Goal: Task Accomplishment & Management: Use online tool/utility

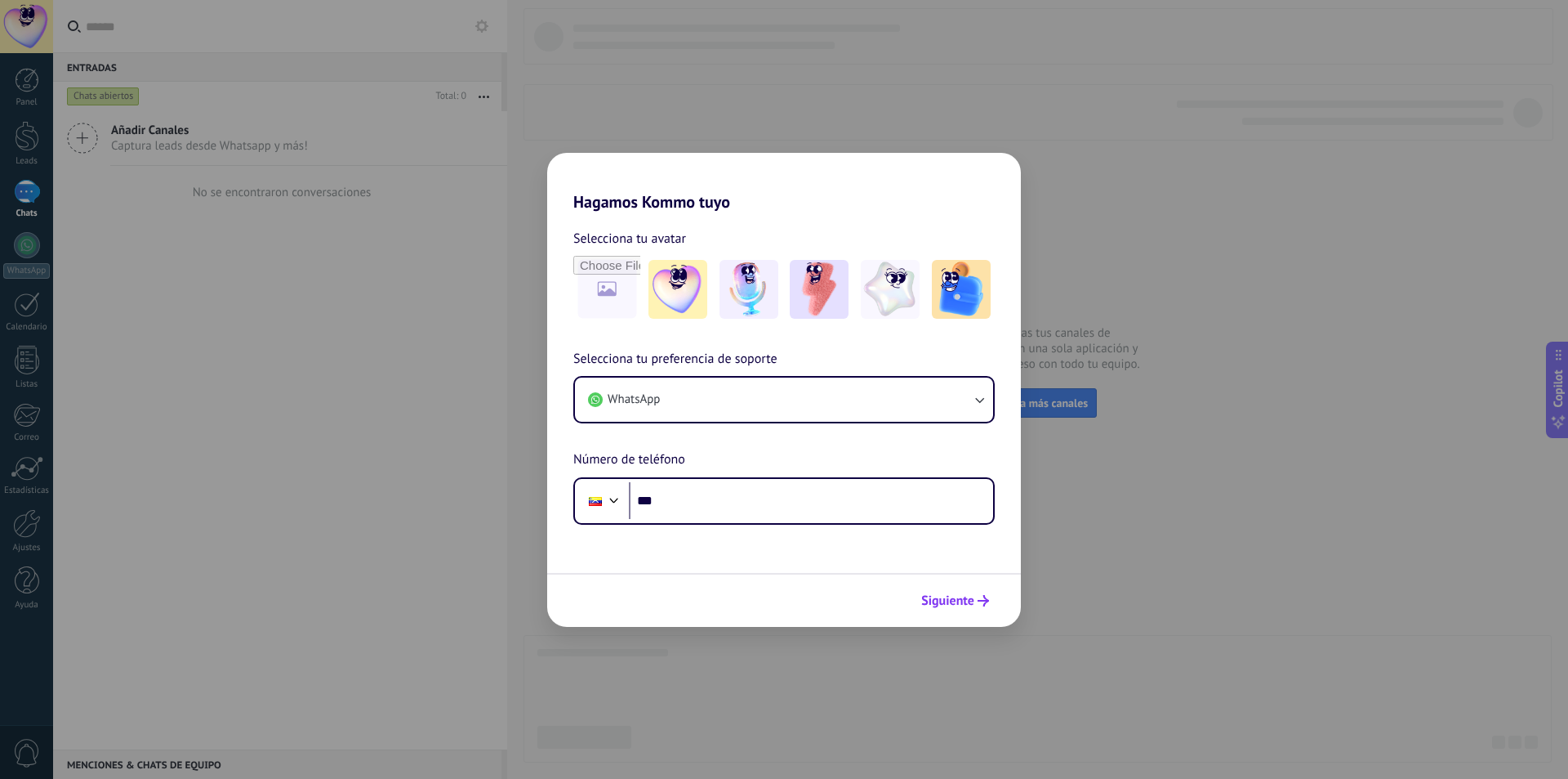
click at [952, 595] on span "Siguiente" at bounding box center [947, 600] width 53 height 12
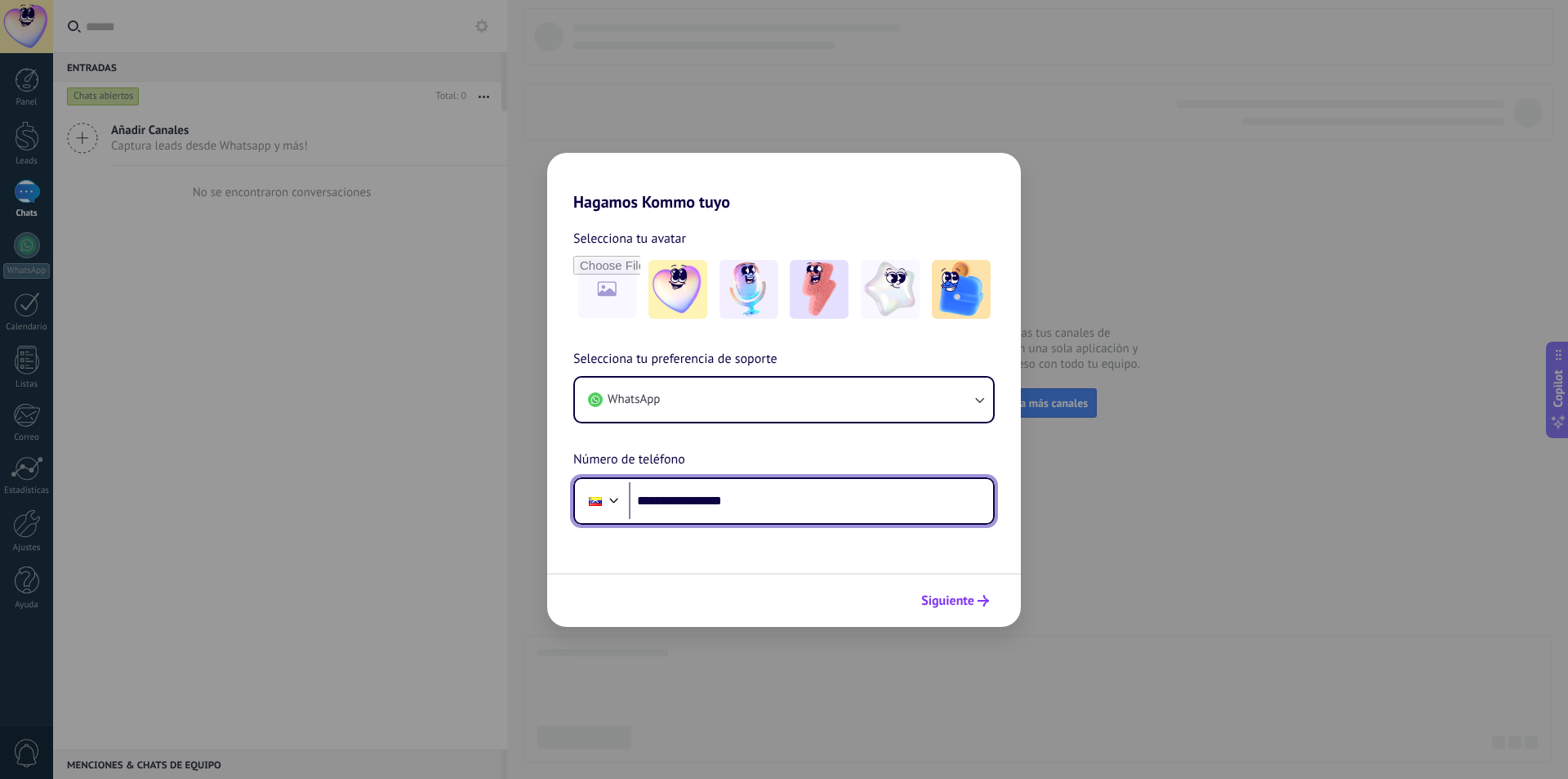
type input "**********"
click at [960, 592] on button "Siguiente" at bounding box center [955, 600] width 82 height 27
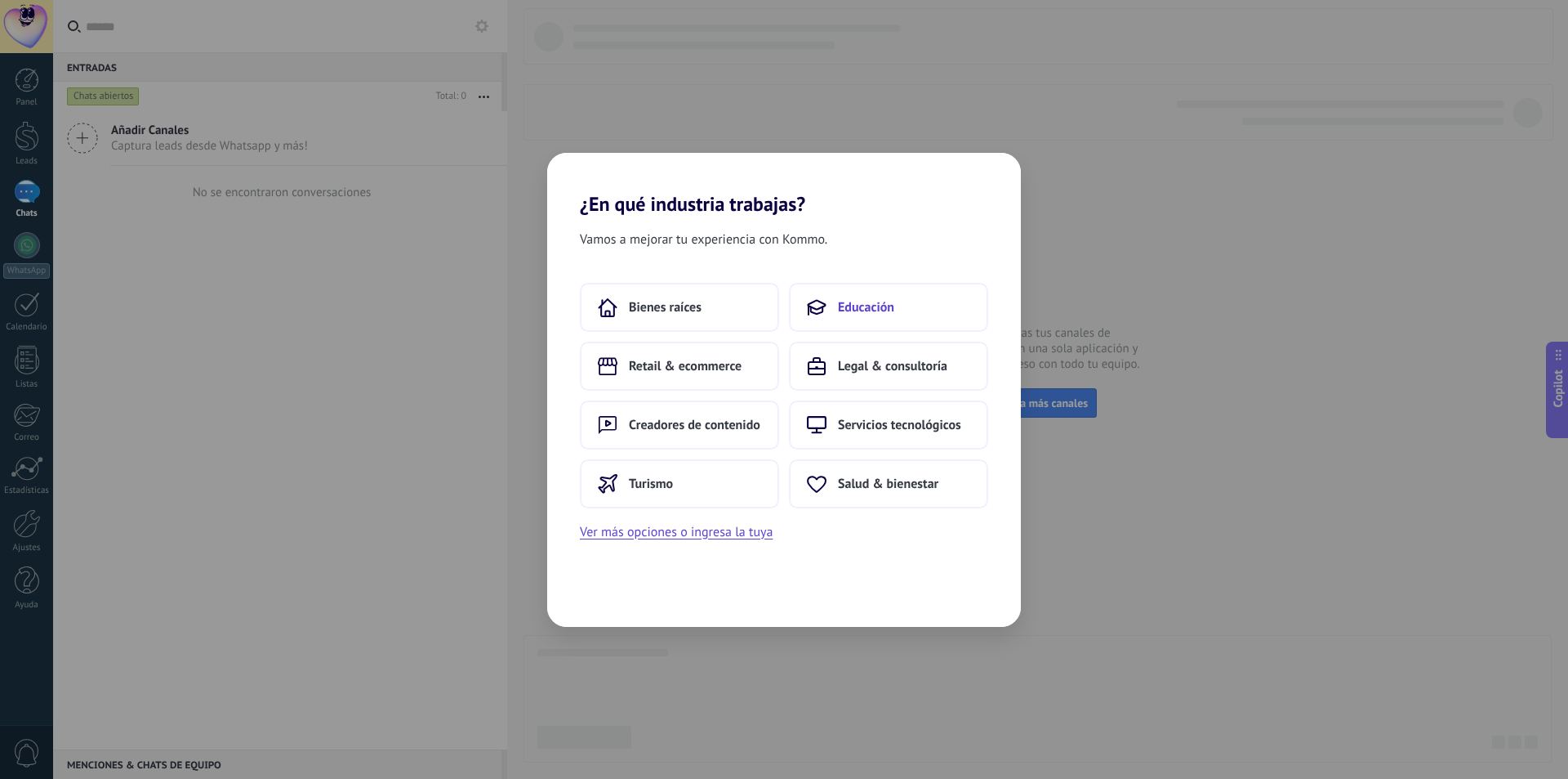
click at [840, 291] on button "Educación" at bounding box center [888, 307] width 199 height 49
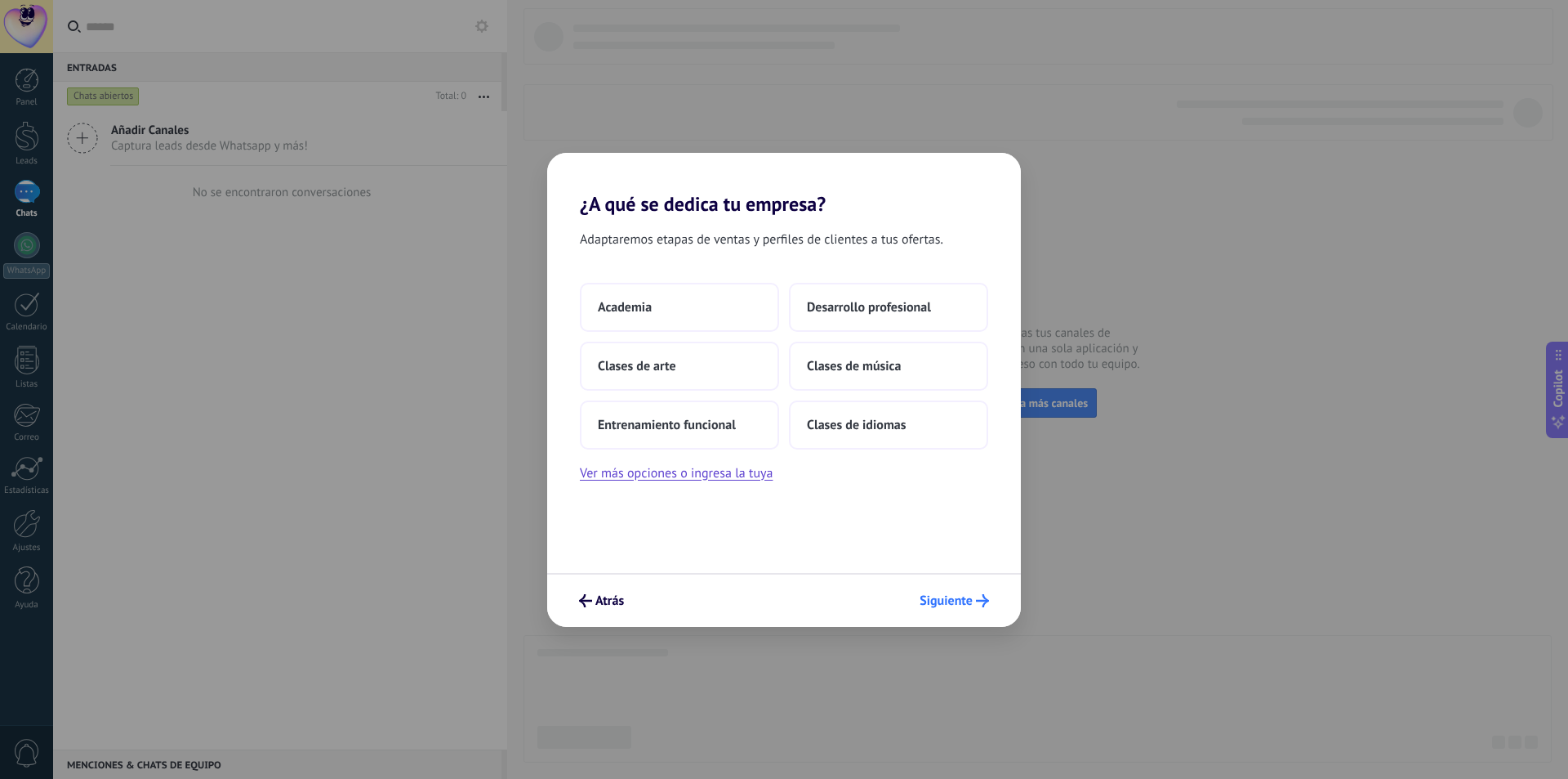
click at [936, 603] on span "Siguiente" at bounding box center [946, 600] width 53 height 12
click at [971, 613] on button "Siguiente" at bounding box center [954, 600] width 84 height 27
click at [971, 603] on span "Siguiente" at bounding box center [946, 600] width 53 height 12
click at [712, 290] on button "Academia" at bounding box center [679, 307] width 199 height 49
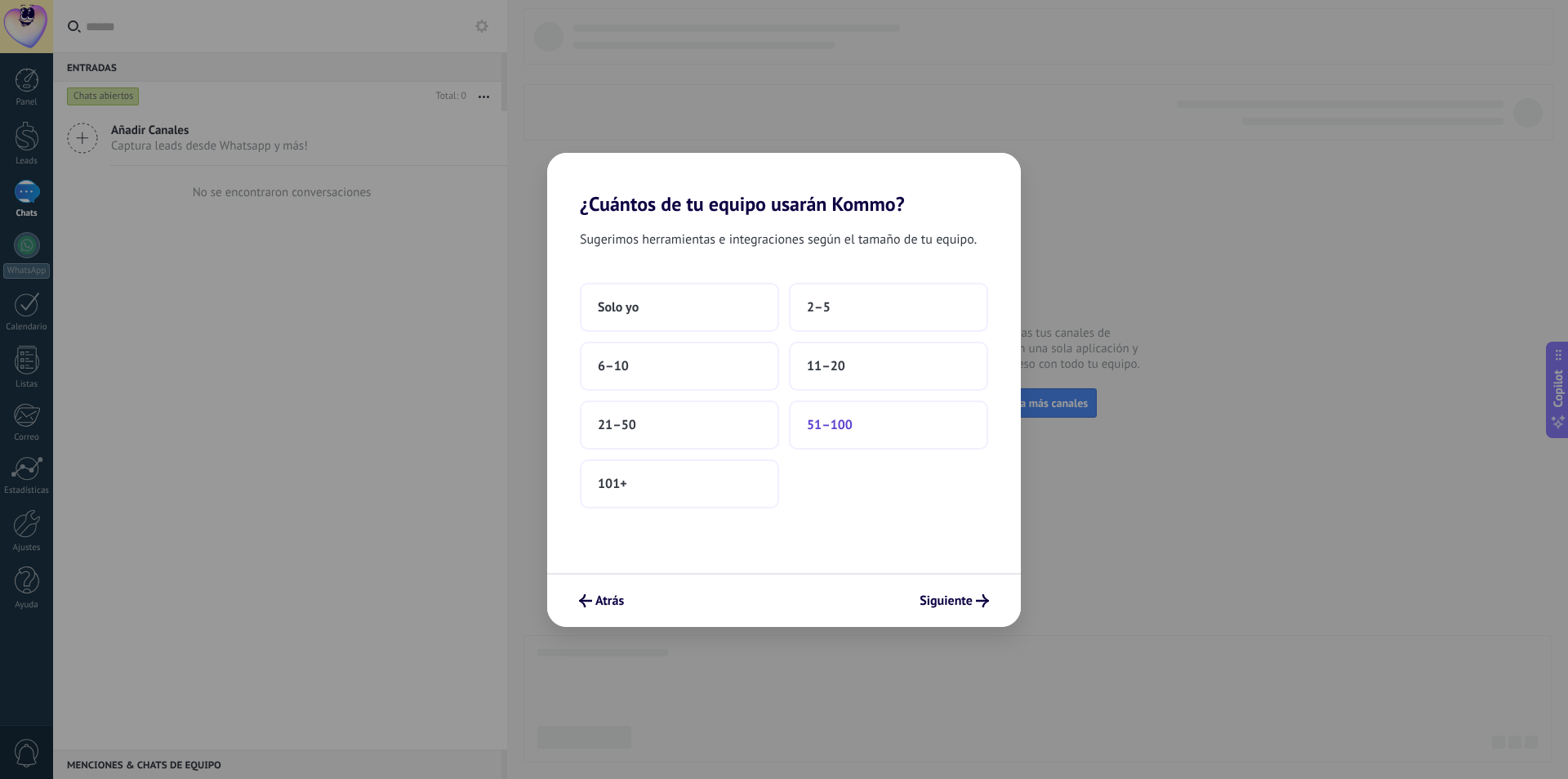
click at [858, 420] on button "51–100" at bounding box center [888, 425] width 199 height 49
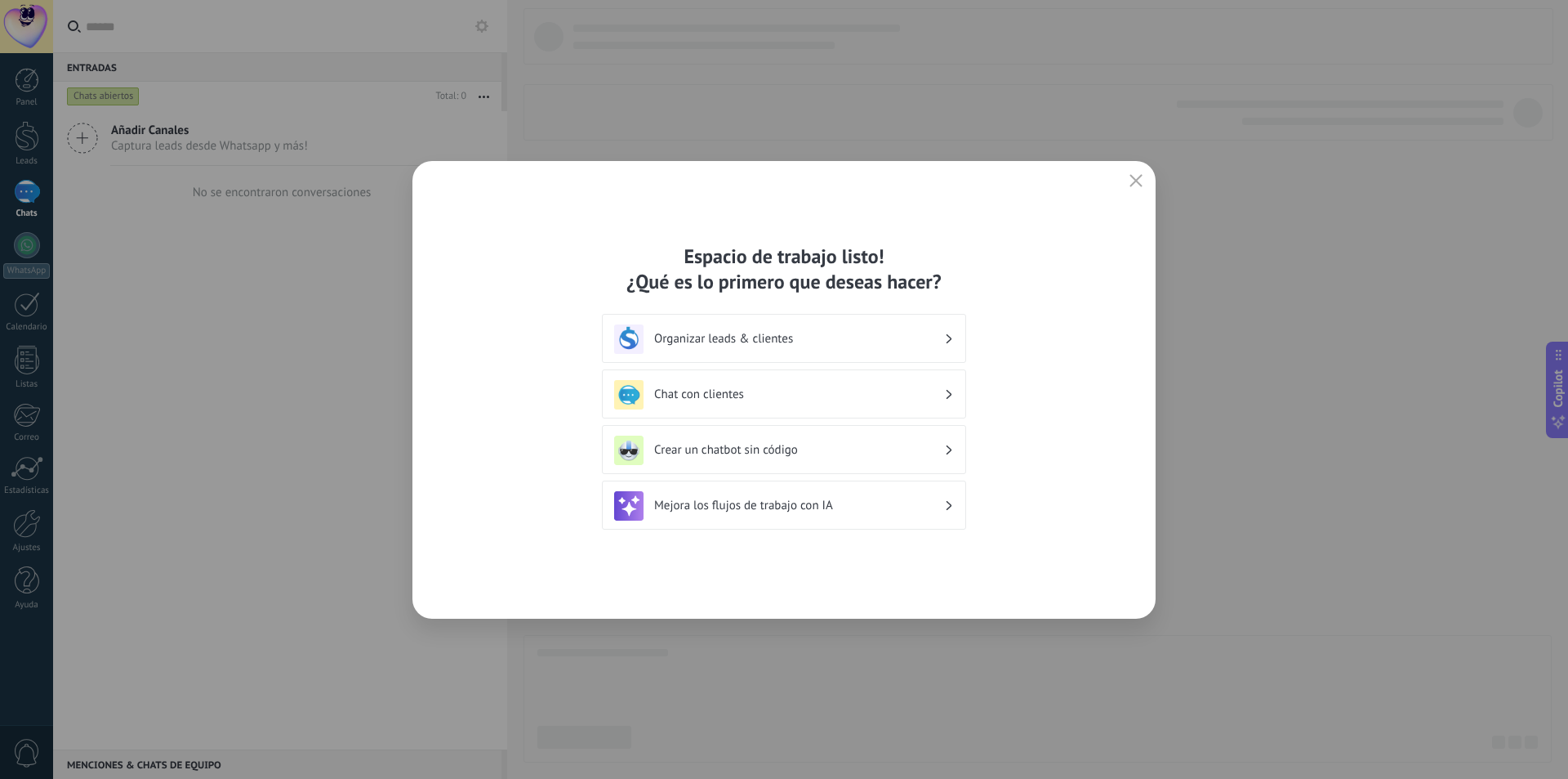
click at [1132, 194] on div "Espacio de trabajo listo! ¿Qué es lo primero que deseas hacer? Organizar leads …" at bounding box center [784, 390] width 743 height 457
click at [1134, 180] on icon "button" at bounding box center [1136, 180] width 13 height 13
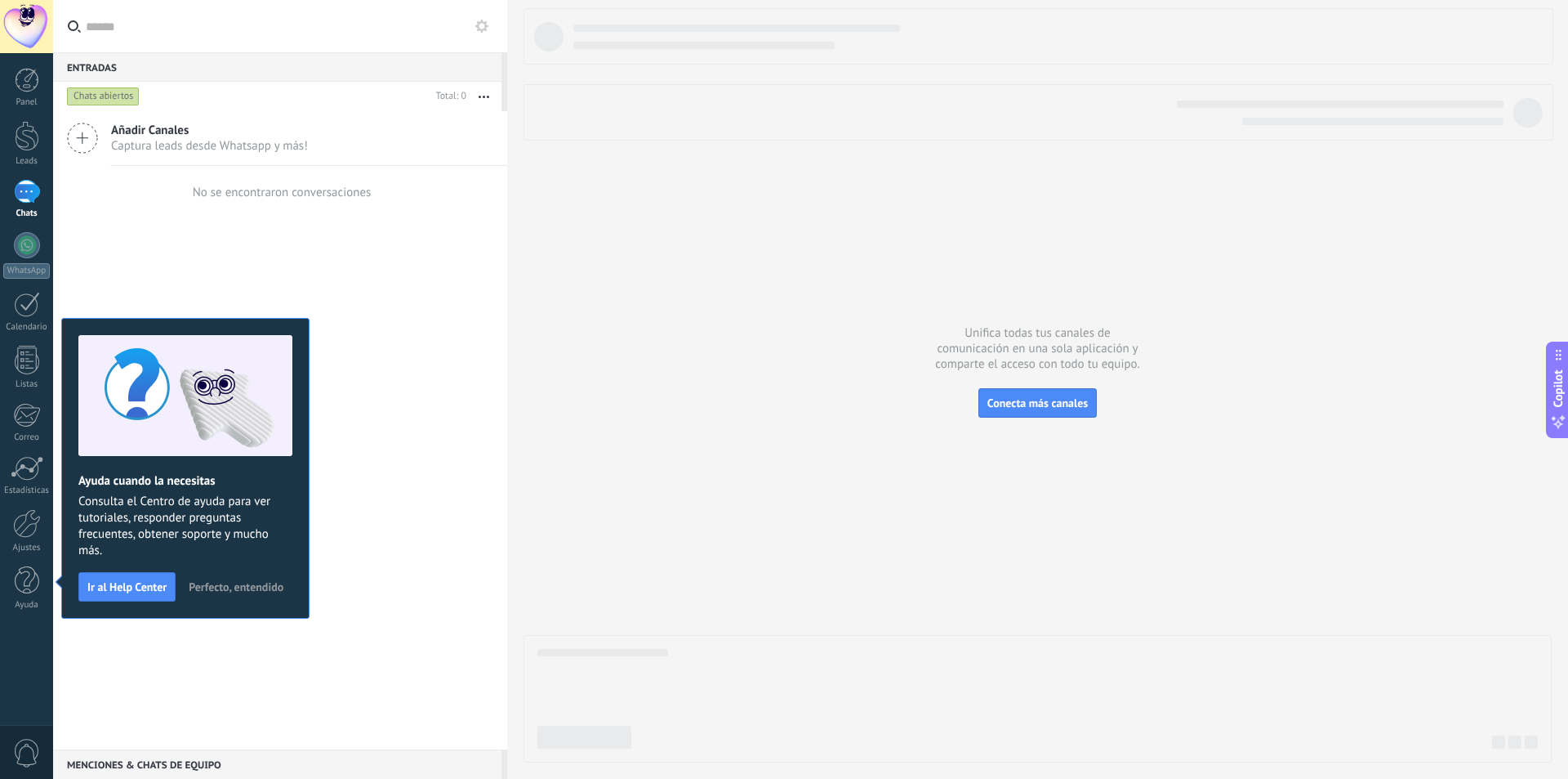
click at [218, 581] on span "Perfecto, entendido" at bounding box center [235, 587] width 95 height 12
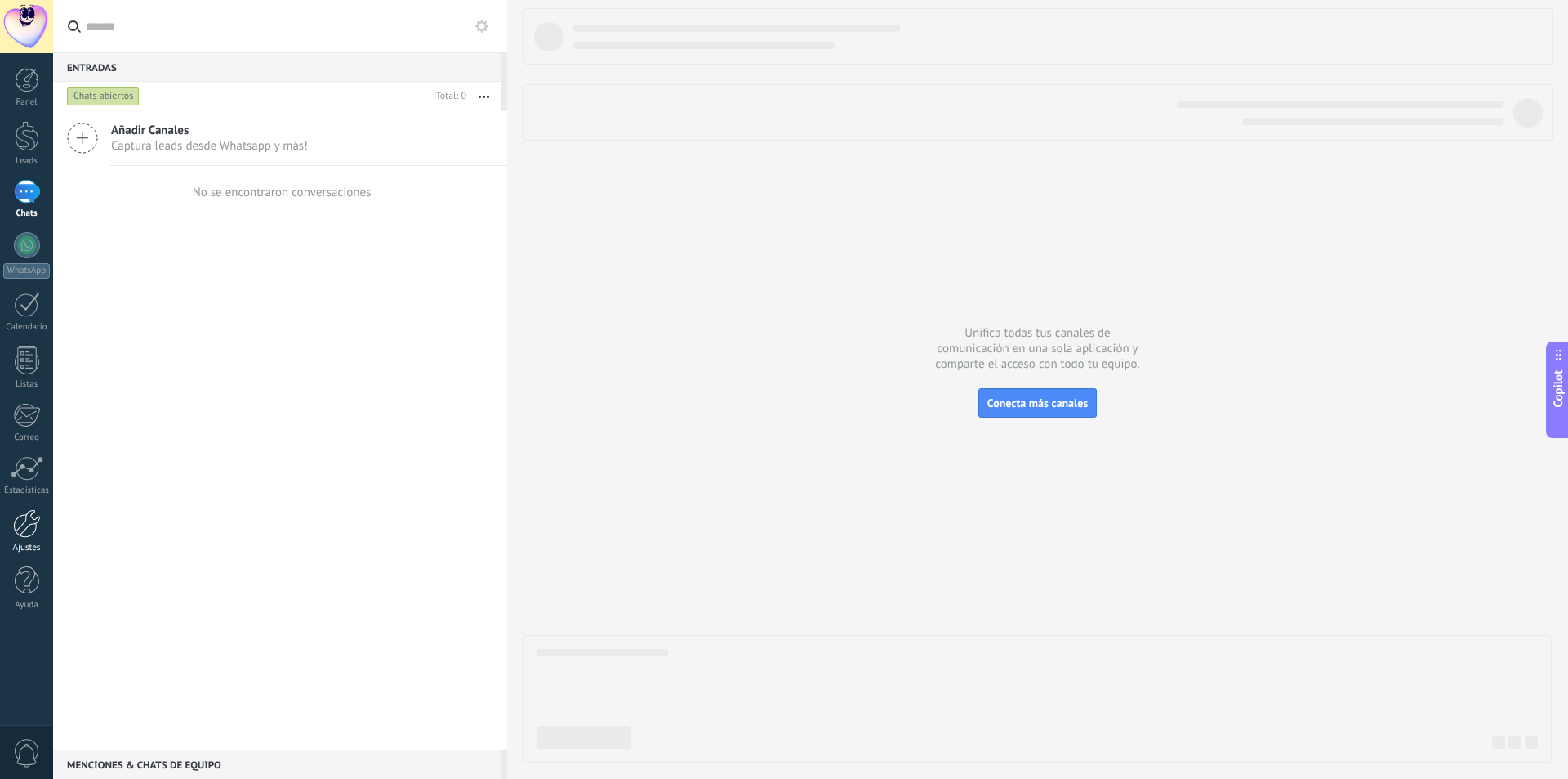
click at [26, 539] on link "Ajustes" at bounding box center [26, 531] width 53 height 44
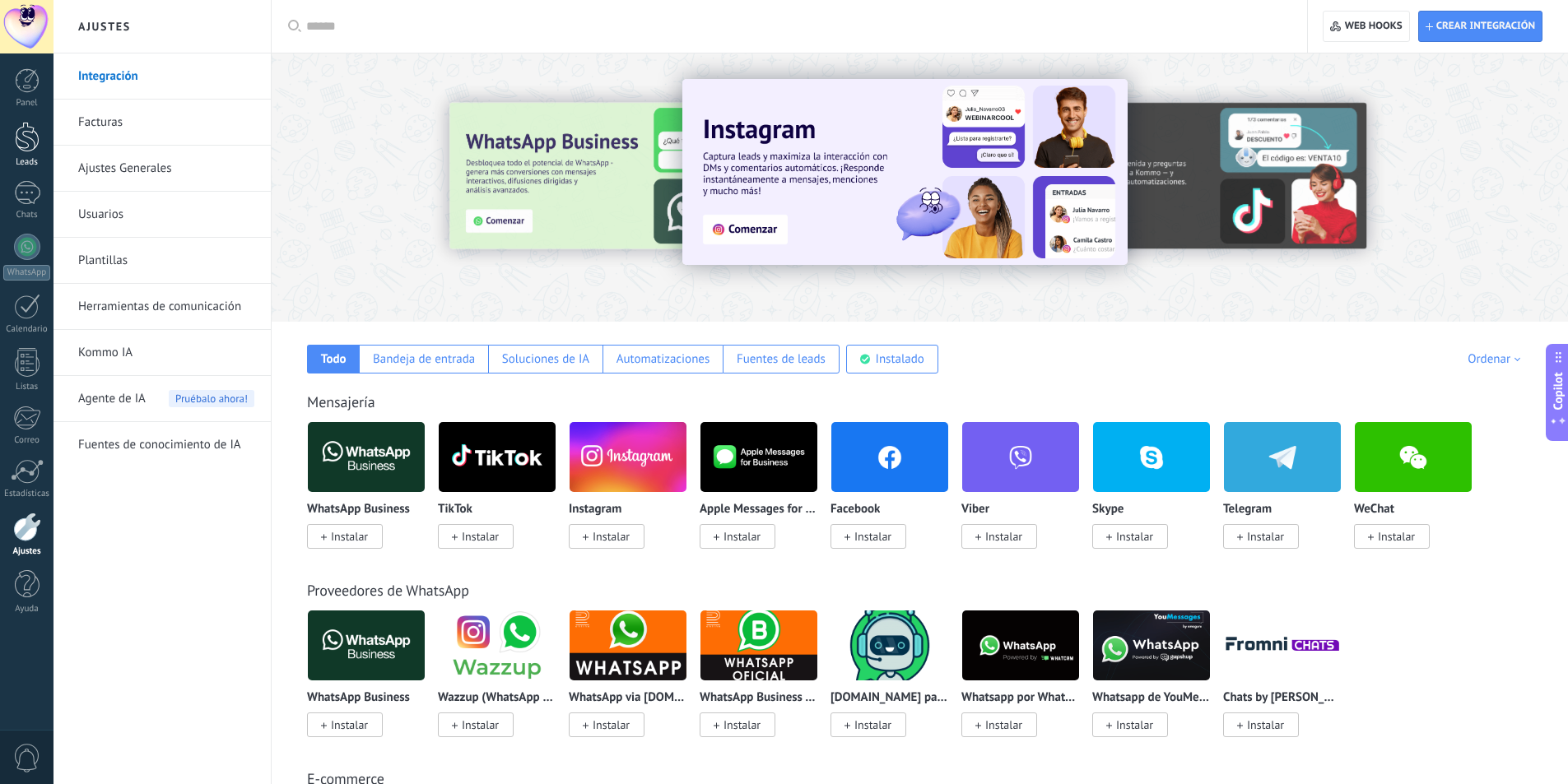
click at [26, 147] on div at bounding box center [27, 136] width 25 height 31
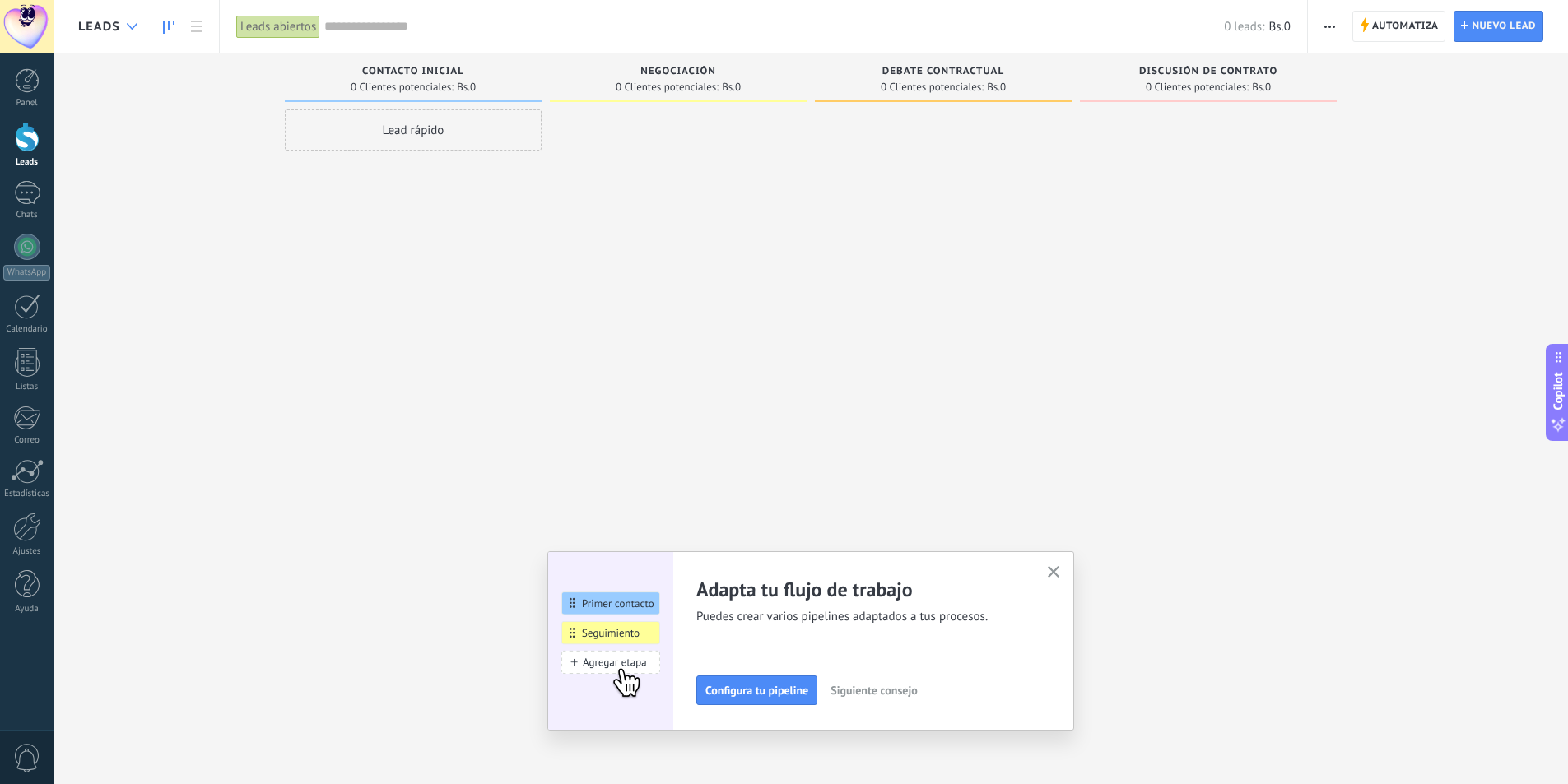
click at [129, 25] on icon at bounding box center [131, 26] width 11 height 7
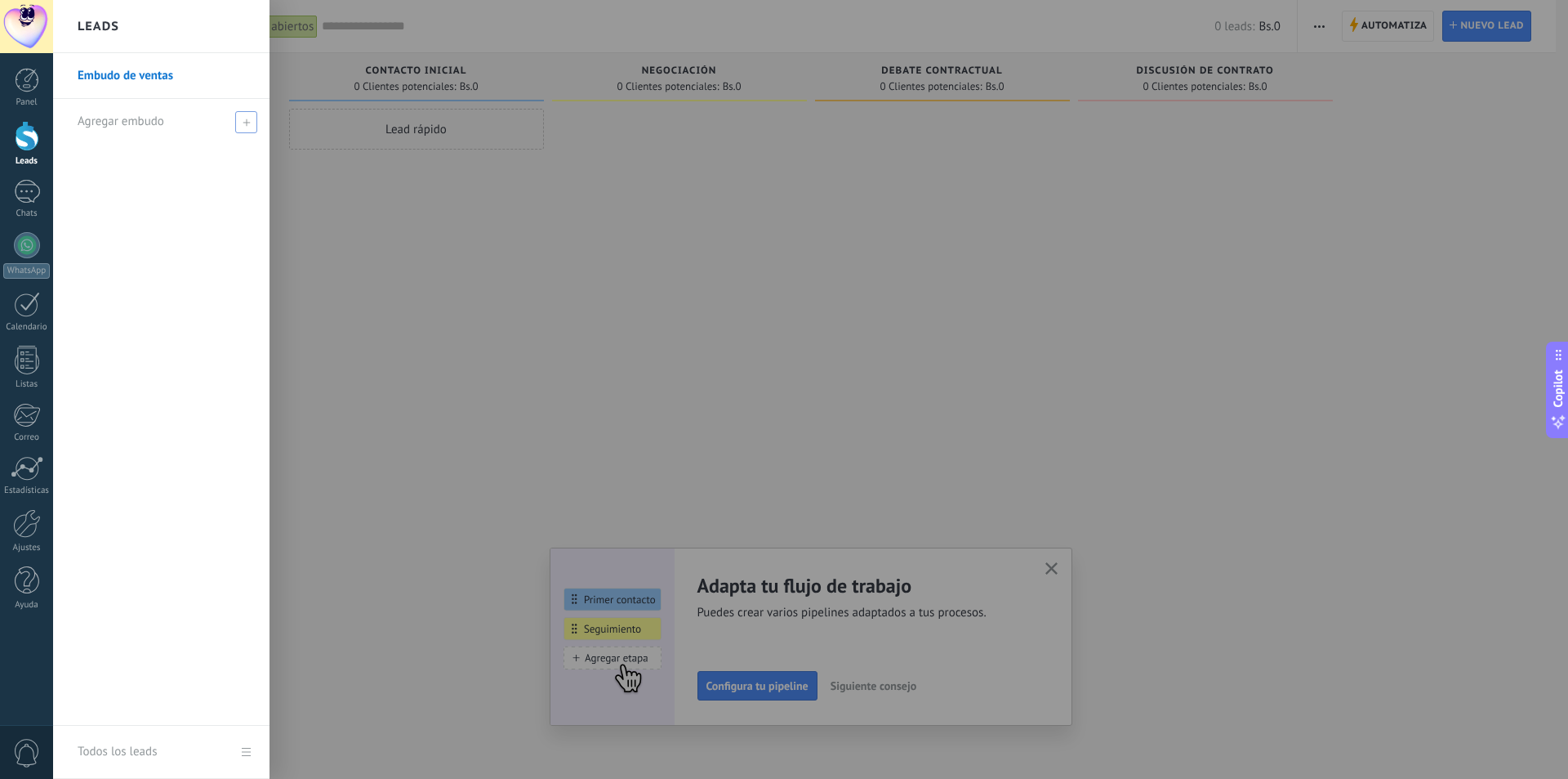
click at [135, 117] on span "Agregar embudo" at bounding box center [121, 122] width 86 height 16
click at [155, 119] on input "text" at bounding box center [154, 122] width 154 height 26
type input "*******"
click at [253, 114] on span at bounding box center [248, 121] width 18 height 21
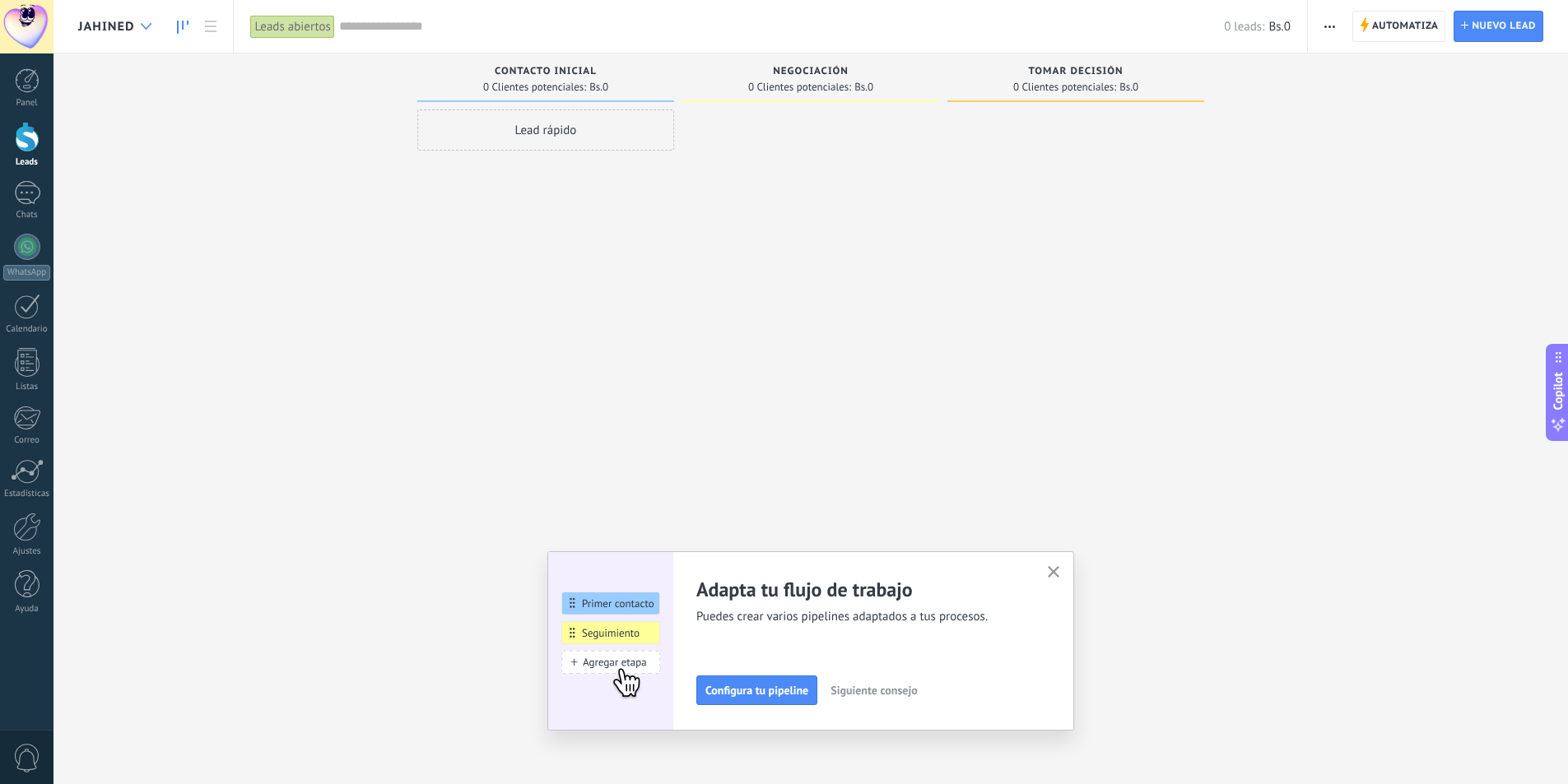
click at [150, 27] on icon at bounding box center [145, 26] width 11 height 7
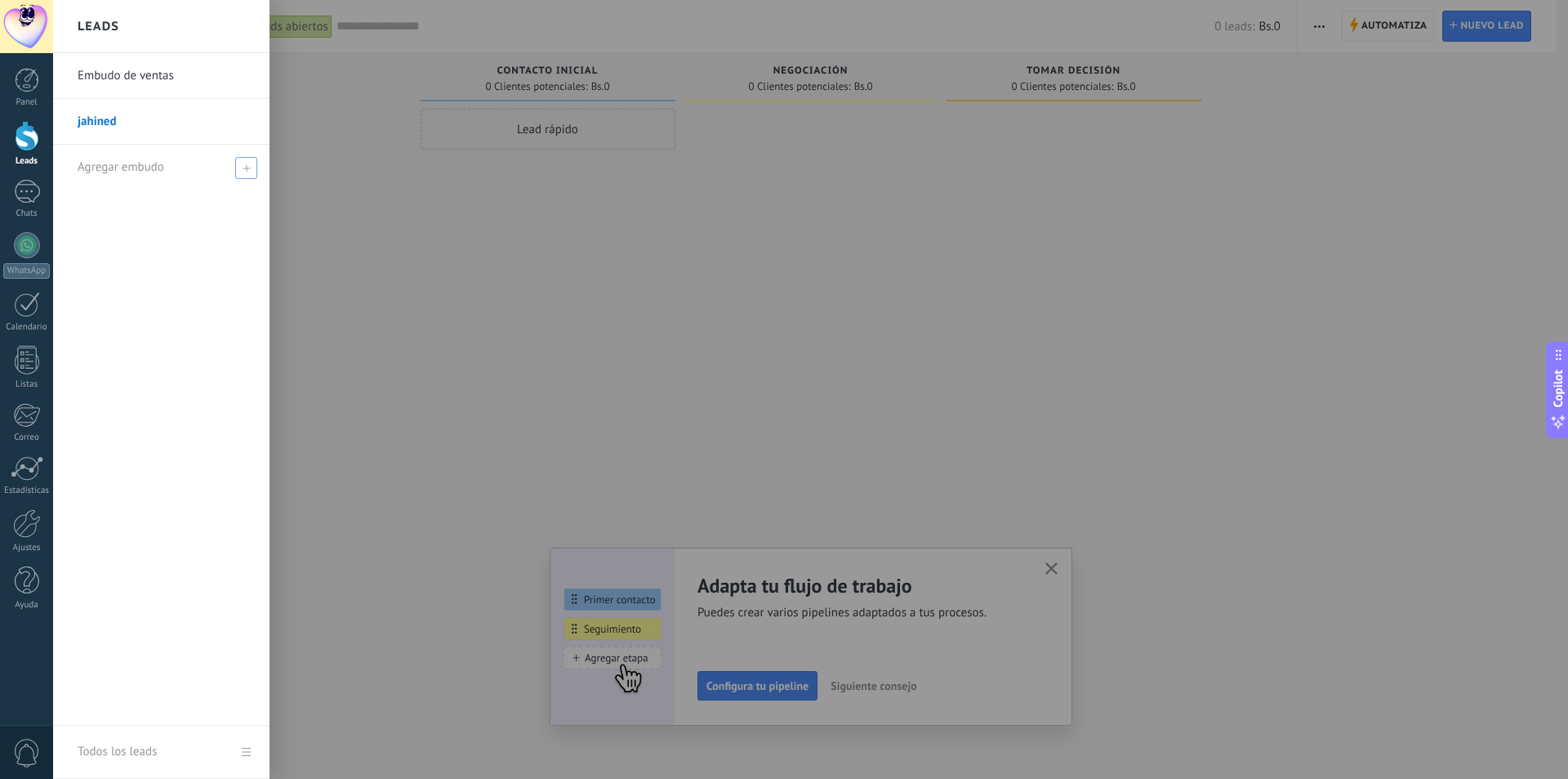
click at [122, 167] on span "Agregar embudo" at bounding box center [121, 167] width 86 height 16
type input "*********"
click at [257, 166] on span at bounding box center [248, 167] width 18 height 21
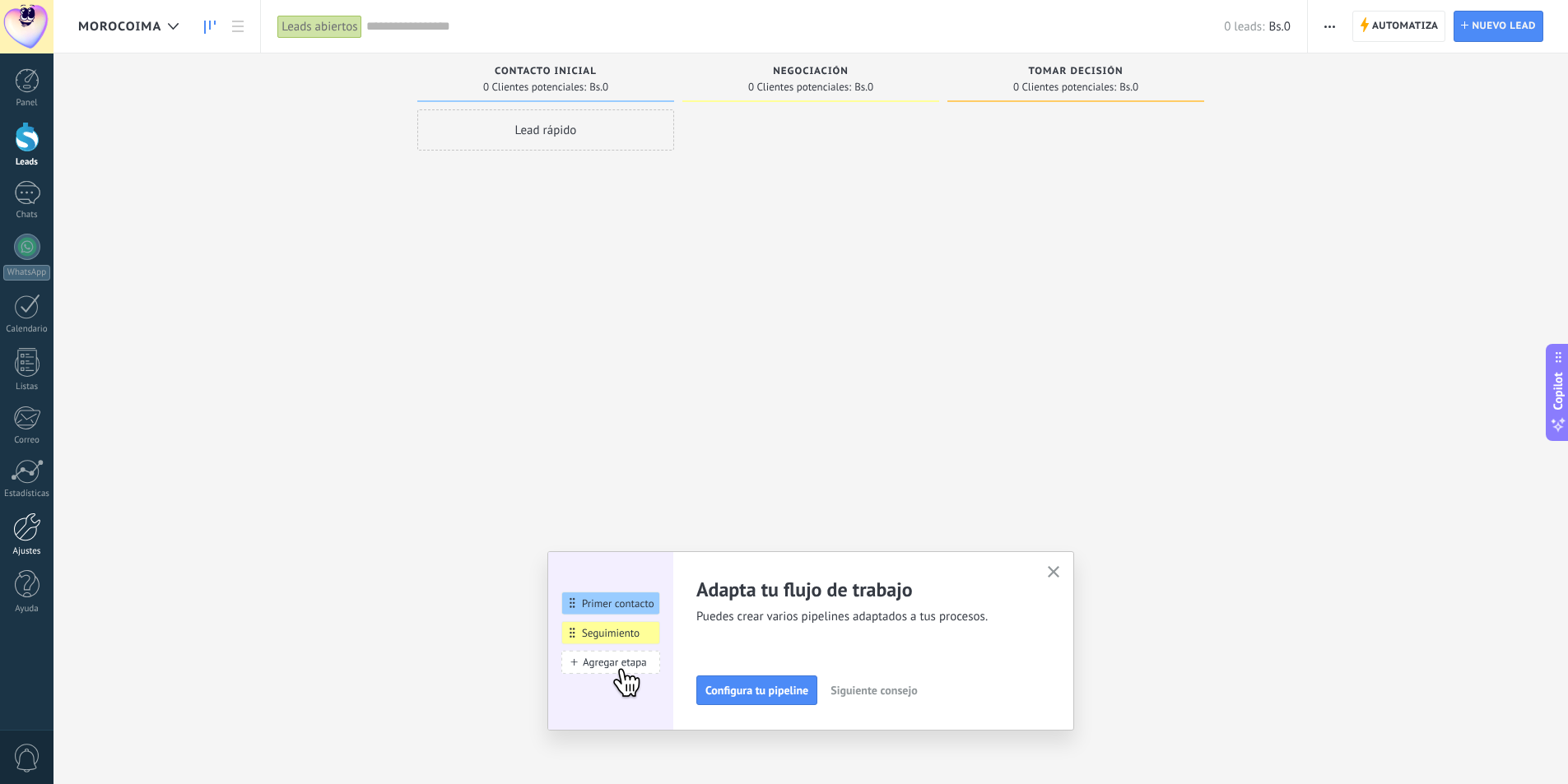
click at [32, 519] on div at bounding box center [27, 526] width 28 height 29
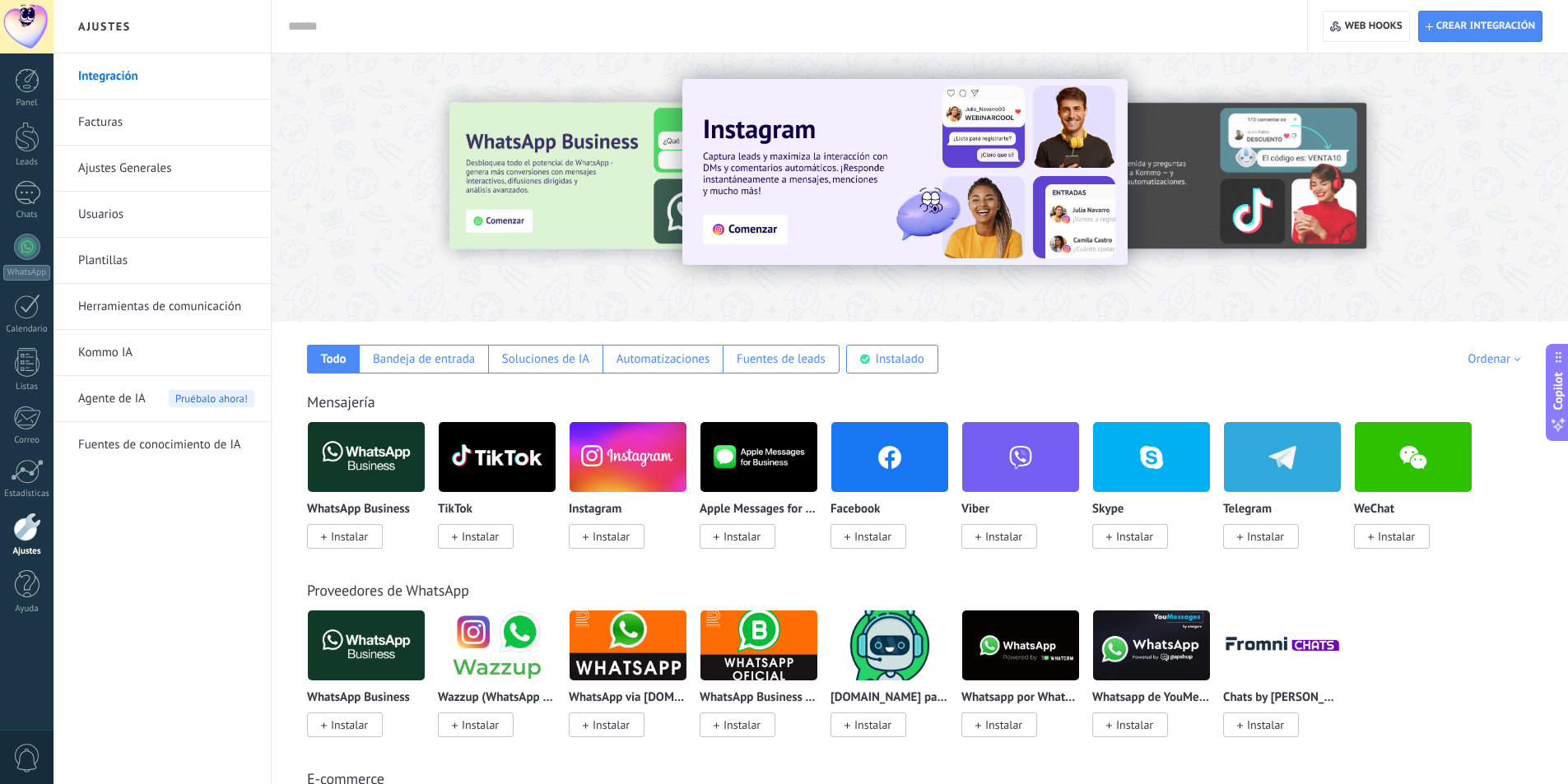
click at [176, 310] on link "Herramientas de comunicación" at bounding box center [166, 306] width 176 height 46
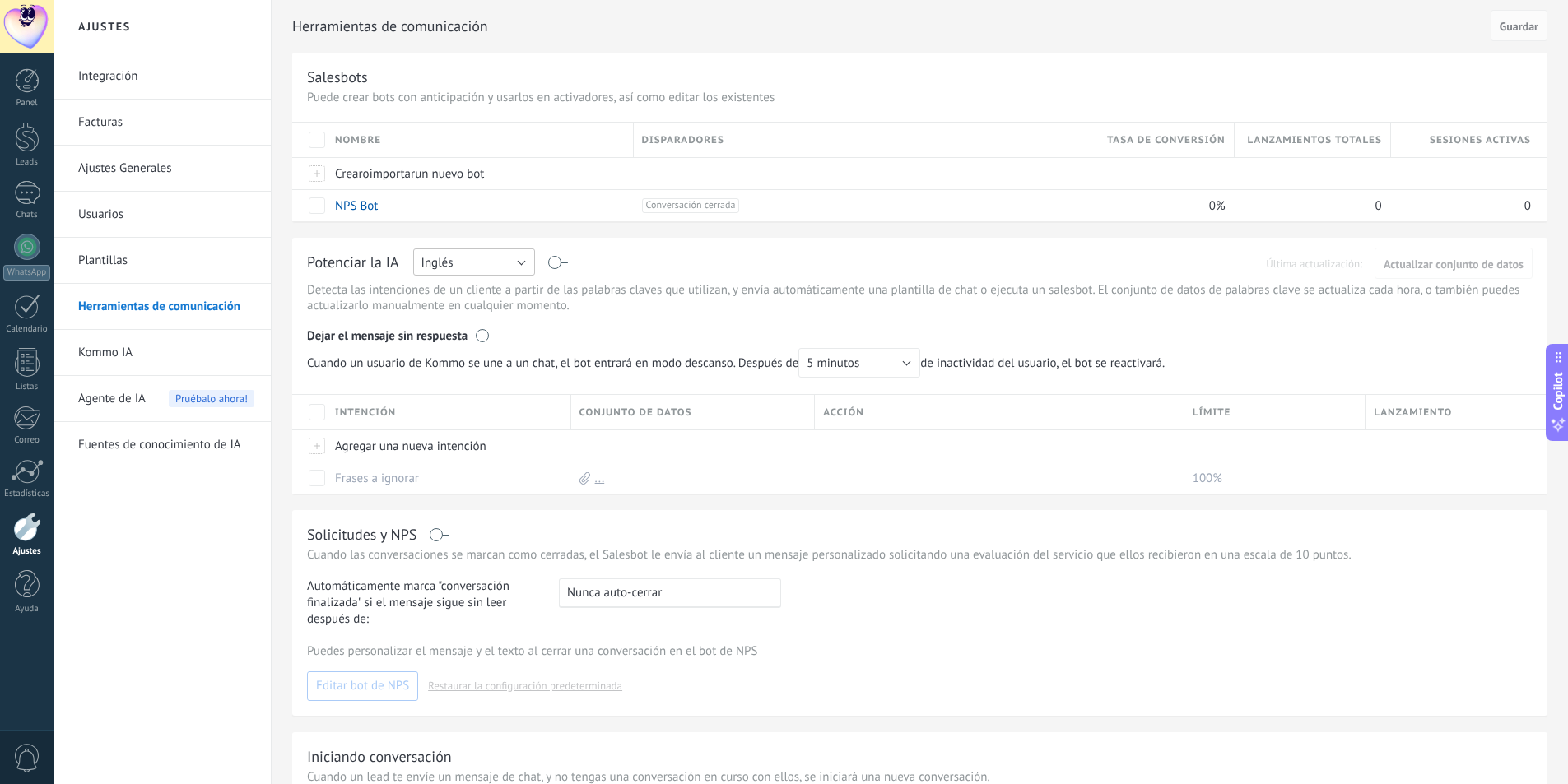
click at [473, 258] on button "Inglés" at bounding box center [473, 262] width 122 height 27
click at [465, 312] on span "Español" at bounding box center [465, 320] width 125 height 16
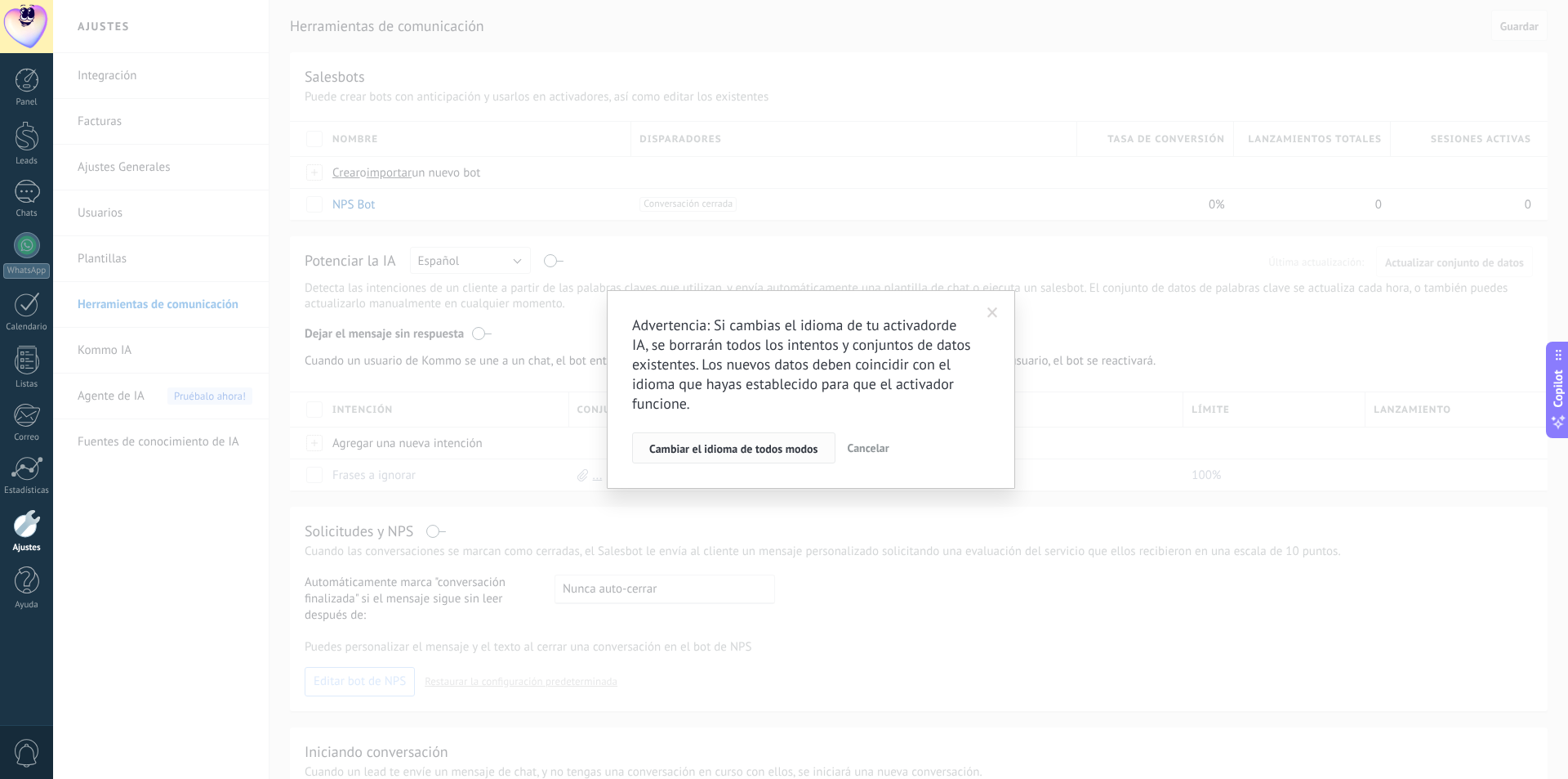
click at [749, 452] on span "Cambiar el idioma de todos modos" at bounding box center [733, 448] width 169 height 12
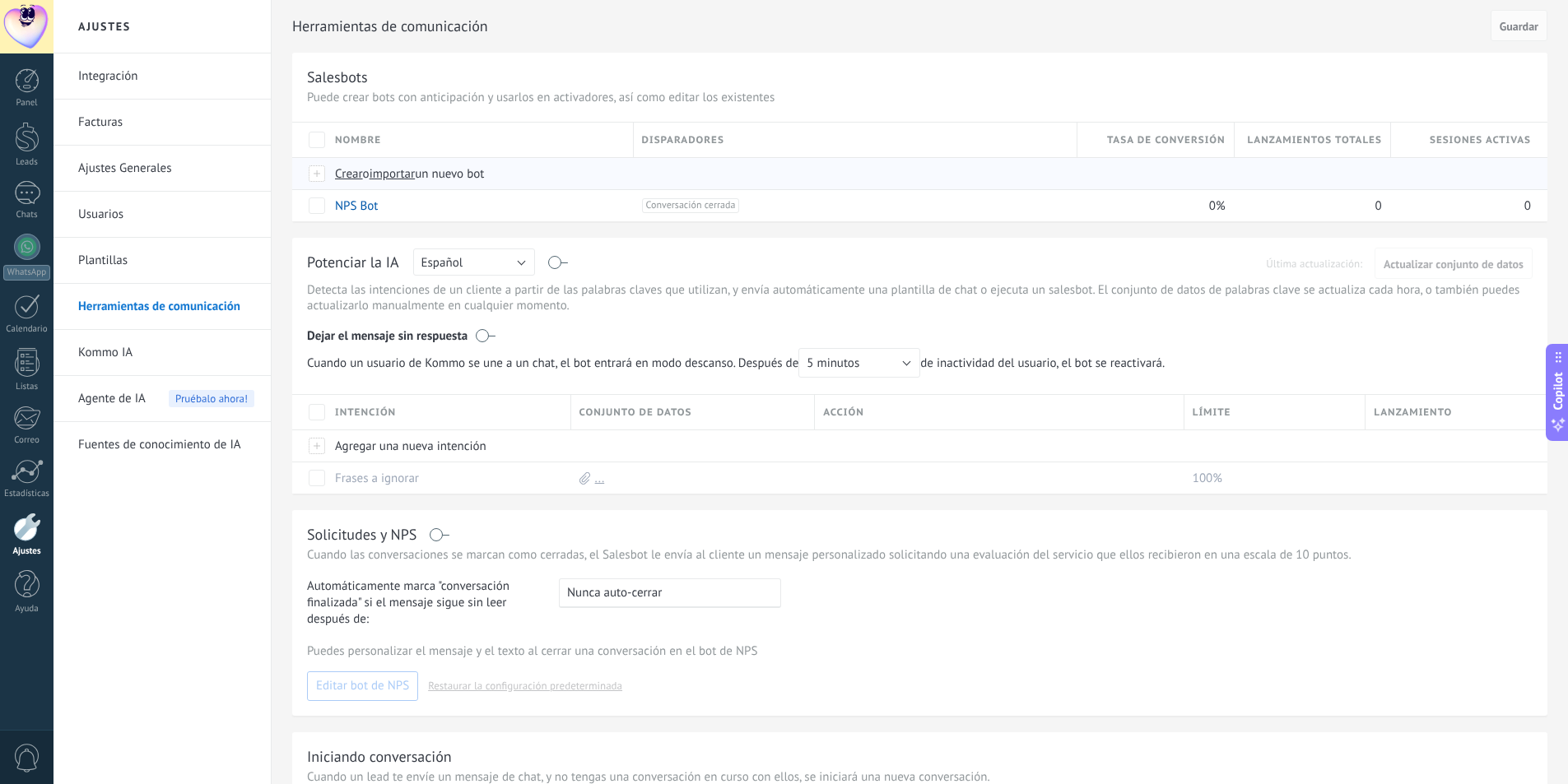
click at [411, 171] on span "importar" at bounding box center [392, 174] width 46 height 16
click at [0, 0] on input "importar un nuevo bot" at bounding box center [0, 0] width 0 height 0
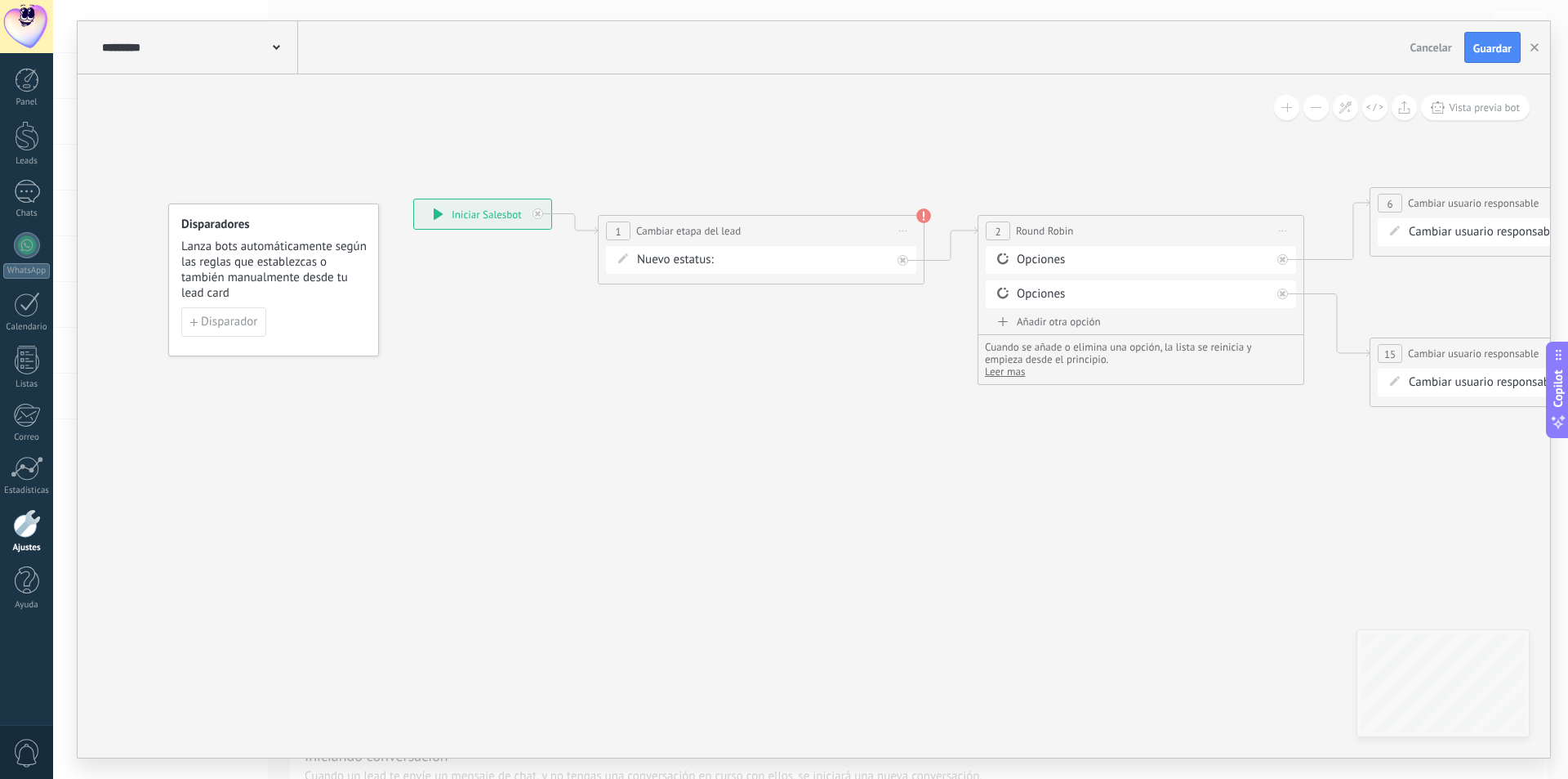
drag, startPoint x: 799, startPoint y: 428, endPoint x: 811, endPoint y: 362, distance: 67.1
click at [794, 426] on icon at bounding box center [1578, 305] width 3146 height 1054
click at [0, 0] on div "Contacto inicial Negociación Debate contractual Discusión de contrato Logrado c…" at bounding box center [0, 0] width 0 height 0
click at [0, 0] on label "Contacto inicial" at bounding box center [0, 0] width 0 height 0
click at [839, 440] on icon at bounding box center [1575, 303] width 3146 height 1054
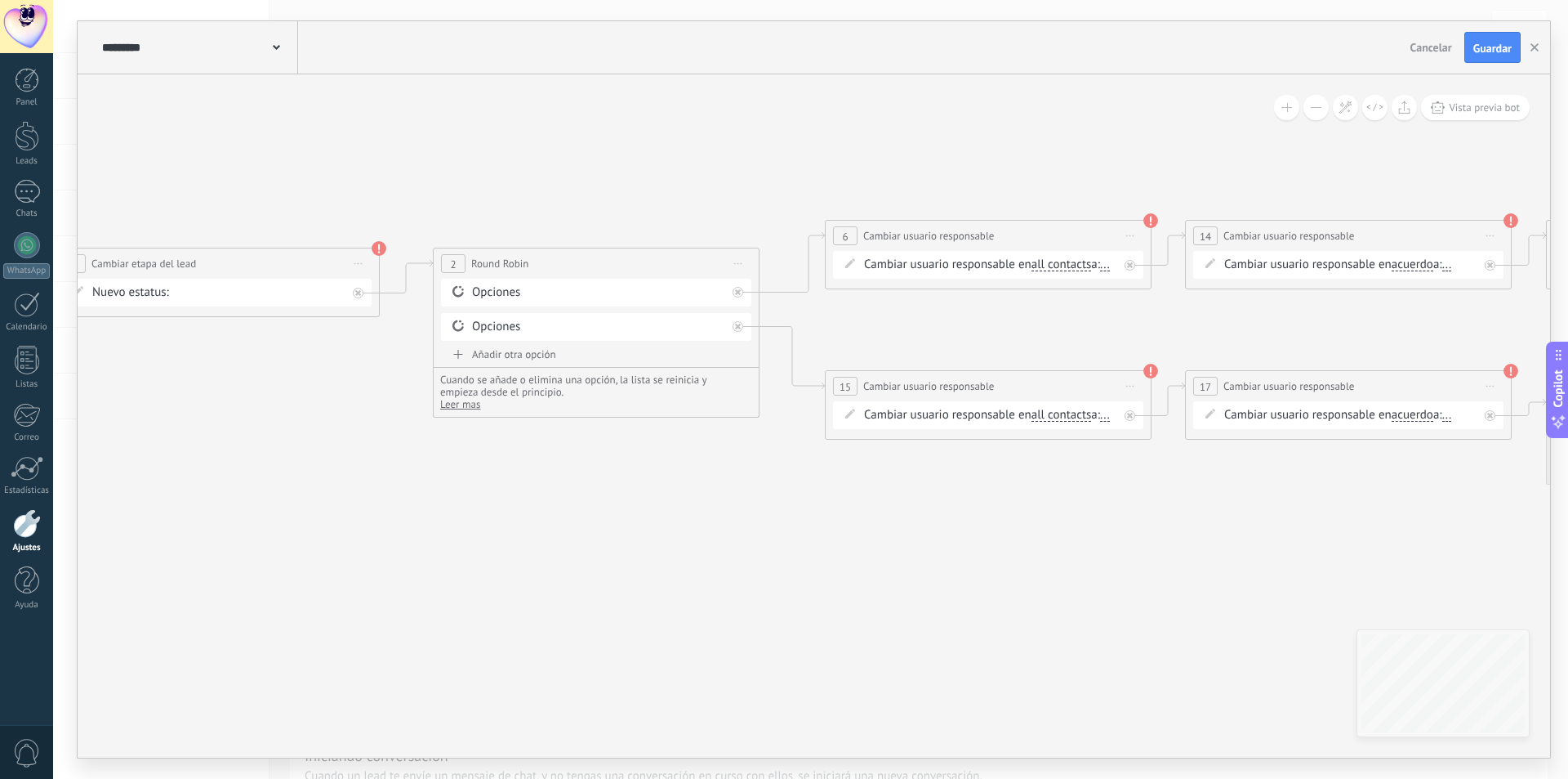
drag, startPoint x: 878, startPoint y: 500, endPoint x: 335, endPoint y: 528, distance: 543.7
click at [335, 528] on icon at bounding box center [1033, 338] width 3146 height 1054
click at [1079, 267] on span "..." at bounding box center [1084, 260] width 10 height 13
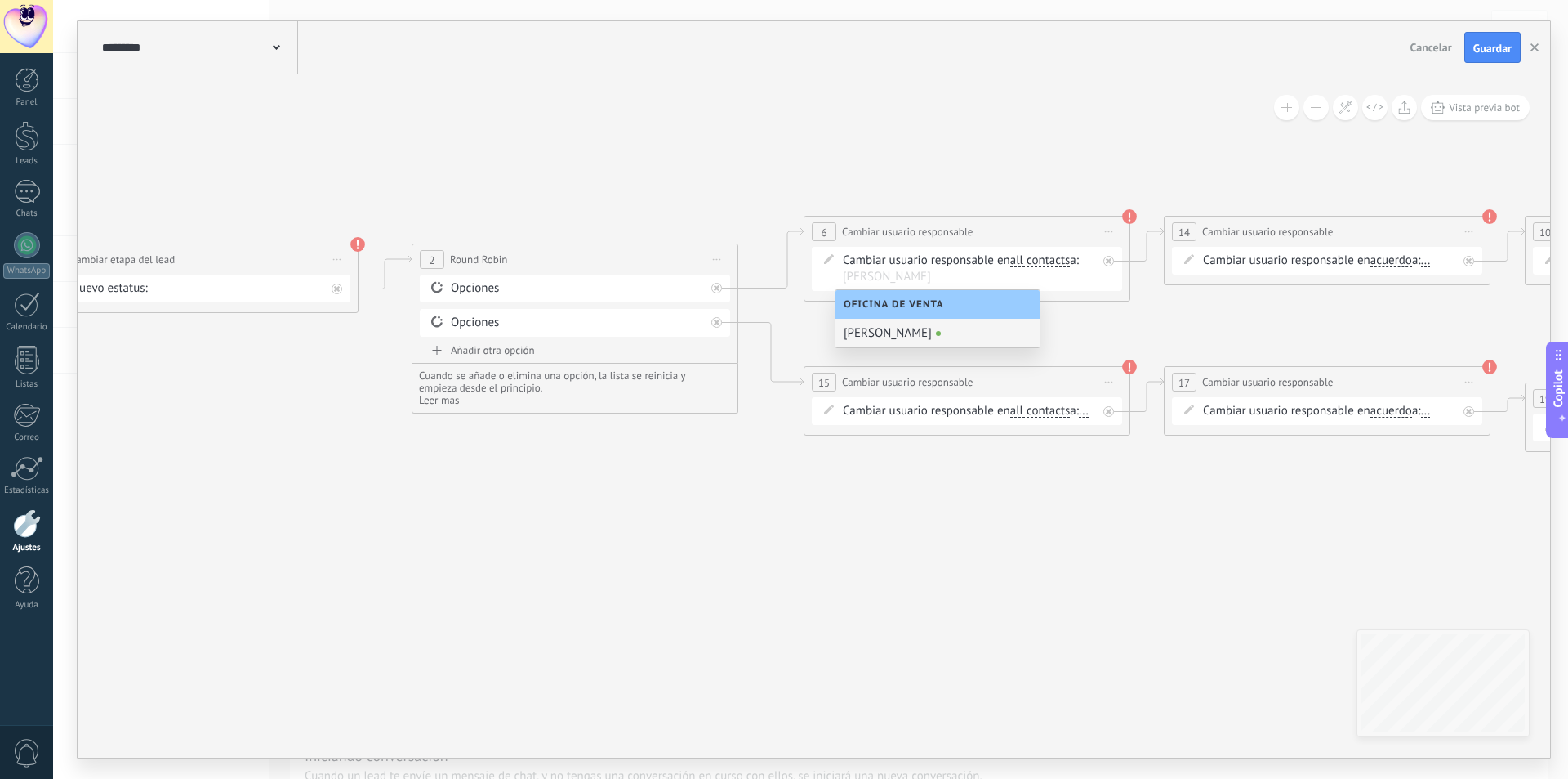
click at [886, 330] on div "[PERSON_NAME]" at bounding box center [937, 333] width 204 height 28
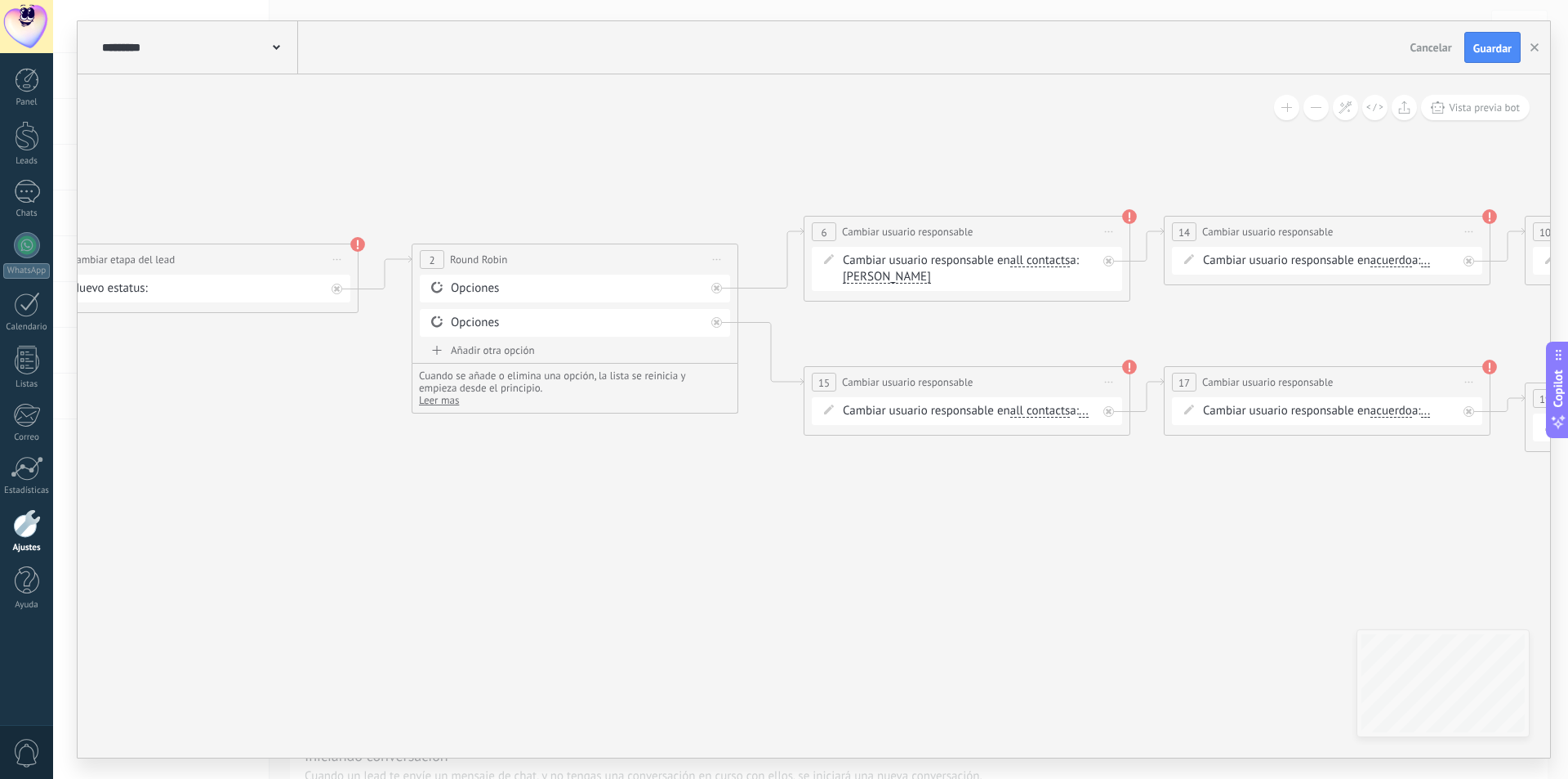
click at [755, 568] on icon at bounding box center [1012, 334] width 3146 height 1054
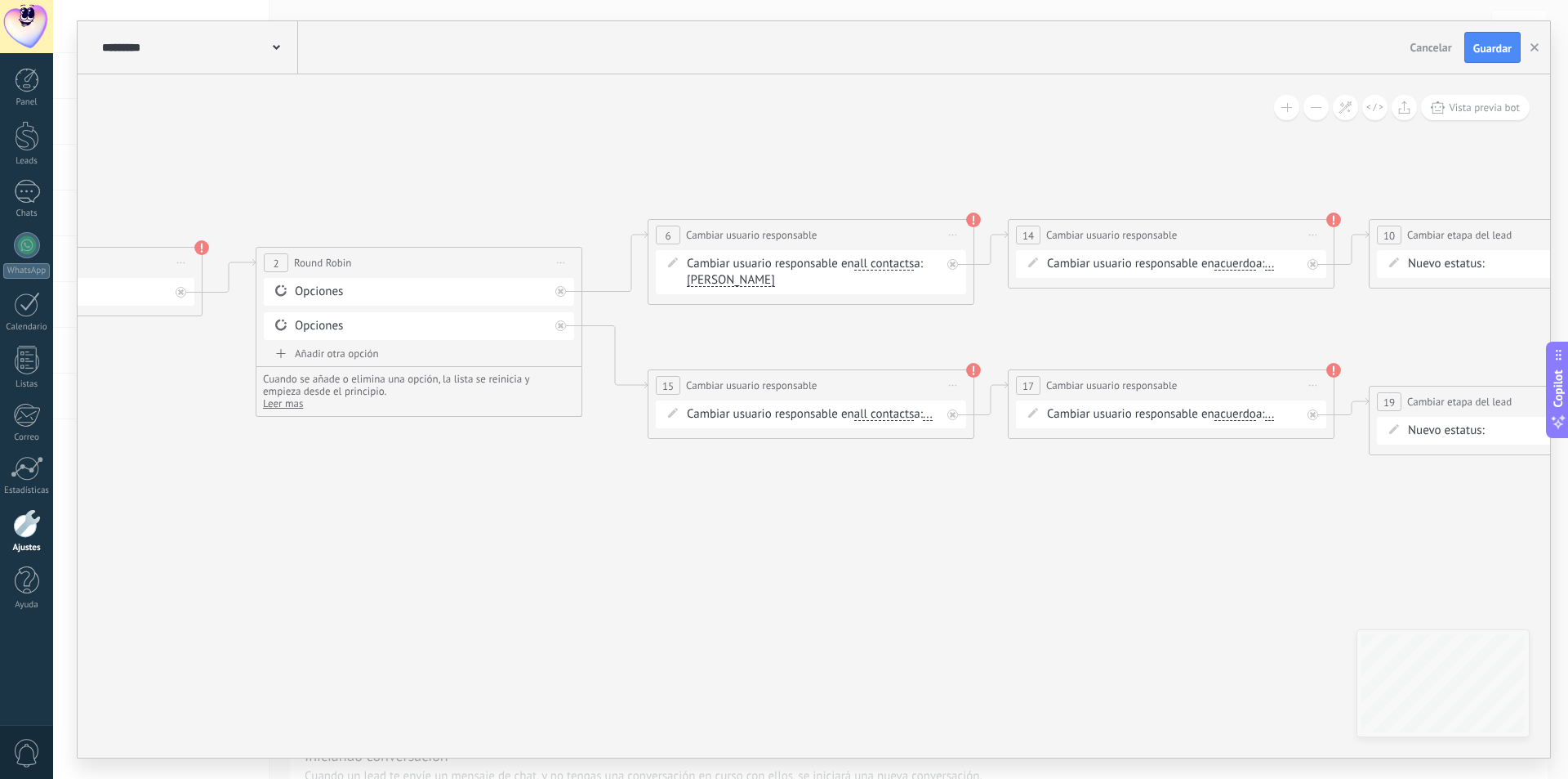
drag, startPoint x: 758, startPoint y: 574, endPoint x: 685, endPoint y: 571, distance: 73.1
click at [685, 571] on icon at bounding box center [856, 338] width 3146 height 1054
click at [774, 284] on span "[PERSON_NAME]" at bounding box center [731, 280] width 88 height 13
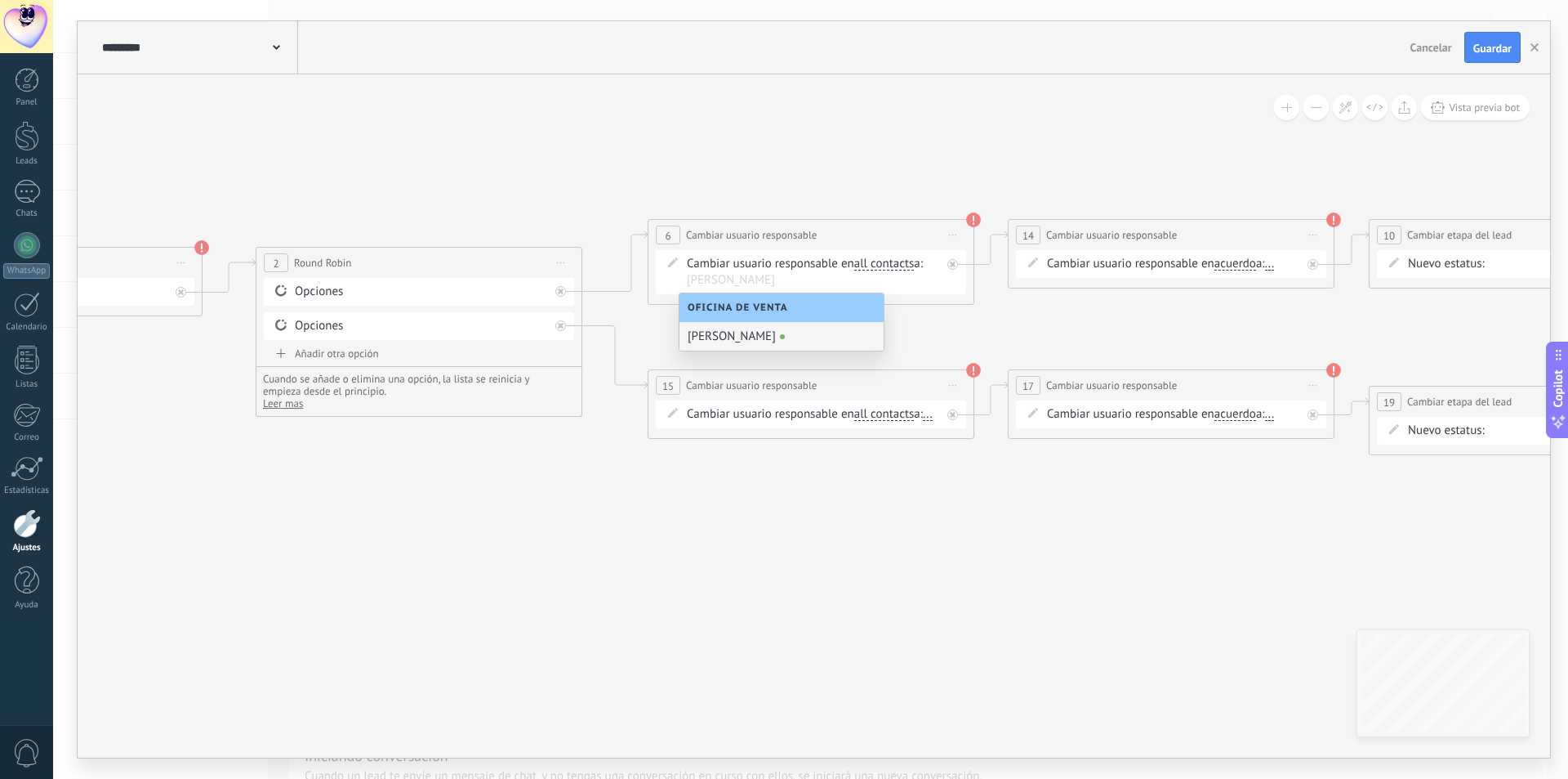
click at [767, 337] on div "[PERSON_NAME]" at bounding box center [782, 336] width 204 height 28
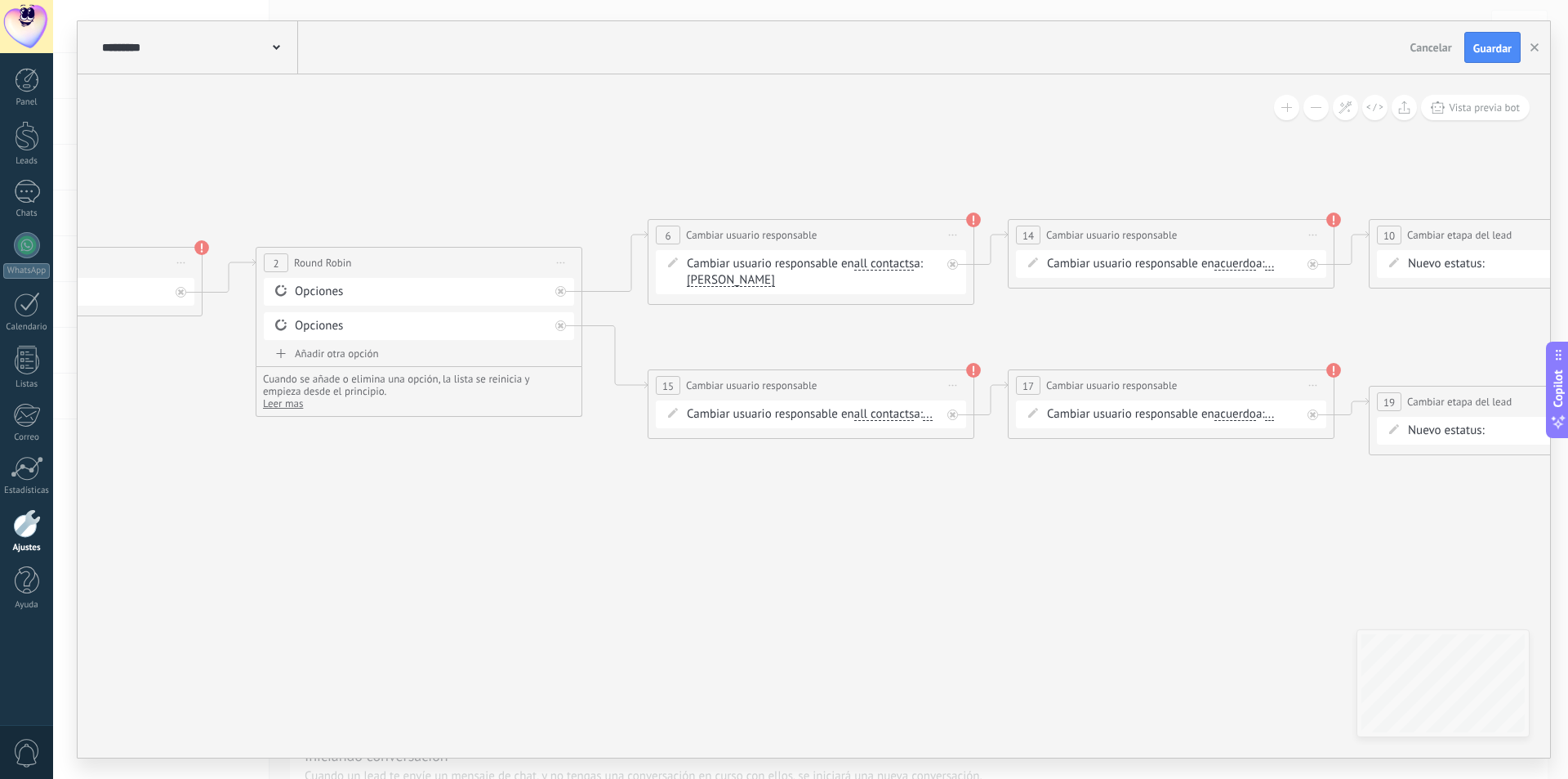
click at [752, 277] on span "[PERSON_NAME]" at bounding box center [731, 280] width 88 height 13
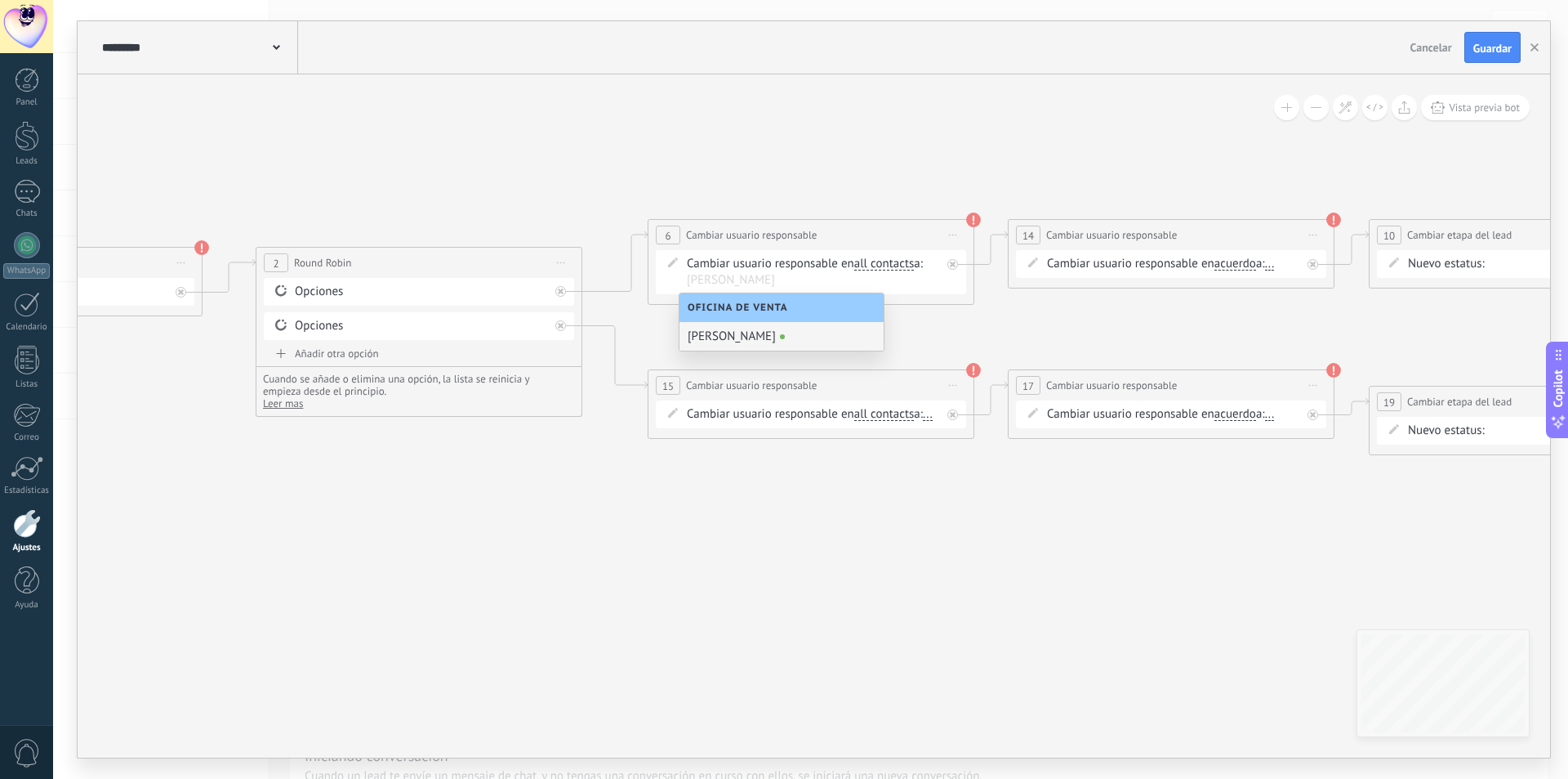
click at [766, 337] on div "[PERSON_NAME]" at bounding box center [782, 336] width 204 height 28
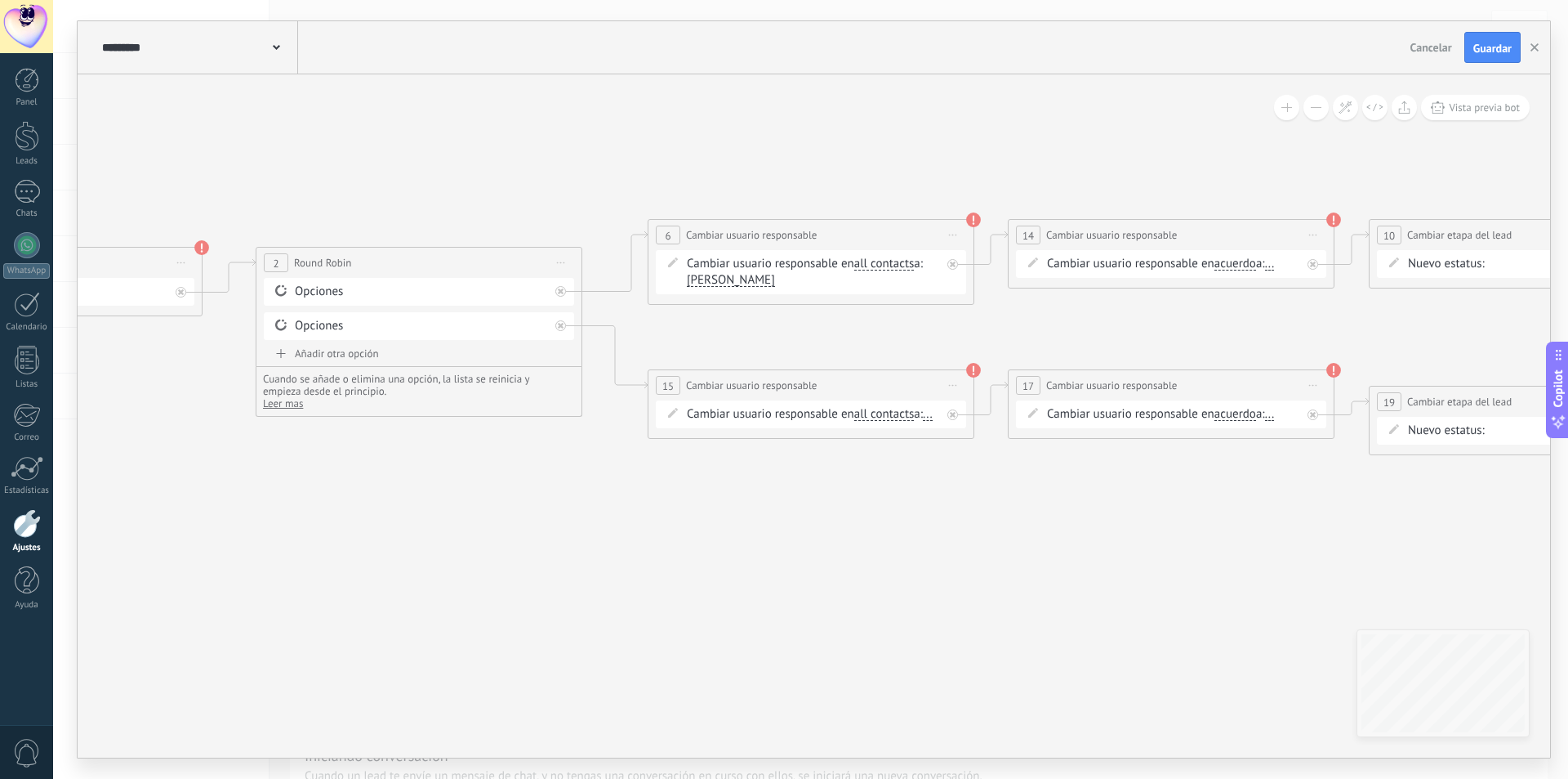
click at [761, 177] on icon at bounding box center [856, 338] width 3146 height 1054
click at [891, 262] on span "all contacts" at bounding box center [885, 263] width 61 height 13
click at [891, 262] on button "all contacts" at bounding box center [948, 264] width 204 height 29
click at [887, 173] on icon at bounding box center [856, 338] width 3146 height 1054
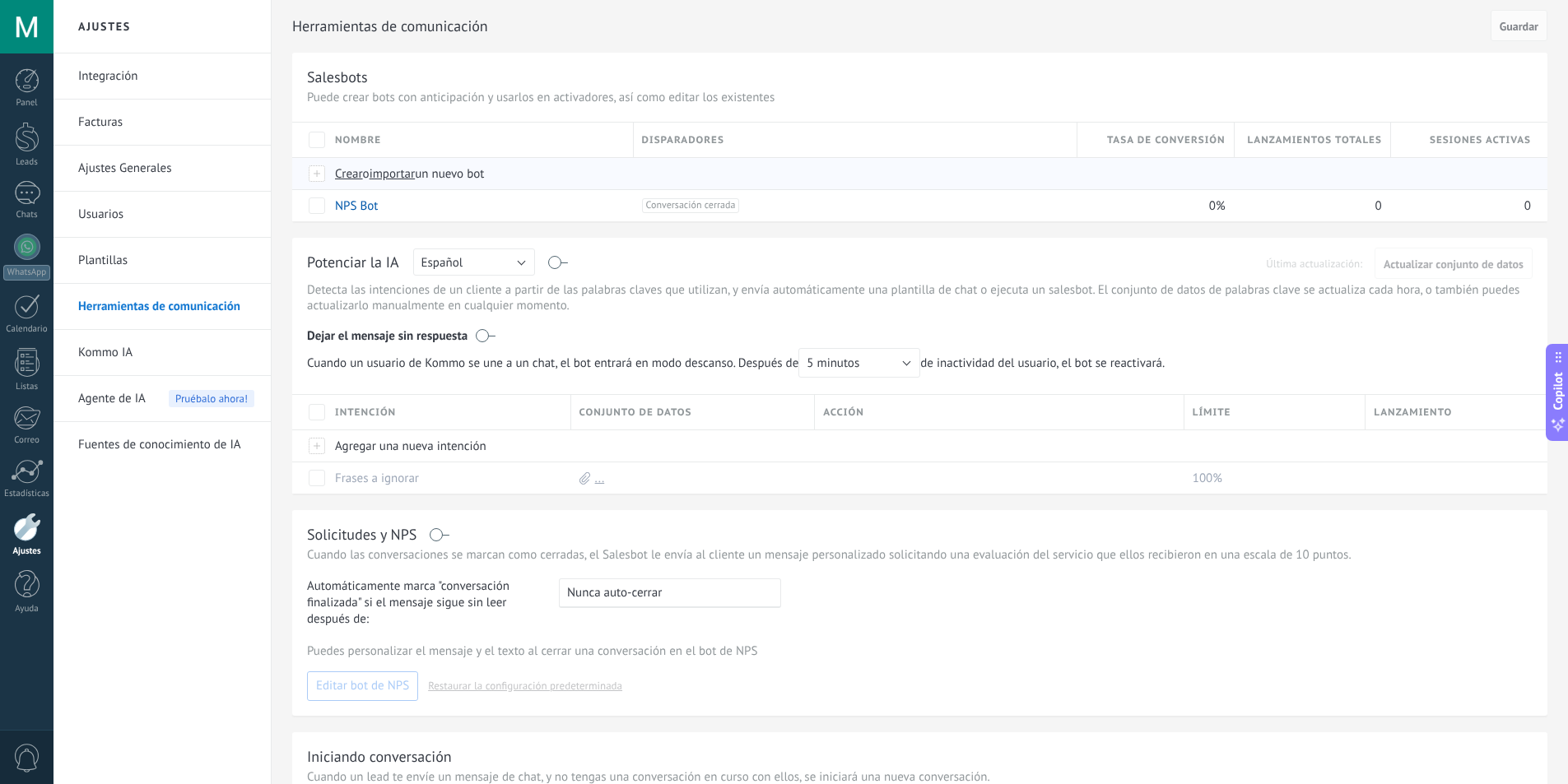
click at [402, 173] on span "importar" at bounding box center [392, 174] width 46 height 16
click at [0, 0] on input "importar un nuevo bot" at bounding box center [0, 0] width 0 height 0
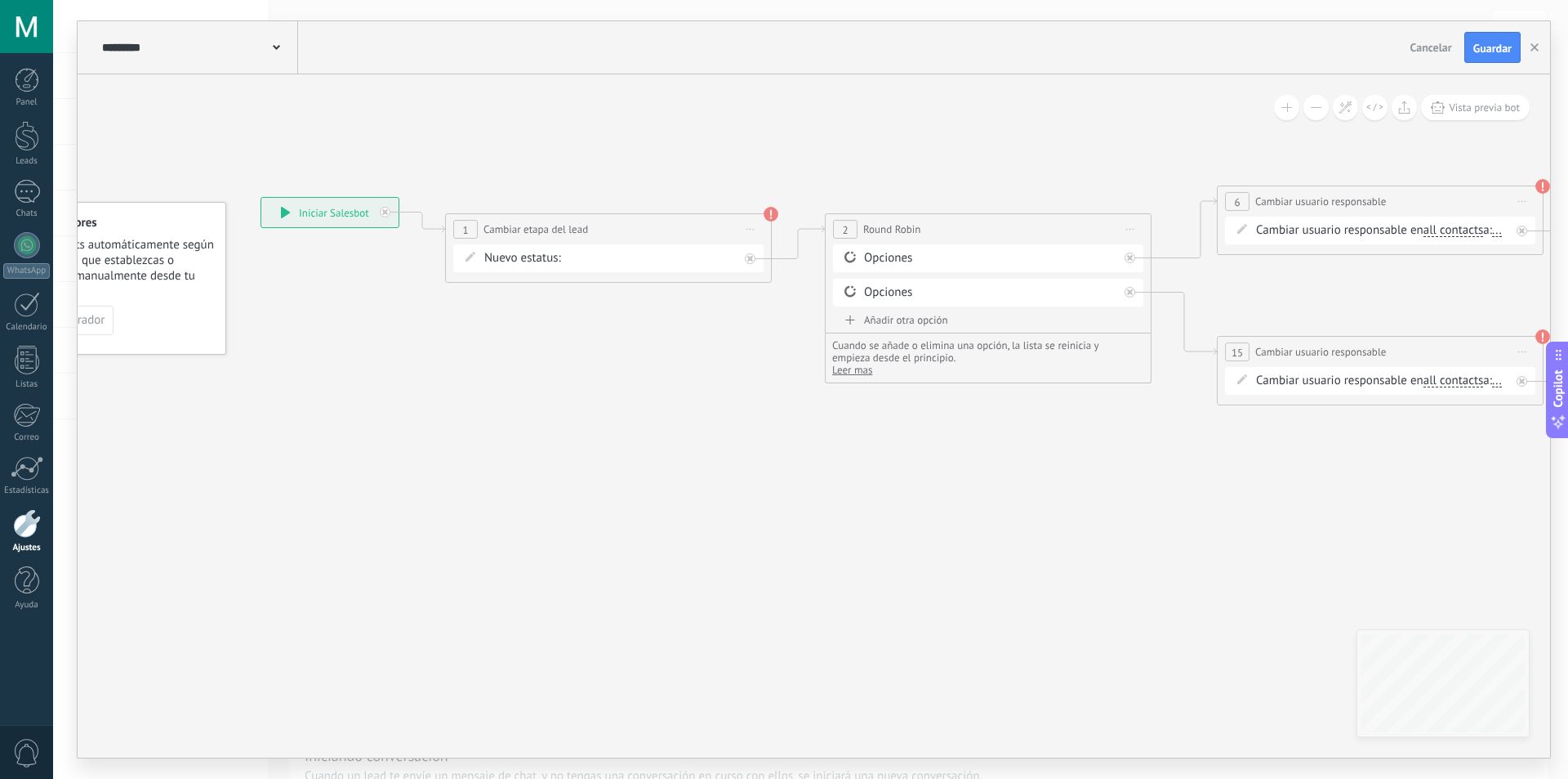
drag, startPoint x: 856, startPoint y: 399, endPoint x: 490, endPoint y: 392, distance: 366.1
click at [464, 392] on icon at bounding box center [1425, 304] width 3146 height 1054
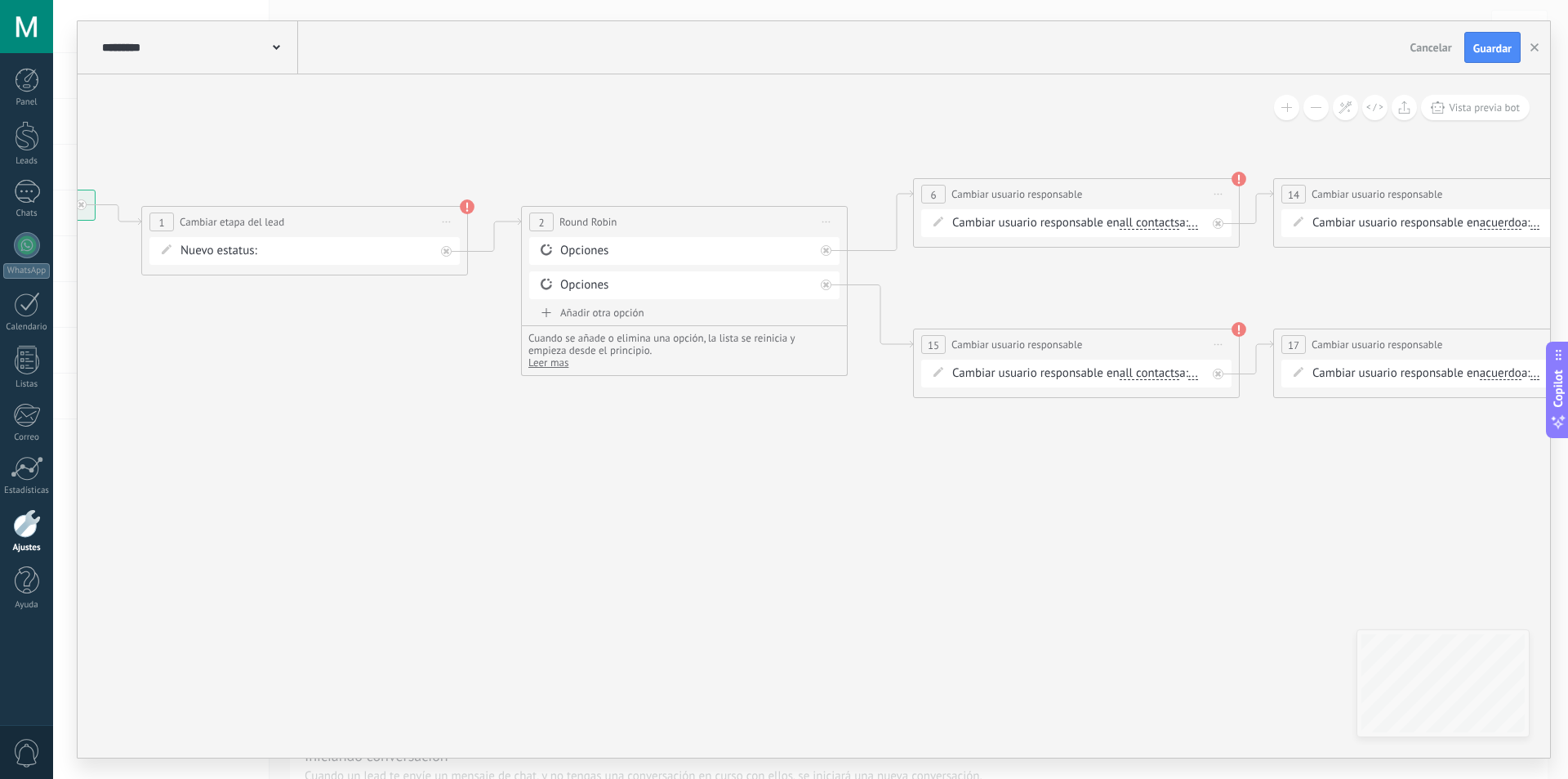
drag, startPoint x: 1159, startPoint y: 264, endPoint x: 1110, endPoint y: 266, distance: 49.0
click at [1189, 230] on span "..." at bounding box center [1193, 223] width 10 height 13
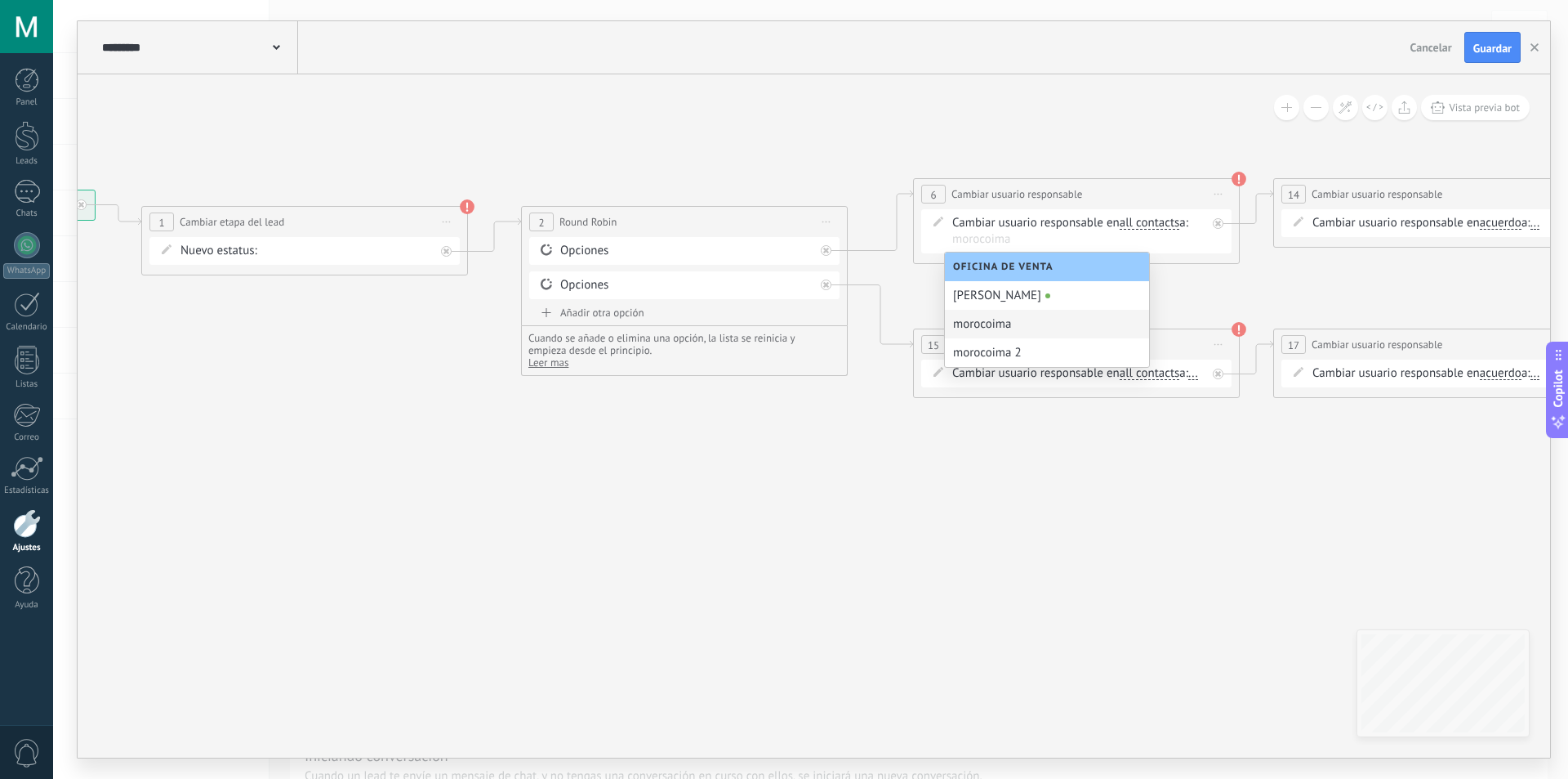
click at [999, 325] on div "morocoima" at bounding box center [1047, 324] width 204 height 28
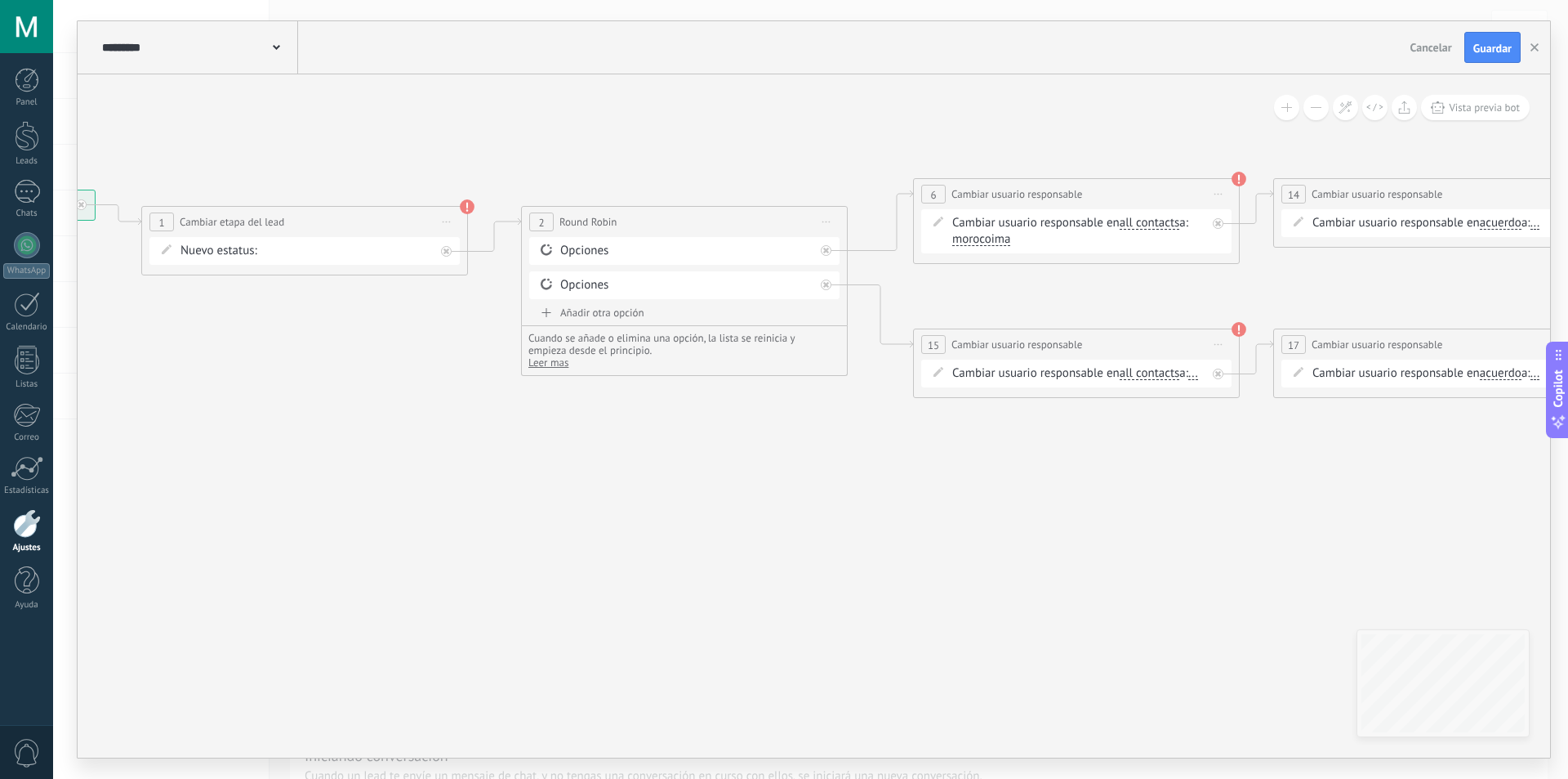
click at [965, 382] on div "Cambiar usuario responsable en all contacts main contact all contacts chat cont…" at bounding box center [1079, 373] width 254 height 17
click at [1189, 380] on span "..." at bounding box center [1193, 373] width 10 height 13
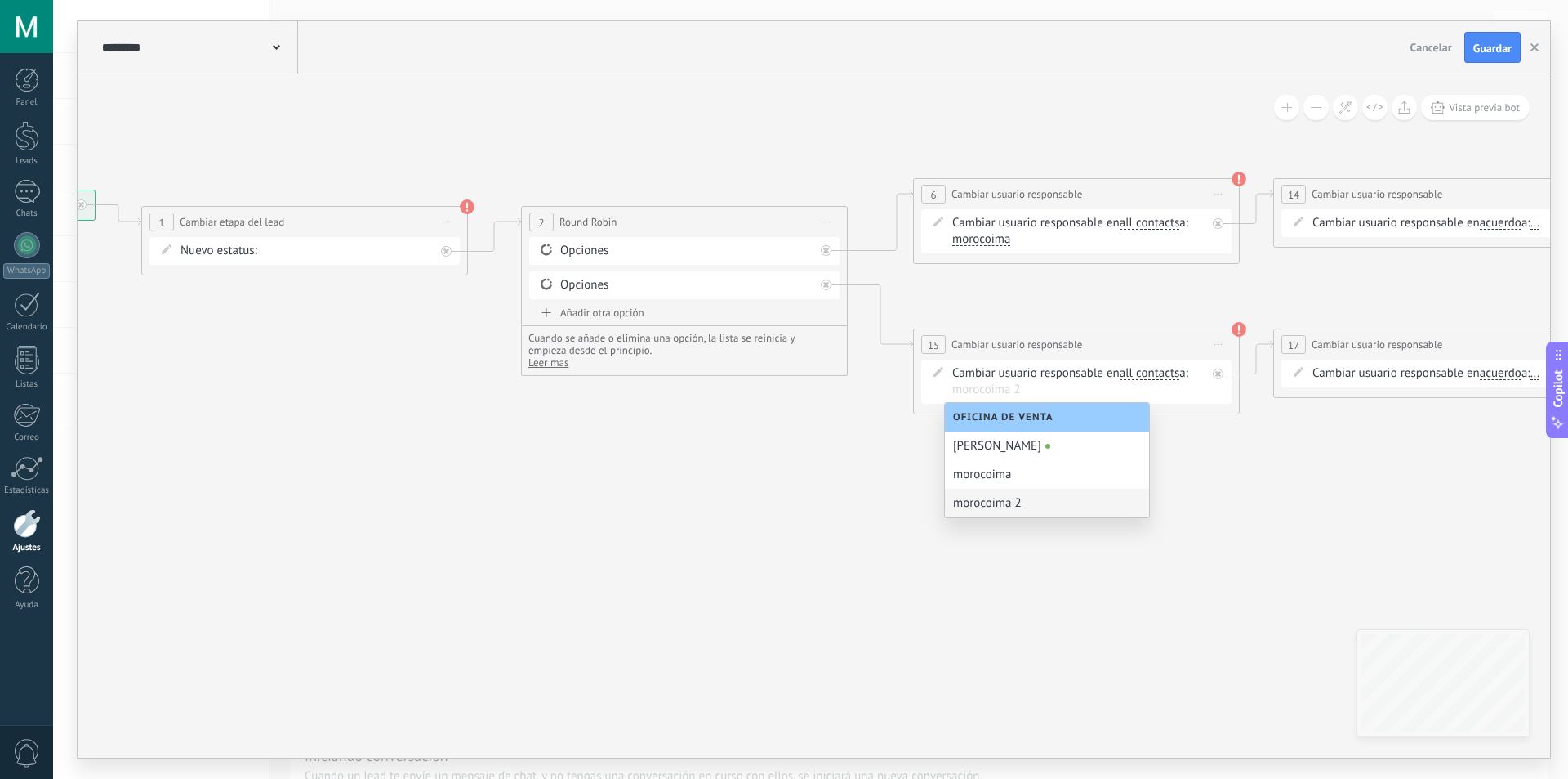
click at [982, 501] on div "morocoima 2" at bounding box center [1047, 502] width 204 height 28
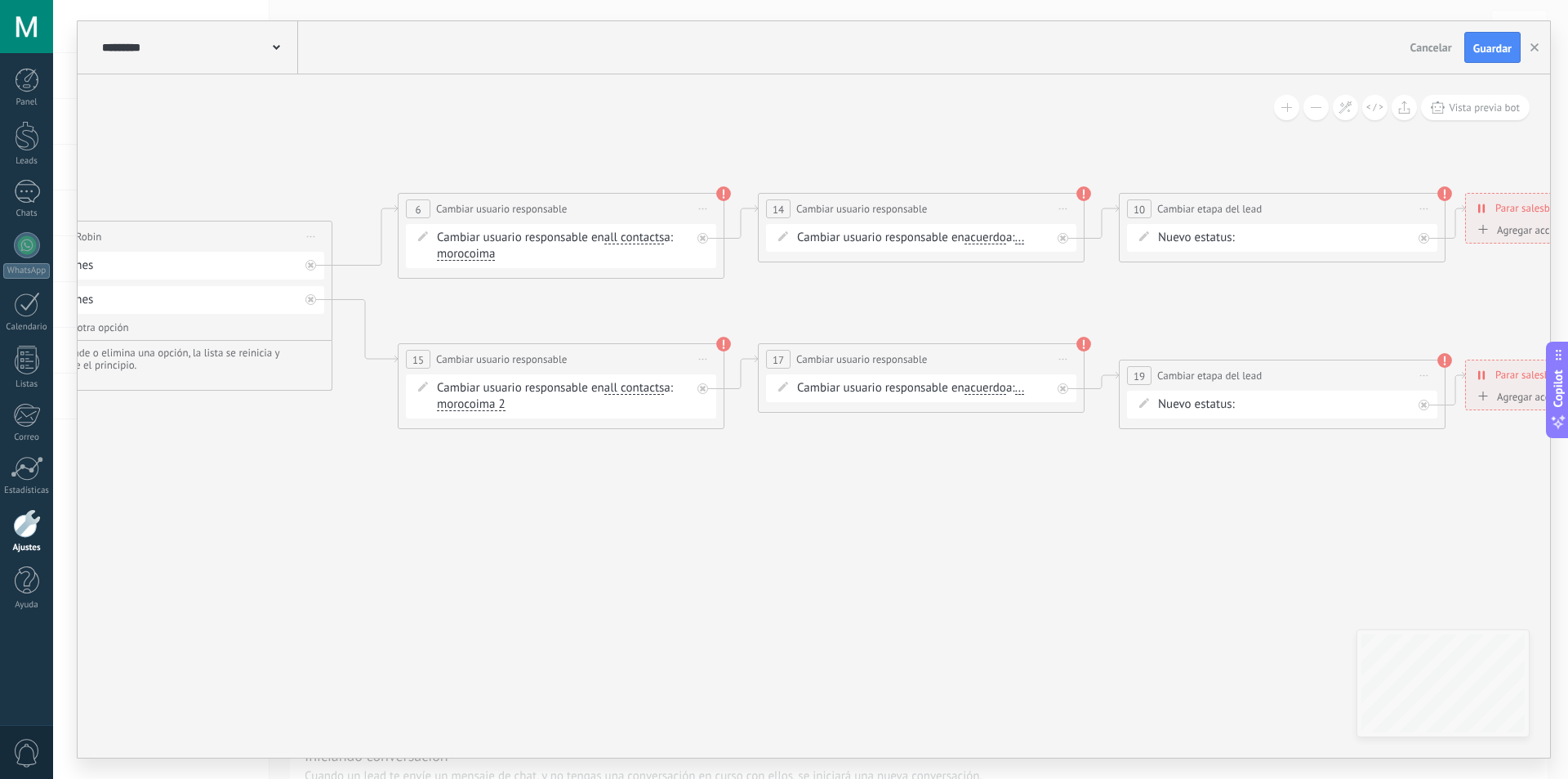
drag, startPoint x: 1161, startPoint y: 519, endPoint x: 638, endPoint y: 521, distance: 523.0
click at [638, 521] on icon at bounding box center [606, 311] width 3146 height 1054
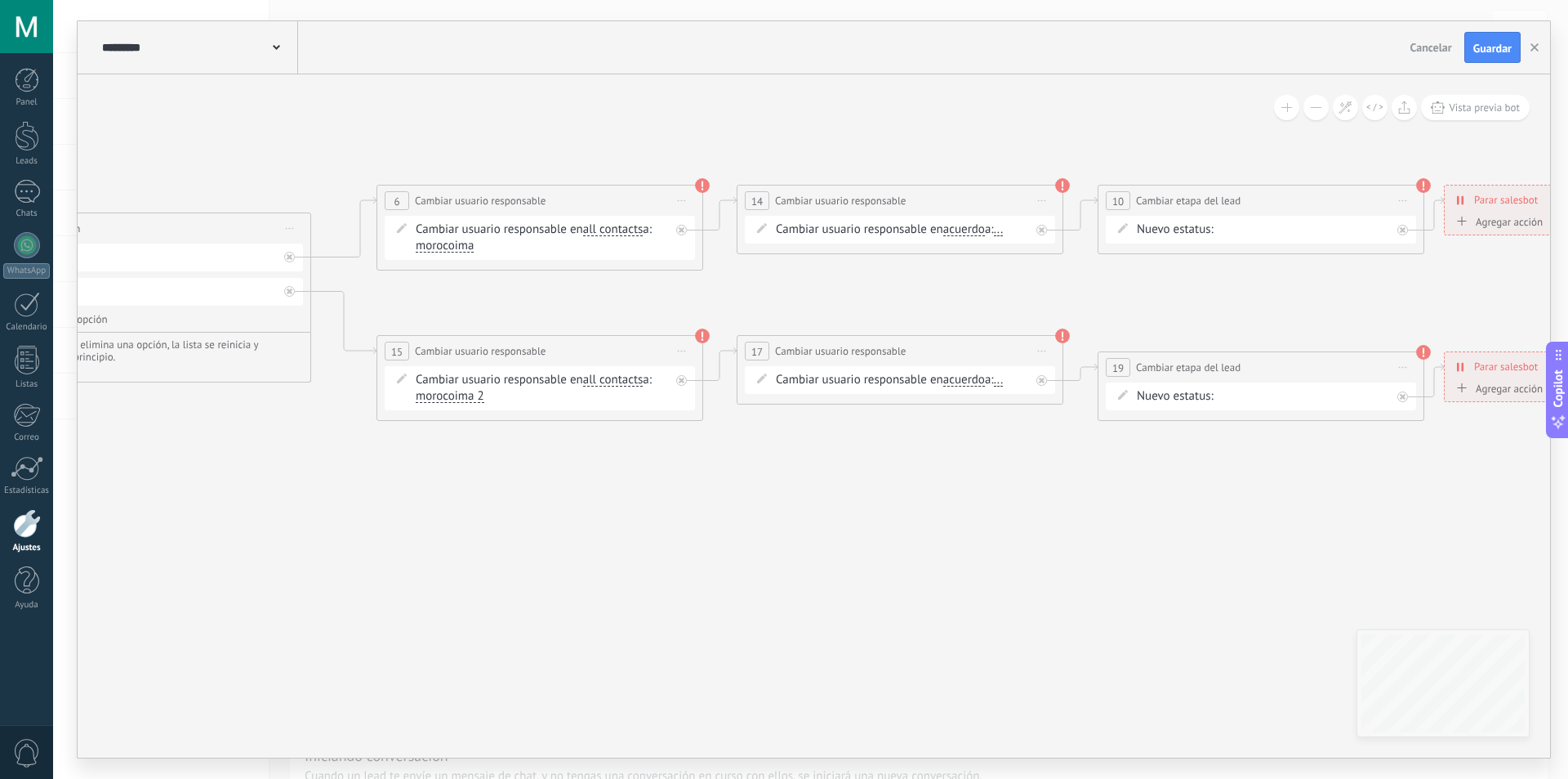
click at [1004, 232] on span "..." at bounding box center [999, 229] width 10 height 13
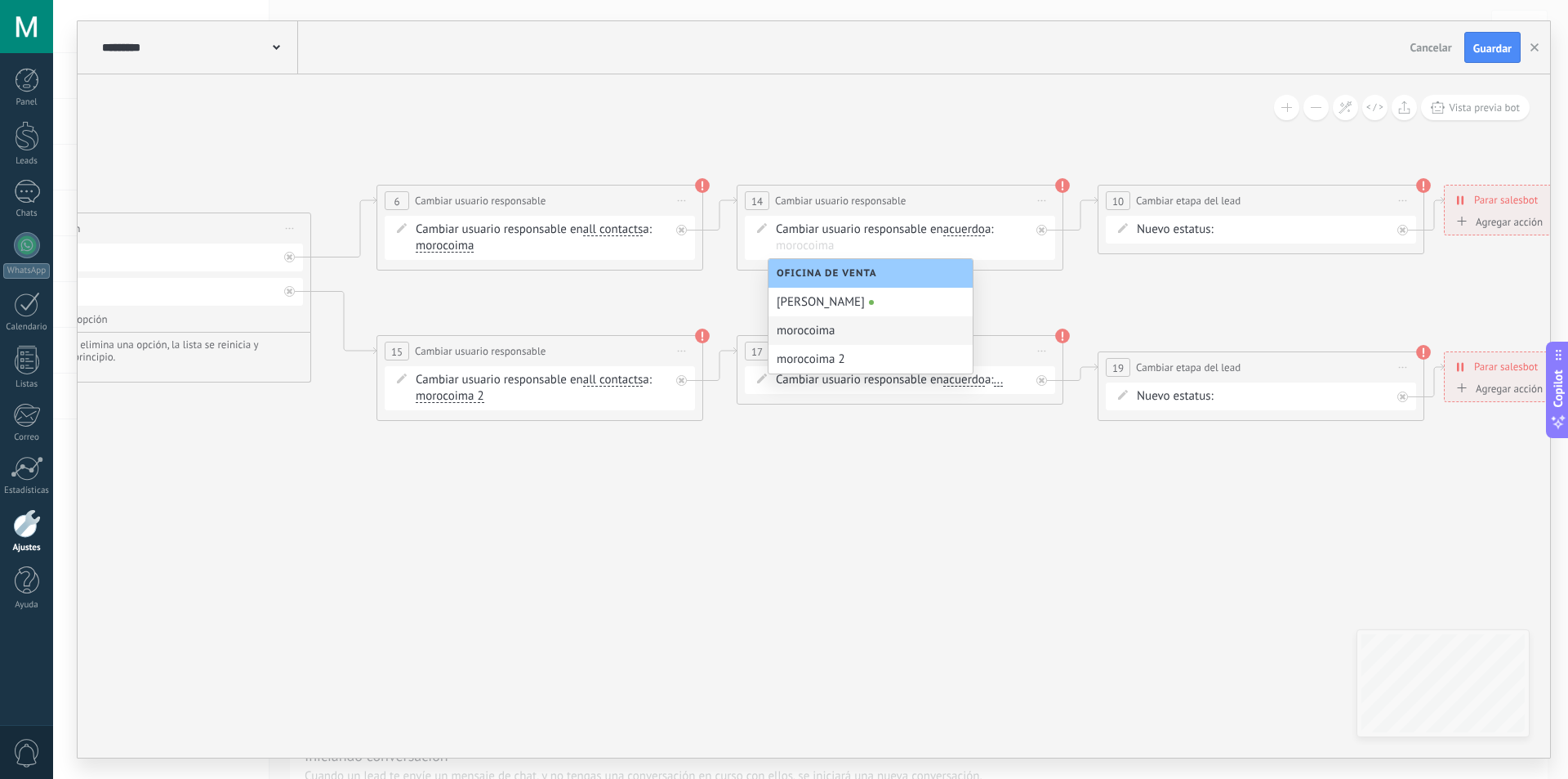
click at [831, 337] on div "morocoima" at bounding box center [871, 330] width 204 height 28
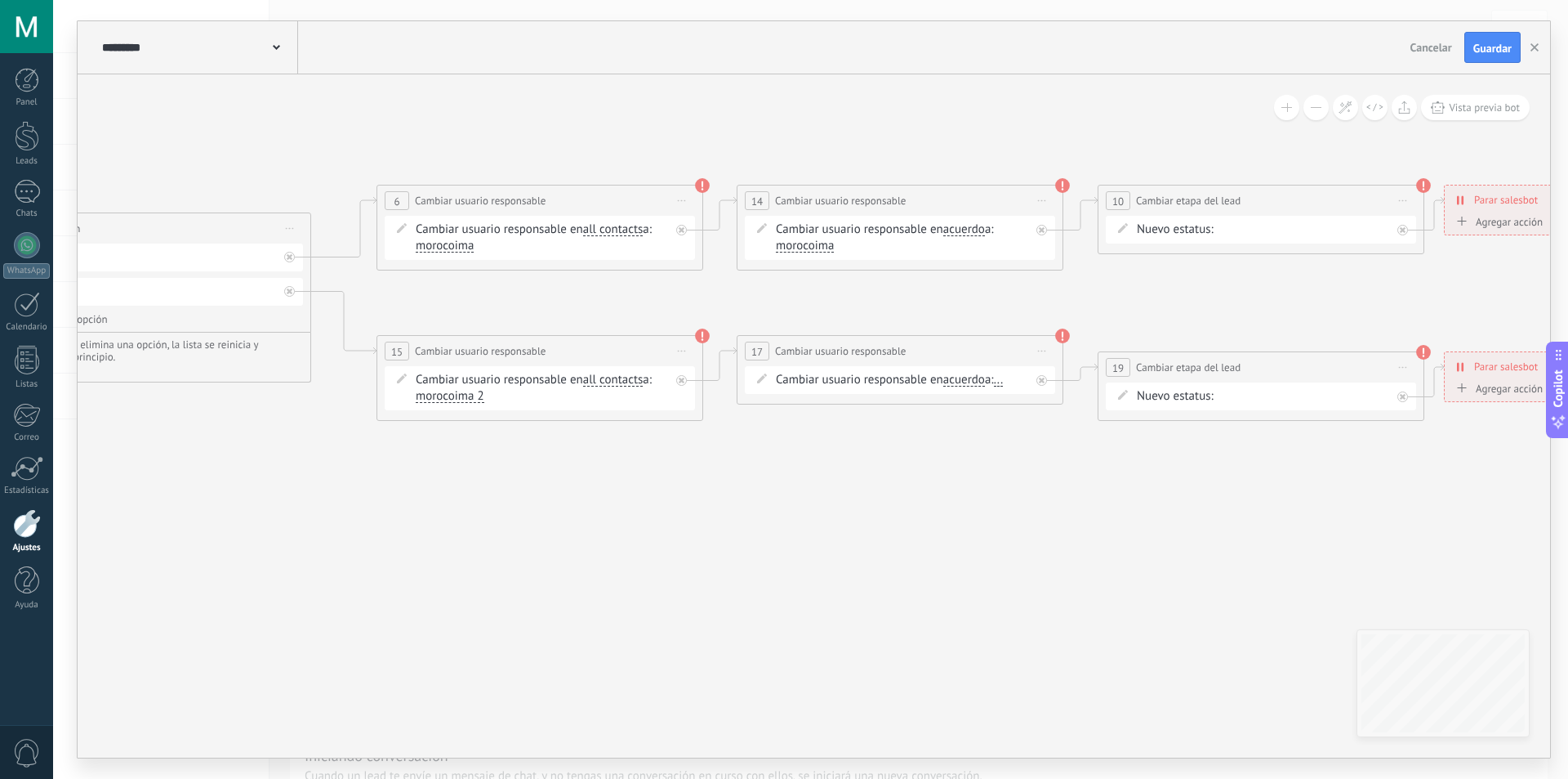
click at [1015, 381] on div "Cambiar usuario responsable en acuerdo main contact all contacts chat contact a…" at bounding box center [902, 380] width 254 height 17
click at [1004, 381] on span "..." at bounding box center [999, 380] width 10 height 13
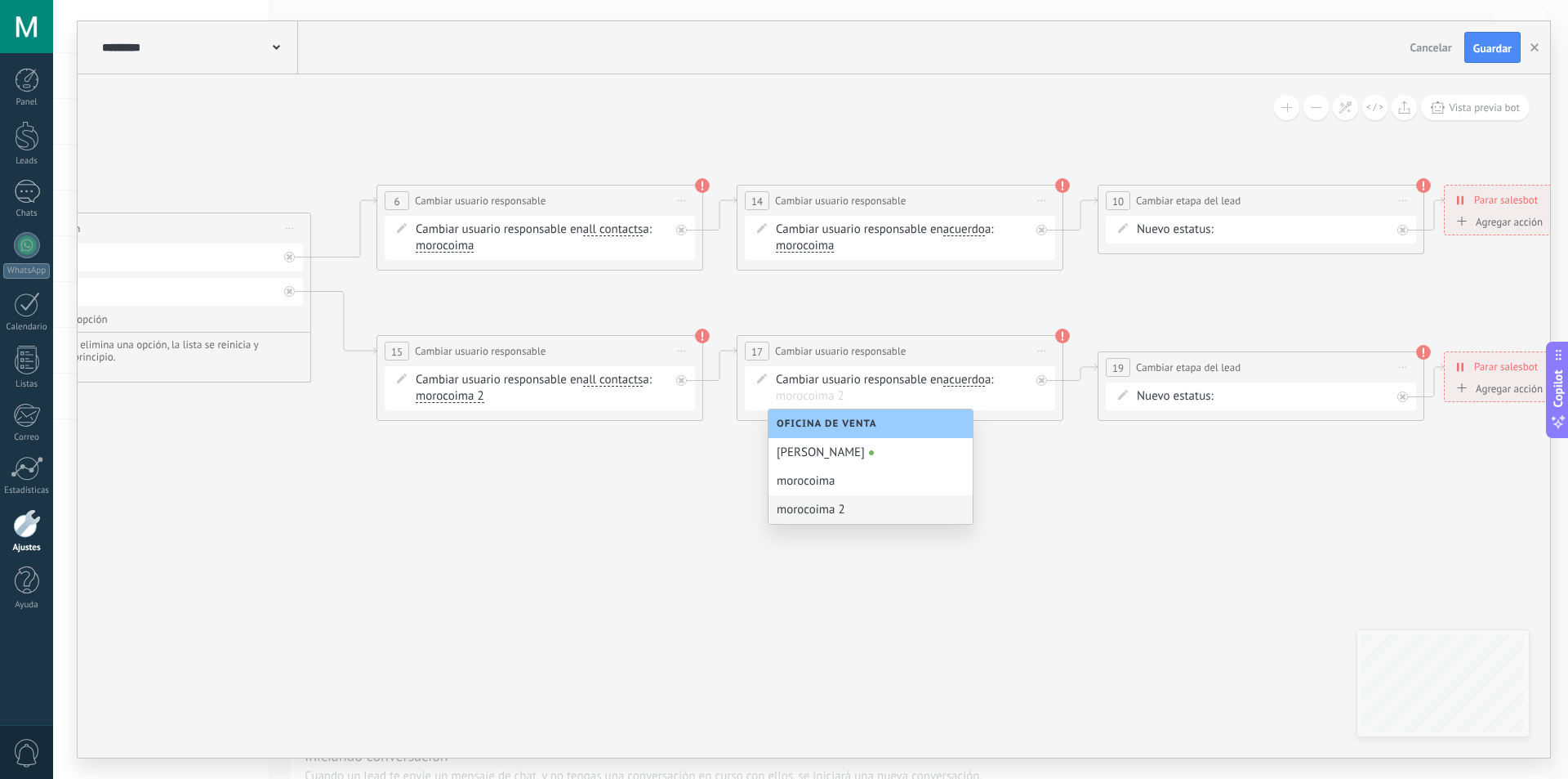
click at [863, 502] on div "morocoima 2" at bounding box center [871, 509] width 204 height 28
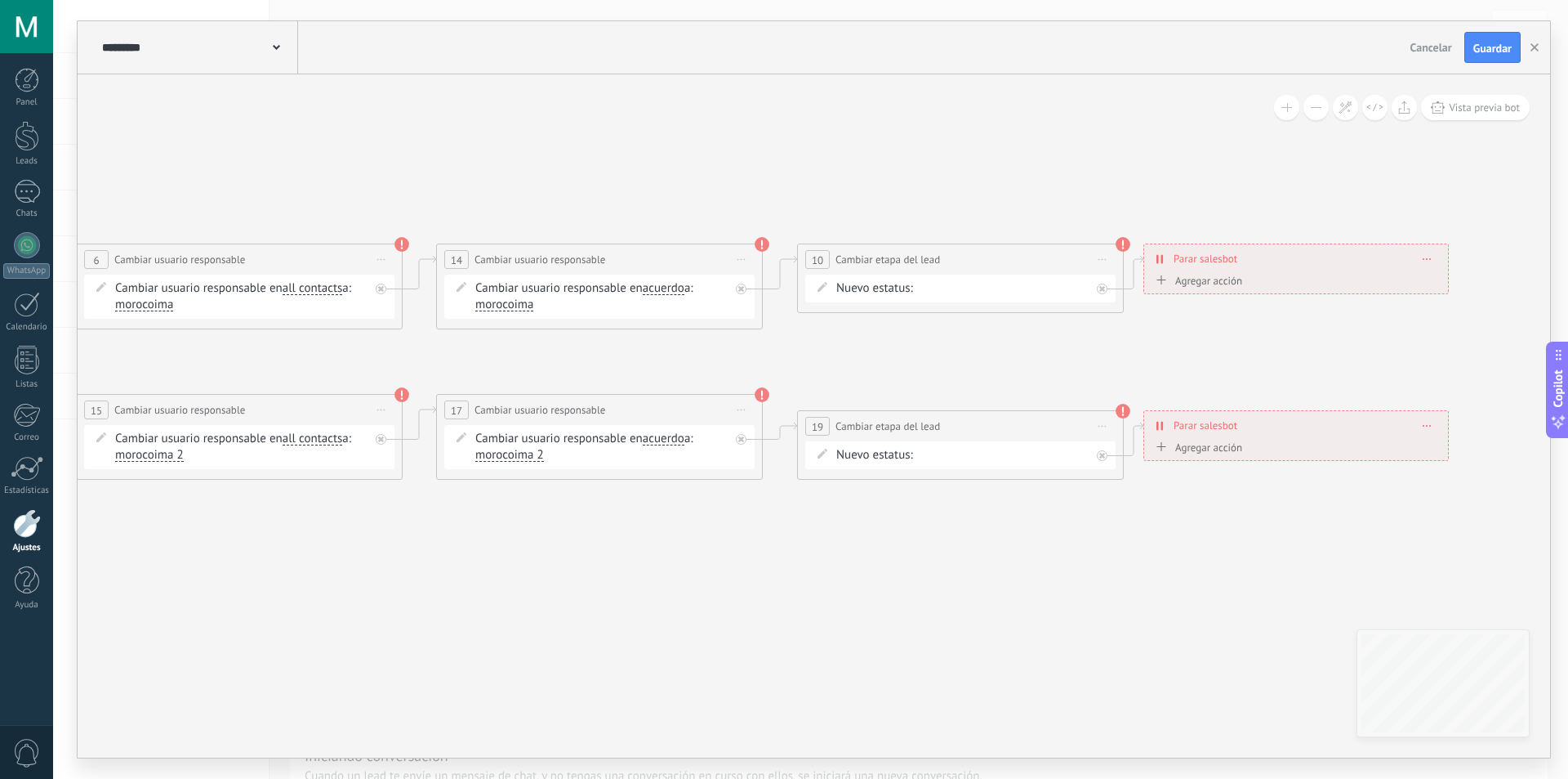
drag, startPoint x: 1213, startPoint y: 319, endPoint x: 906, endPoint y: 371, distance: 311.4
click at [906, 371] on icon at bounding box center [284, 362] width 3146 height 1054
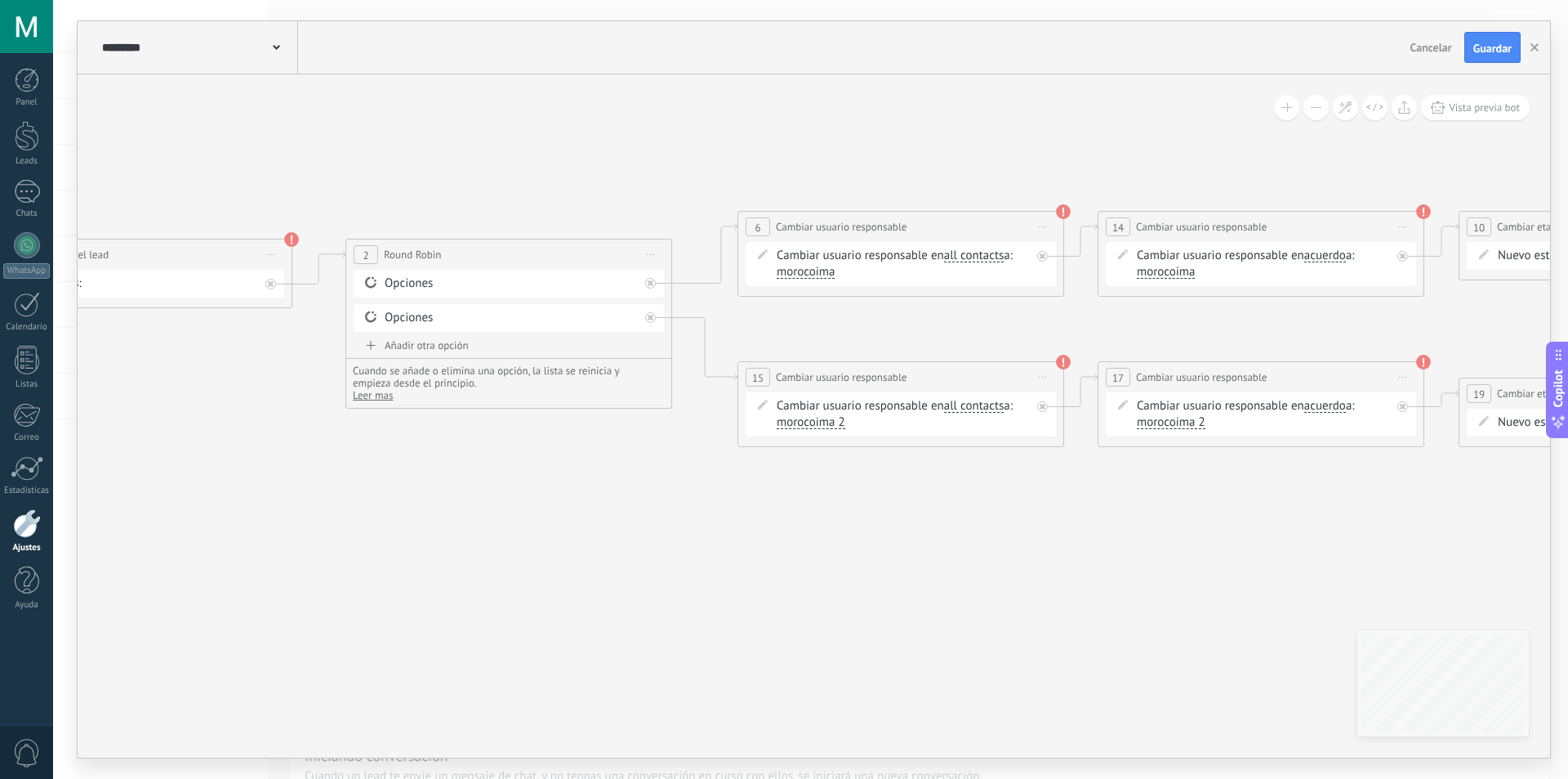
drag, startPoint x: 692, startPoint y: 350, endPoint x: 829, endPoint y: 324, distance: 139.4
click at [1351, 320] on icon at bounding box center [945, 329] width 3146 height 1054
drag, startPoint x: 1122, startPoint y: 247, endPoint x: 1017, endPoint y: 242, distance: 105.1
click at [0, 0] on div "Contacto inicial Negociación Debate contractual Discusión de contrato Logrado c…" at bounding box center [0, 0] width 0 height 0
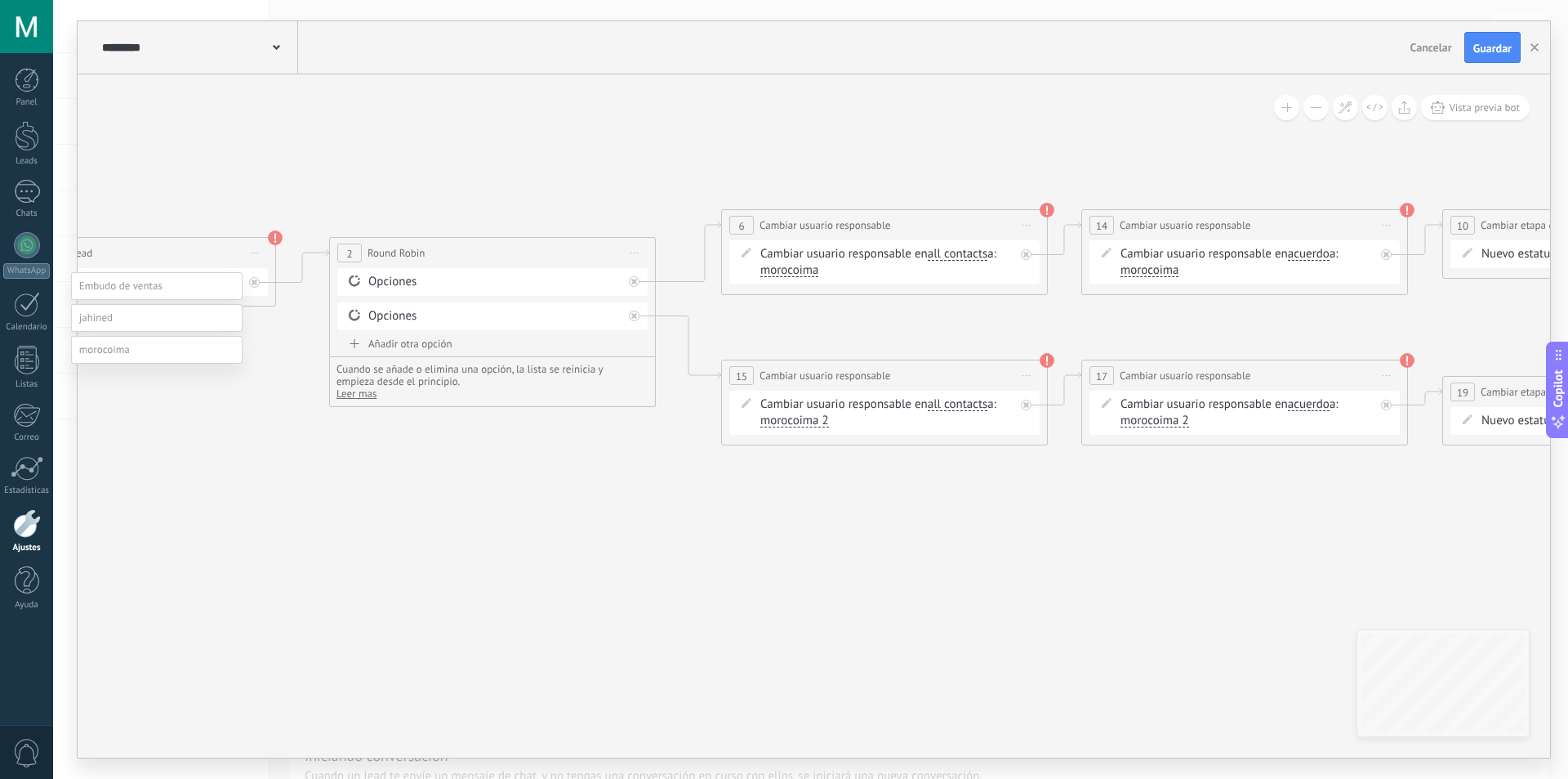
click at [0, 0] on label "Contacto inicial" at bounding box center [0, 0] width 0 height 0
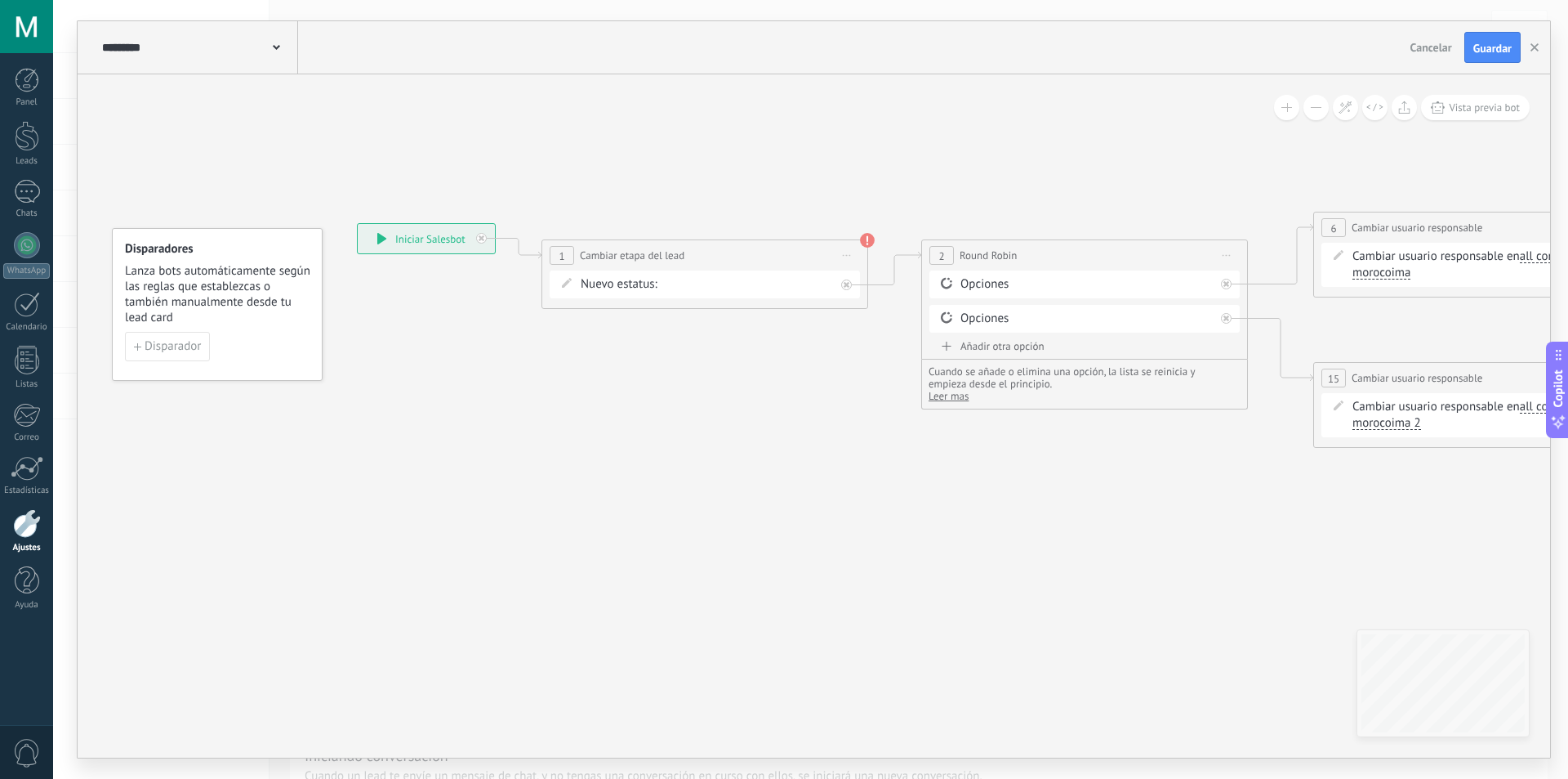
drag, startPoint x: 500, startPoint y: 558, endPoint x: 936, endPoint y: 525, distance: 437.2
click at [936, 526] on icon at bounding box center [1522, 330] width 3146 height 1054
drag, startPoint x: 733, startPoint y: 482, endPoint x: 622, endPoint y: 462, distance: 112.8
click at [729, 481] on icon at bounding box center [1524, 329] width 3146 height 1054
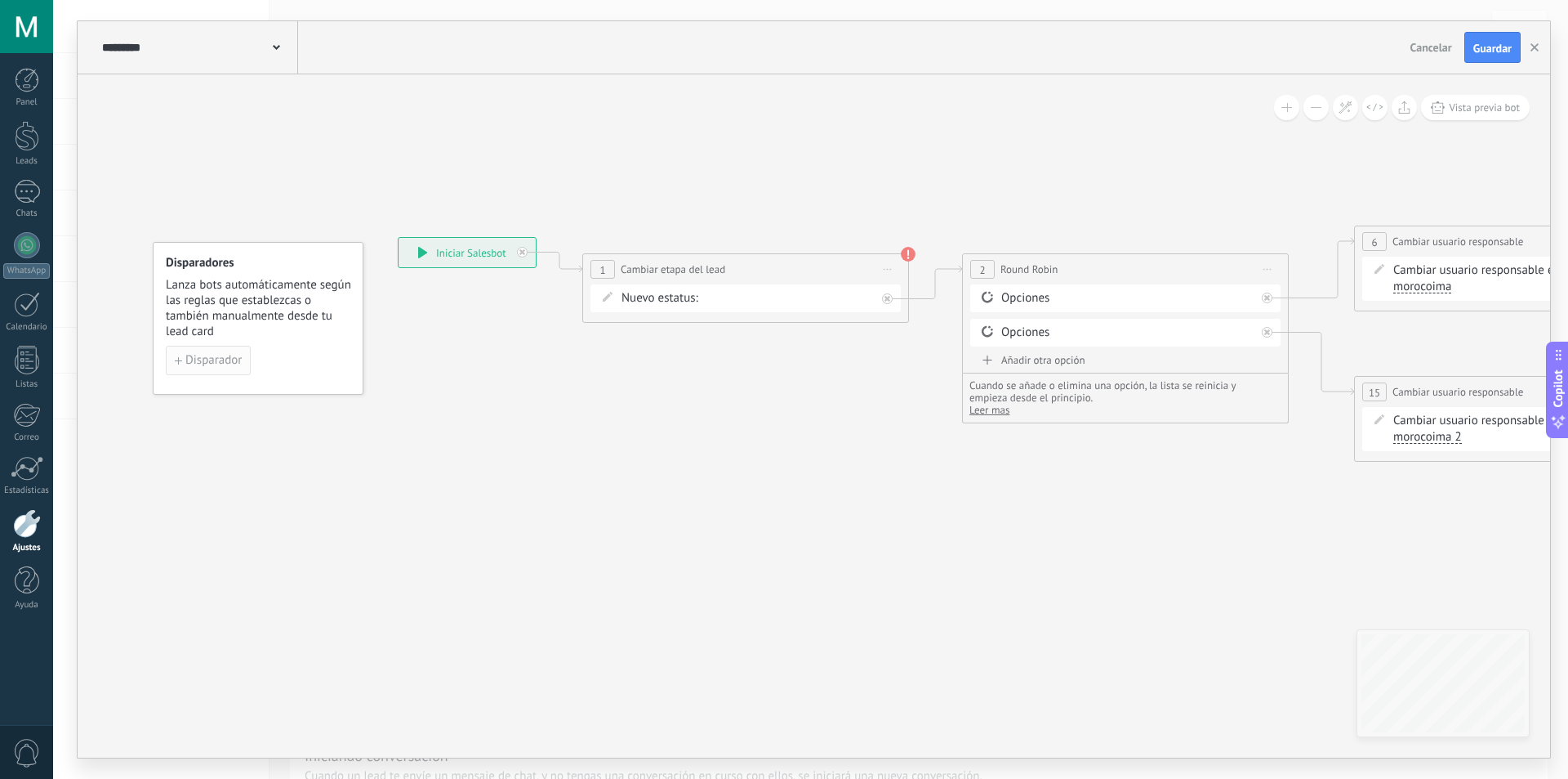
click at [203, 354] on span "Disparador" at bounding box center [213, 360] width 56 height 12
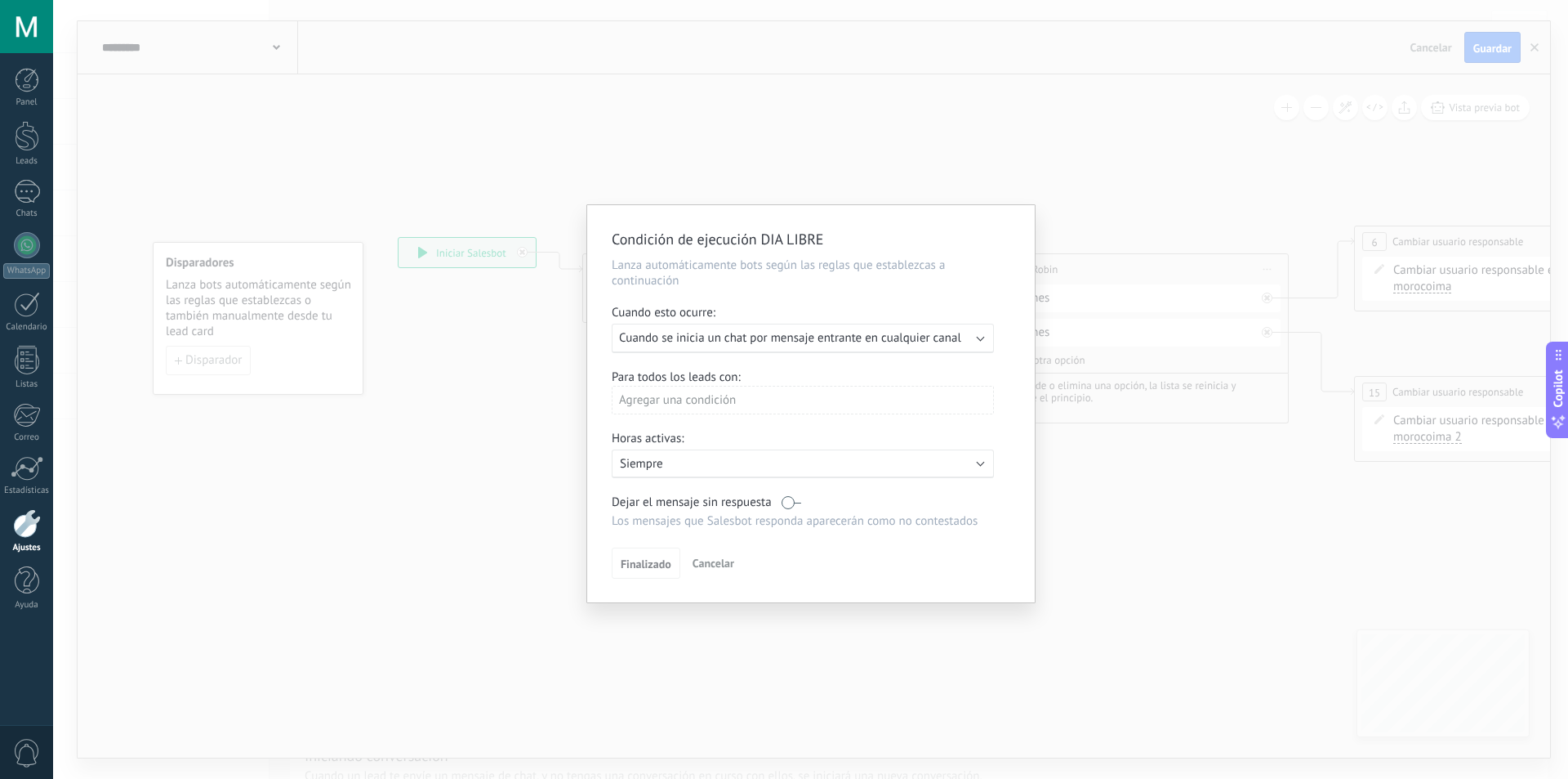
click at [789, 351] on div "Ejecutar: Cuando se inicia un chat por mensaje entrante en cualquier canal" at bounding box center [803, 338] width 382 height 29
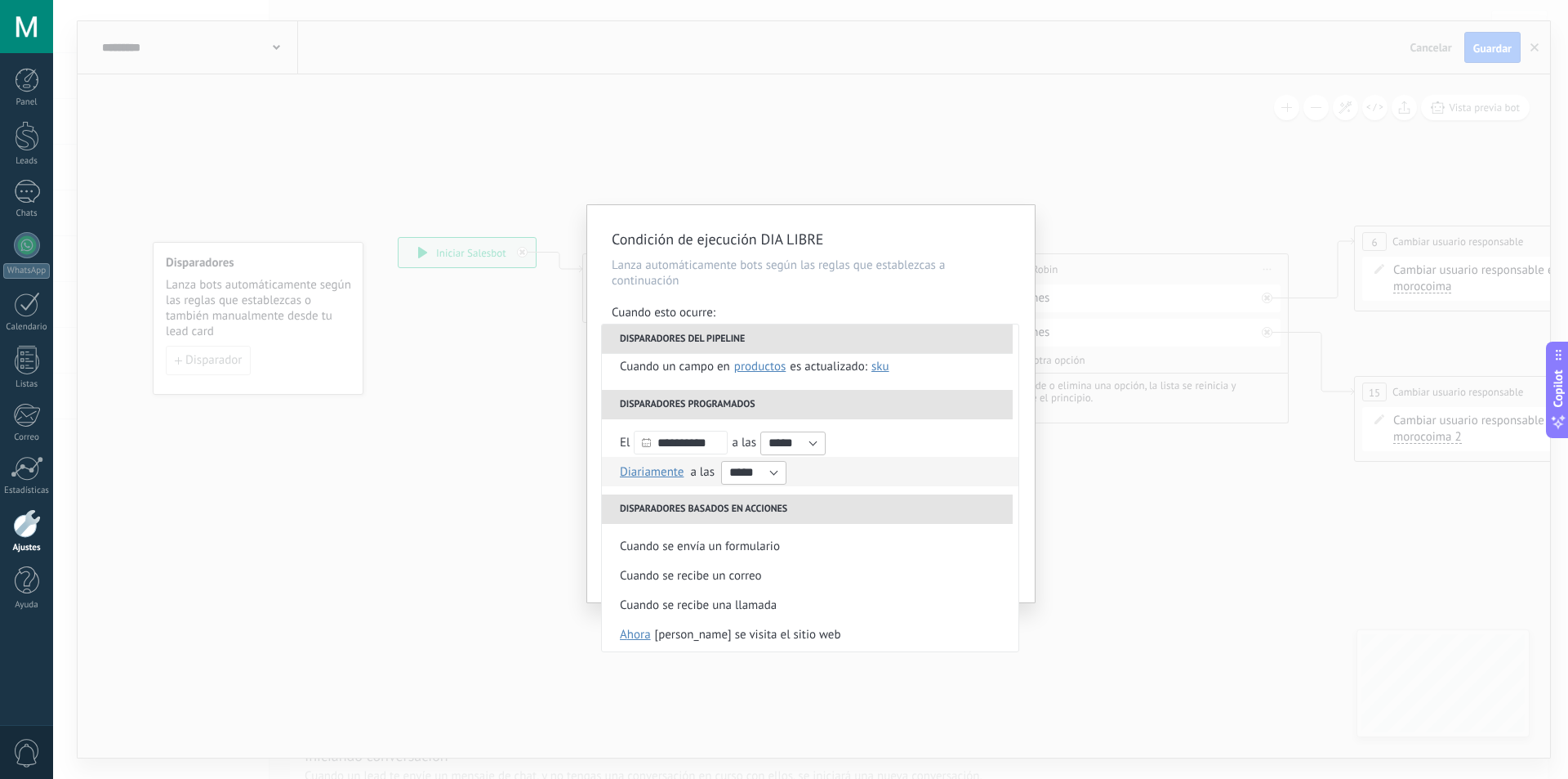
scroll to position [164, 0]
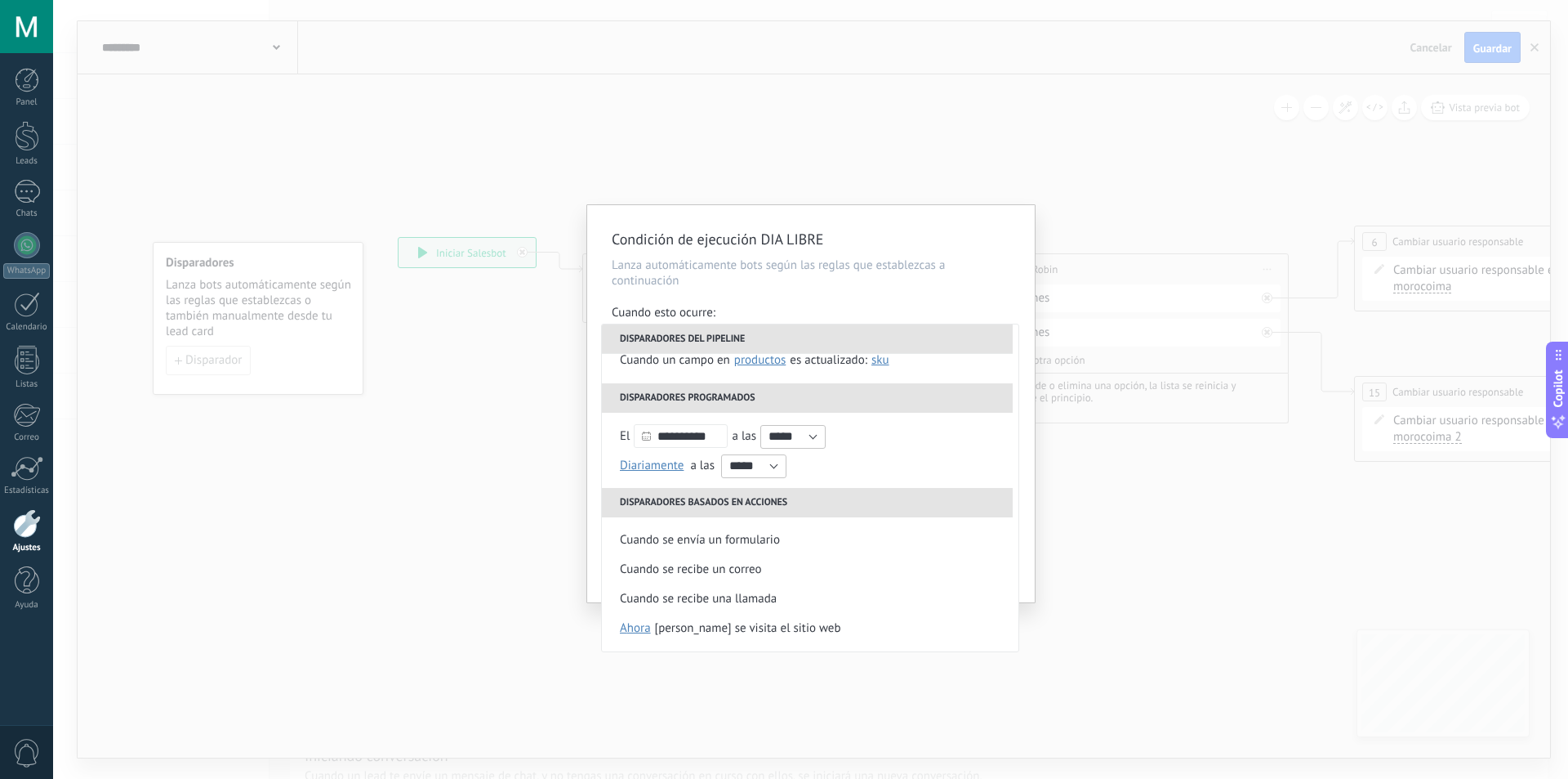
click at [264, 637] on div "Condición de ejecución DIA LIBRE Lanza automáticamente bots según las reglas qu…" at bounding box center [810, 390] width 1515 height 779
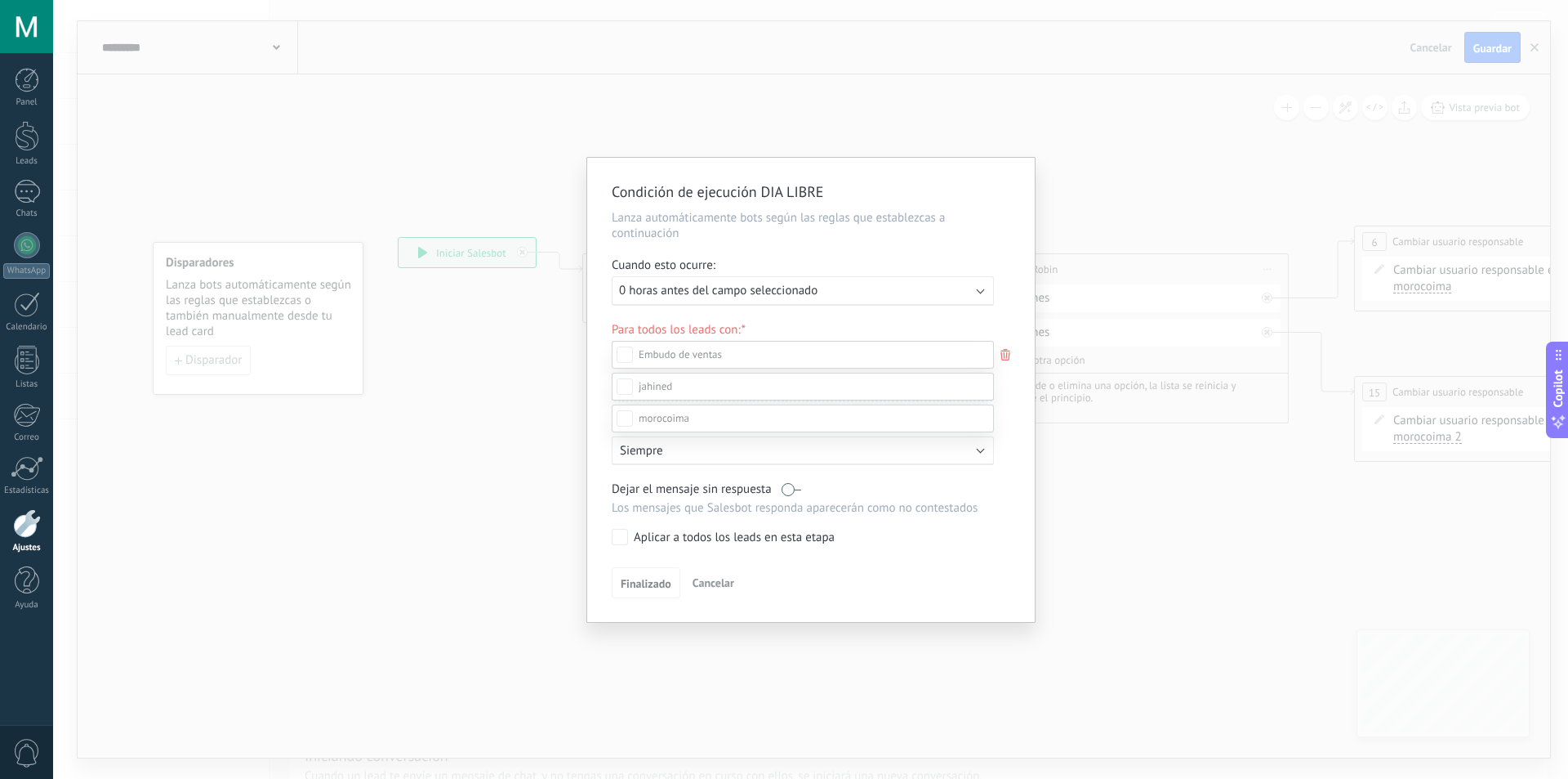
click at [334, 384] on div at bounding box center [810, 390] width 1515 height 779
click at [1009, 360] on icon at bounding box center [1005, 354] width 18 height 20
click at [745, 283] on div at bounding box center [810, 390] width 1515 height 779
click at [1002, 353] on icon at bounding box center [1005, 354] width 18 height 20
click at [1006, 331] on div at bounding box center [810, 390] width 1515 height 779
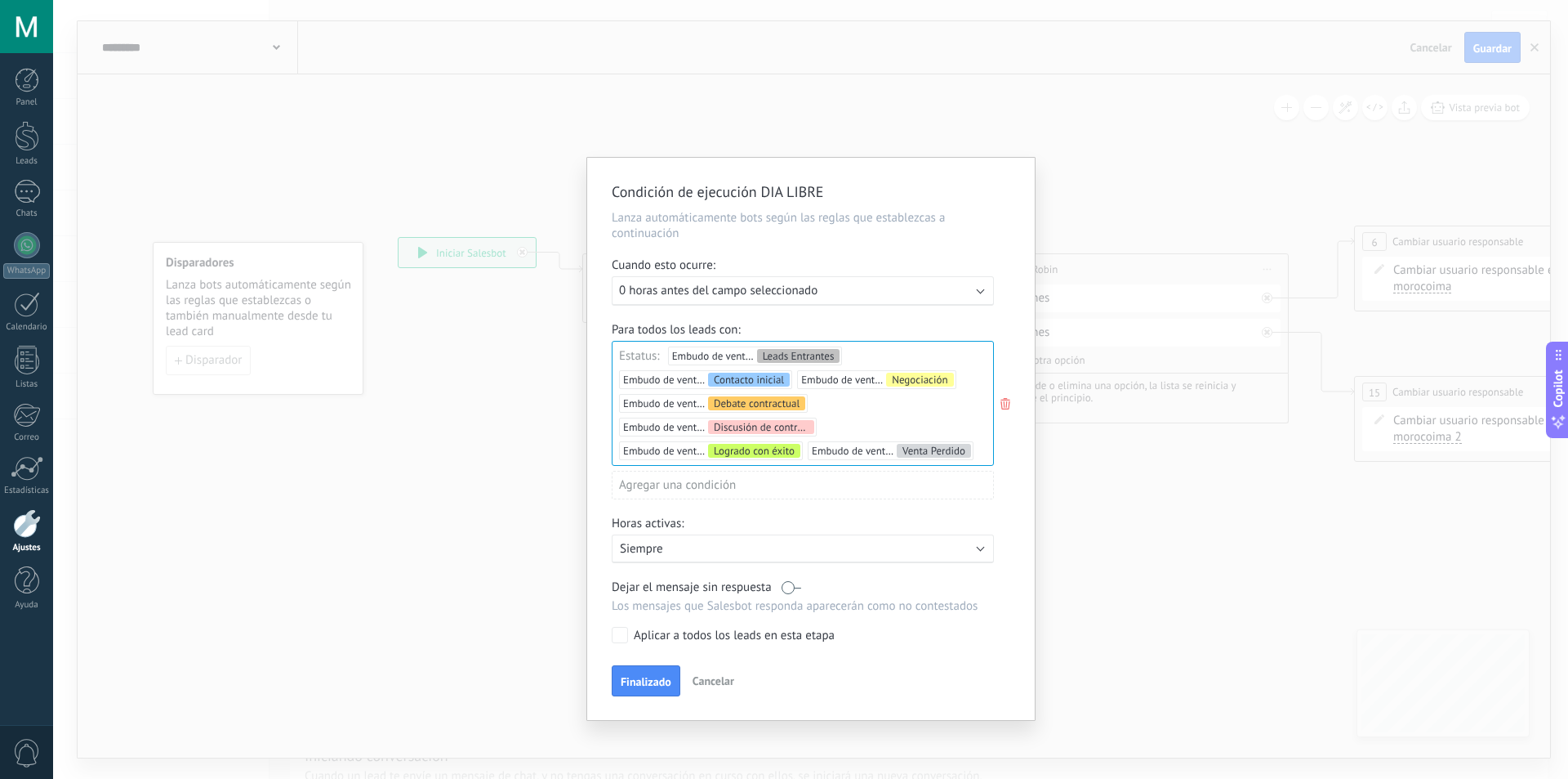
click at [704, 681] on span "Cancelar" at bounding box center [713, 680] width 41 height 15
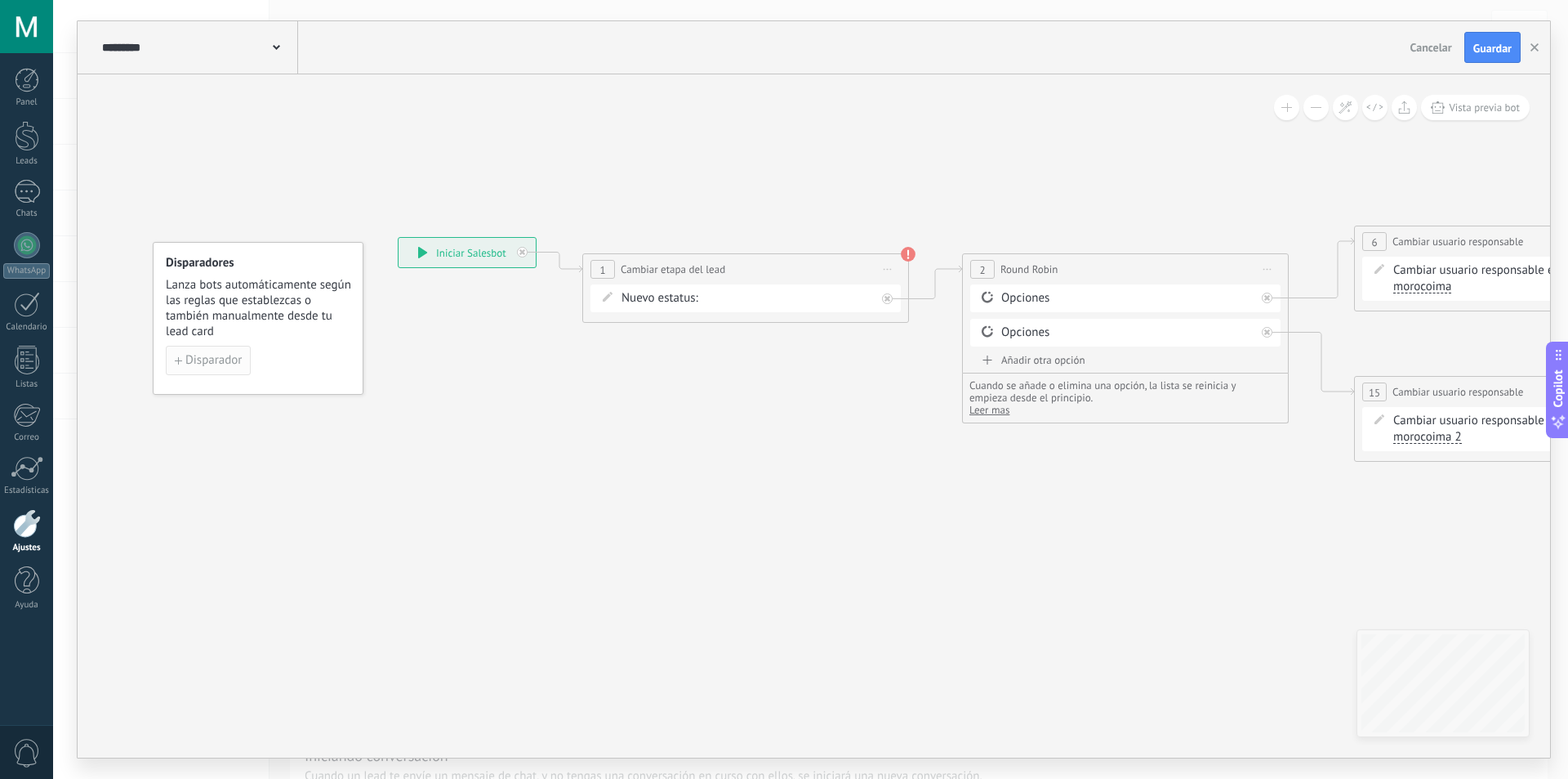
click at [219, 359] on span "Disparador" at bounding box center [213, 360] width 56 height 12
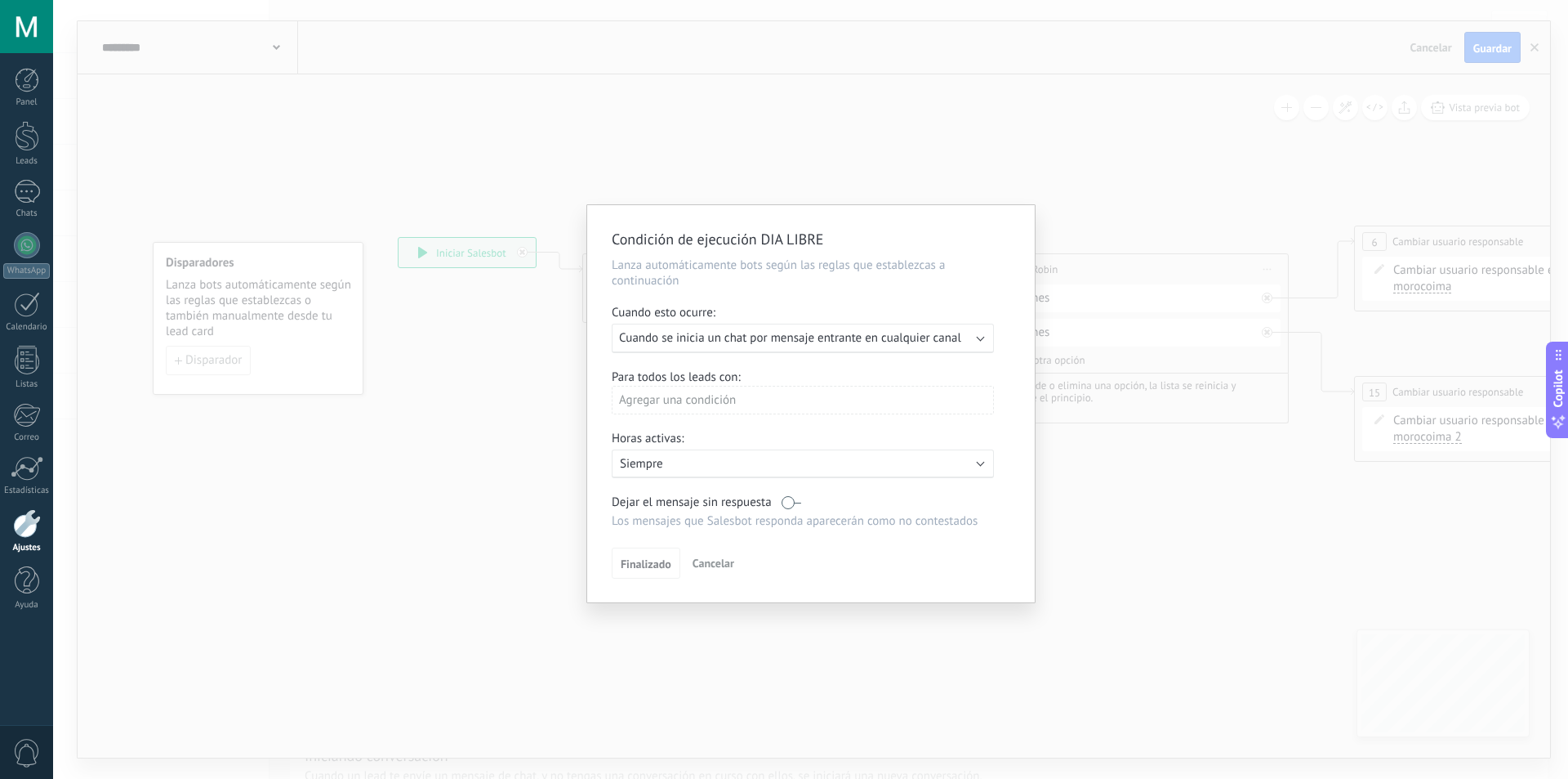
click at [522, 421] on div "Condición de ejecución DIA LIBRE Lanza automáticamente bots según las reglas qu…" at bounding box center [810, 390] width 1515 height 779
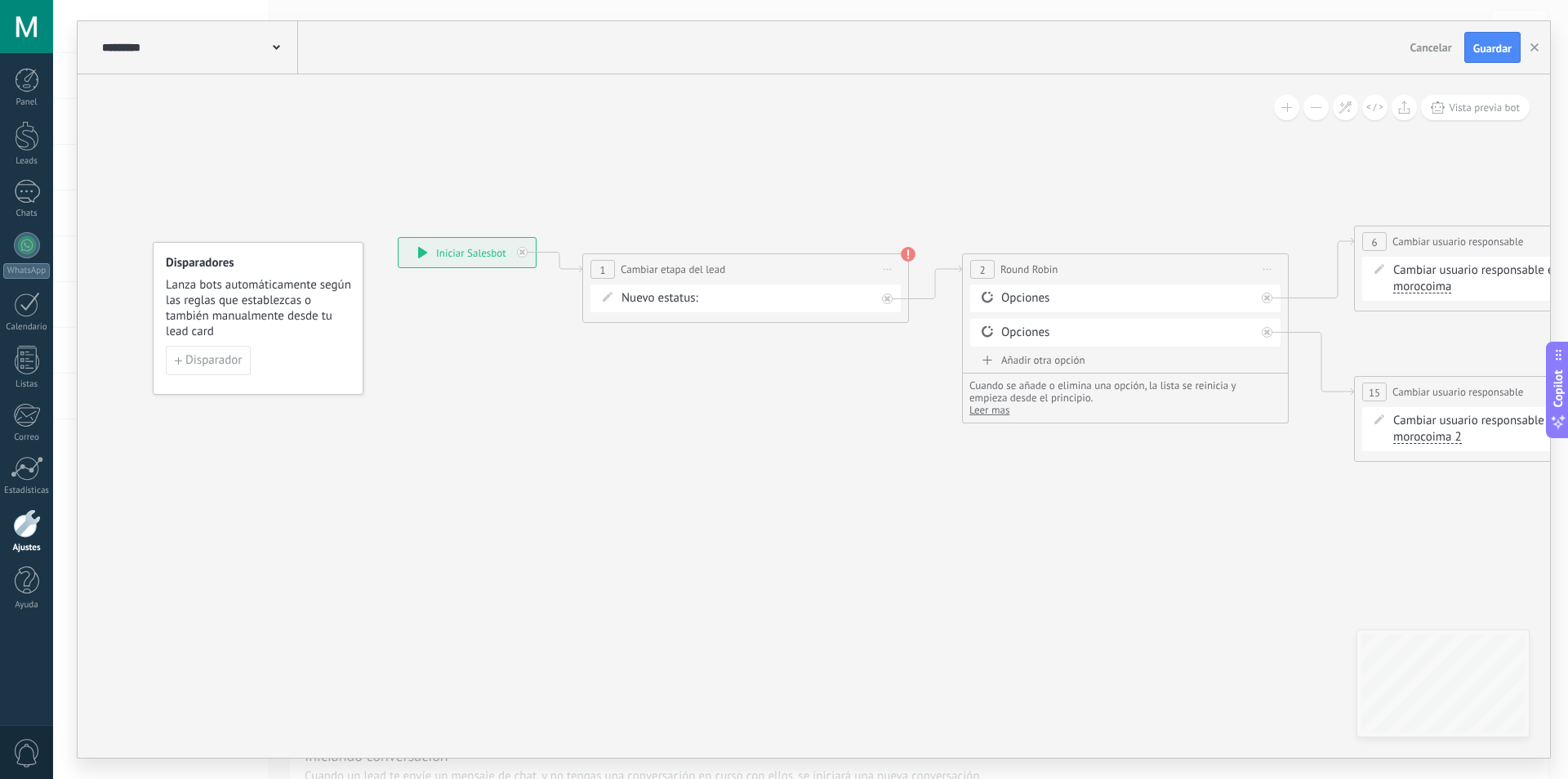
click at [0, 0] on div "Contacto inicial Negociación Debate contractual Discusión de contrato Logrado c…" at bounding box center [0, 0] width 0 height 0
click at [0, 0] on label "Contacto inicial" at bounding box center [0, 0] width 0 height 0
drag, startPoint x: 881, startPoint y: 549, endPoint x: 898, endPoint y: 603, distance: 56.6
click at [882, 549] on icon at bounding box center [1562, 343] width 3146 height 1054
click at [221, 365] on span "Disparador" at bounding box center [214, 360] width 56 height 12
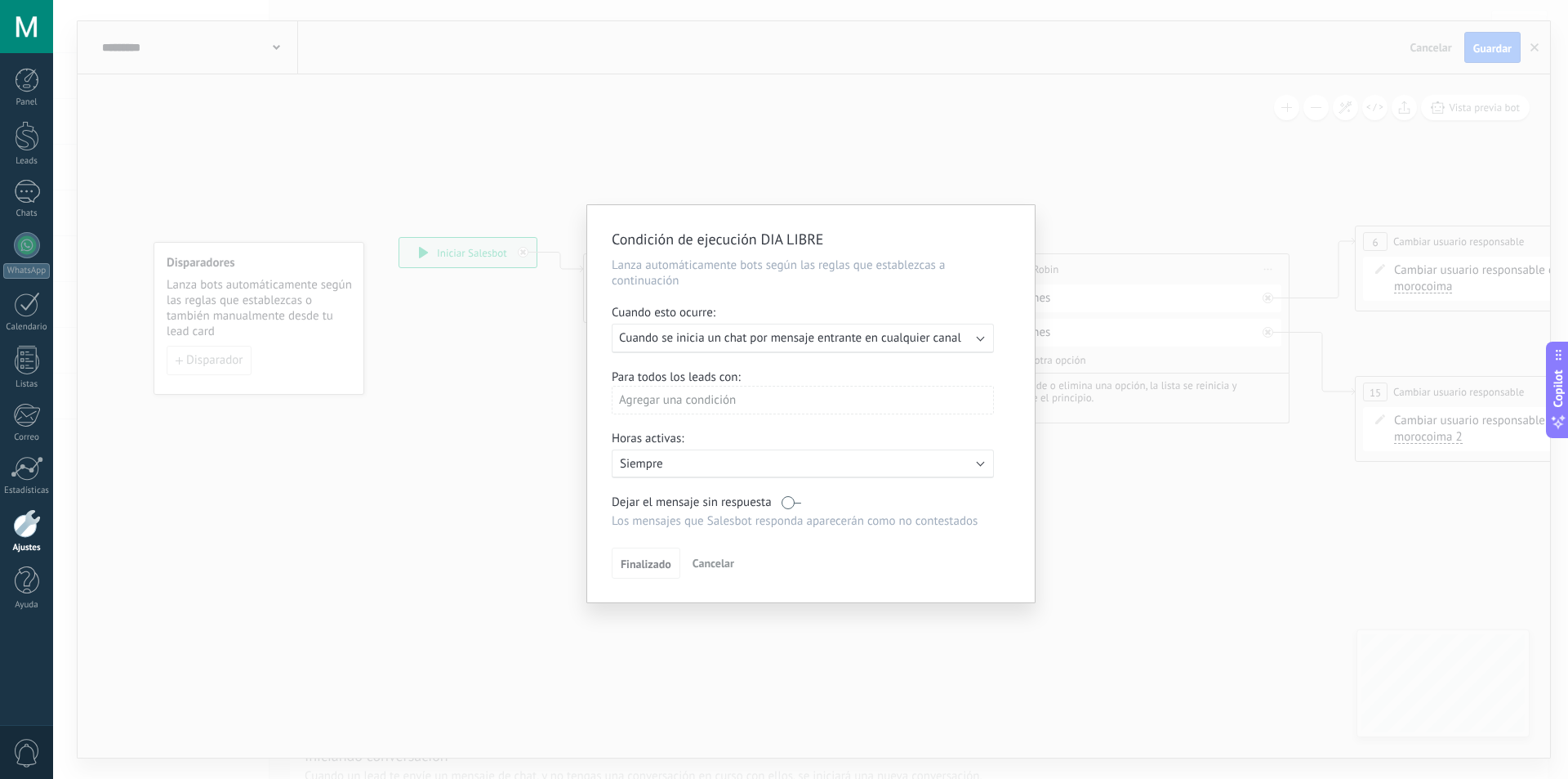
click at [824, 339] on span "Cuando se inicia un chat por mensaje entrante en cualquier canal" at bounding box center [789, 338] width 342 height 16
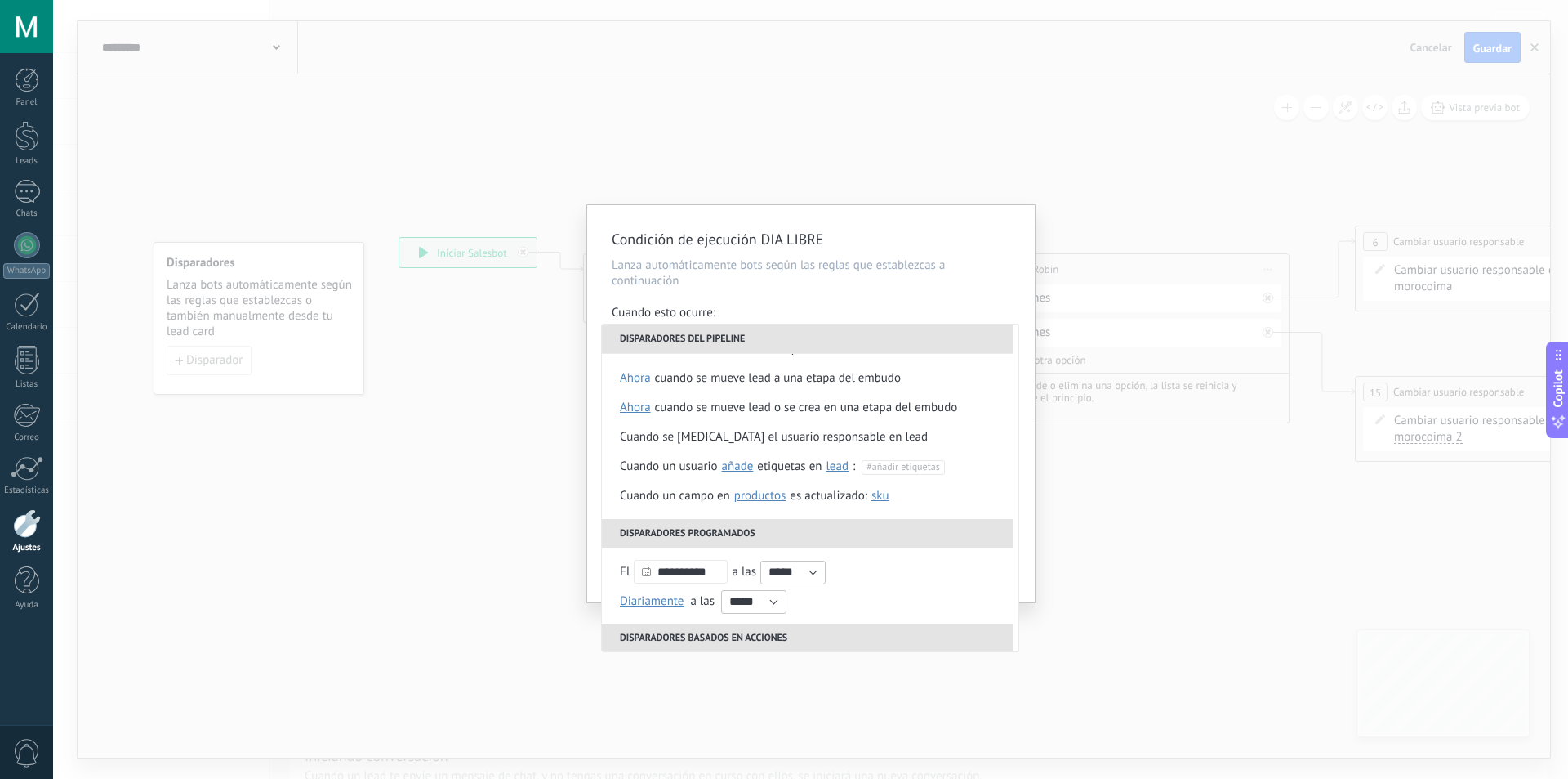
scroll to position [0, 0]
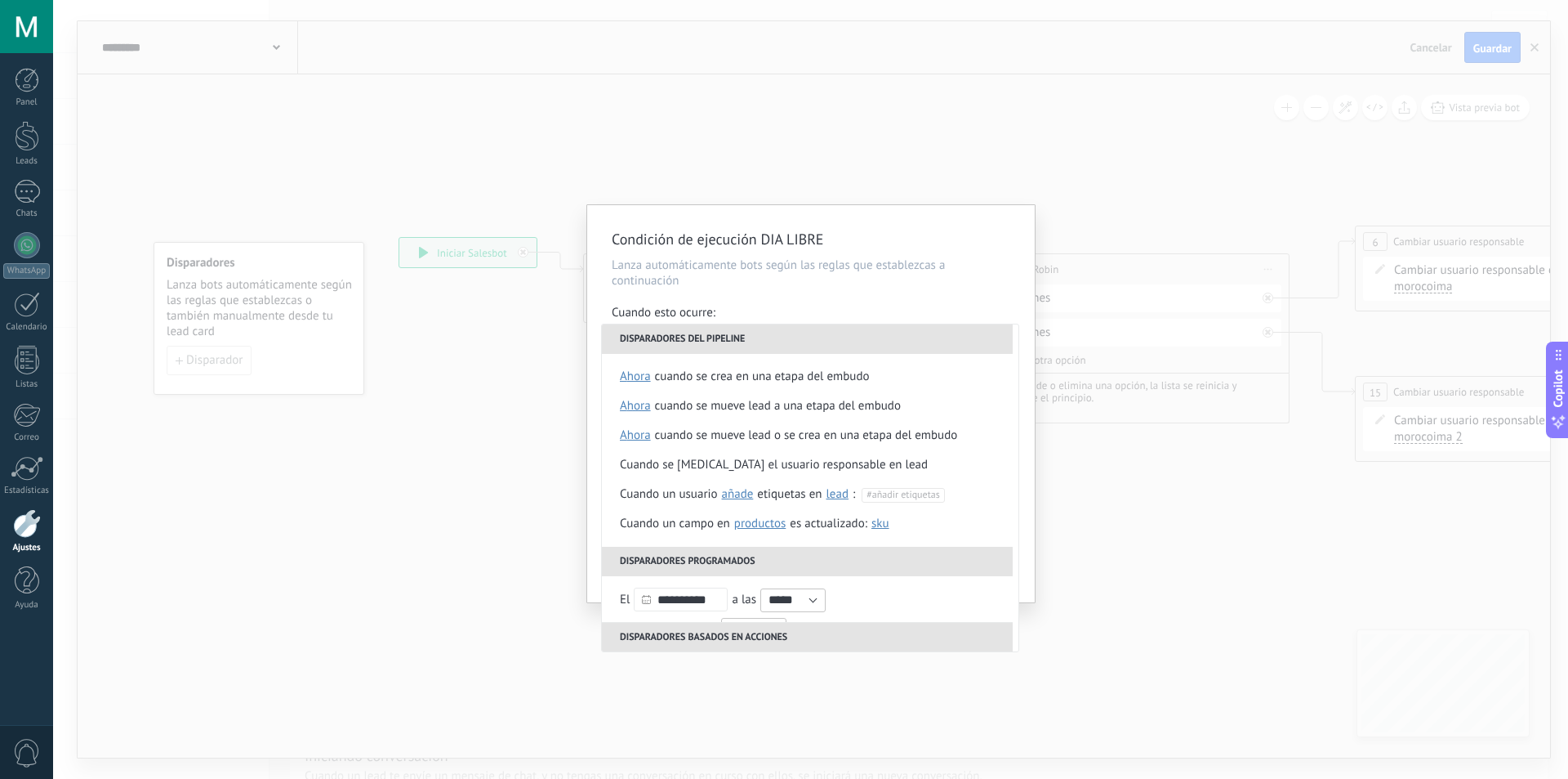
click at [321, 482] on div "Condición de ejecución DIA LIBRE Lanza automáticamente bots según las reglas qu…" at bounding box center [810, 390] width 1515 height 779
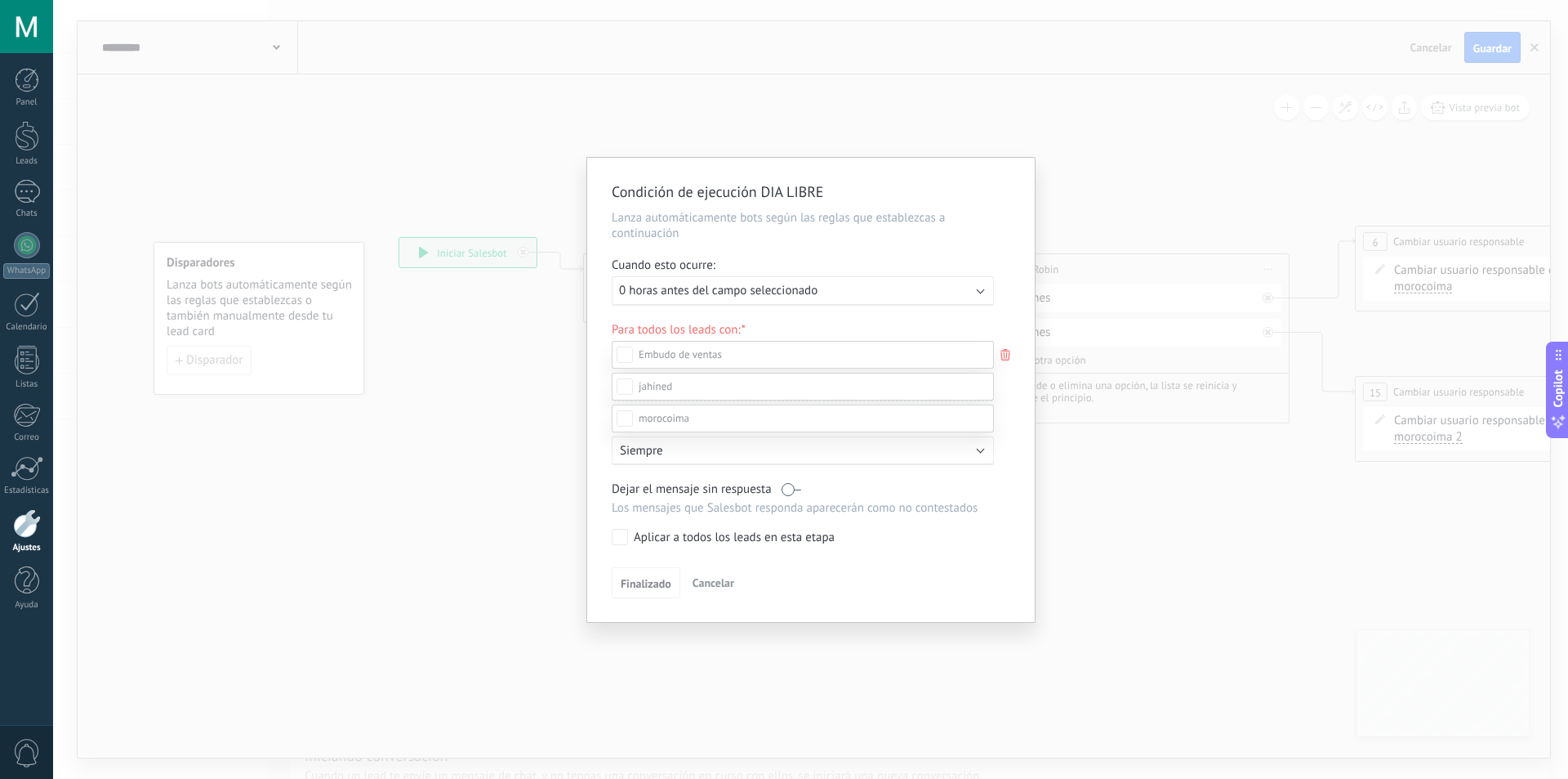
click at [327, 483] on div at bounding box center [810, 390] width 1515 height 779
click at [1353, 489] on div "Condición de ejecución DIA LIBRE Lanza automáticamente bots según las reglas qu…" at bounding box center [810, 390] width 1515 height 779
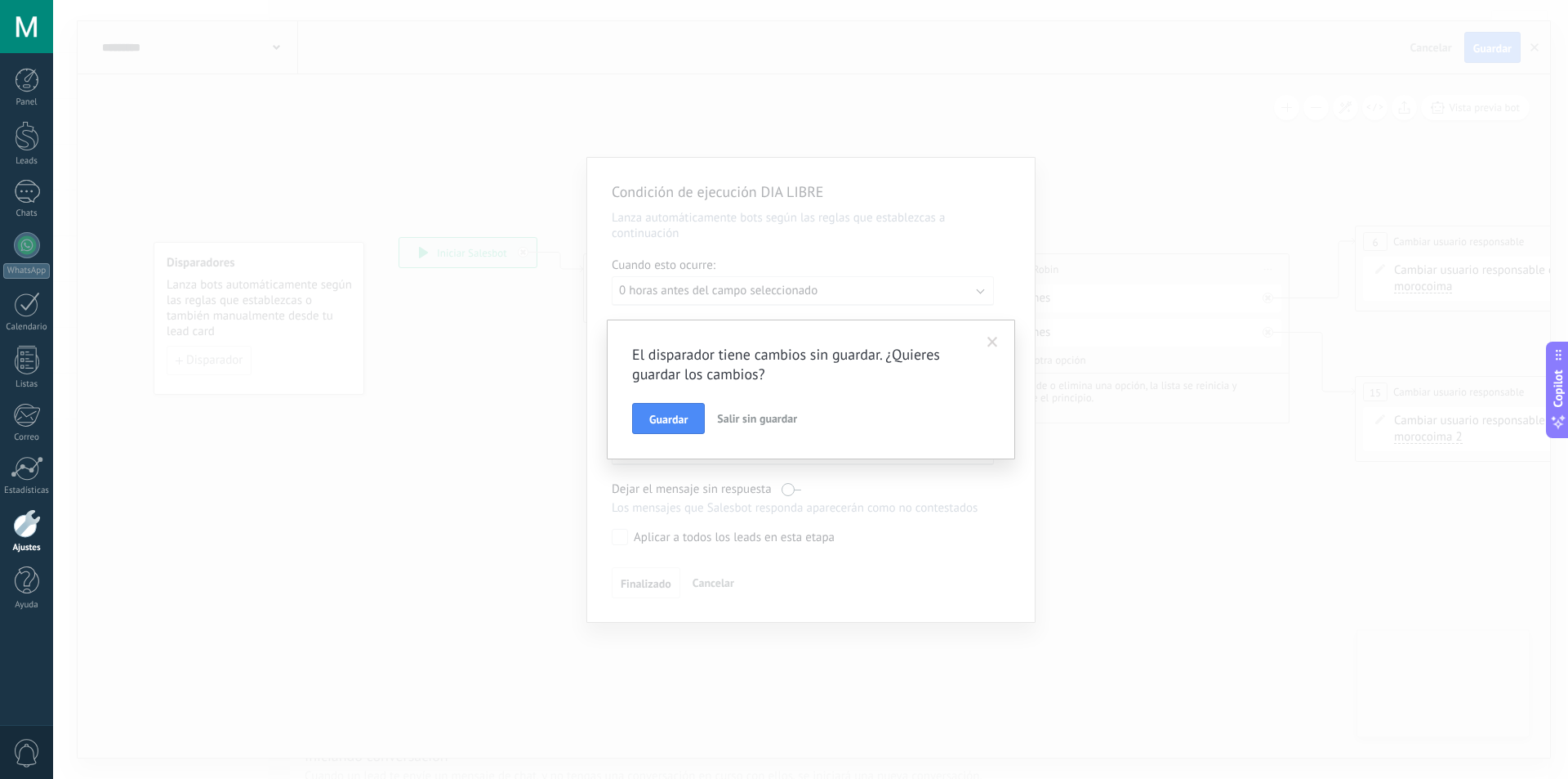
click at [751, 415] on span "Salir sin guardar" at bounding box center [757, 418] width 80 height 15
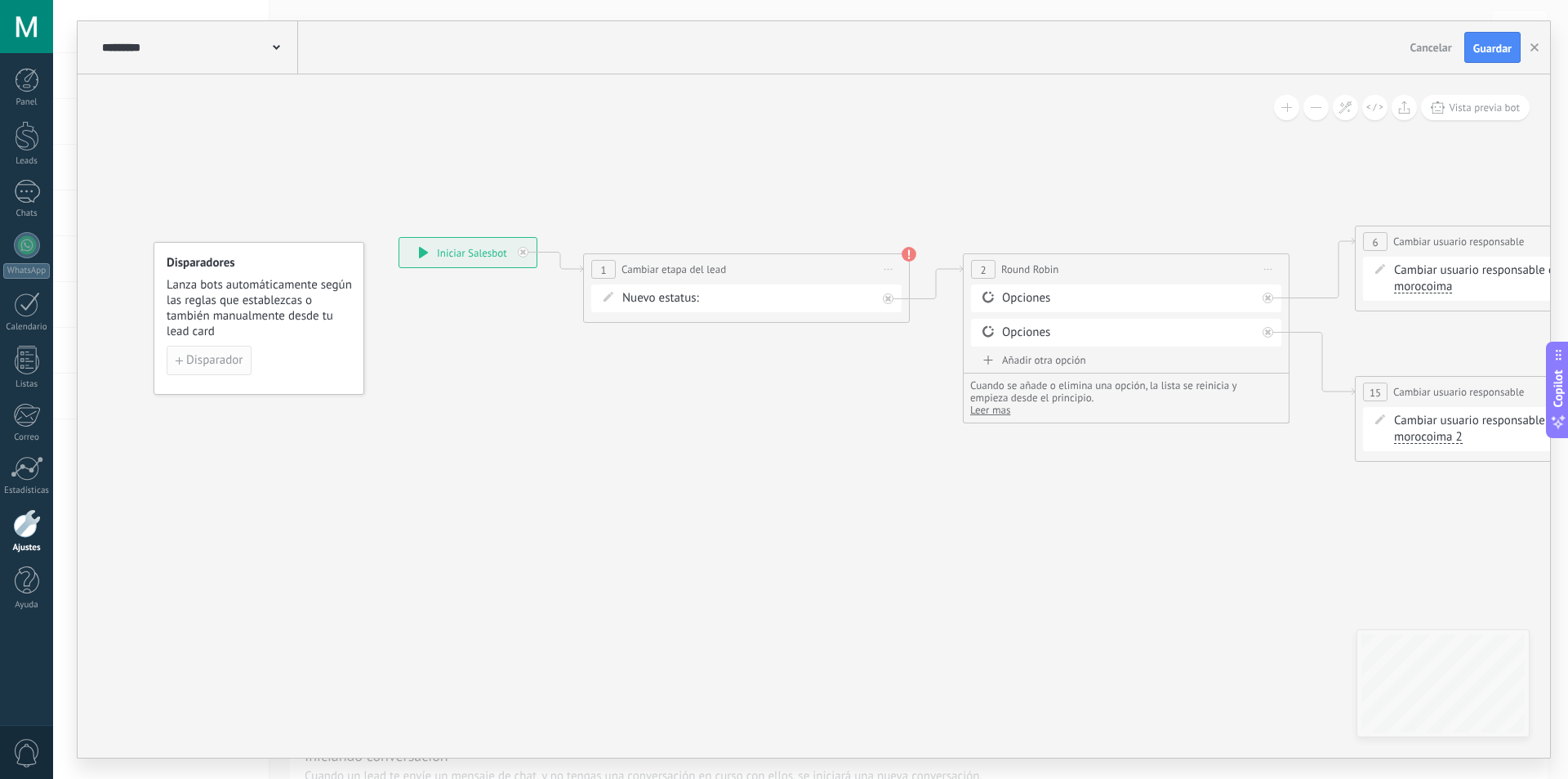
click at [216, 364] on span "Disparador" at bounding box center [214, 360] width 56 height 12
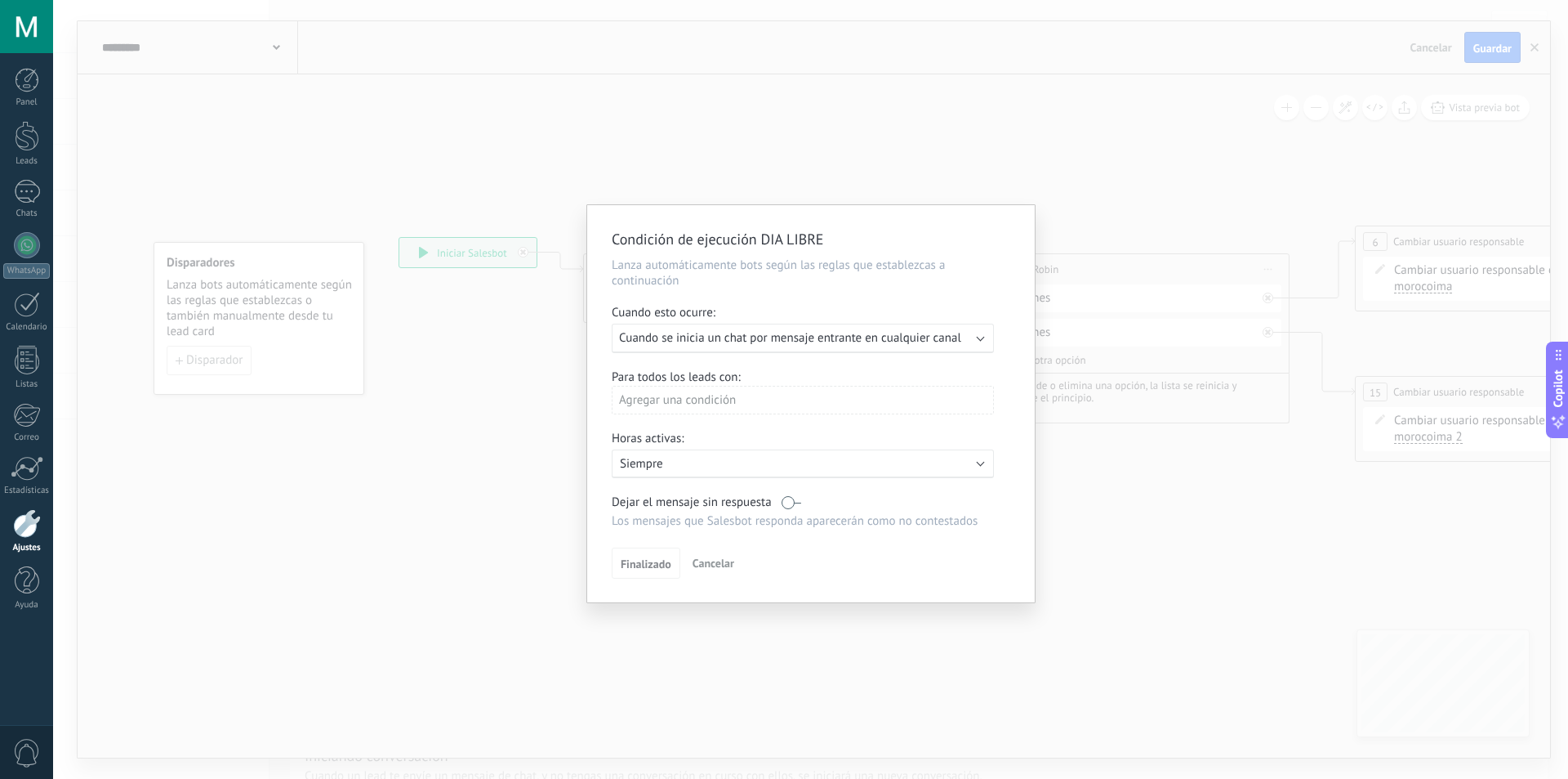
click at [733, 335] on span "Cuando se inicia un chat por mensaje entrante en cualquier canal" at bounding box center [789, 338] width 342 height 16
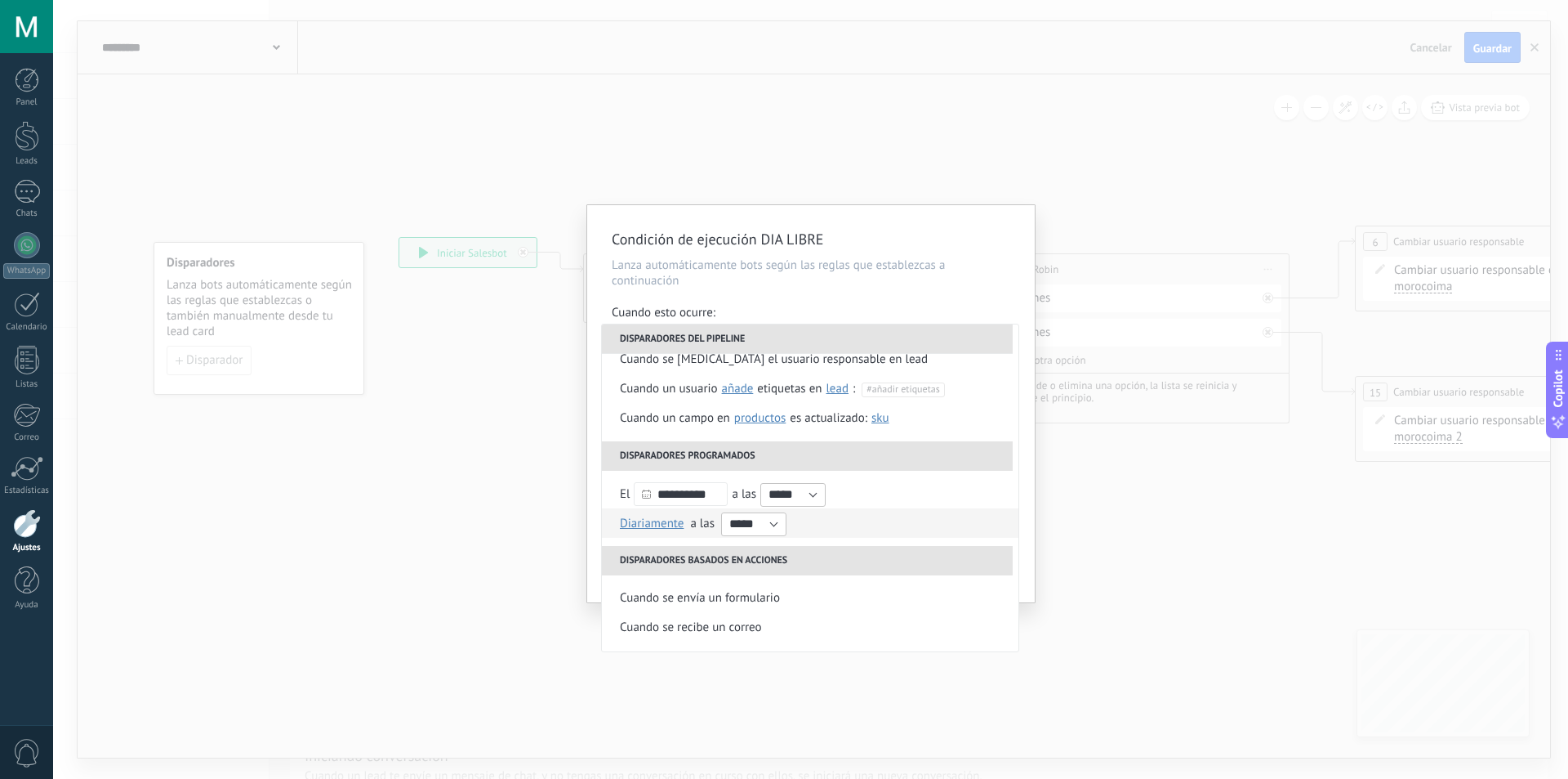
scroll to position [164, 0]
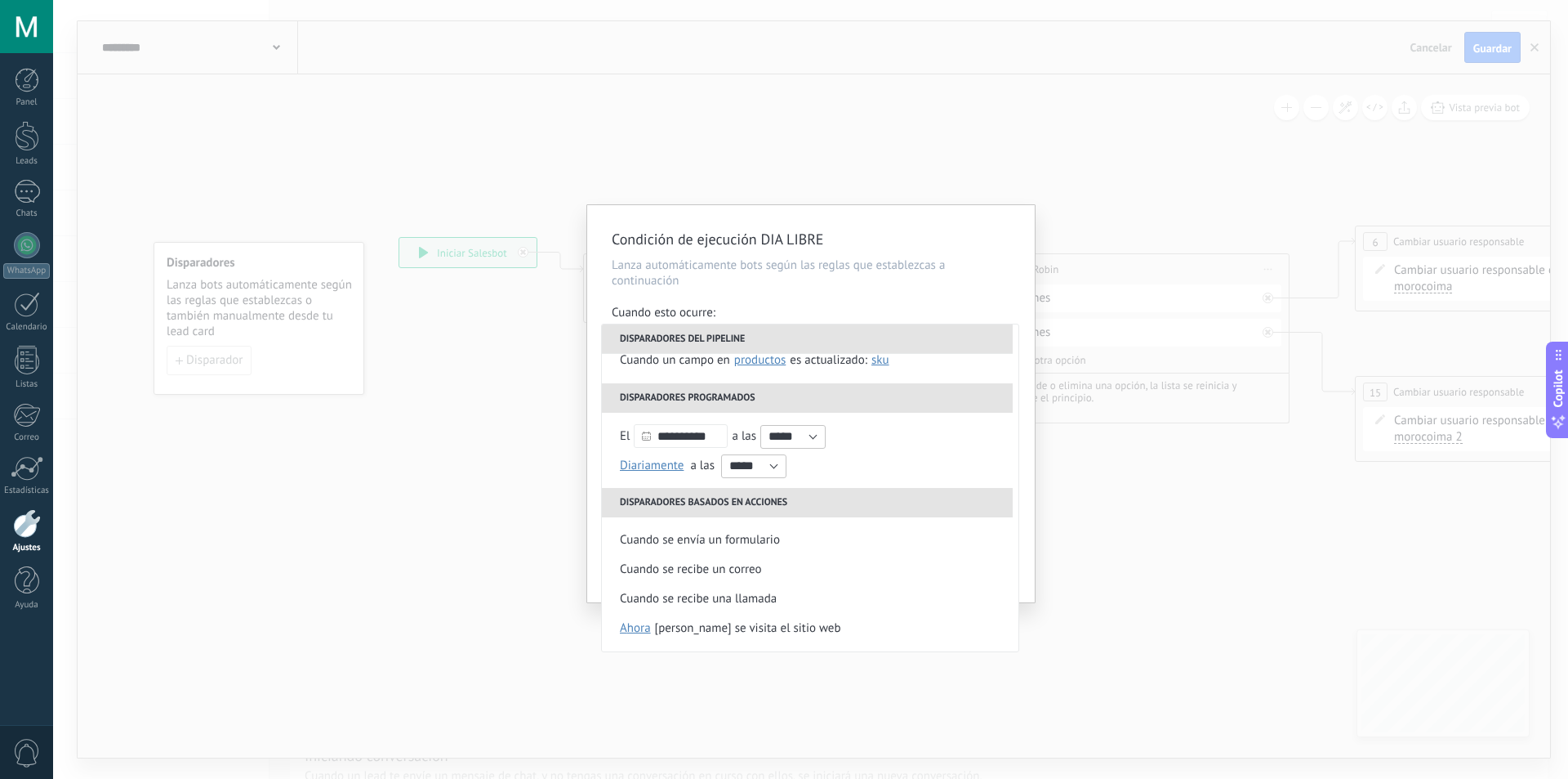
click at [462, 714] on div "Condición de ejecución DIA LIBRE Lanza automáticamente bots según las reglas qu…" at bounding box center [810, 390] width 1515 height 779
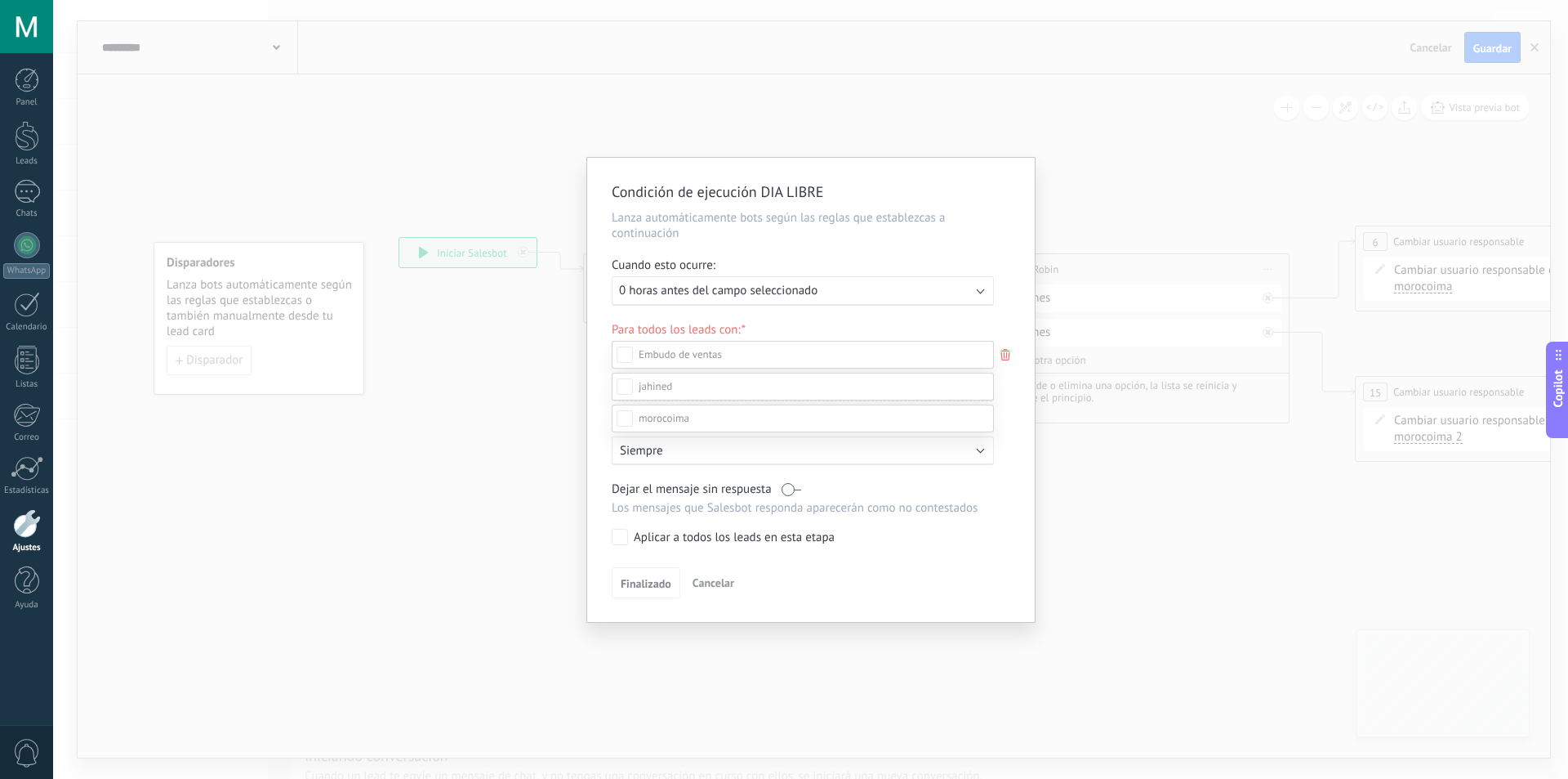
click at [1107, 468] on div at bounding box center [810, 390] width 1515 height 779
click at [1247, 458] on div "Condición de ejecución DIA LIBRE Lanza automáticamente bots según las reglas qu…" at bounding box center [810, 390] width 1515 height 779
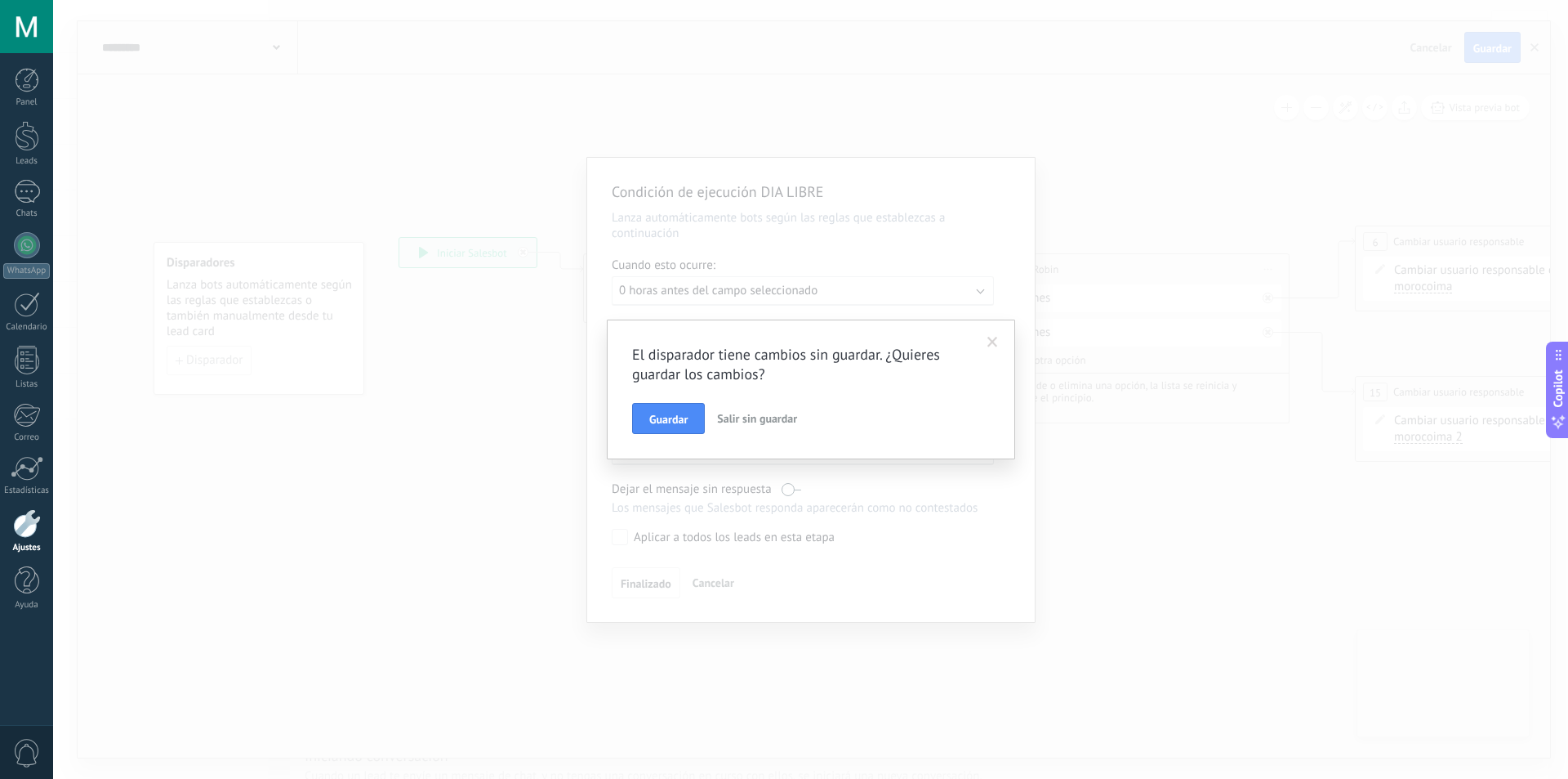
click at [750, 425] on button "Salir sin guardar" at bounding box center [757, 419] width 93 height 31
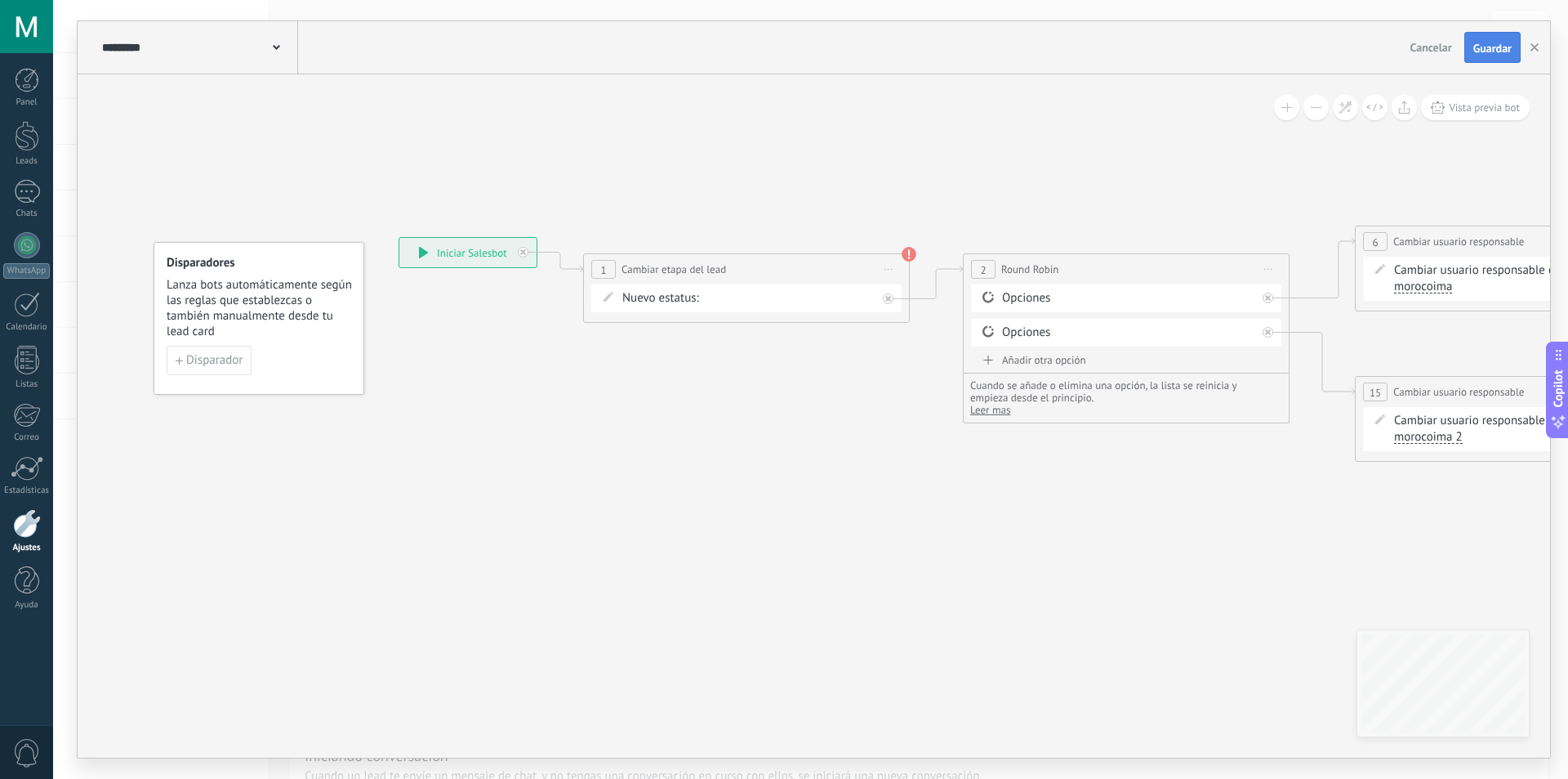
click at [1512, 45] on button "Guardar" at bounding box center [1492, 47] width 56 height 31
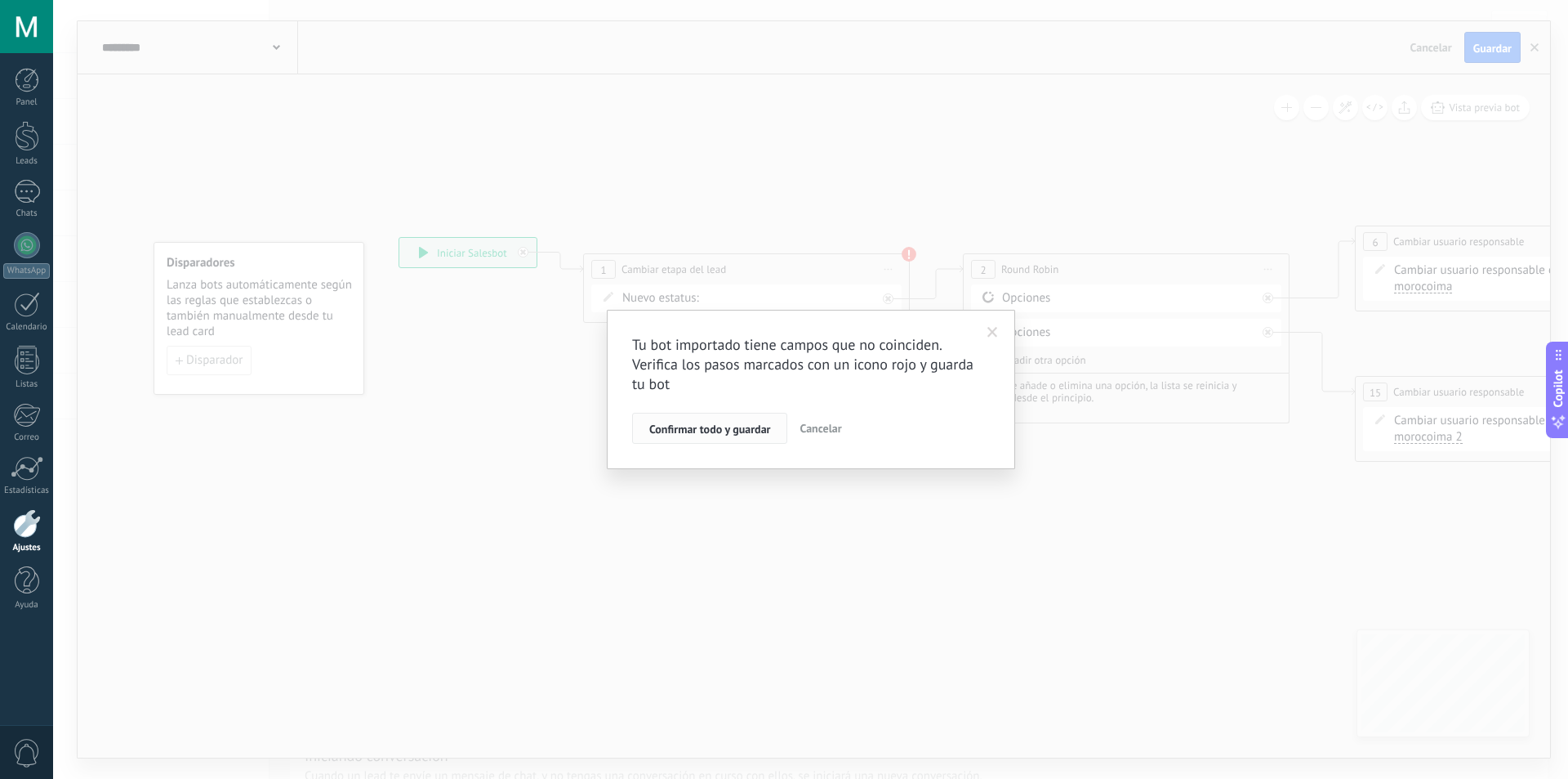
click at [737, 435] on span "Confirmar todo y guardar" at bounding box center [709, 429] width 121 height 12
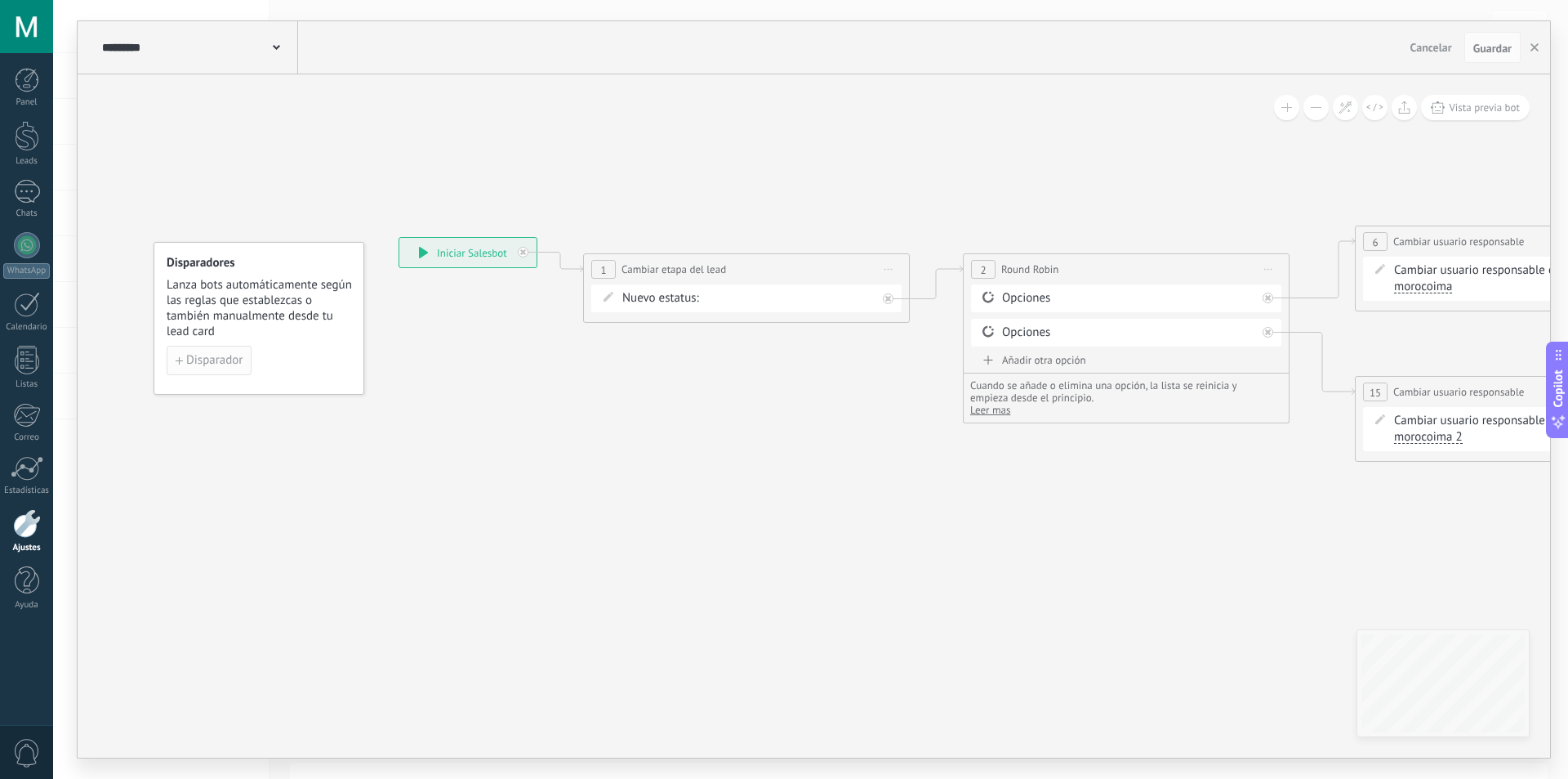
click at [231, 361] on span "Disparador" at bounding box center [214, 360] width 56 height 12
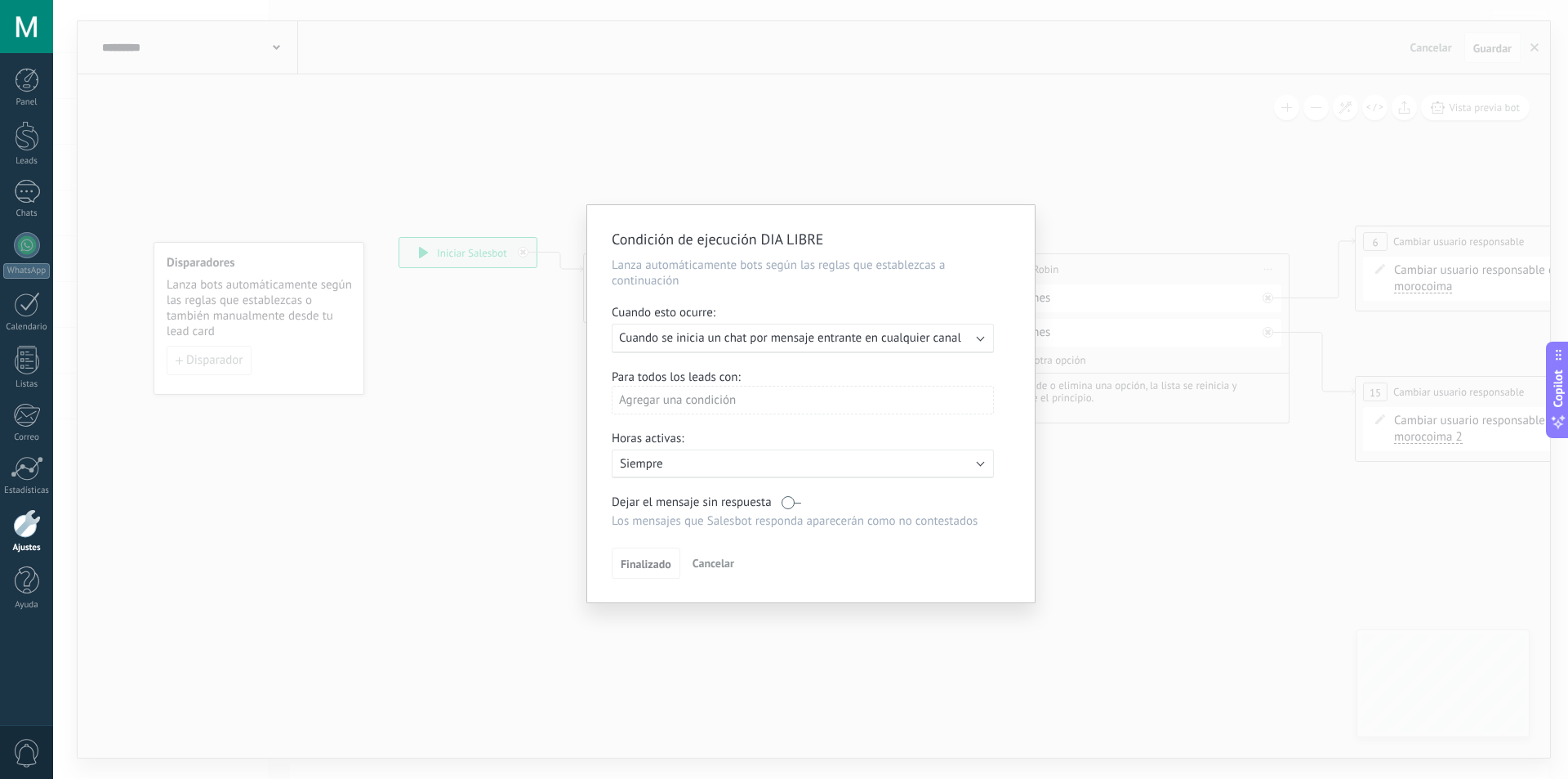
click at [788, 342] on span "Cuando se inicia un chat por mensaje entrante en cualquier canal" at bounding box center [789, 338] width 342 height 16
click at [979, 335] on div "Ejecutar: Cuando se inicia un chat por mensaje entrante en cualquier canal" at bounding box center [803, 338] width 382 height 29
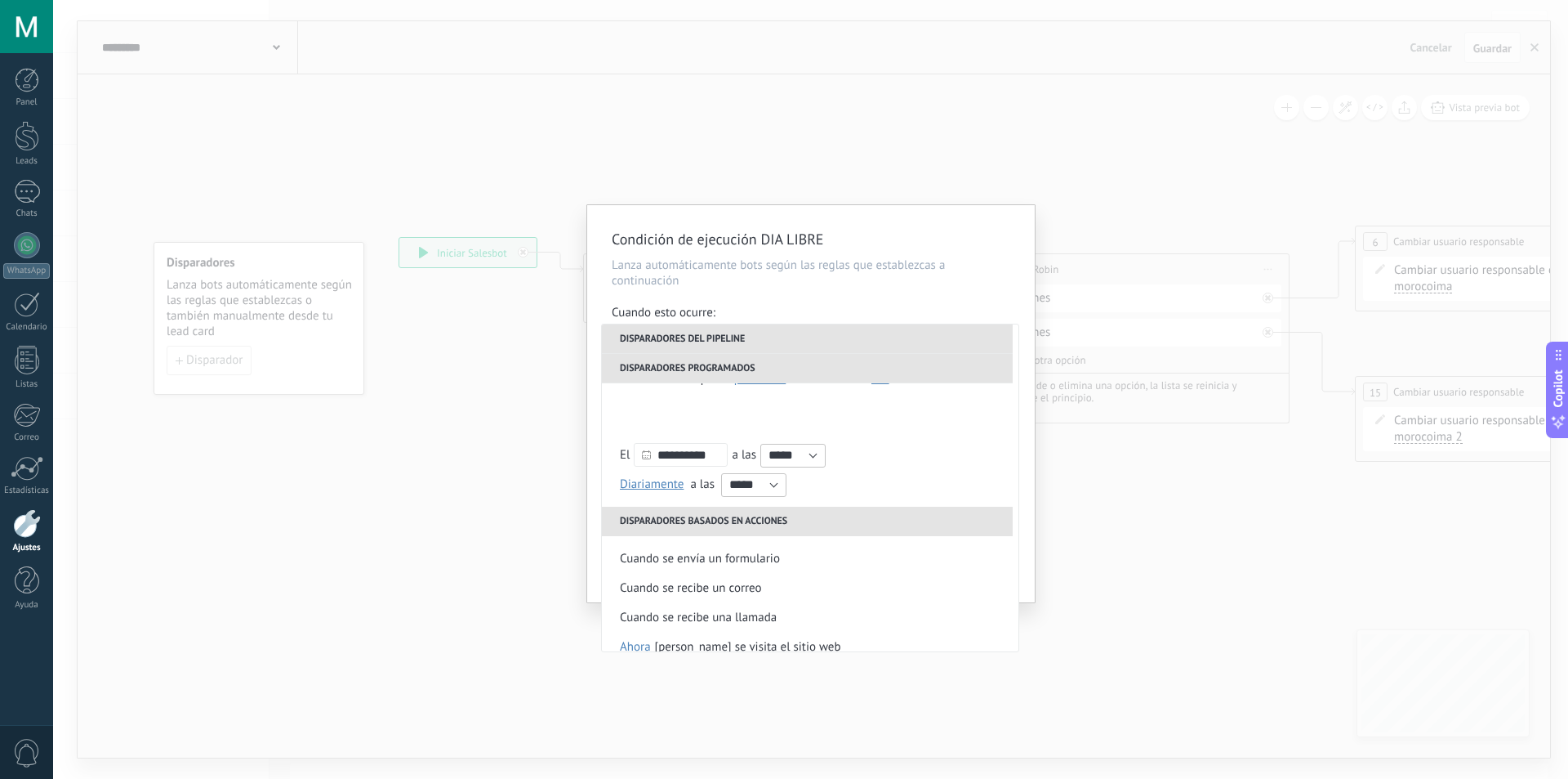
scroll to position [356, 0]
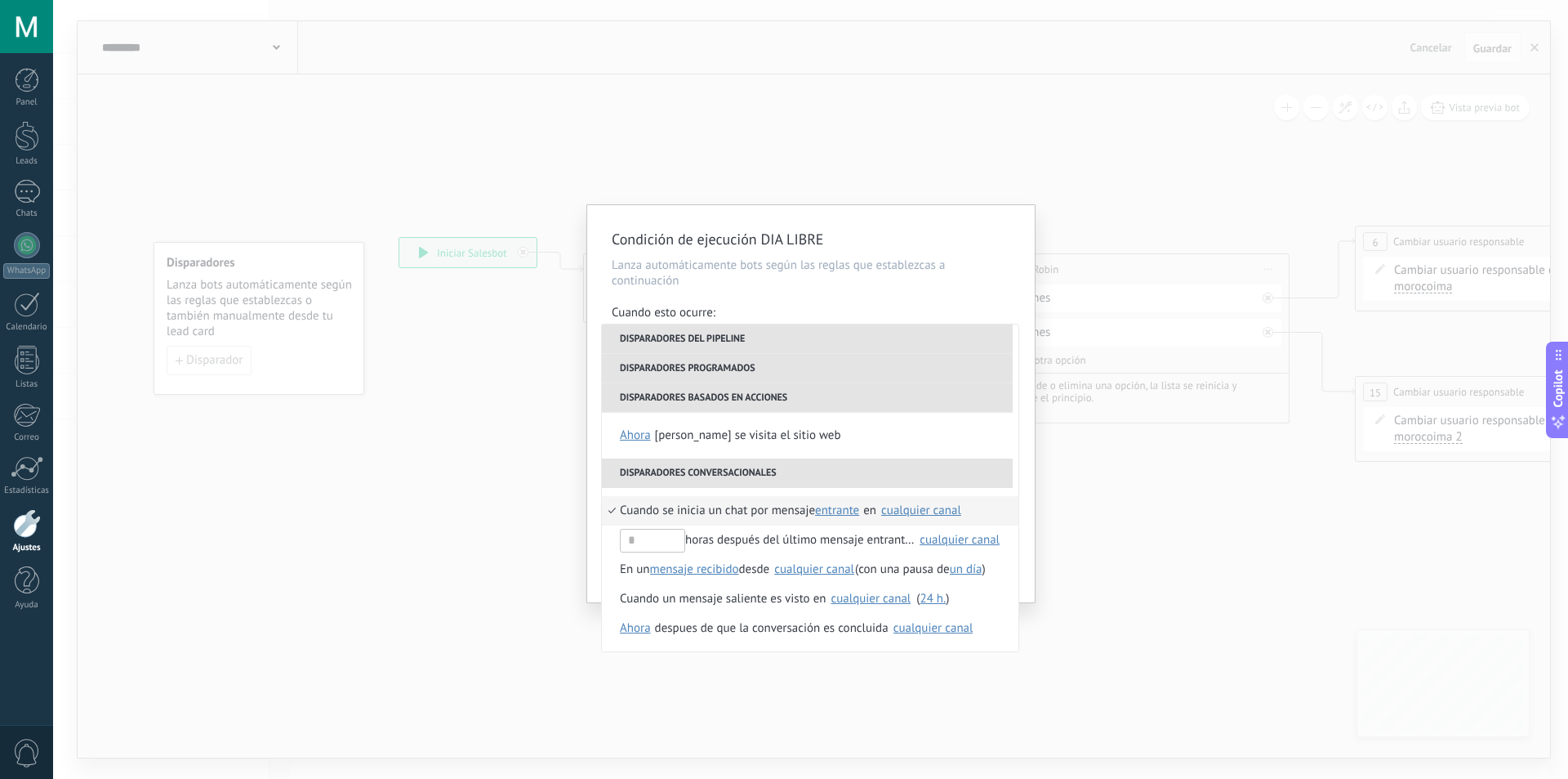
click at [909, 513] on div "cualquier canal" at bounding box center [922, 510] width 80 height 12
click at [906, 548] on div "584145839637" at bounding box center [943, 547] width 99 height 17
click at [1126, 574] on div "Condición de ejecución DIA LIBRE Lanza automáticamente bots según las reglas qu…" at bounding box center [810, 390] width 1515 height 779
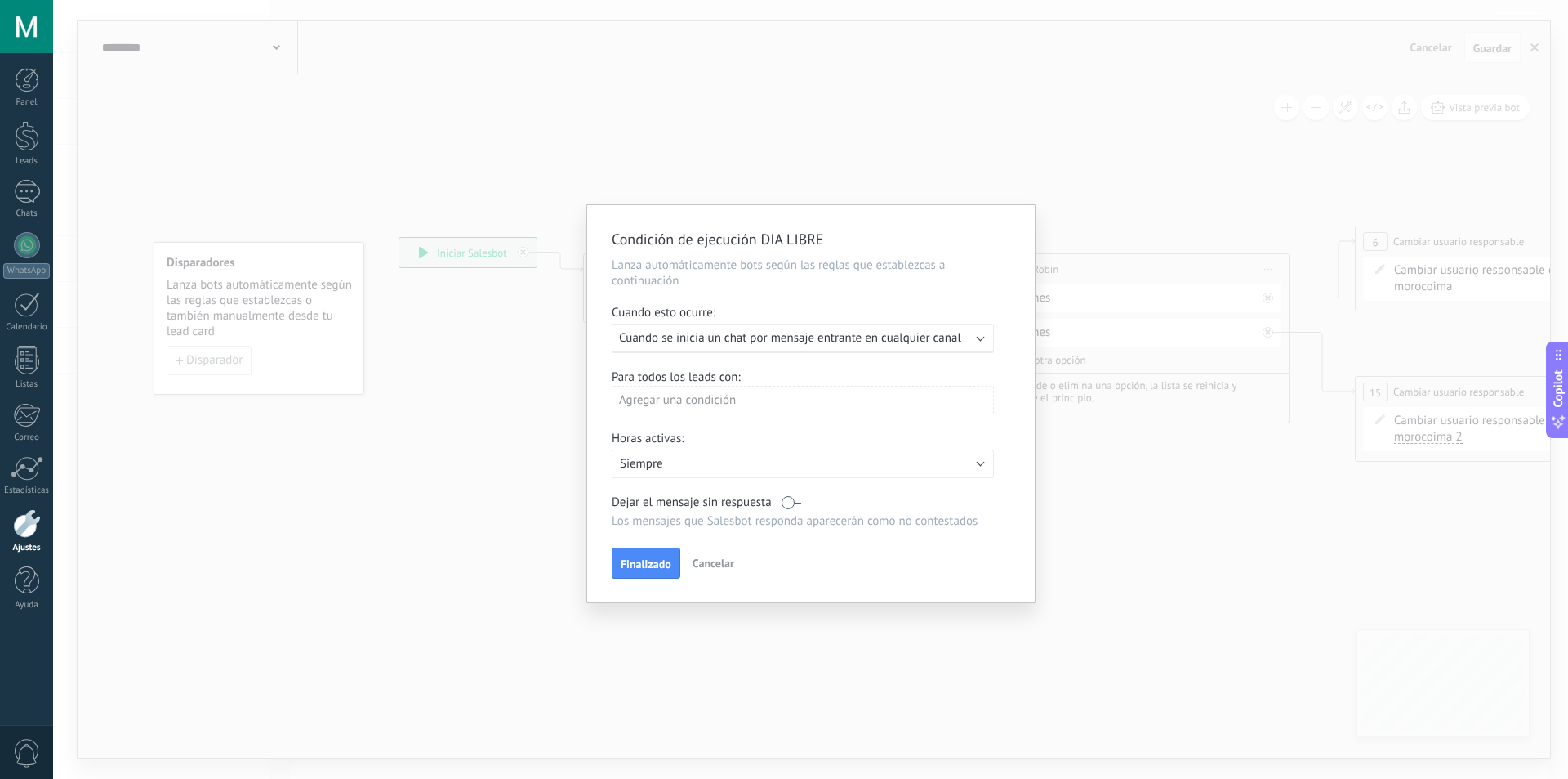
click at [486, 489] on div "Condición de ejecución DIA LIBRE Lanza automáticamente bots según las reglas qu…" at bounding box center [810, 390] width 1515 height 779
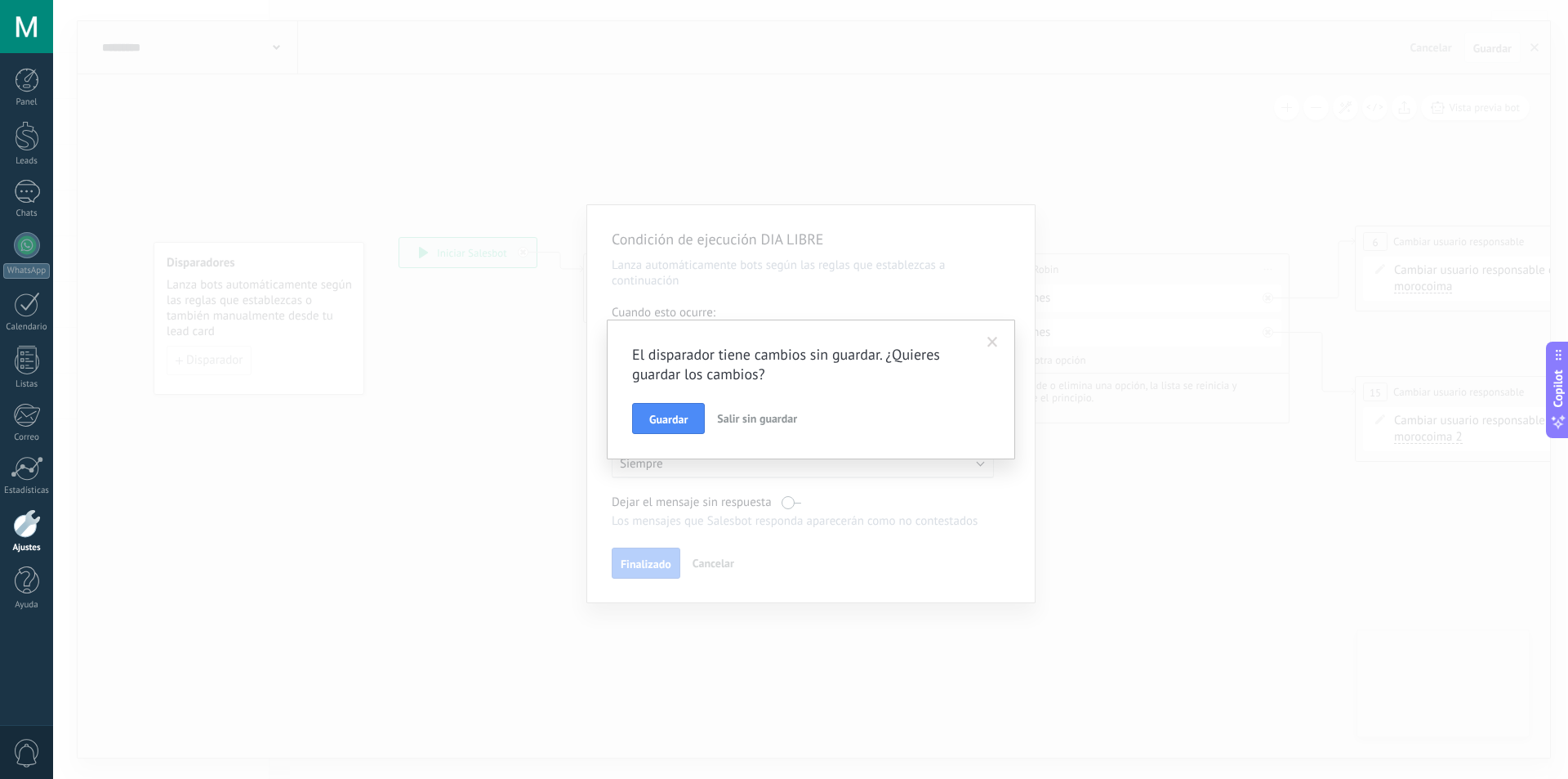
click at [654, 419] on span "Guardar" at bounding box center [668, 419] width 38 height 12
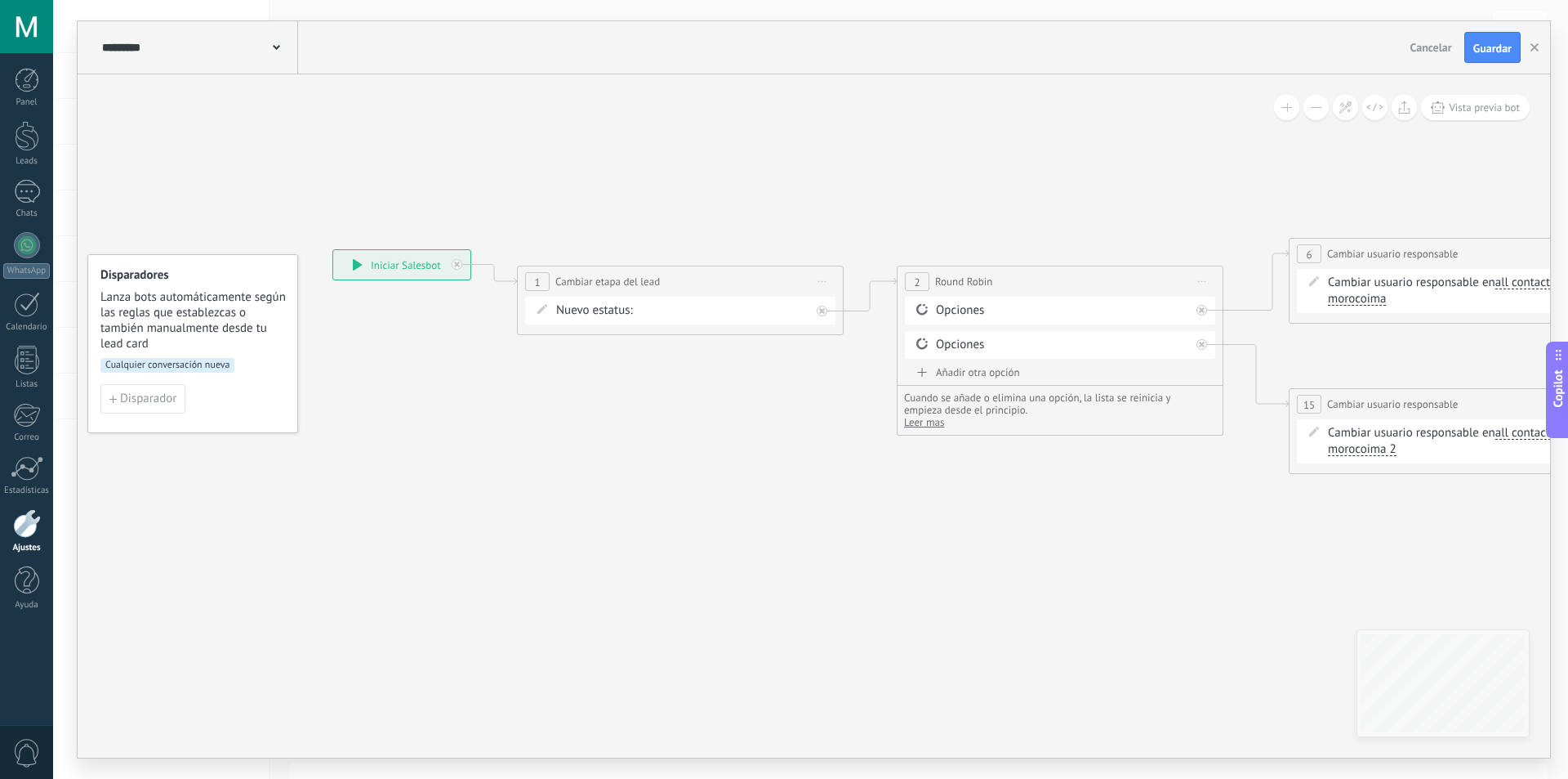
drag, startPoint x: 585, startPoint y: 527, endPoint x: 552, endPoint y: 533, distance: 33.5
click at [552, 533] on icon at bounding box center [1497, 356] width 3146 height 1054
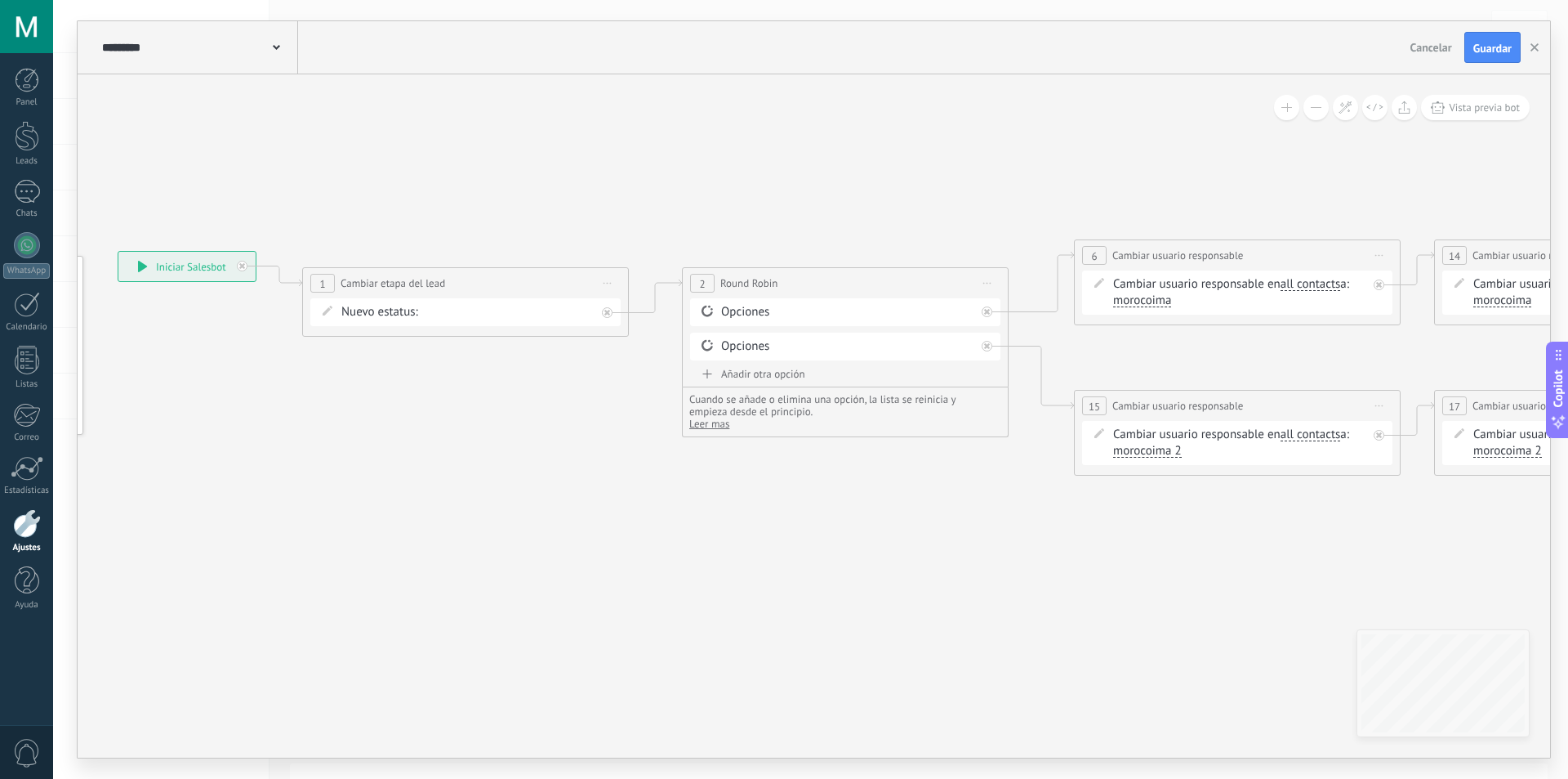
drag, startPoint x: 829, startPoint y: 466, endPoint x: 650, endPoint y: 462, distance: 179.0
click at [650, 462] on icon at bounding box center [1282, 358] width 3146 height 1054
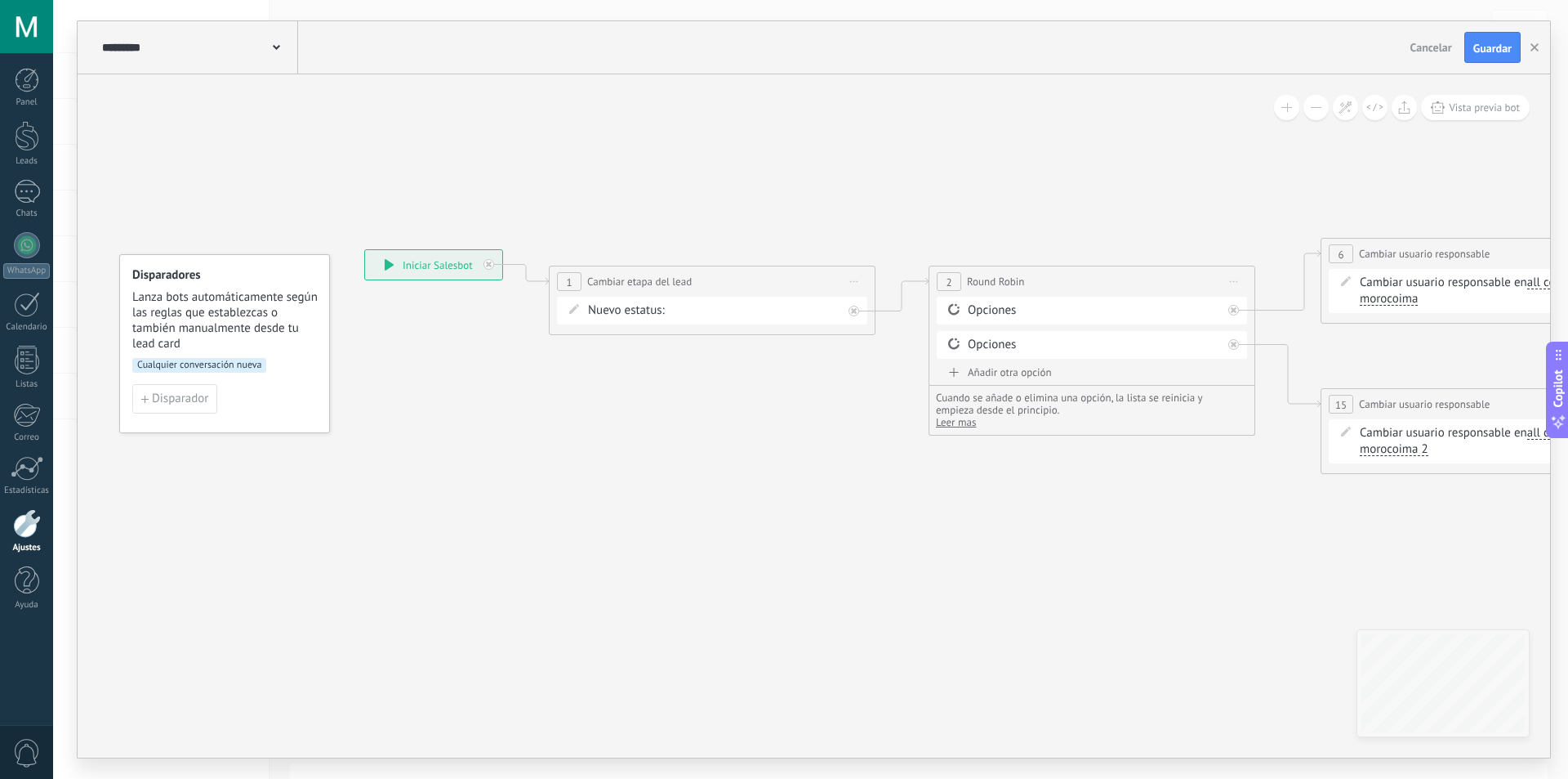
drag, startPoint x: 596, startPoint y: 465, endPoint x: 834, endPoint y: 460, distance: 238.1
click at [834, 460] on icon at bounding box center [1529, 356] width 3146 height 1054
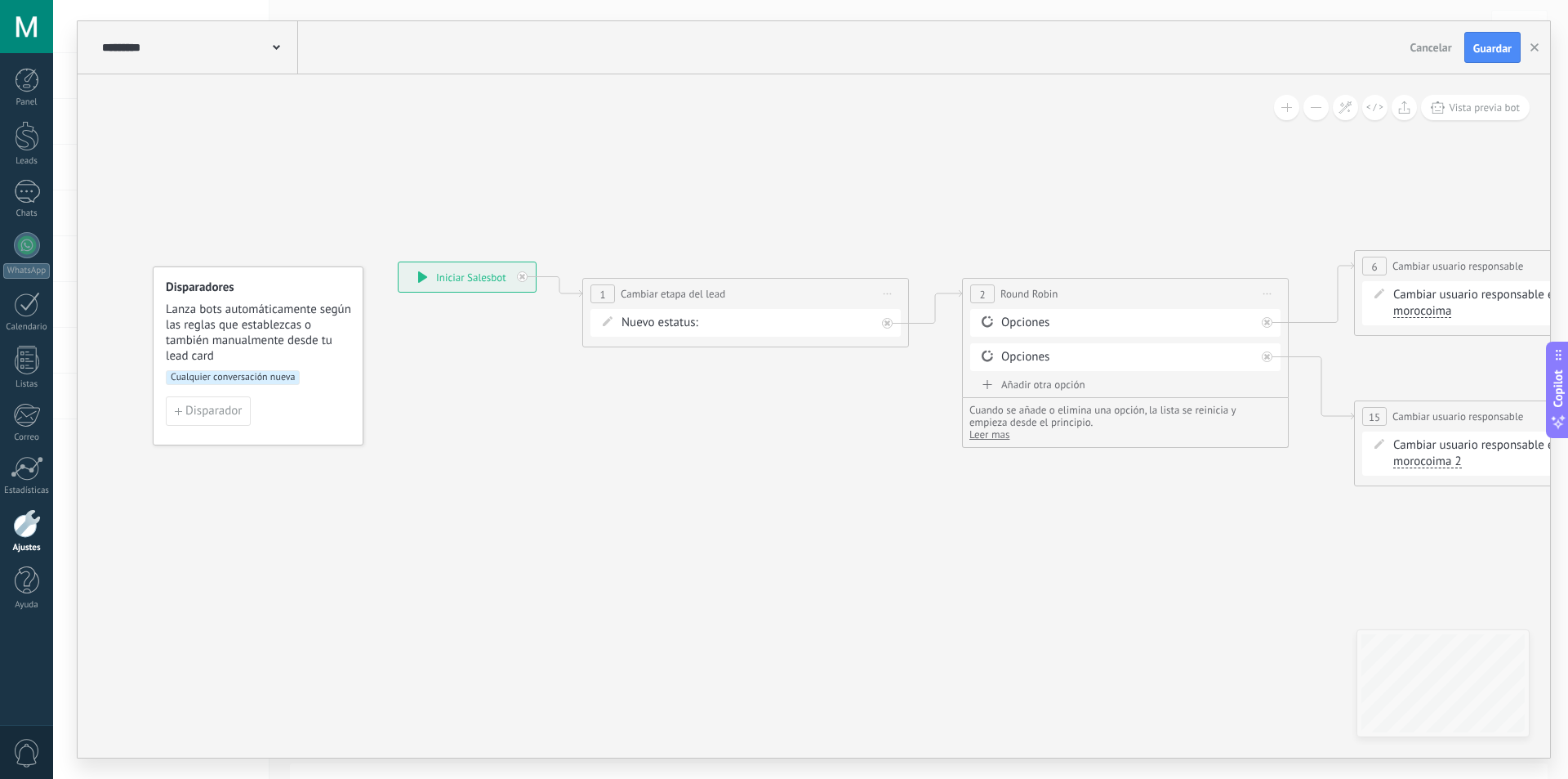
drag, startPoint x: 683, startPoint y: 467, endPoint x: 713, endPoint y: 478, distance: 32.0
click at [713, 478] on icon at bounding box center [1562, 368] width 3146 height 1054
drag, startPoint x: 733, startPoint y: 472, endPoint x: 719, endPoint y: 470, distance: 14.1
click at [719, 470] on icon at bounding box center [1546, 367] width 3146 height 1054
click at [248, 380] on span "Cualquier conversación nueva" at bounding box center [217, 376] width 134 height 15
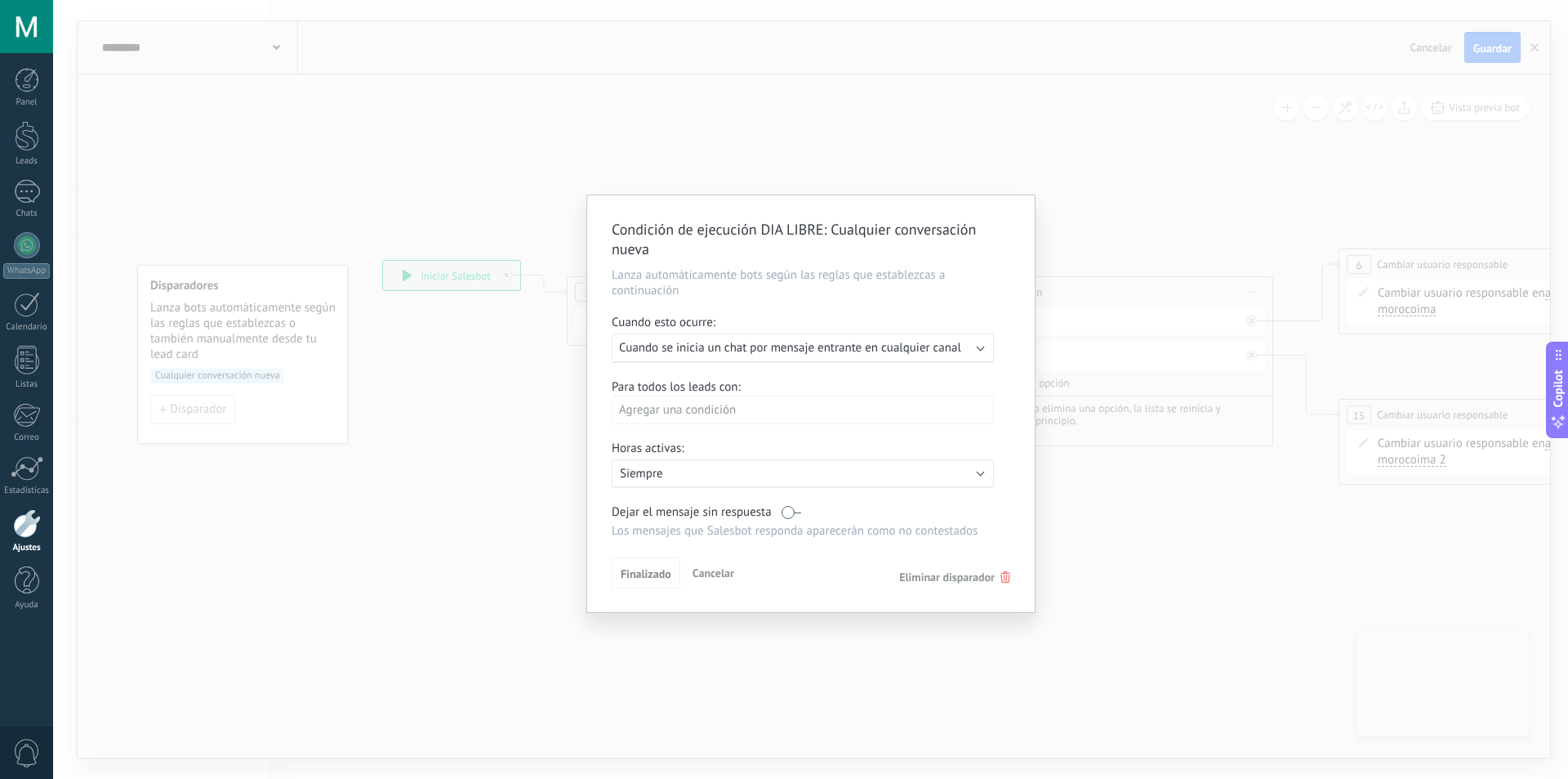
click at [672, 481] on p "Siempre" at bounding box center [763, 474] width 286 height 16
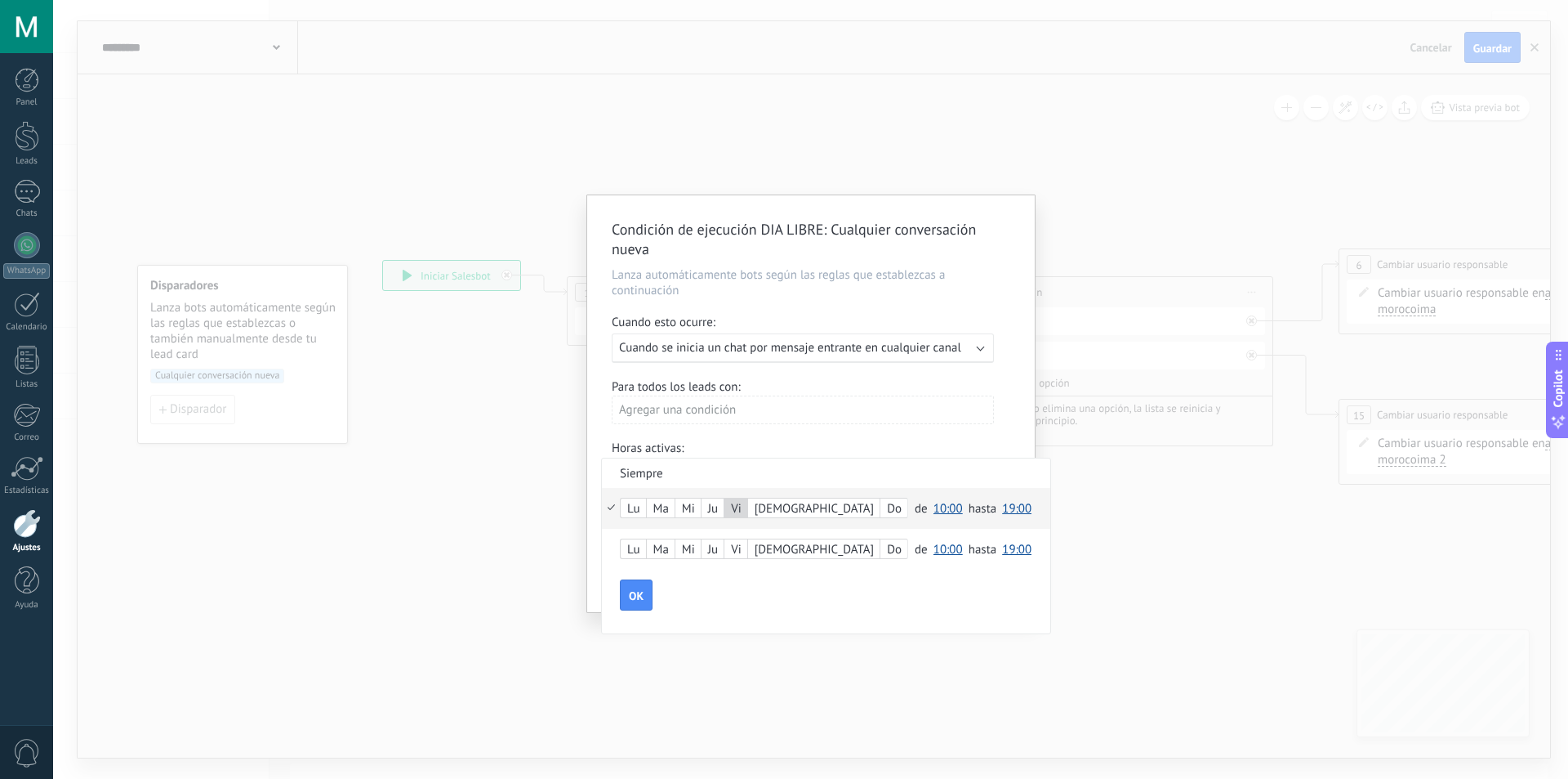
click at [934, 509] on span "10:00" at bounding box center [948, 509] width 29 height 16
click at [934, 511] on span "10:00" at bounding box center [948, 509] width 29 height 16
click at [928, 569] on span "04:00" at bounding box center [950, 573] width 46 height 16
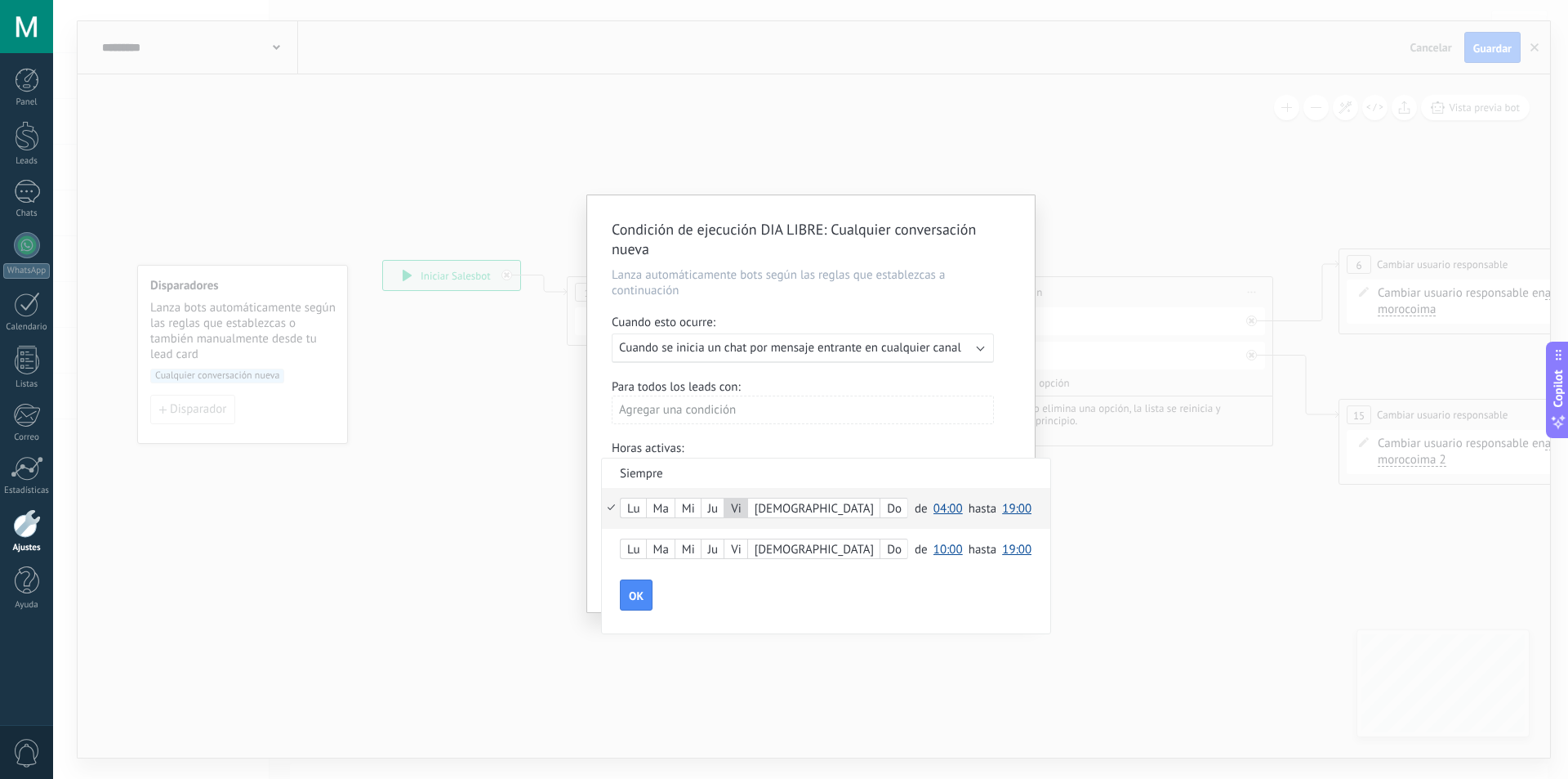
click at [1002, 511] on span "19:00" at bounding box center [1017, 509] width 29 height 16
click at [789, 616] on form "[PERSON_NAME] Do de 00:00 00:30 01:00 01:30 02:00 02:30 03:00 03:30 04:00 04:30…" at bounding box center [826, 559] width 448 height 143
click at [632, 600] on span "OK" at bounding box center [635, 596] width 15 height 12
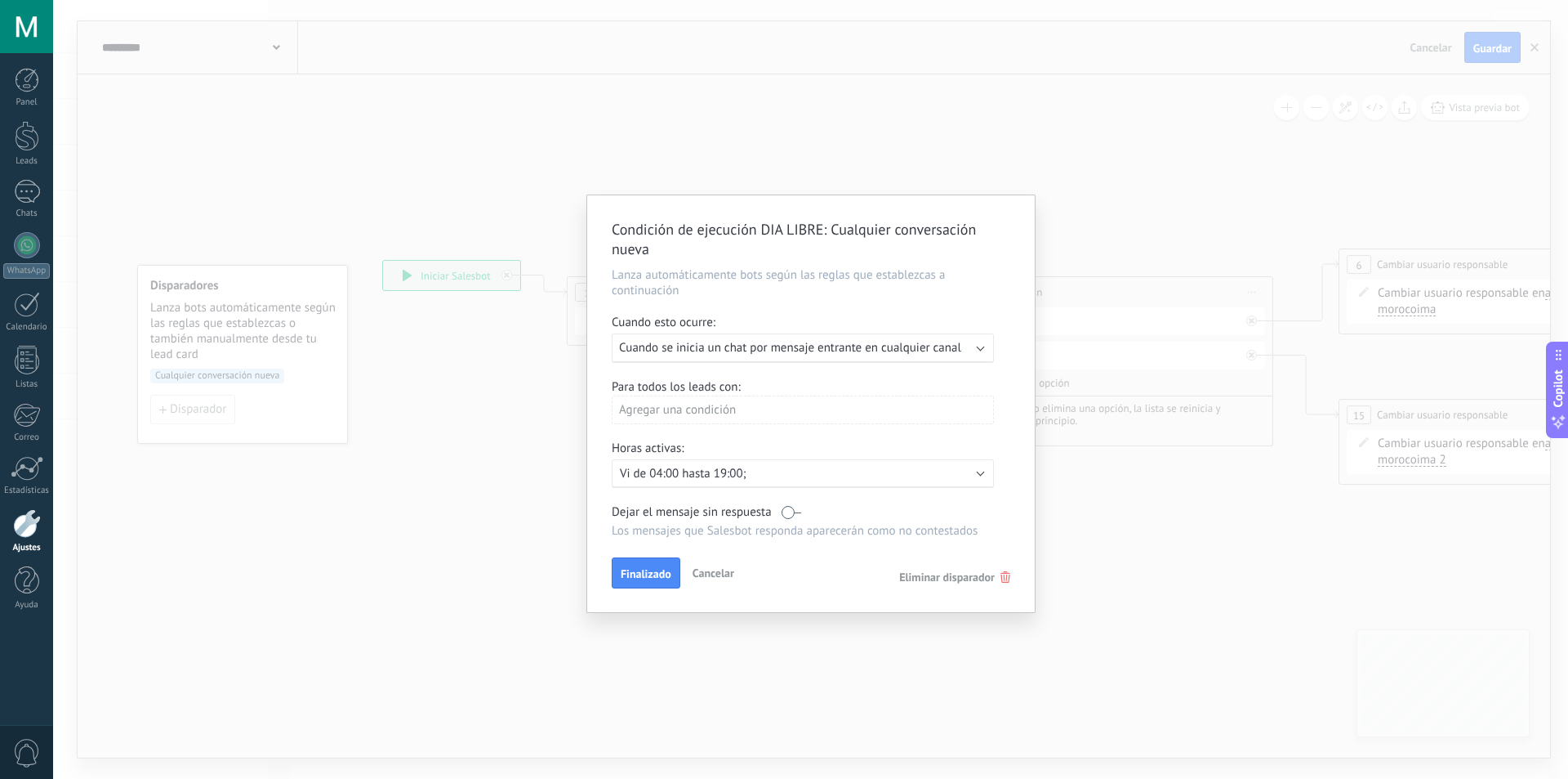
click at [709, 352] on span "Cuando se inicia un chat por mensaje entrante en cualquier canal" at bounding box center [789, 347] width 342 height 16
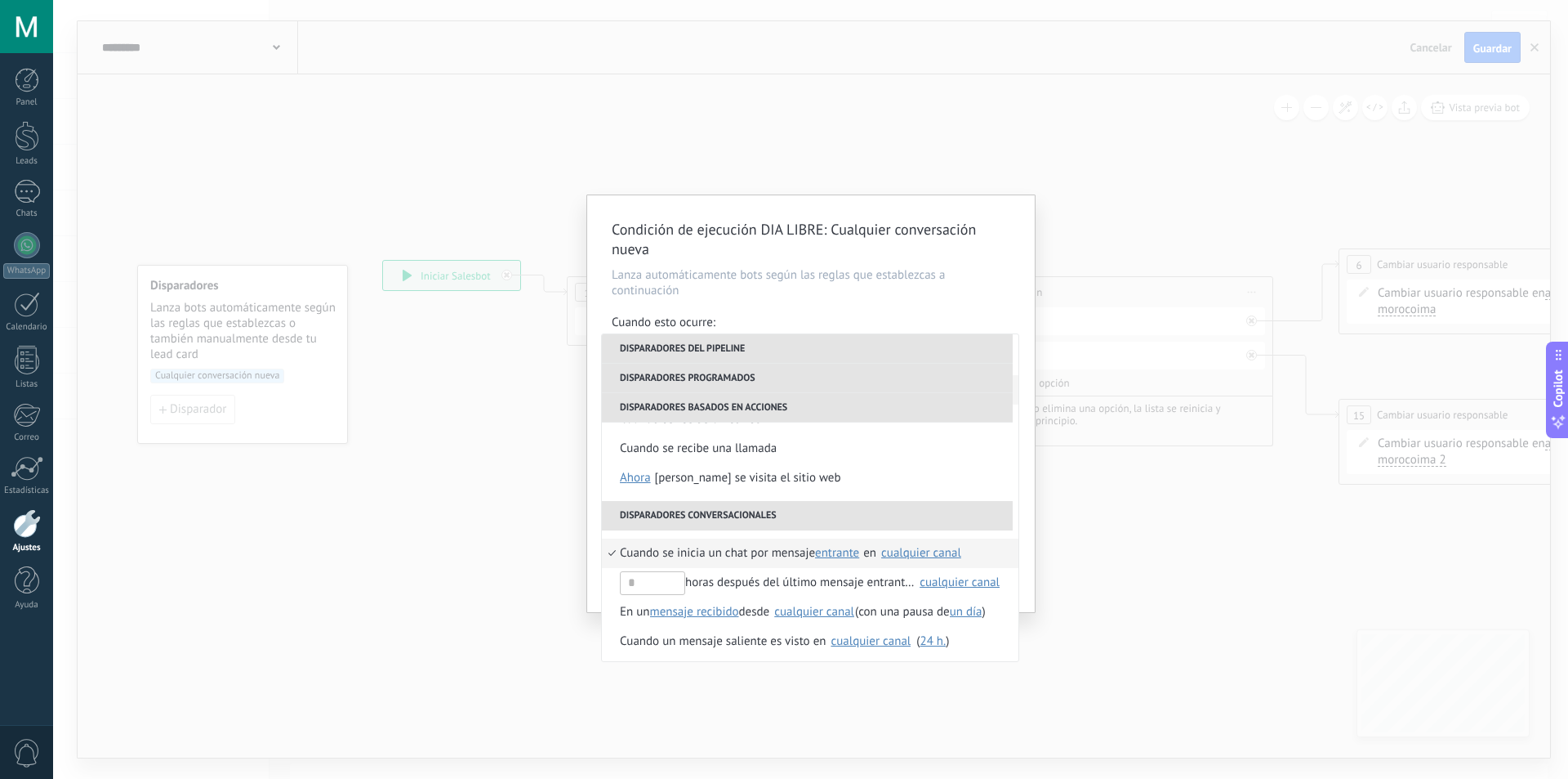
scroll to position [356, 0]
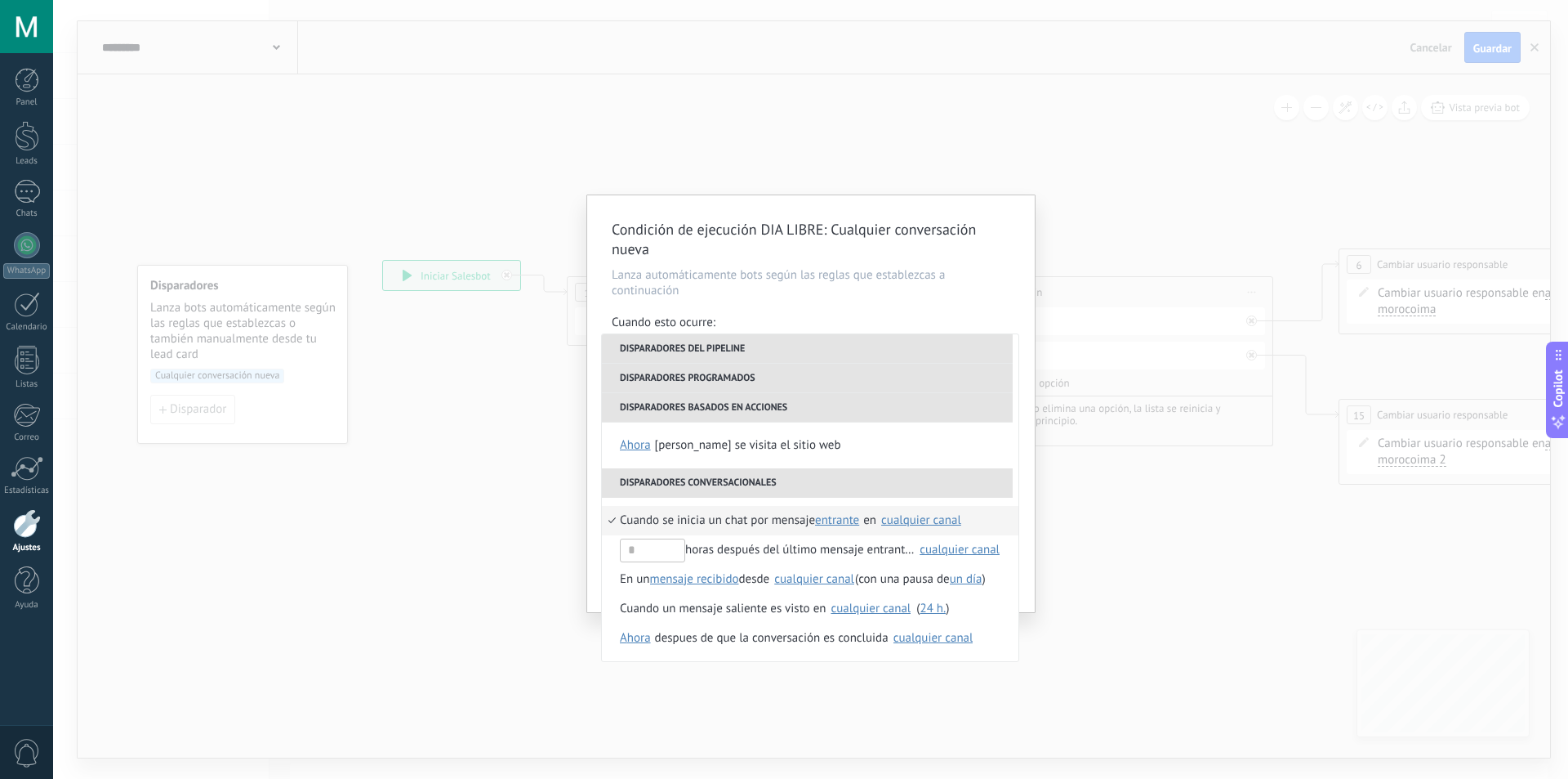
click at [580, 520] on div "Condición de ejecución DIA LIBRE : Cualquier conversación nueva Lanza automátic…" at bounding box center [810, 390] width 1515 height 779
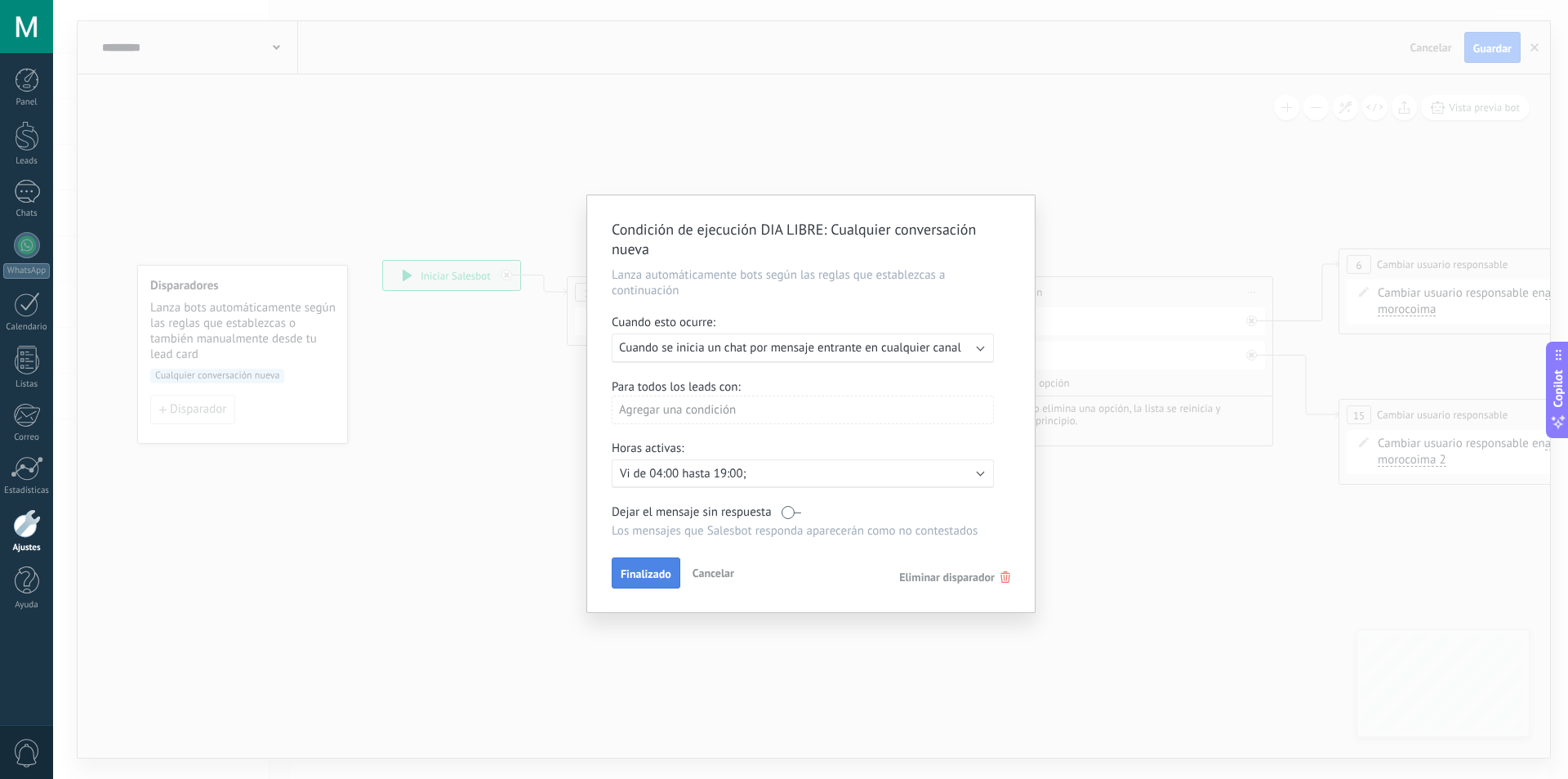
click at [654, 577] on span "Finalizado" at bounding box center [646, 574] width 51 height 12
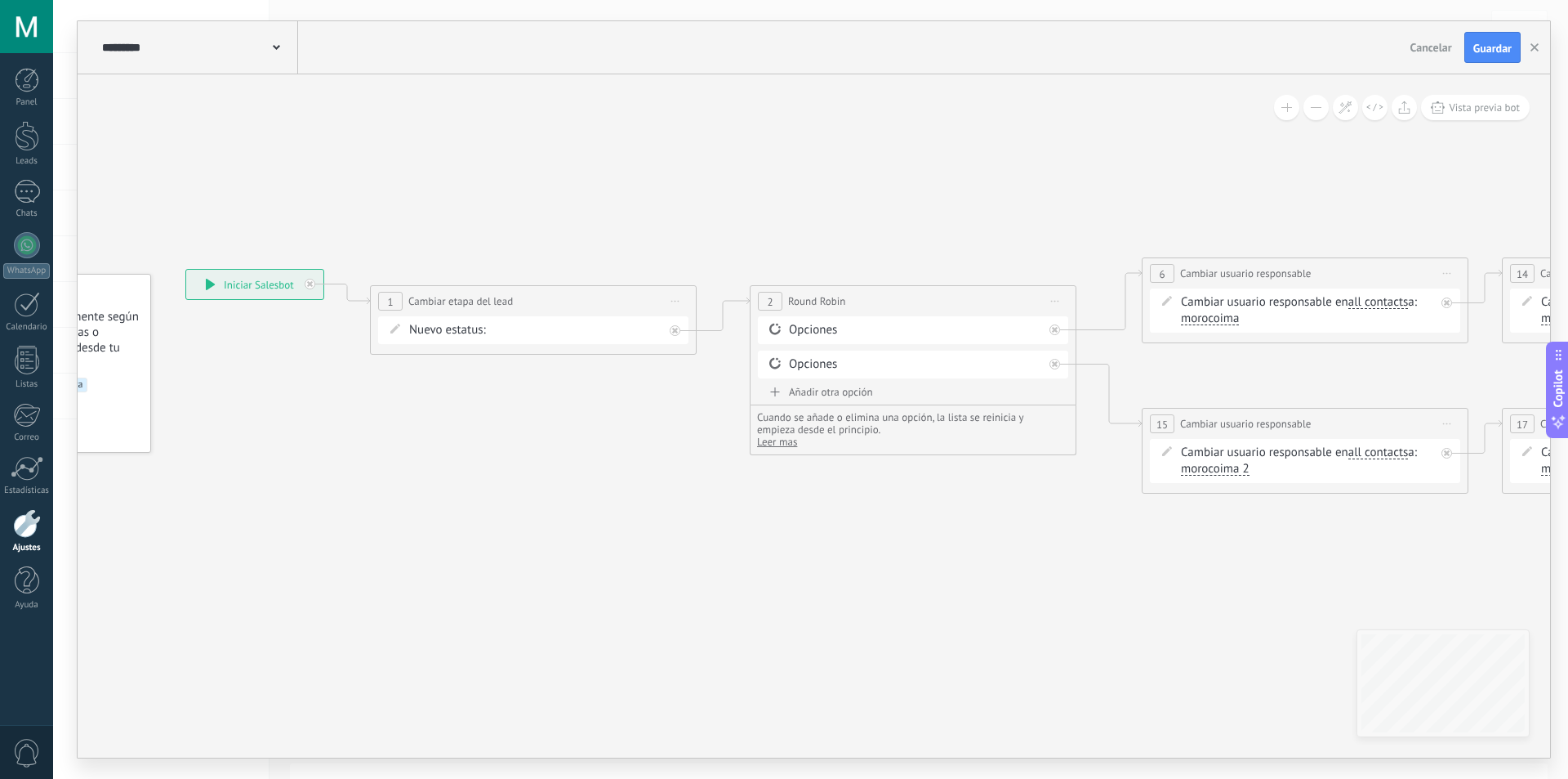
drag, startPoint x: 838, startPoint y: 475, endPoint x: 758, endPoint y: 472, distance: 80.1
click at [633, 475] on icon at bounding box center [1350, 376] width 3146 height 1054
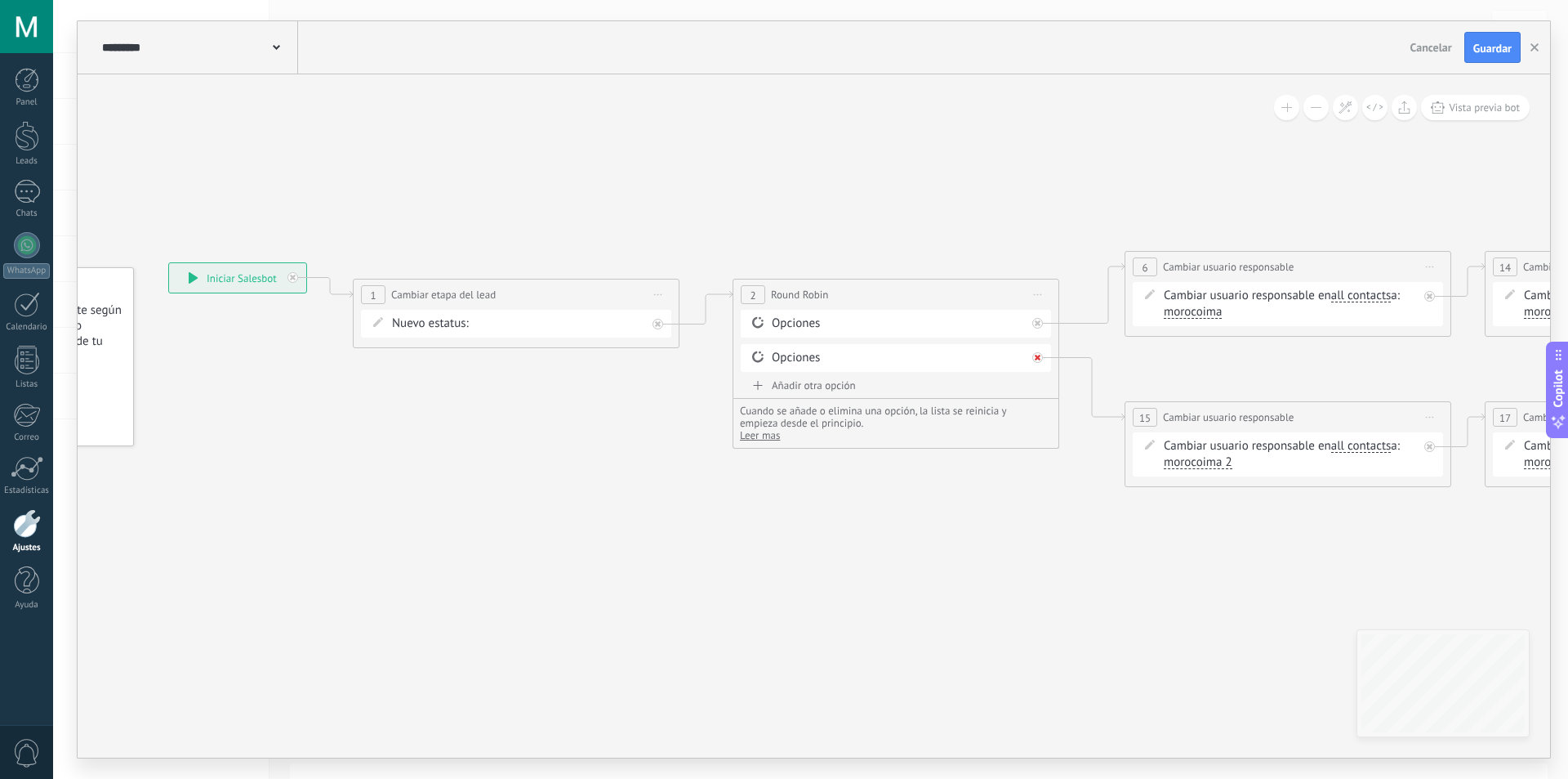
click at [1037, 356] on icon at bounding box center [1037, 357] width 6 height 6
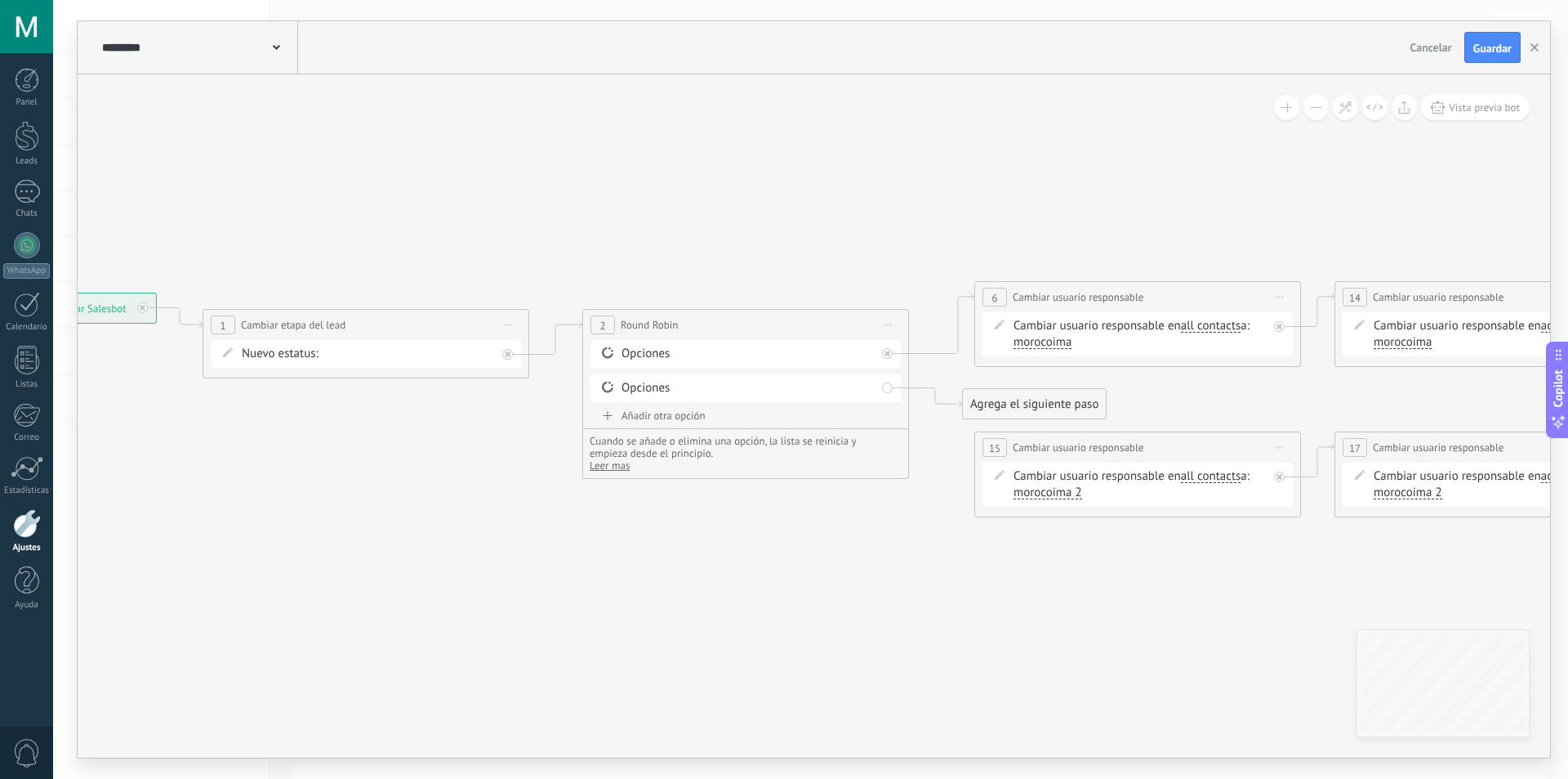
click at [816, 553] on icon at bounding box center [1183, 399] width 3146 height 1054
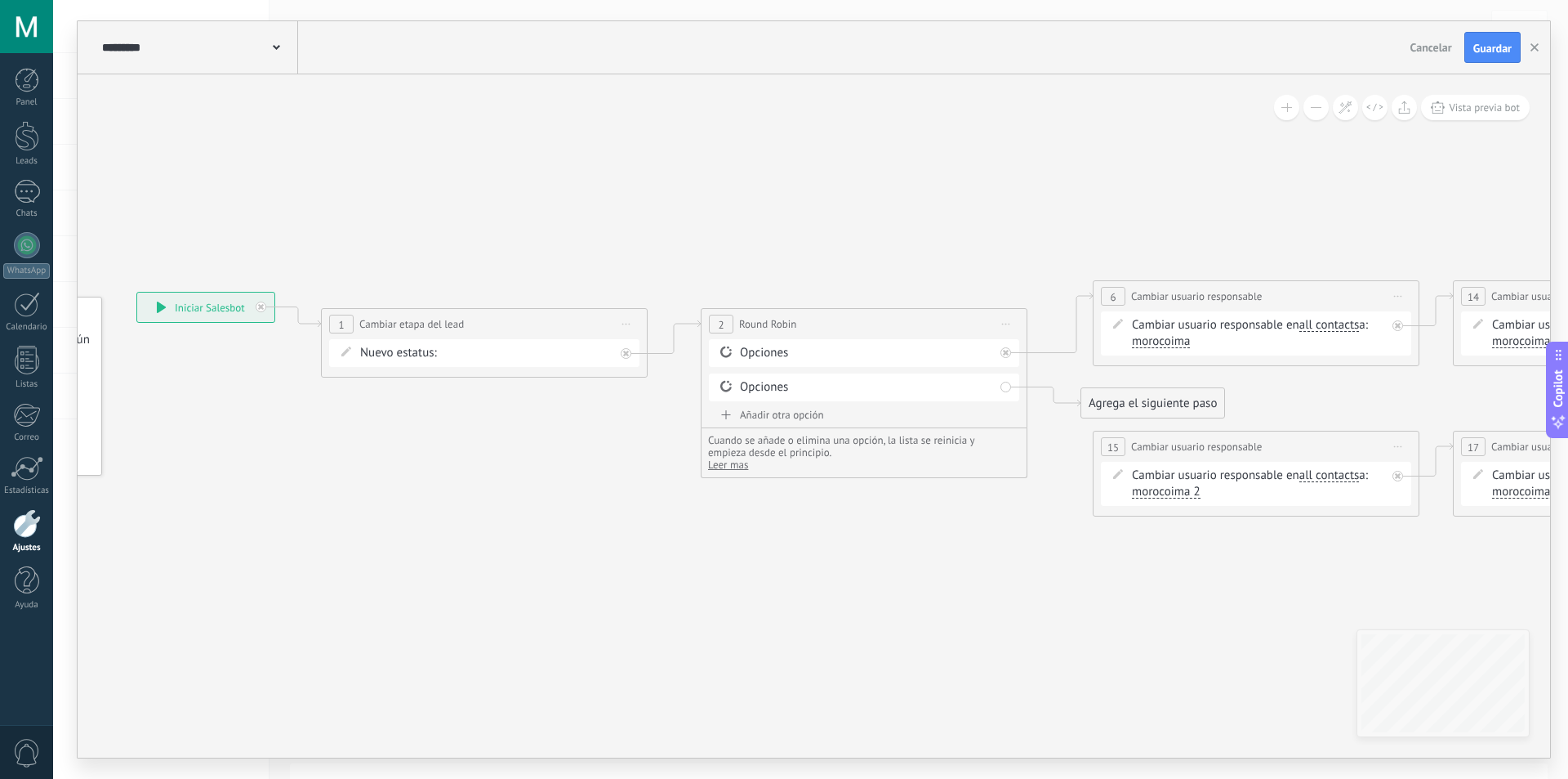
drag, startPoint x: 459, startPoint y: 435, endPoint x: 584, endPoint y: 435, distance: 125.0
click at [584, 435] on icon at bounding box center [1301, 398] width 3146 height 1054
drag, startPoint x: 592, startPoint y: 451, endPoint x: 641, endPoint y: 460, distance: 49.8
click at [639, 460] on icon at bounding box center [1302, 399] width 3146 height 1054
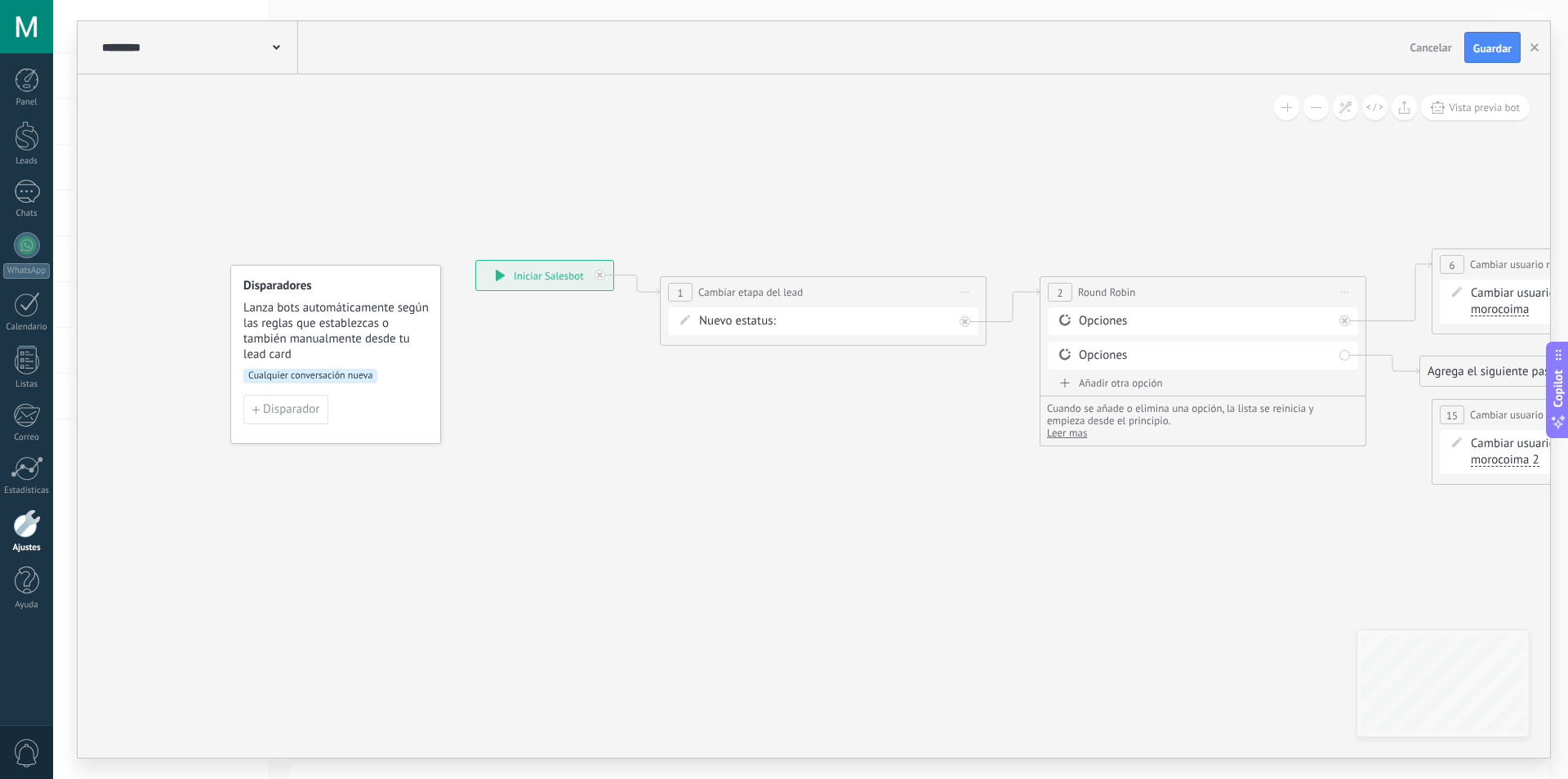
drag, startPoint x: 601, startPoint y: 544, endPoint x: 830, endPoint y: 490, distance: 235.3
click at [352, 371] on span "Cualquier conversación nueva" at bounding box center [310, 376] width 134 height 15
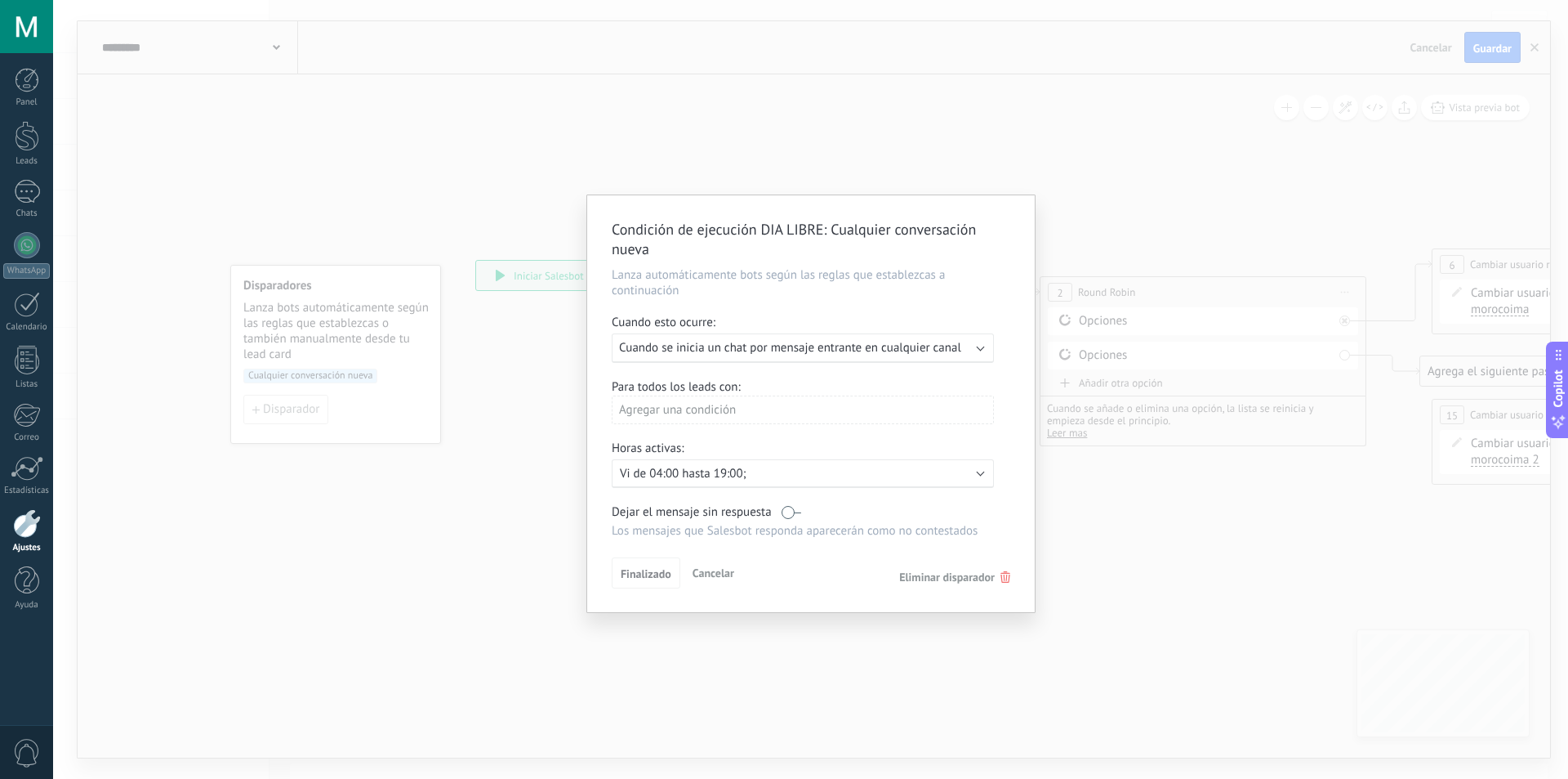
click at [820, 342] on span "Cuando se inicia un chat por mensaje entrante en cualquier canal" at bounding box center [789, 347] width 342 height 16
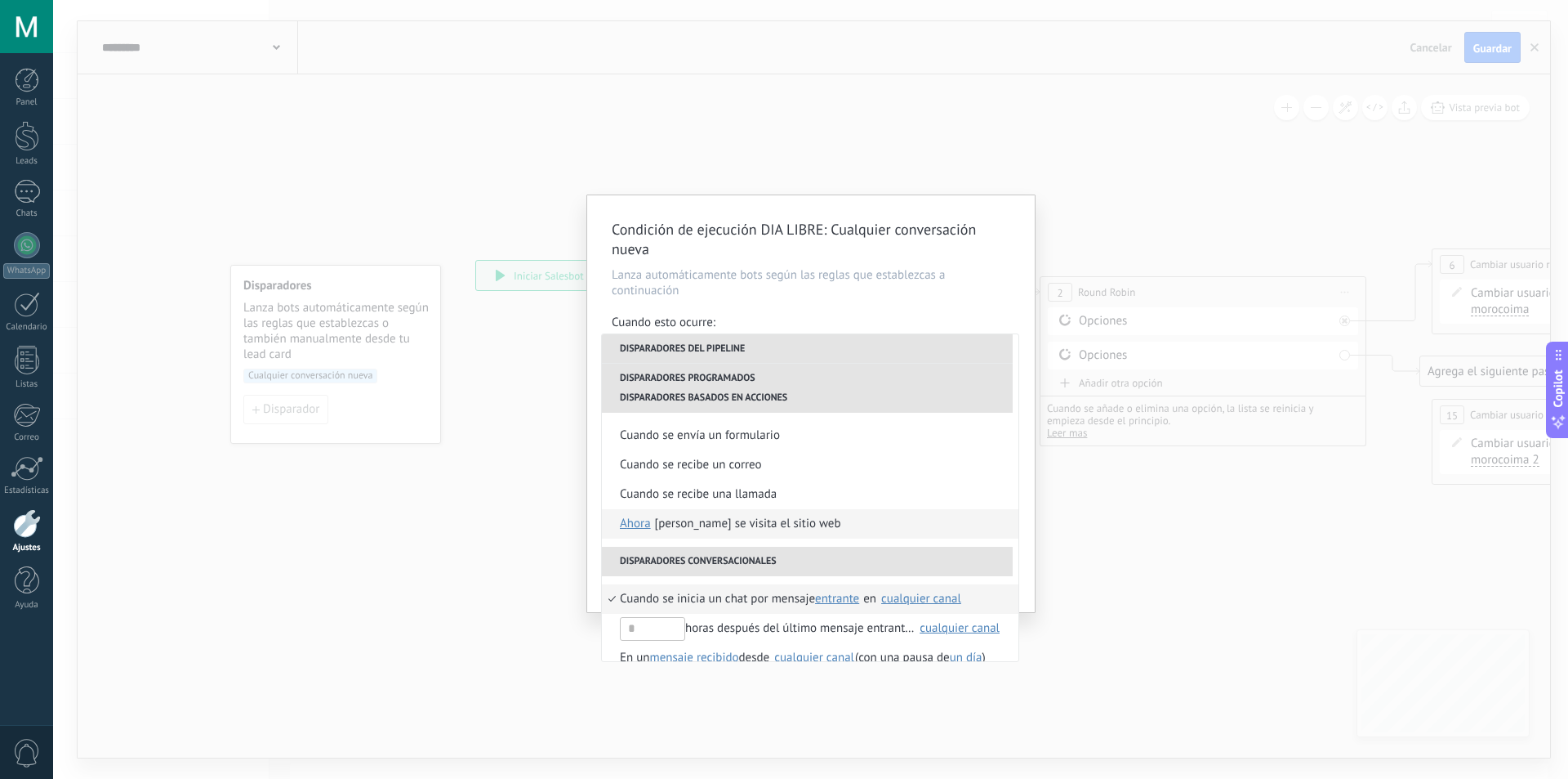
scroll to position [327, 0]
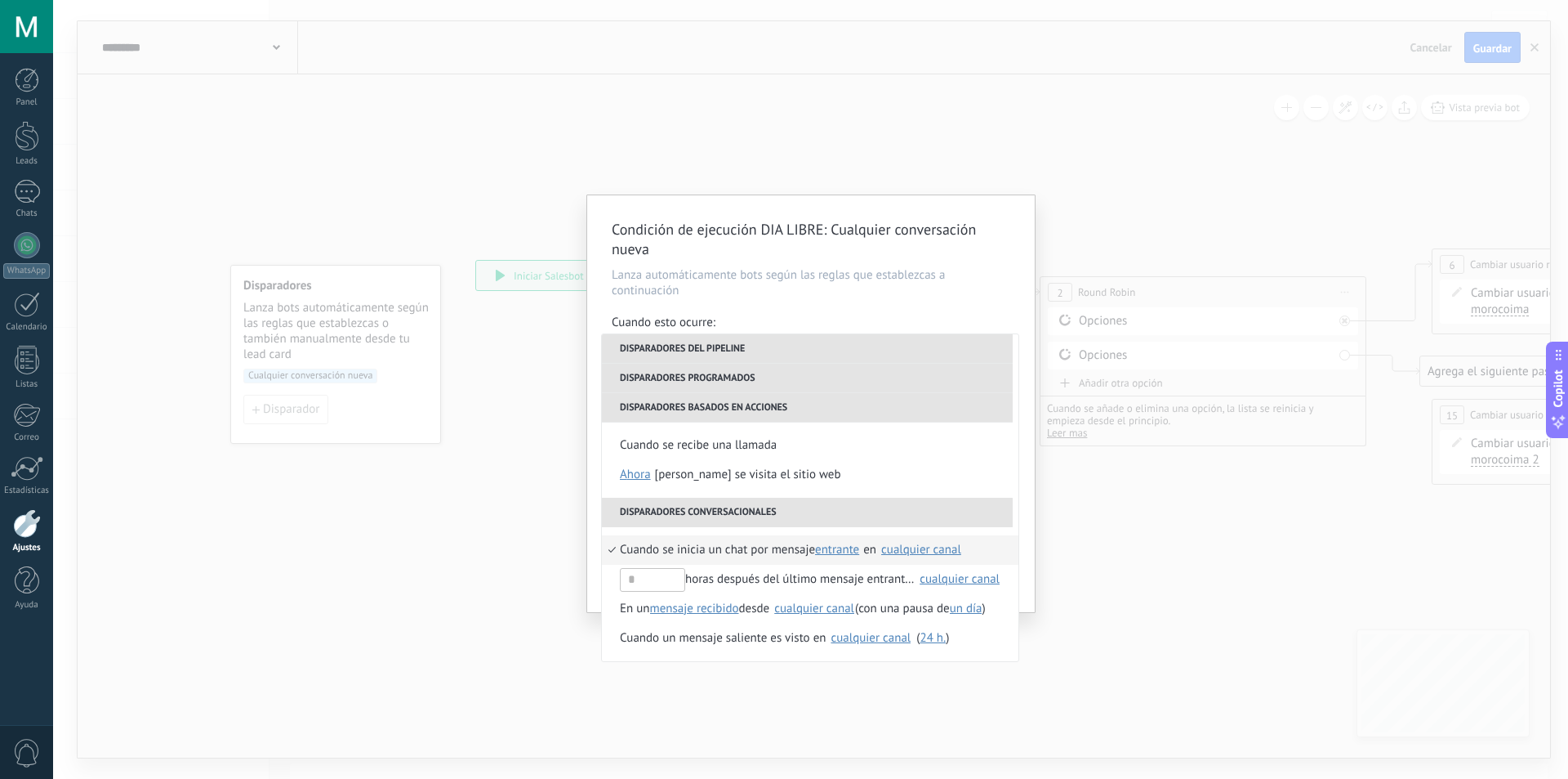
click at [920, 547] on div "cualquier canal" at bounding box center [922, 549] width 80 height 12
click at [1108, 603] on div "Condición de ejecución DIA LIBRE : Cualquier conversación nueva Lanza automátic…" at bounding box center [810, 390] width 1515 height 779
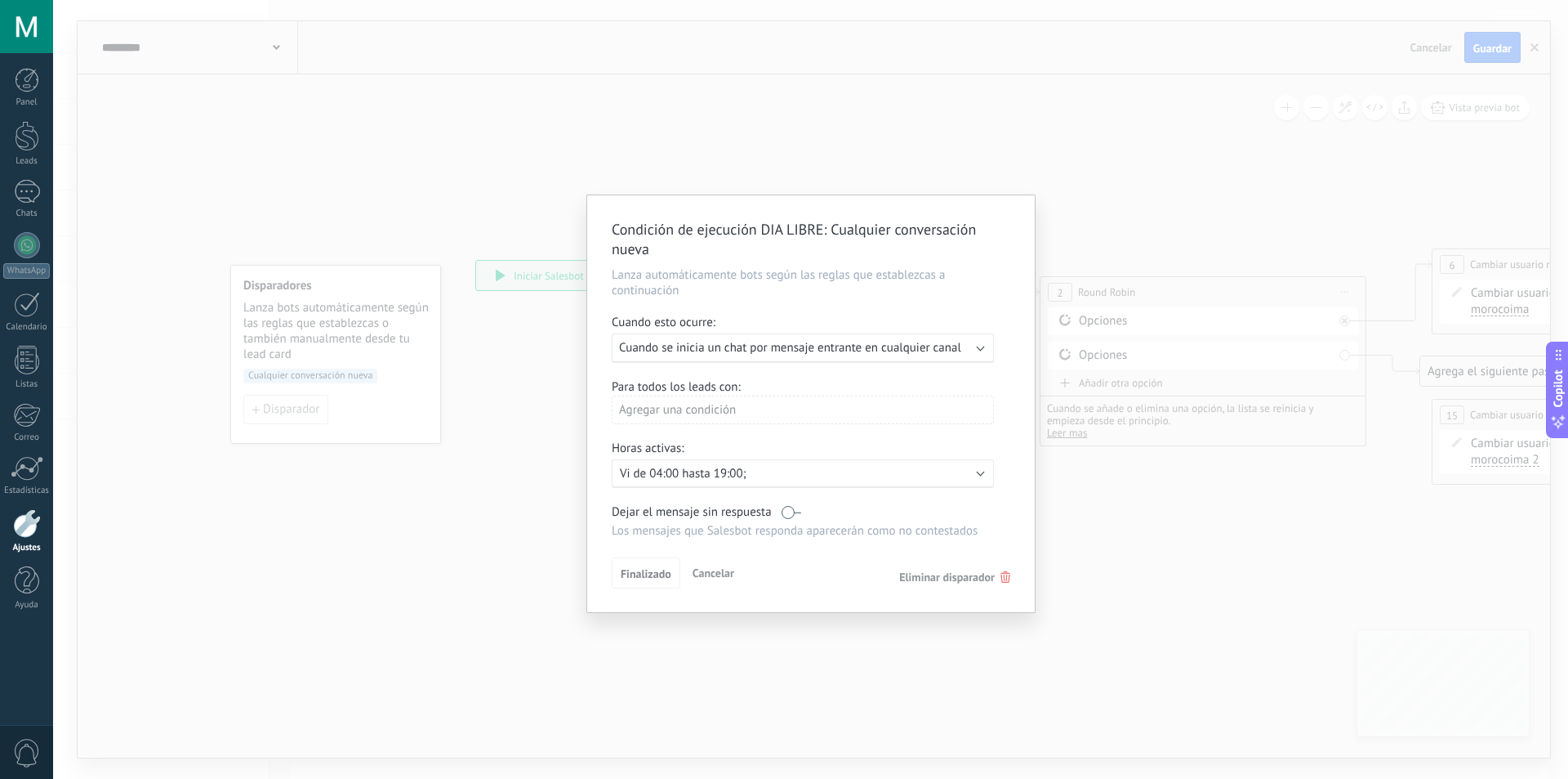
click at [1174, 585] on div "Condición de ejecución DIA LIBRE : Cualquier conversación nueva Lanza automátic…" at bounding box center [810, 390] width 1515 height 779
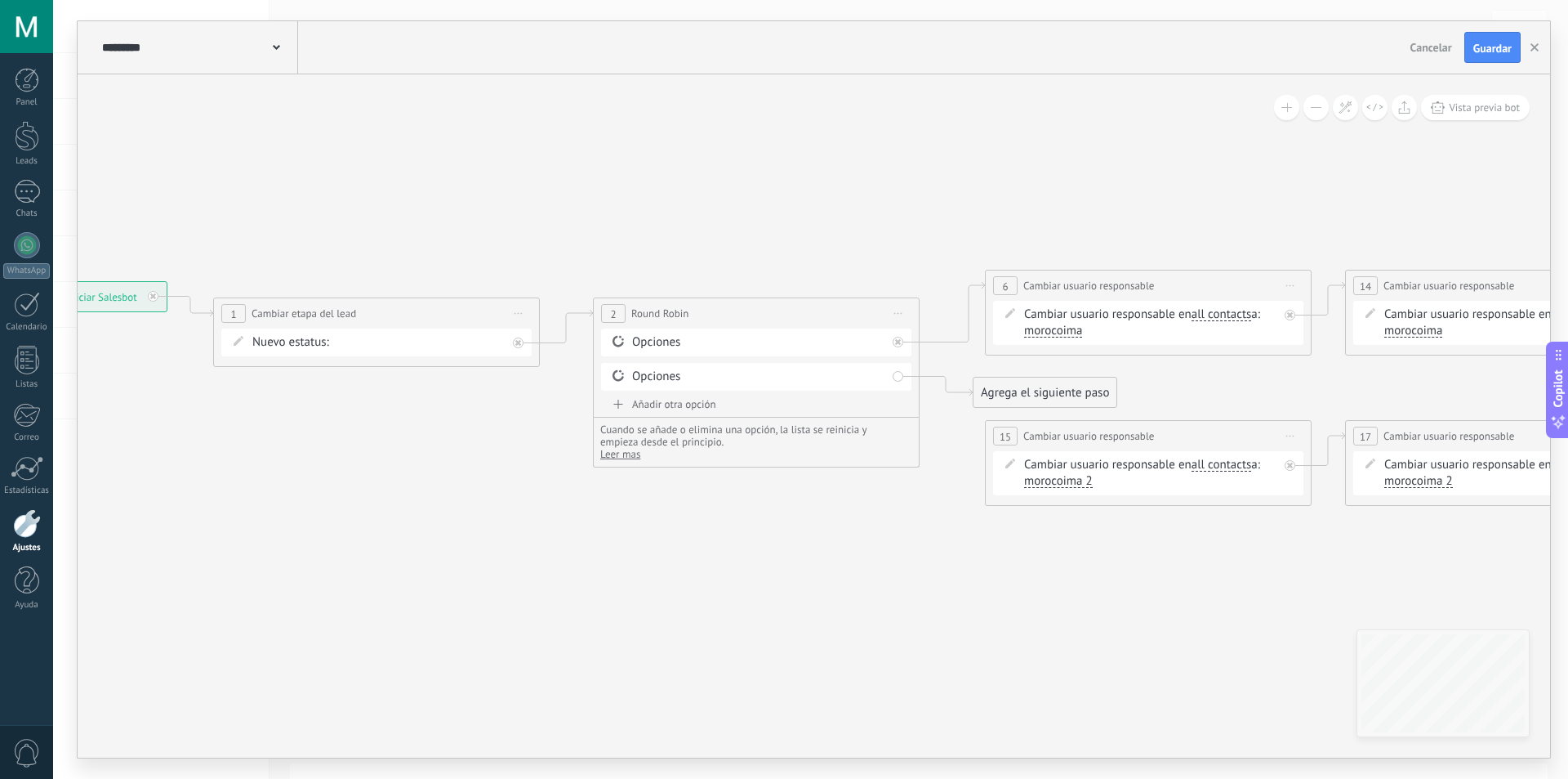
drag, startPoint x: 963, startPoint y: 603, endPoint x: 736, endPoint y: 601, distance: 227.0
click at [736, 601] on icon at bounding box center [1193, 388] width 3146 height 1054
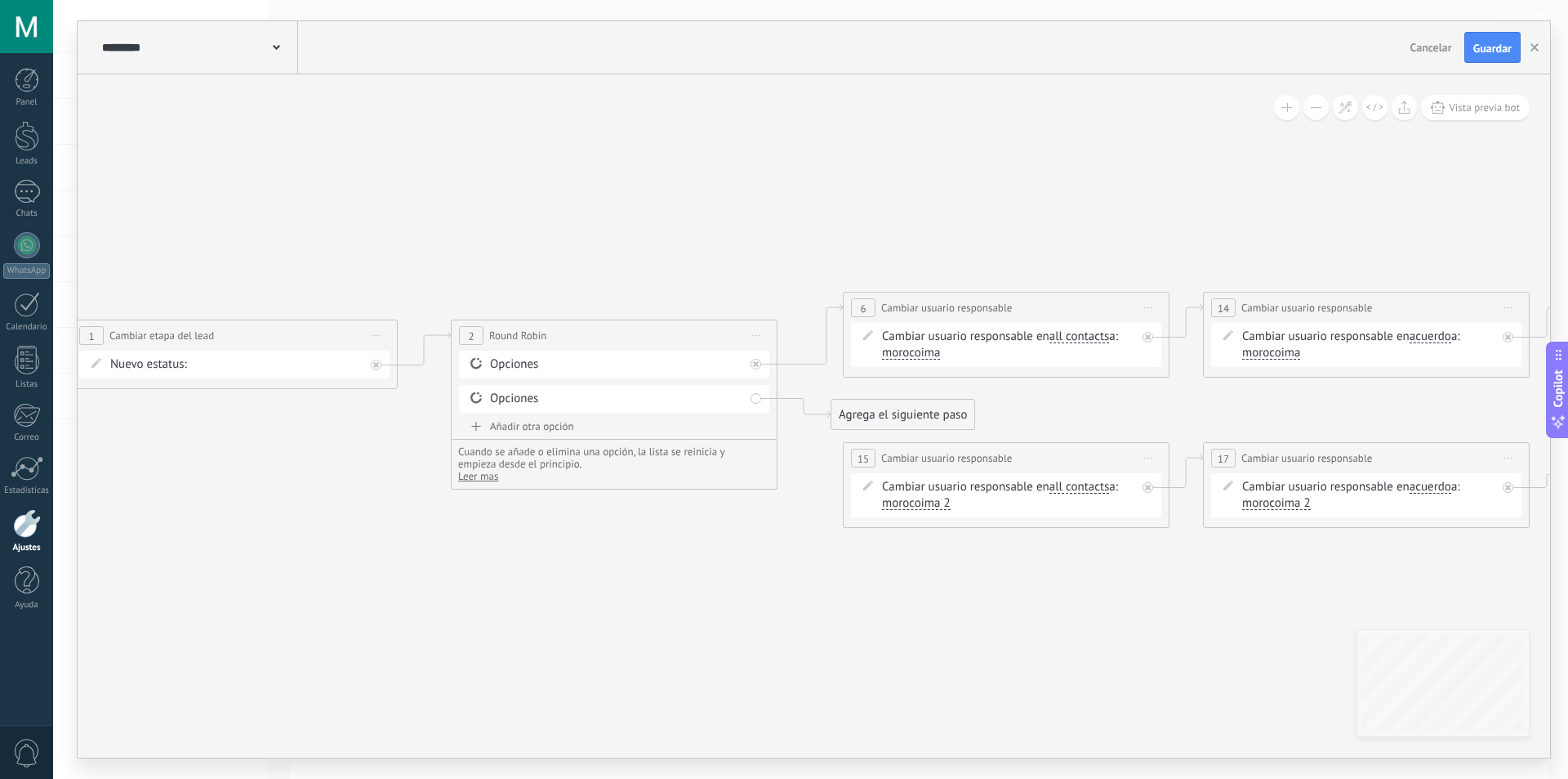
drag, startPoint x: 819, startPoint y: 645, endPoint x: 695, endPoint y: 662, distance: 125.2
click at [695, 662] on icon at bounding box center [1051, 410] width 3146 height 1054
click at [904, 352] on span "morocoima" at bounding box center [910, 352] width 58 height 13
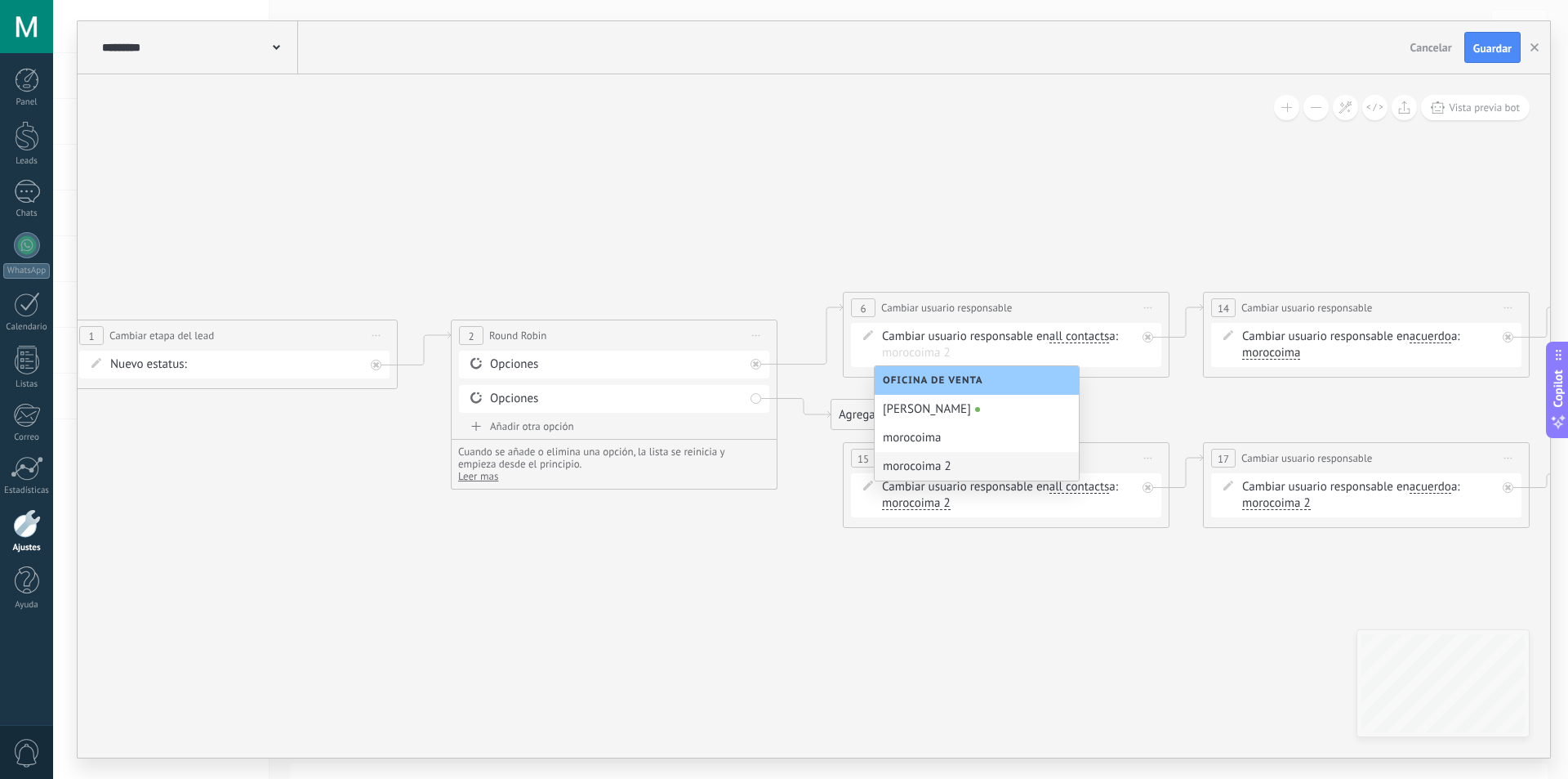
click at [794, 590] on icon at bounding box center [1051, 410] width 3146 height 1054
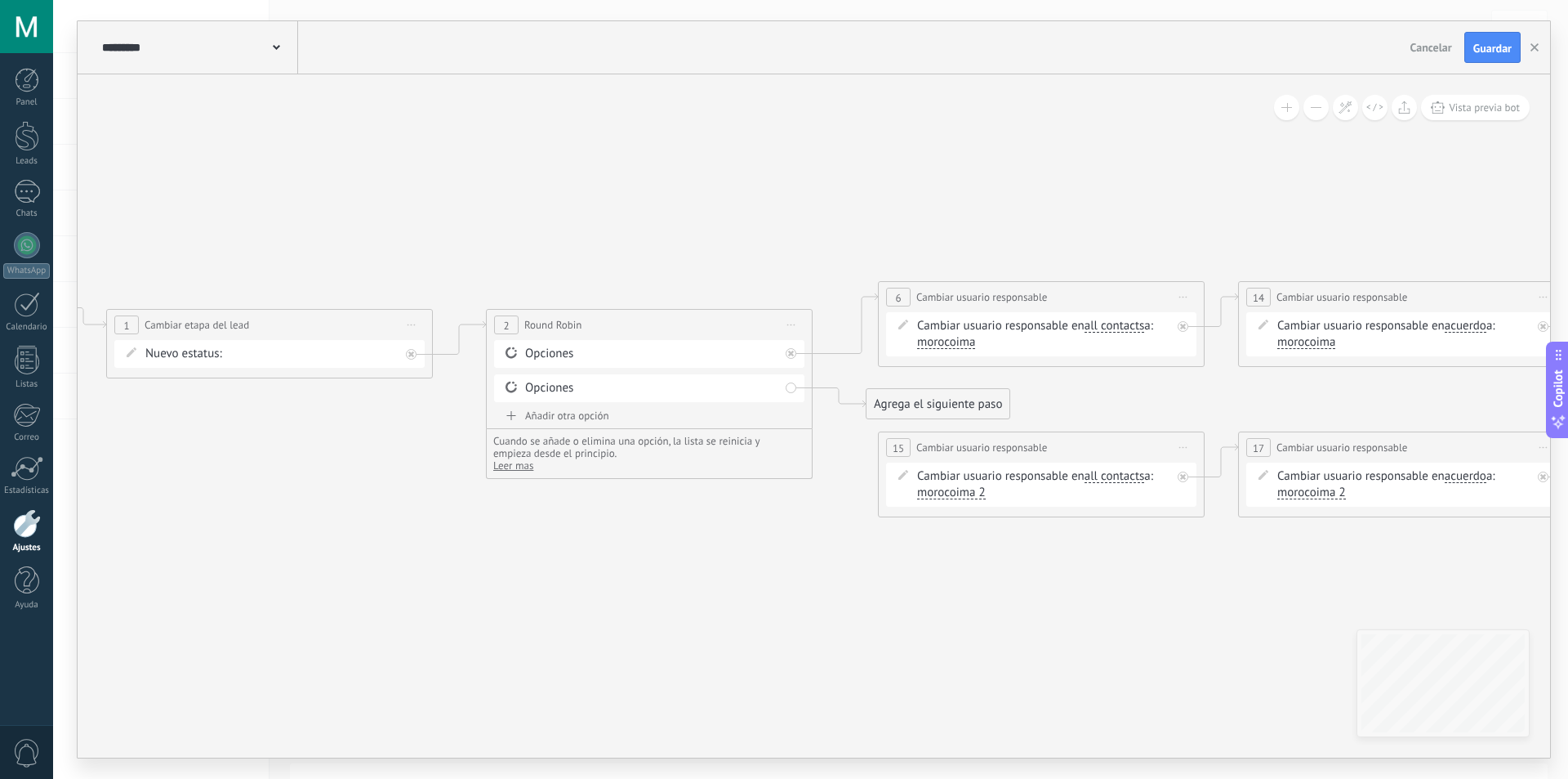
drag, startPoint x: 338, startPoint y: 493, endPoint x: 303, endPoint y: 478, distance: 38.1
click at [303, 478] on icon at bounding box center [1087, 399] width 3146 height 1054
click at [930, 338] on span "morocoima" at bounding box center [935, 338] width 58 height 13
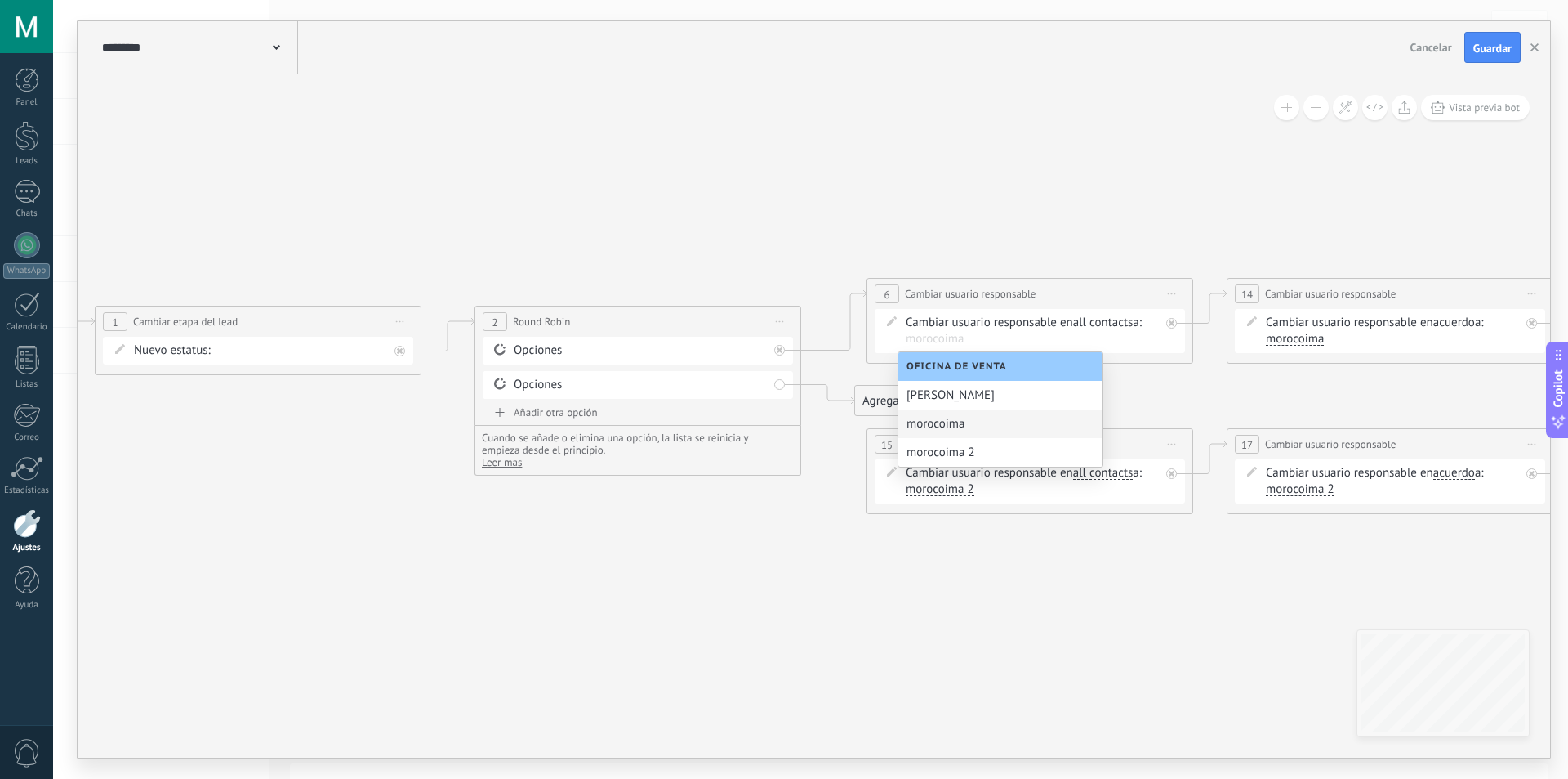
click at [961, 425] on div "morocoima" at bounding box center [1000, 423] width 204 height 28
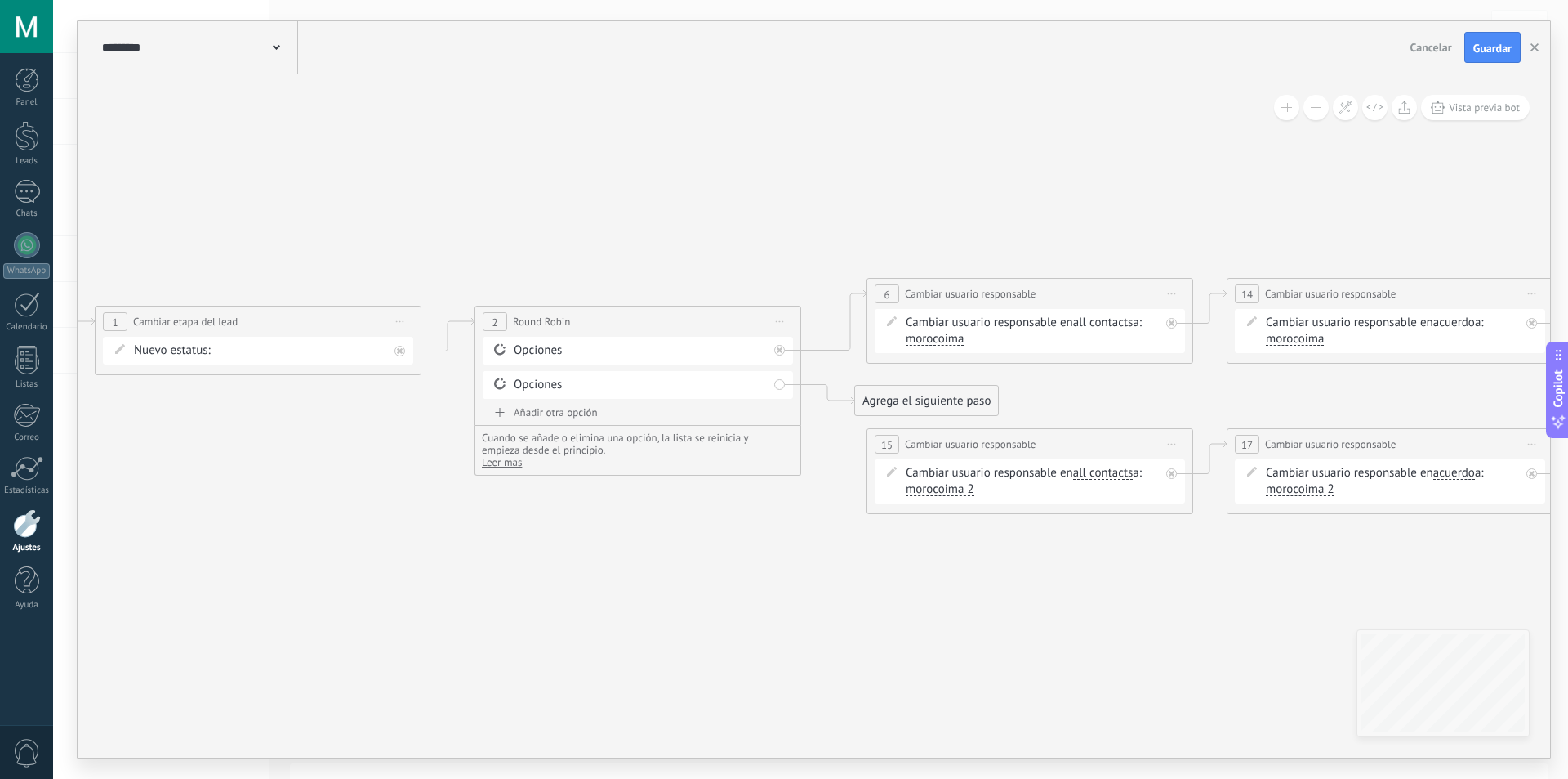
click at [934, 342] on span "morocoima" at bounding box center [935, 338] width 58 height 13
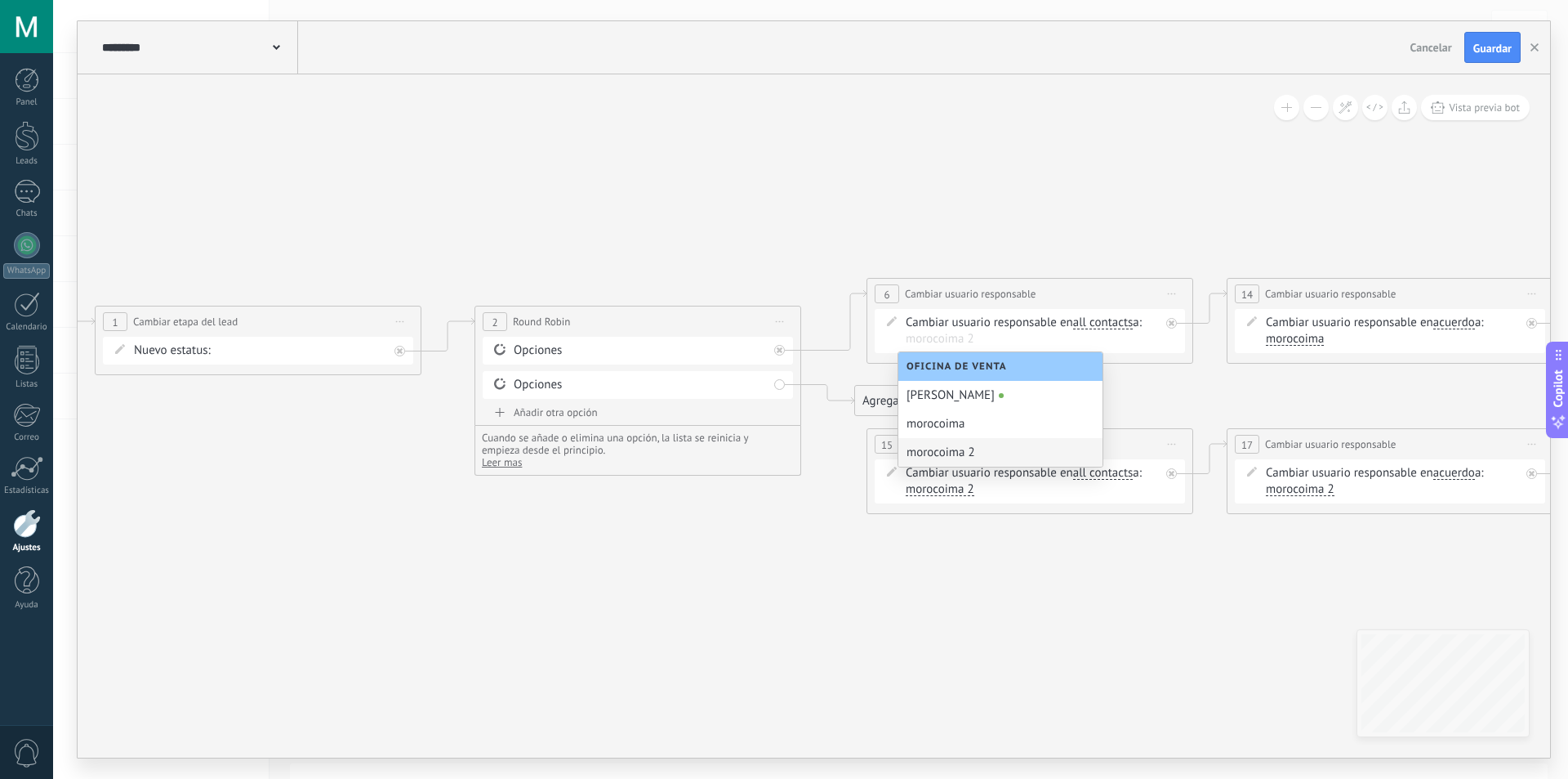
click at [598, 632] on icon at bounding box center [1075, 396] width 3146 height 1054
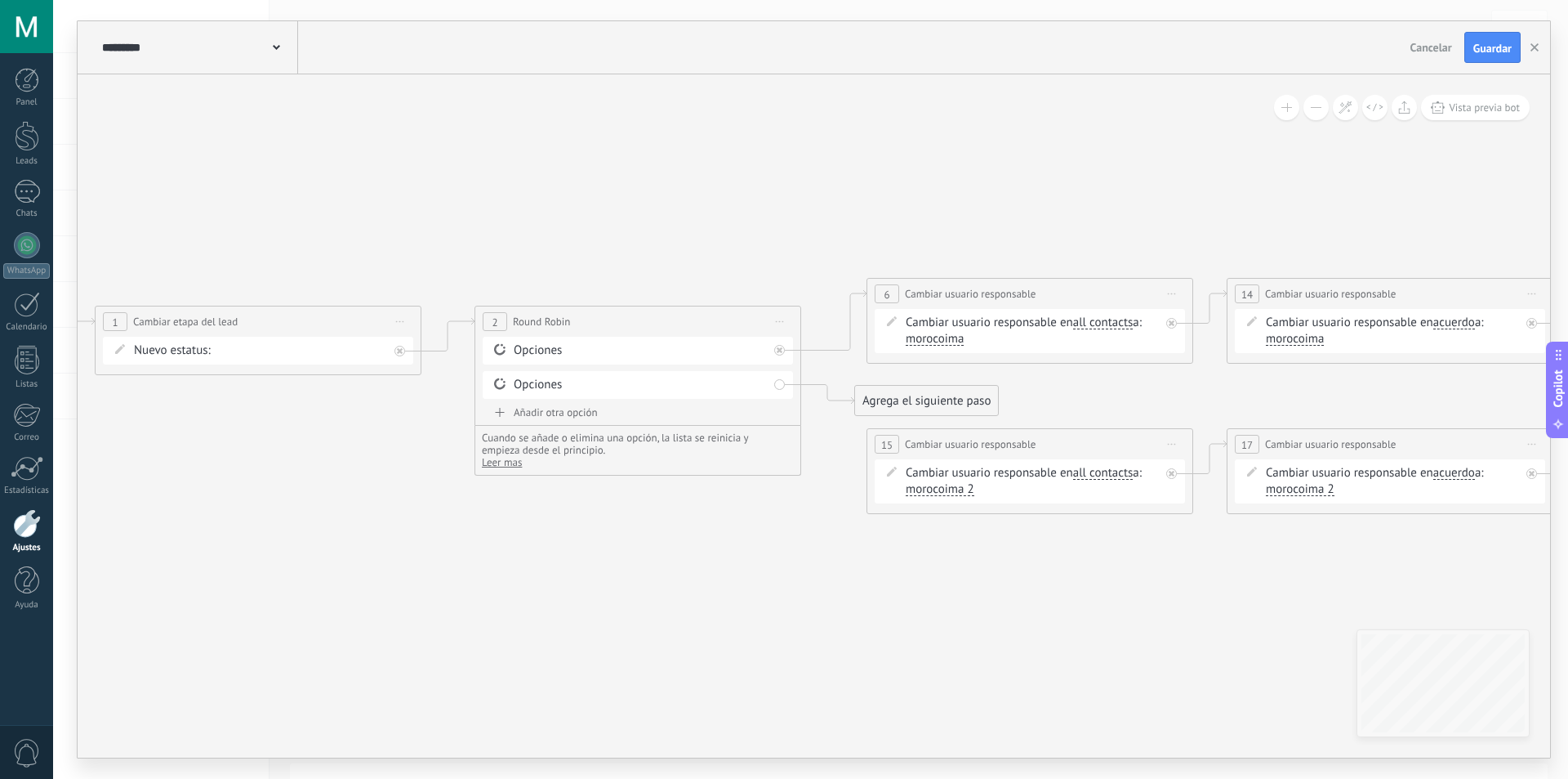
click at [709, 603] on icon at bounding box center [1075, 396] width 3146 height 1054
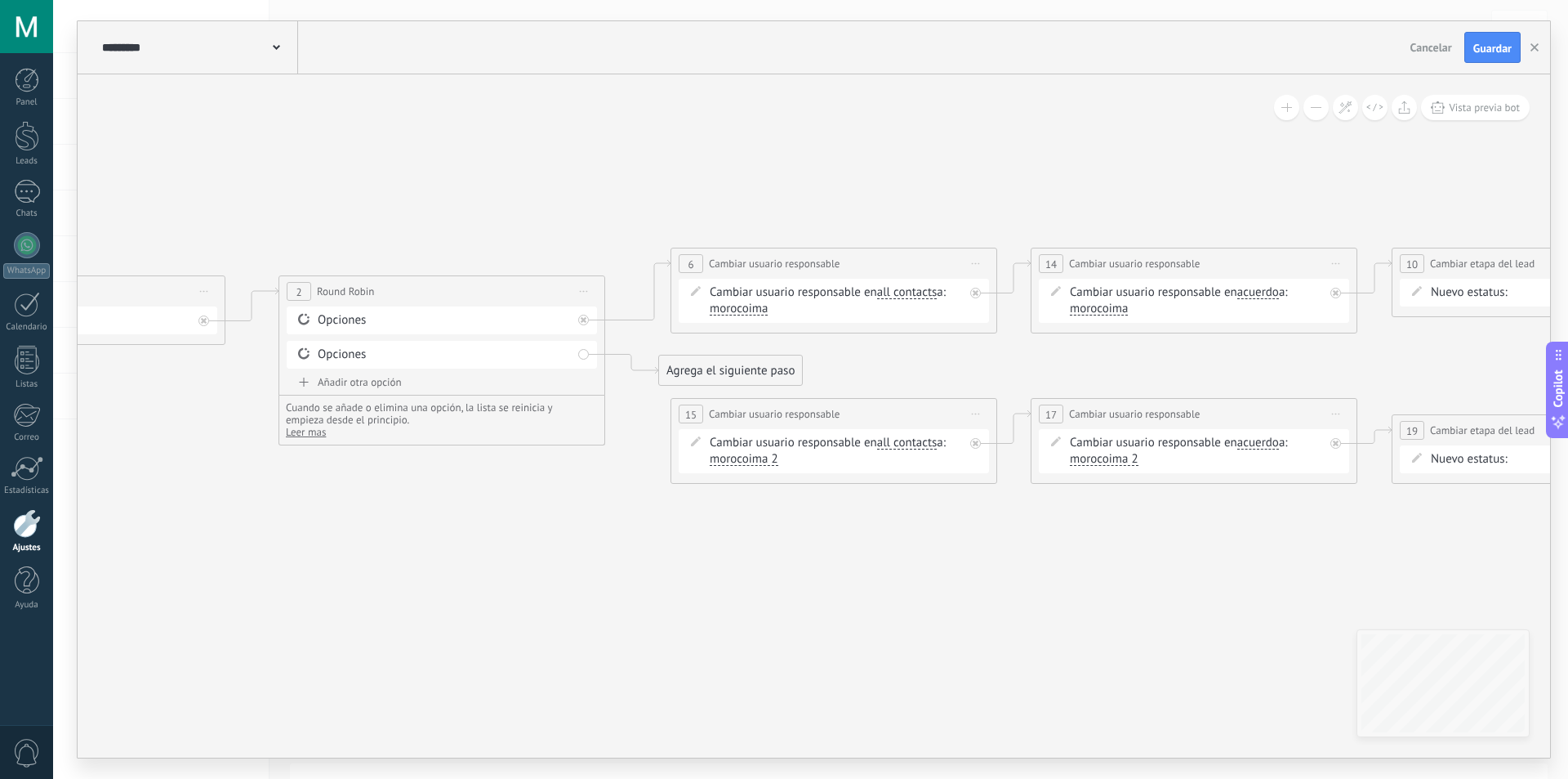
drag, startPoint x: 917, startPoint y: 594, endPoint x: 750, endPoint y: 569, distance: 168.9
click at [750, 569] on icon at bounding box center [879, 366] width 3146 height 1054
click at [755, 306] on span "morocoima" at bounding box center [734, 307] width 58 height 13
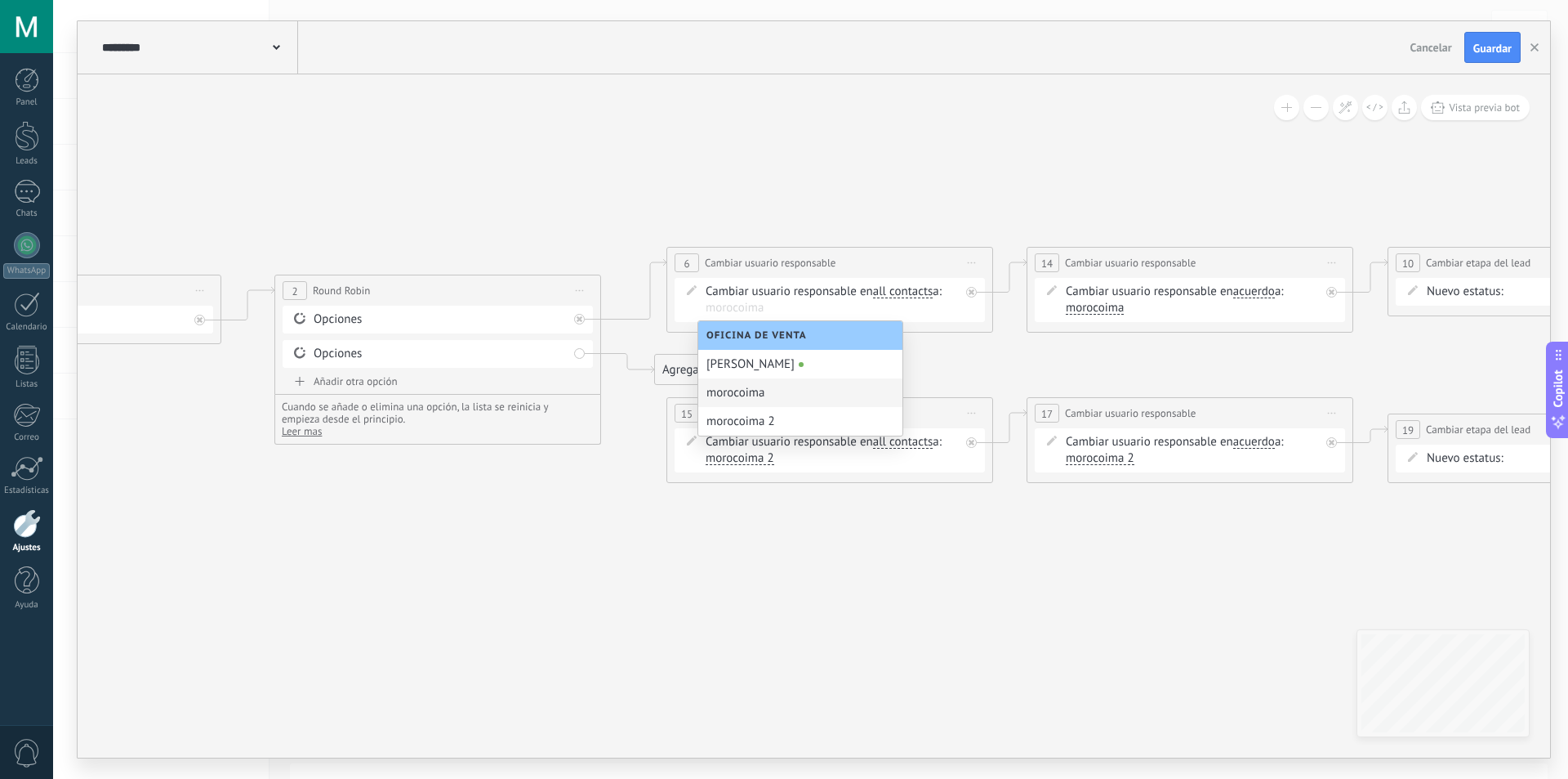
click at [774, 390] on div "morocoima" at bounding box center [800, 392] width 204 height 28
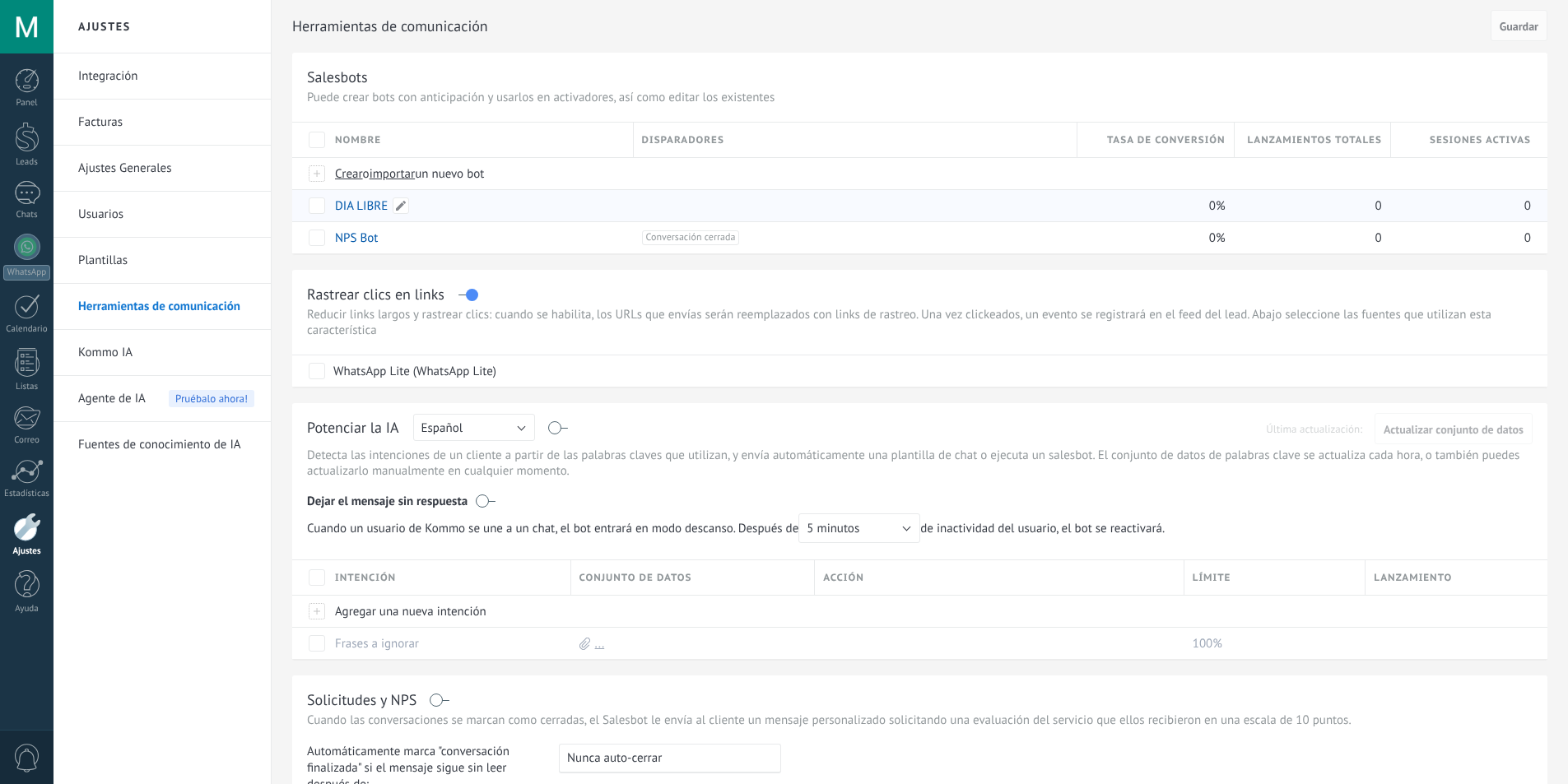
click at [367, 199] on link "DIA LIBRE" at bounding box center [361, 206] width 52 height 16
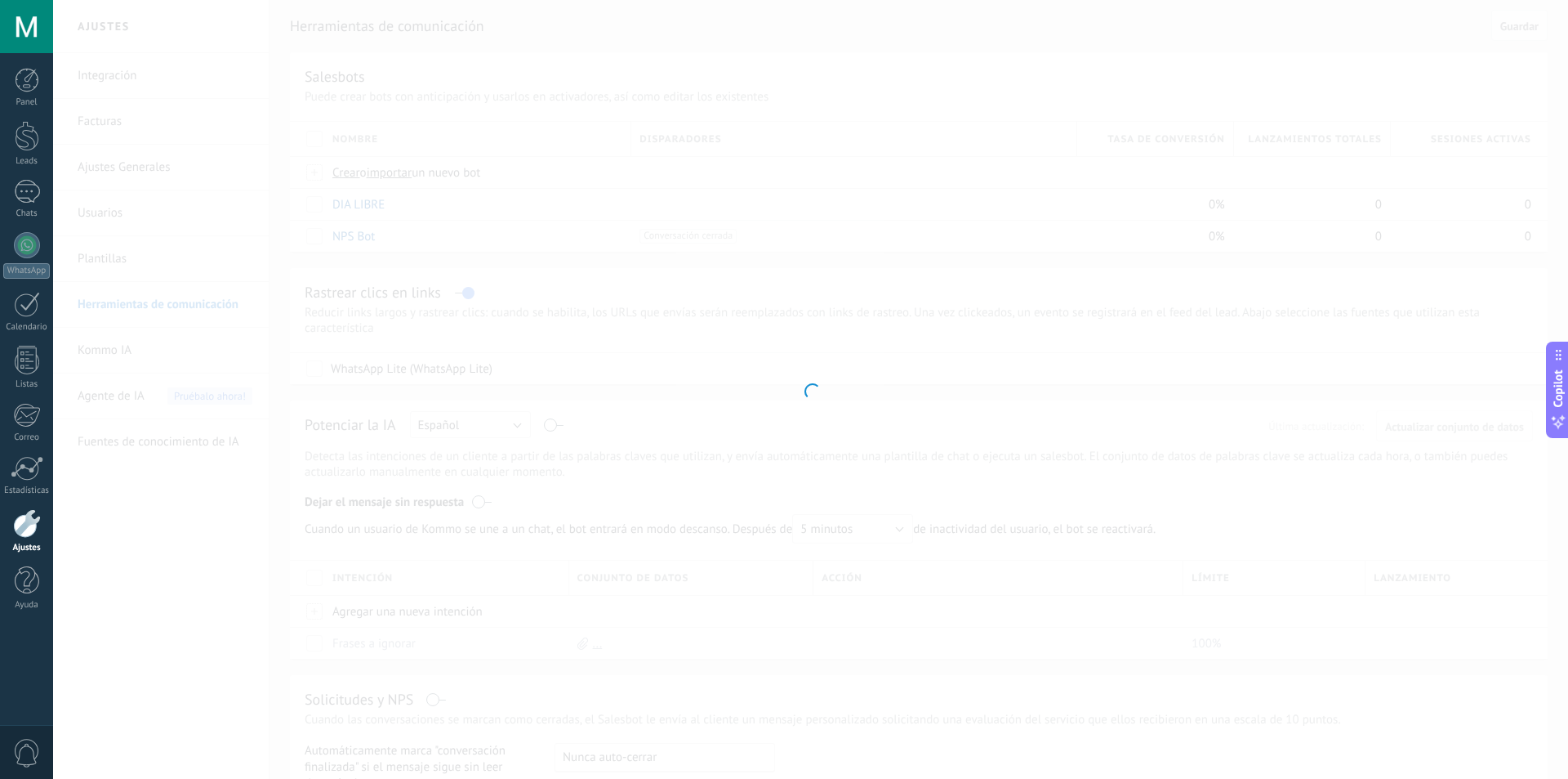
type input "*********"
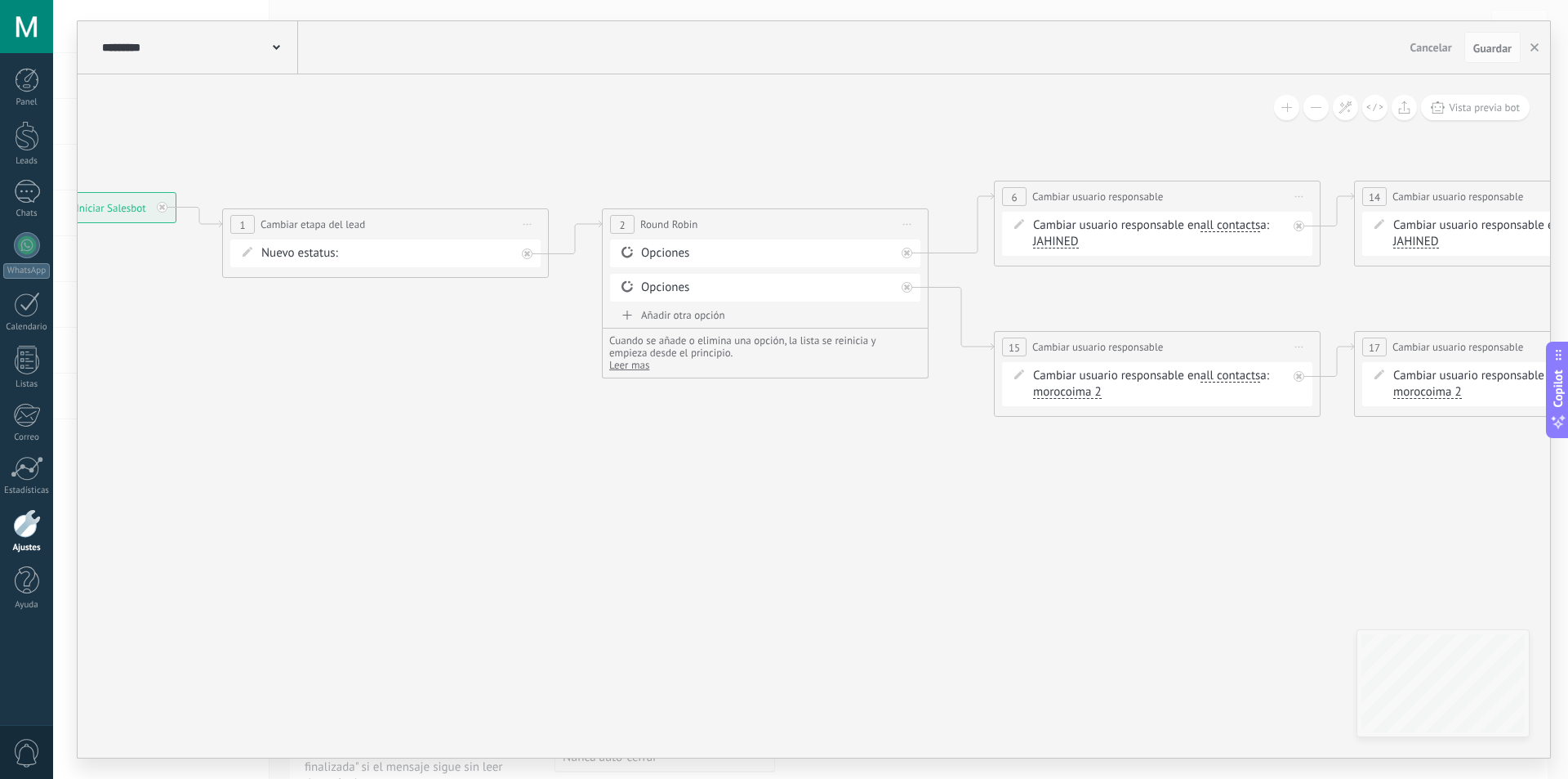
drag, startPoint x: 689, startPoint y: 501, endPoint x: 591, endPoint y: 496, distance: 98.1
click at [591, 496] on icon at bounding box center [1202, 299] width 3146 height 1054
click at [1058, 243] on span "JAHINED" at bounding box center [1056, 241] width 46 height 13
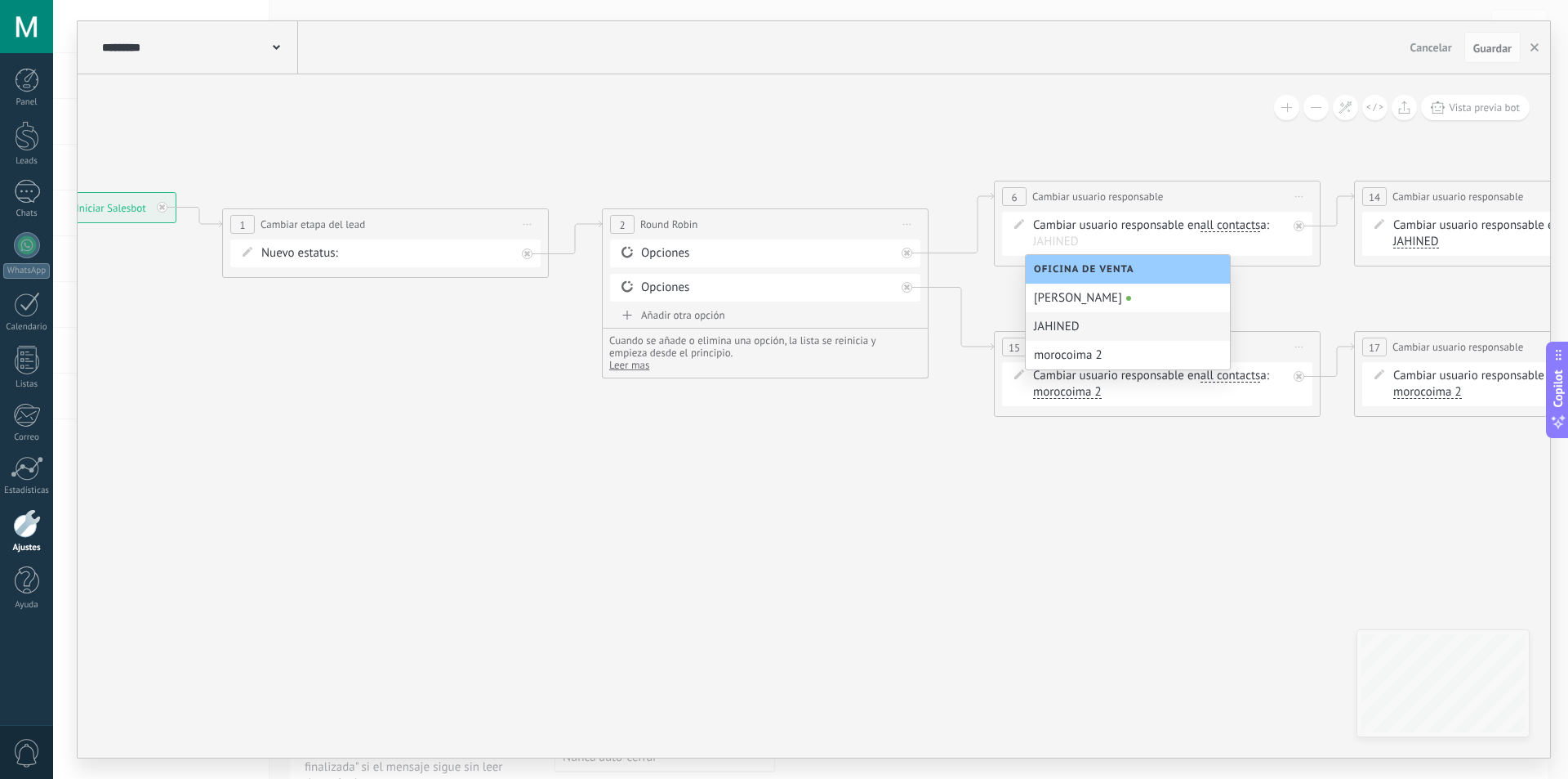
click at [1091, 326] on div "JAHINED" at bounding box center [1128, 326] width 204 height 28
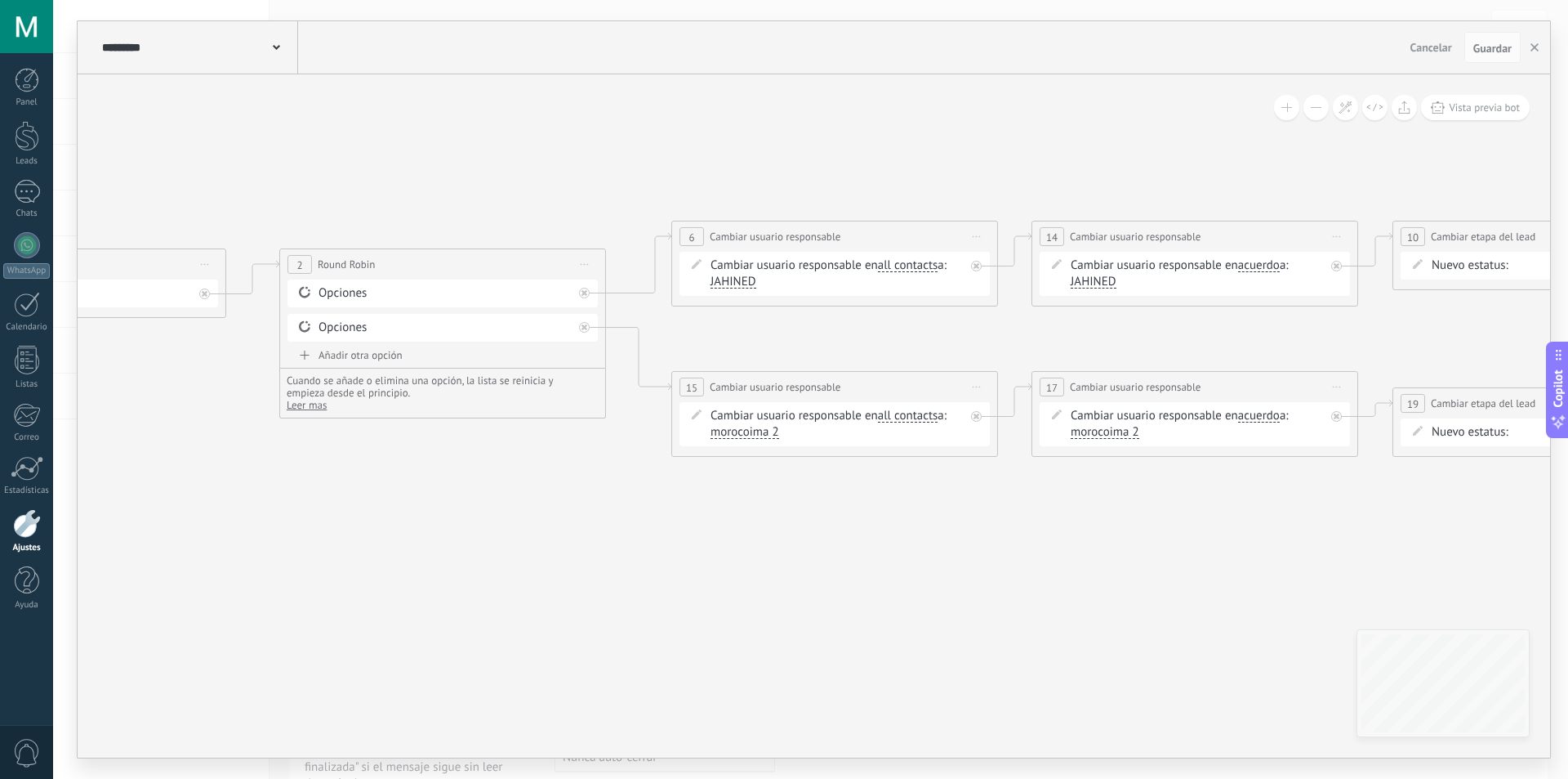
drag, startPoint x: 1175, startPoint y: 511, endPoint x: 920, endPoint y: 527, distance: 255.5
click at [920, 526] on icon at bounding box center [880, 338] width 3146 height 1054
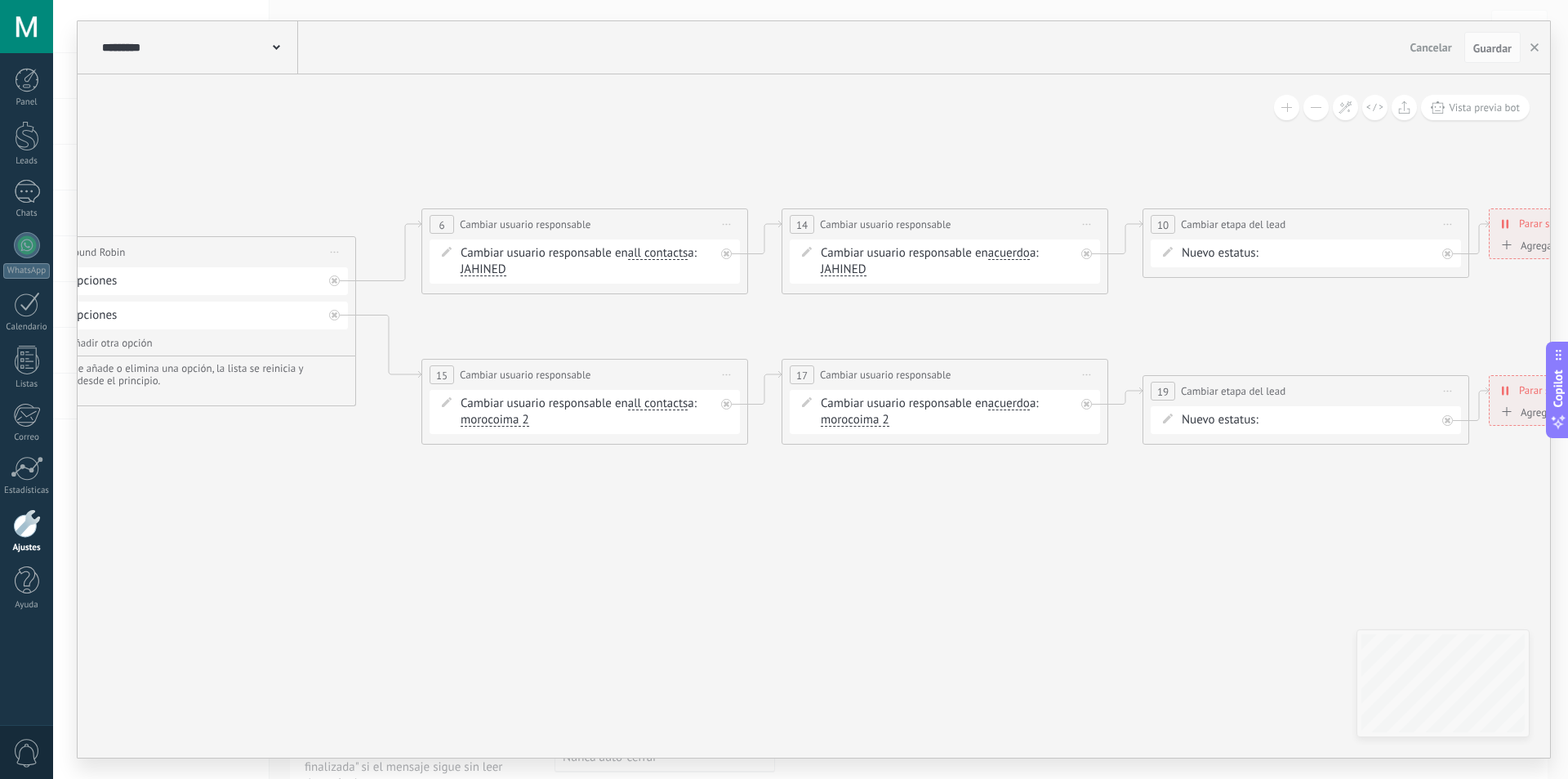
drag, startPoint x: 890, startPoint y: 557, endPoint x: 852, endPoint y: 545, distance: 39.8
click at [852, 545] on icon at bounding box center [630, 327] width 3146 height 1054
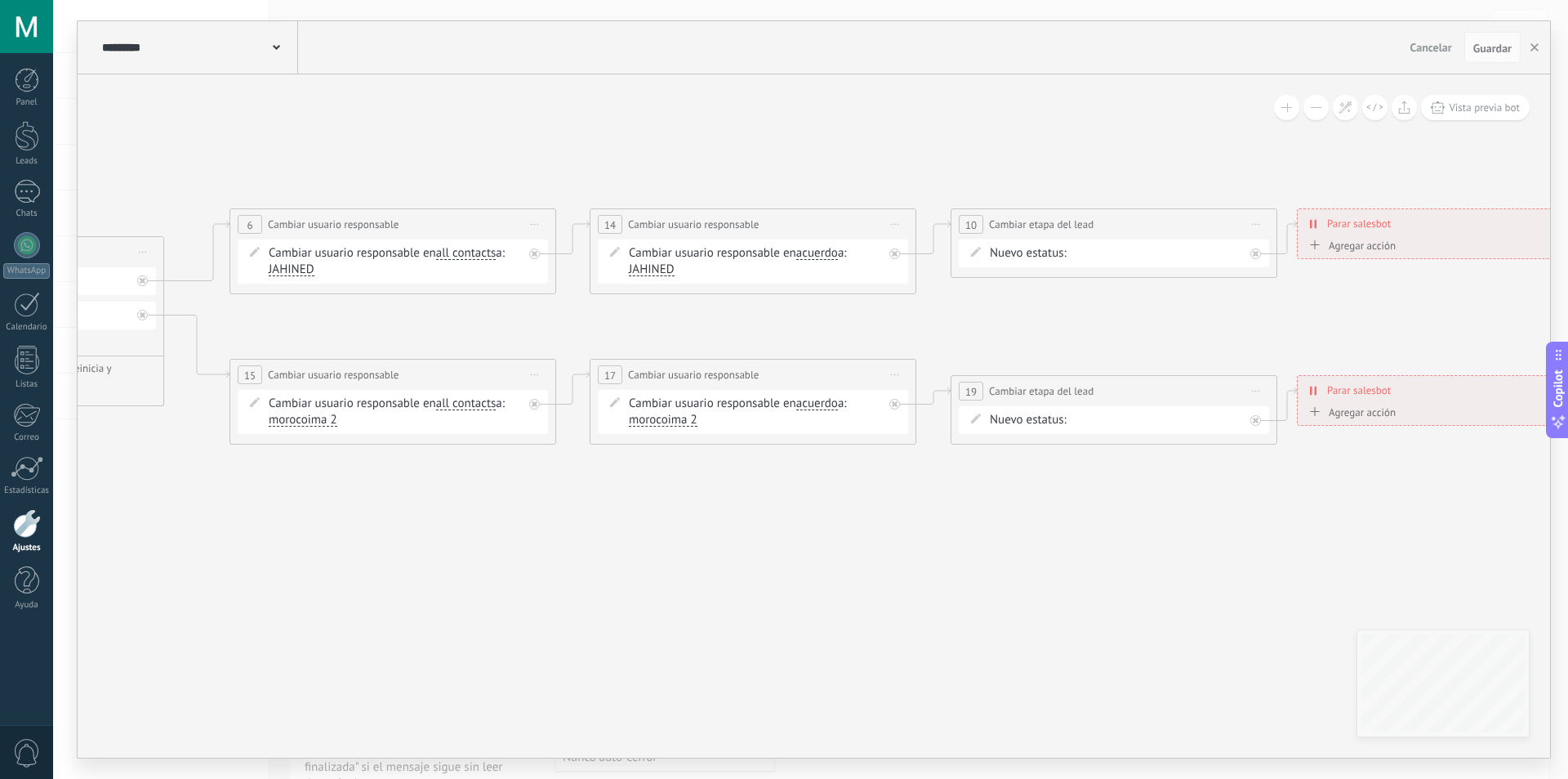
drag, startPoint x: 1399, startPoint y: 315, endPoint x: 1248, endPoint y: 315, distance: 151.0
click at [1248, 315] on icon at bounding box center [437, 327] width 3146 height 1054
click at [1285, 311] on icon at bounding box center [437, 327] width 3146 height 1054
drag, startPoint x: 914, startPoint y: 304, endPoint x: 1374, endPoint y: 257, distance: 462.4
click at [1374, 255] on icon at bounding box center [427, 327] width 3146 height 1054
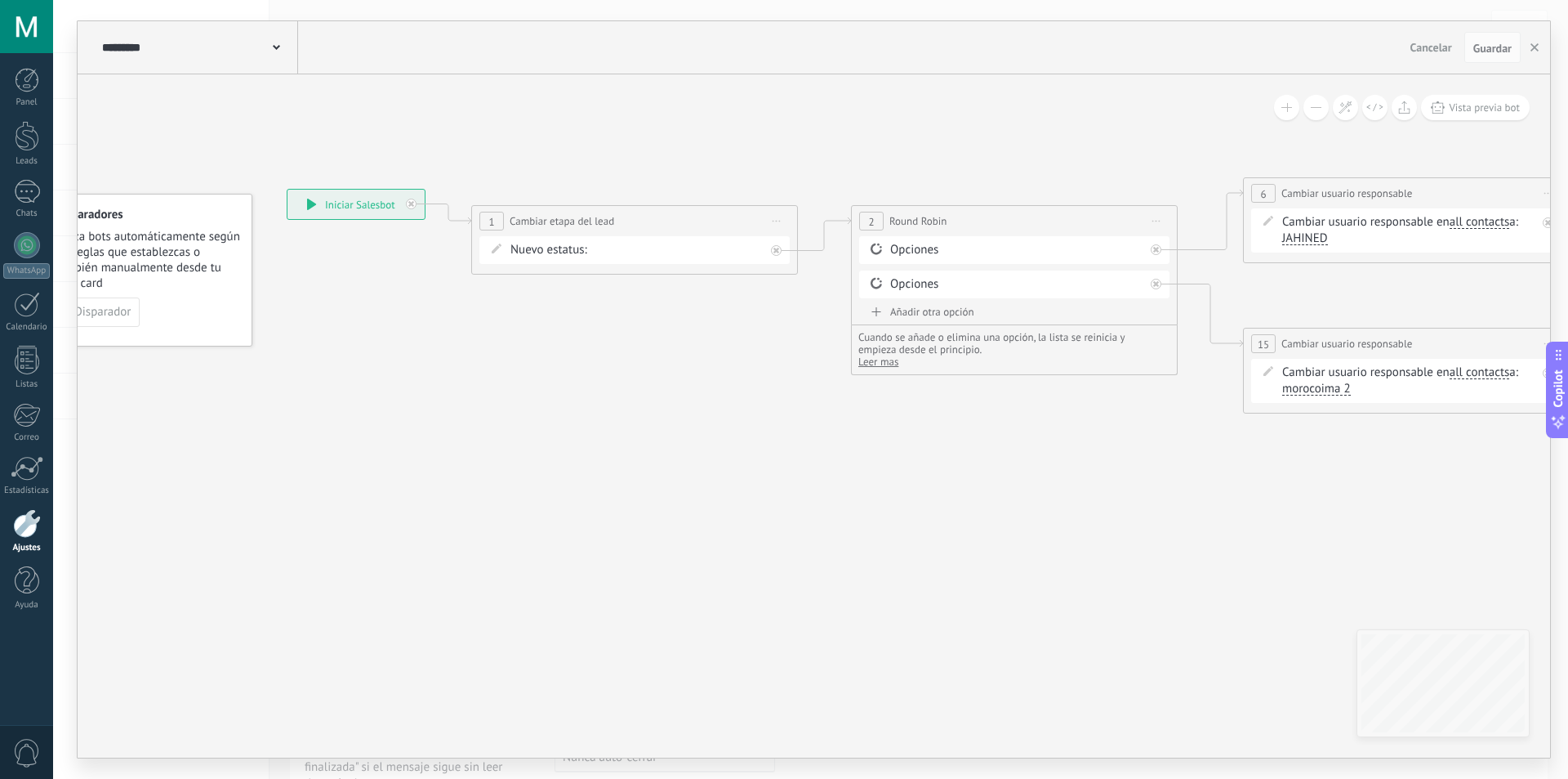
drag, startPoint x: 543, startPoint y: 555, endPoint x: 1114, endPoint y: 521, distance: 572.0
click at [1114, 521] on icon at bounding box center [1451, 295] width 3146 height 1054
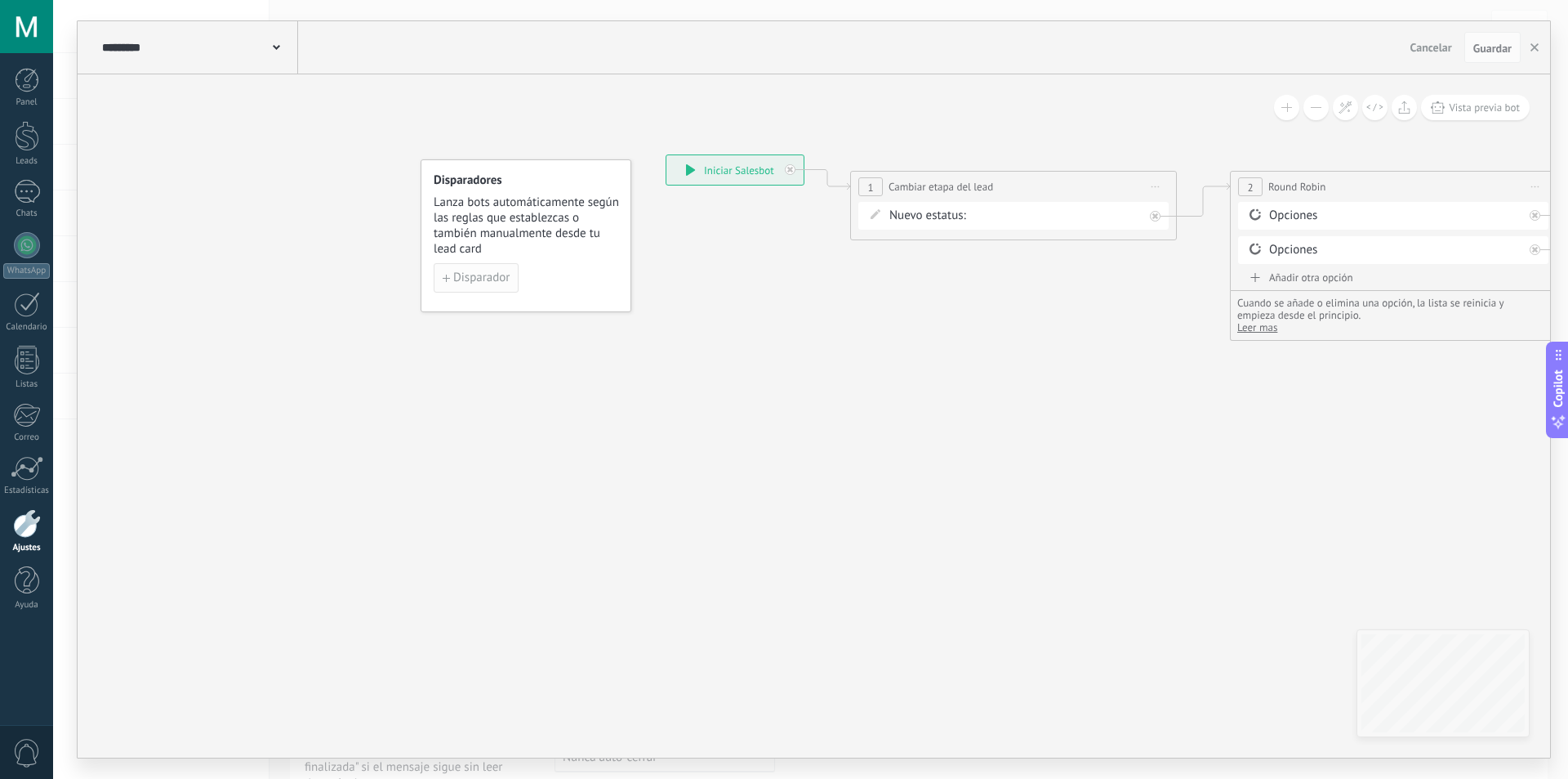
click at [497, 282] on span "Disparador" at bounding box center [481, 278] width 56 height 12
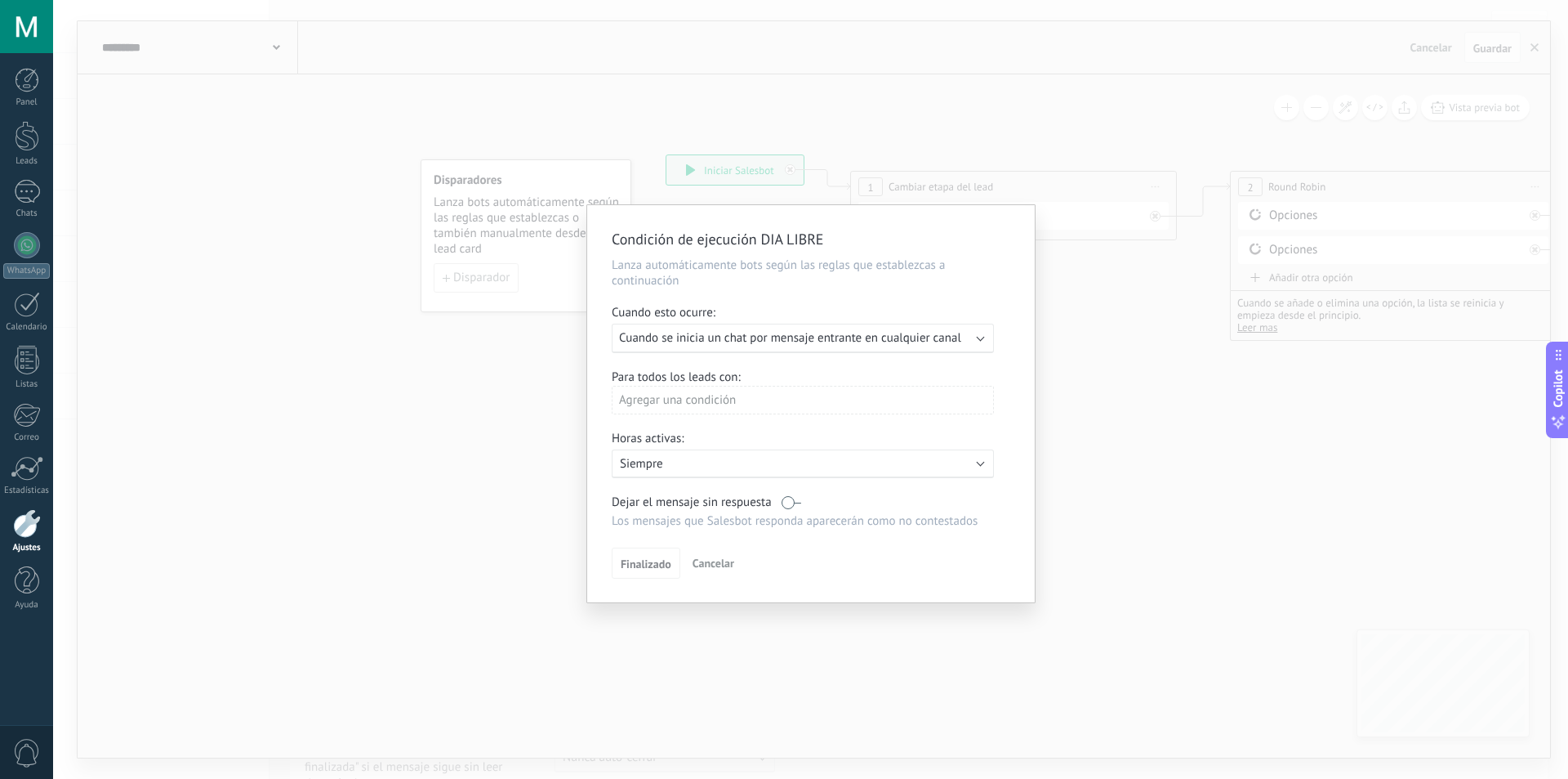
click at [735, 339] on span "Cuando se inicia un chat por mensaje entrante en cualquier canal" at bounding box center [789, 338] width 342 height 16
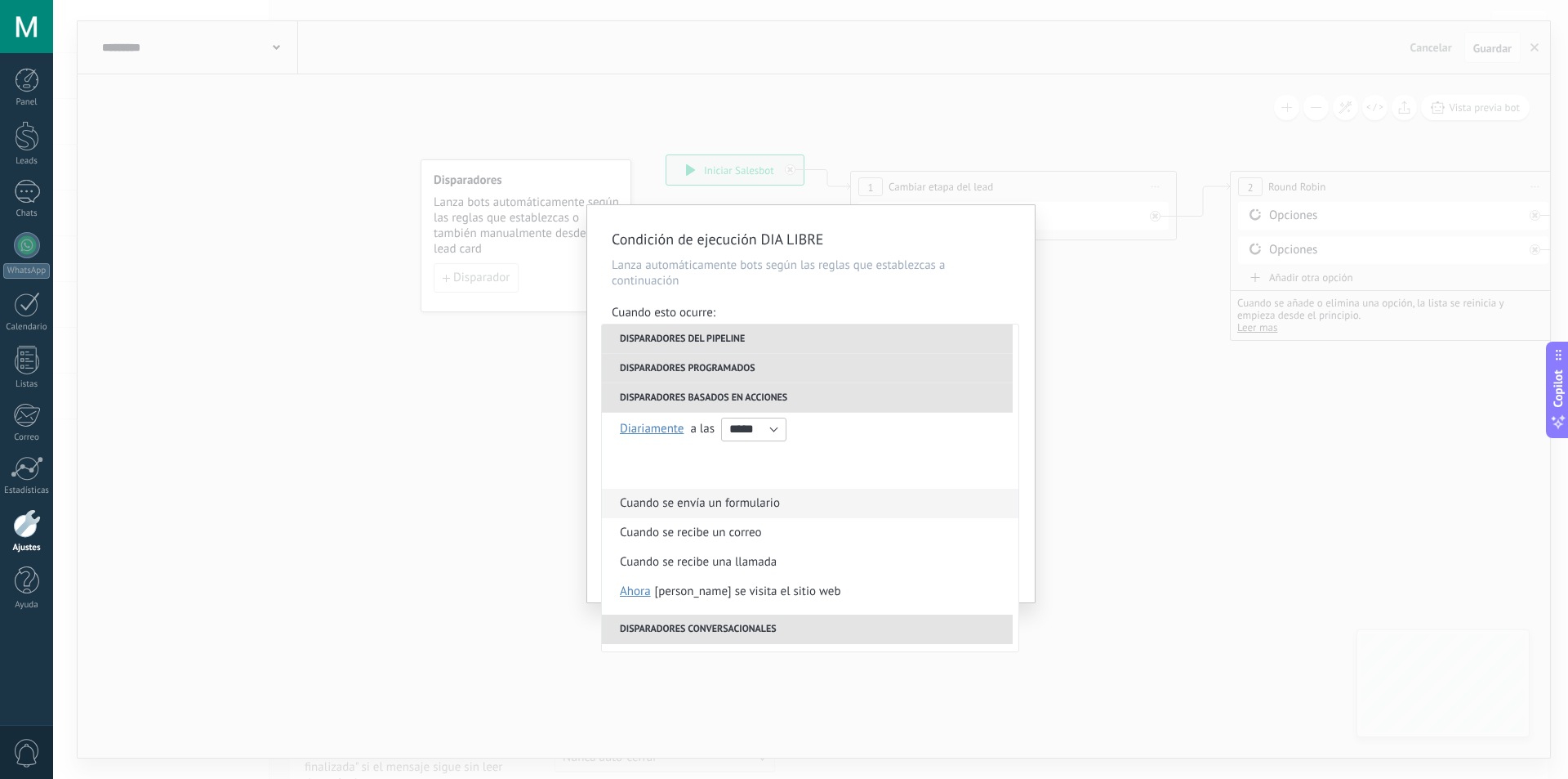
scroll to position [356, 0]
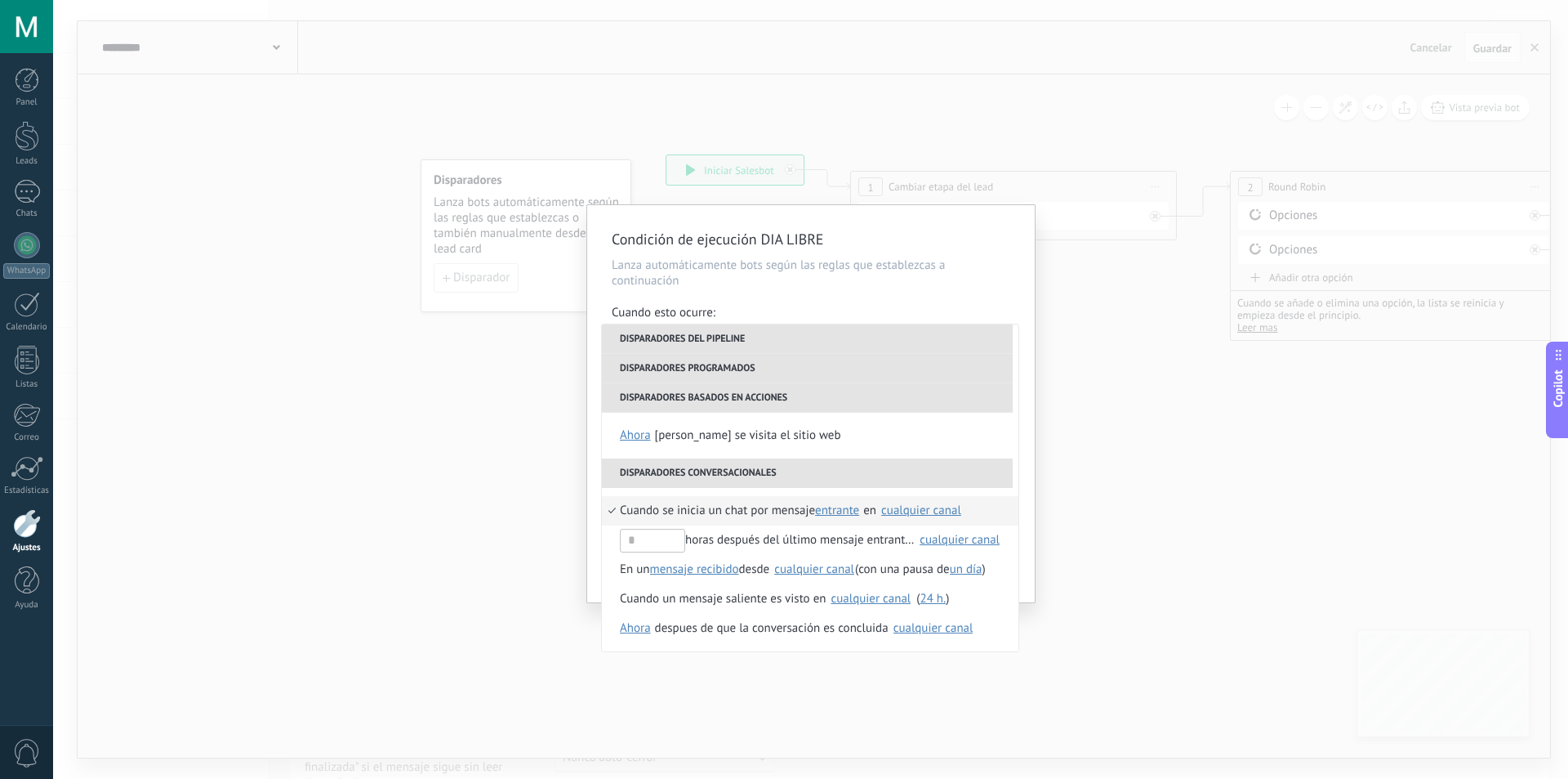
click at [918, 509] on div "cualquier canal" at bounding box center [922, 510] width 80 height 12
click at [941, 543] on span "584244350001" at bounding box center [953, 547] width 80 height 17
drag, startPoint x: 1197, startPoint y: 542, endPoint x: 1120, endPoint y: 545, distance: 77.1
click at [1120, 545] on div "Condición de ejecución DIA LIBRE Lanza automáticamente bots según las reglas qu…" at bounding box center [810, 390] width 1515 height 779
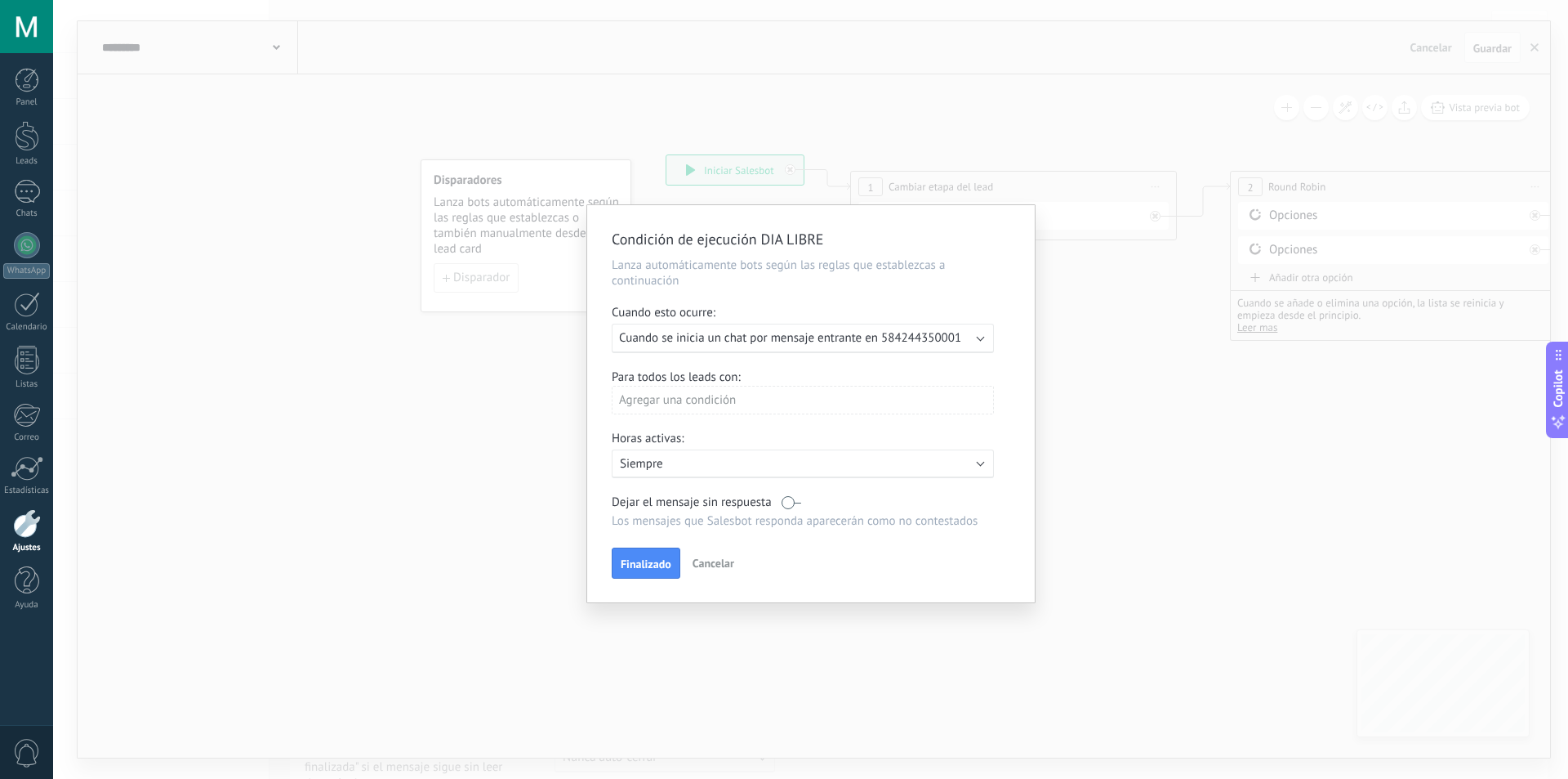
click at [789, 337] on span "Cuando se inicia un chat por mensaje entrante en 584244350001" at bounding box center [789, 338] width 342 height 16
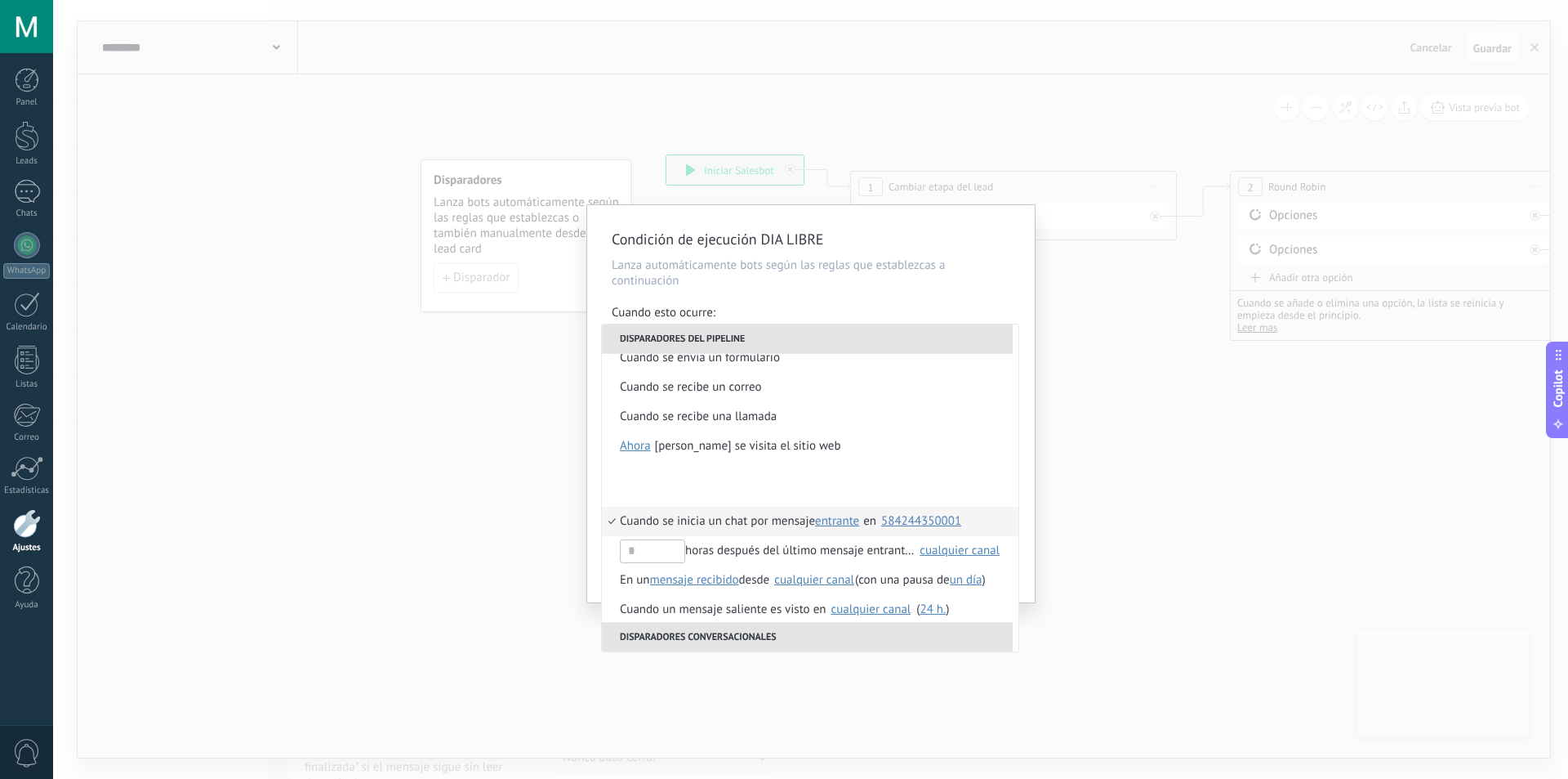
scroll to position [356, 0]
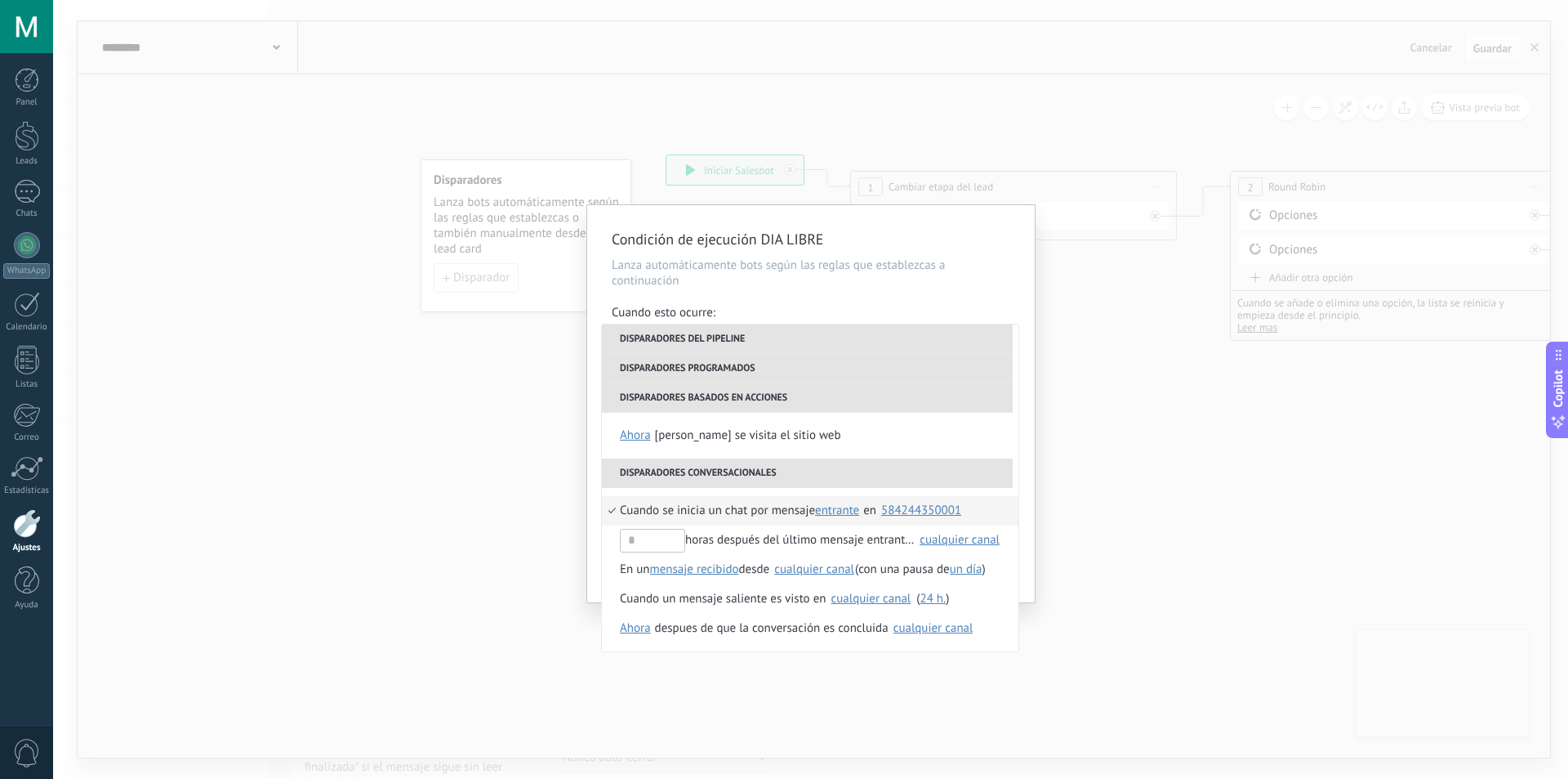
click at [918, 513] on div "584244350001" at bounding box center [922, 510] width 80 height 12
click at [1029, 544] on div "Condición de ejecución DIA LIBRE Lanza automáticamente bots según las reglas qu…" at bounding box center [811, 403] width 447 height 397
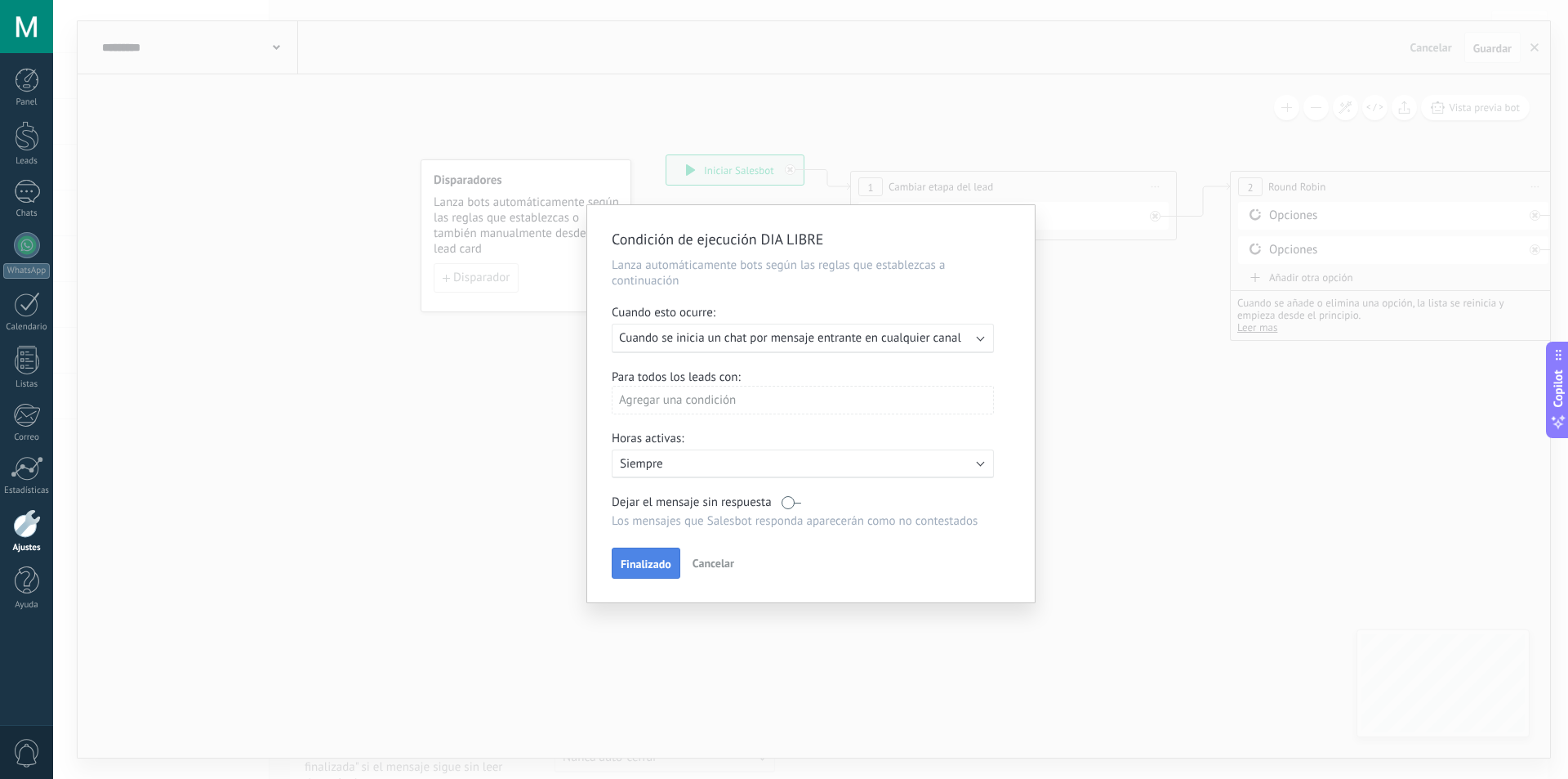
click at [662, 569] on span "Finalizado" at bounding box center [646, 564] width 51 height 12
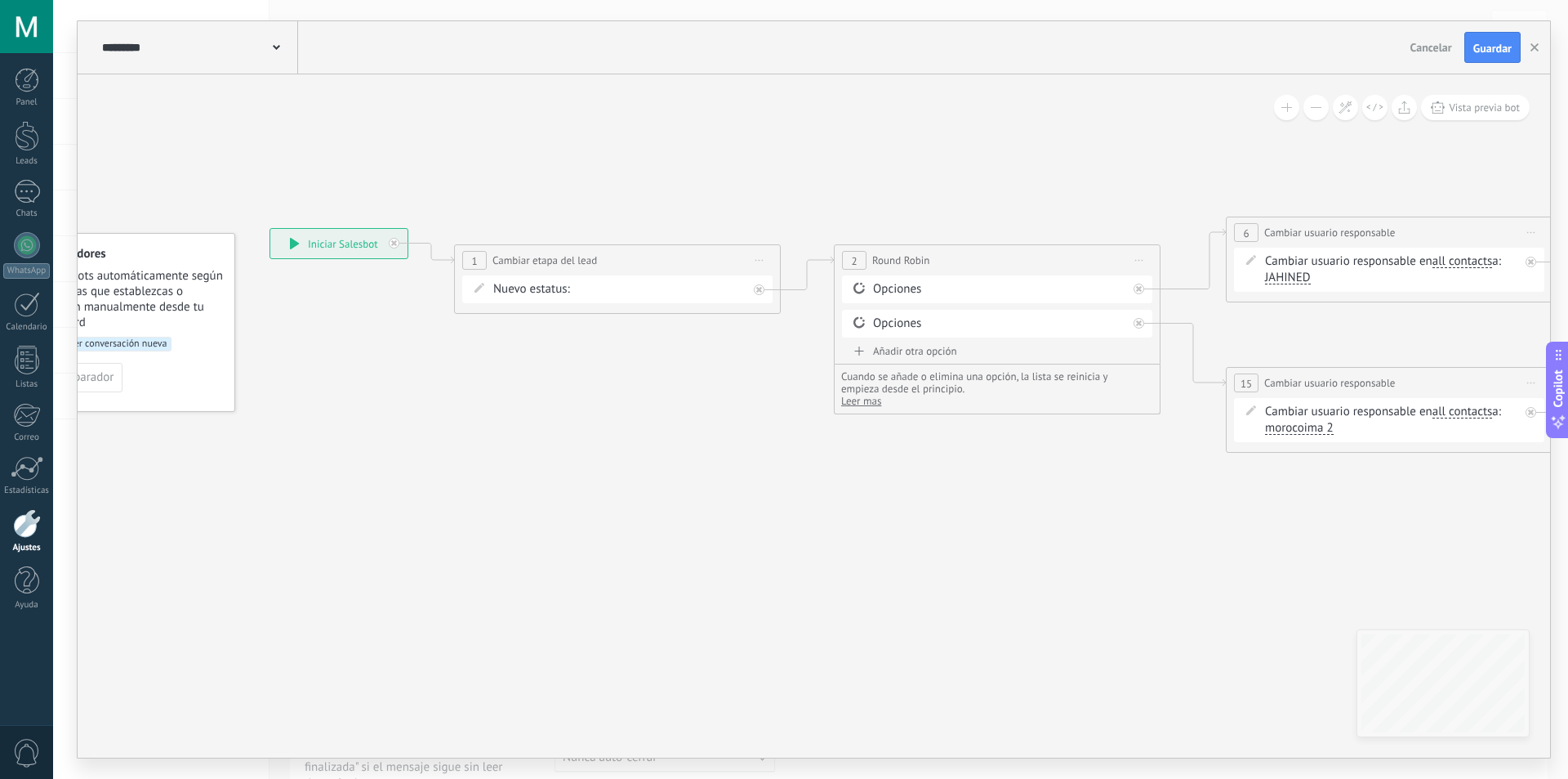
drag, startPoint x: 1199, startPoint y: 353, endPoint x: 810, endPoint y: 419, distance: 394.6
click at [810, 419] on icon at bounding box center [1434, 335] width 3146 height 1054
click at [1504, 51] on span "Guardar" at bounding box center [1492, 48] width 38 height 12
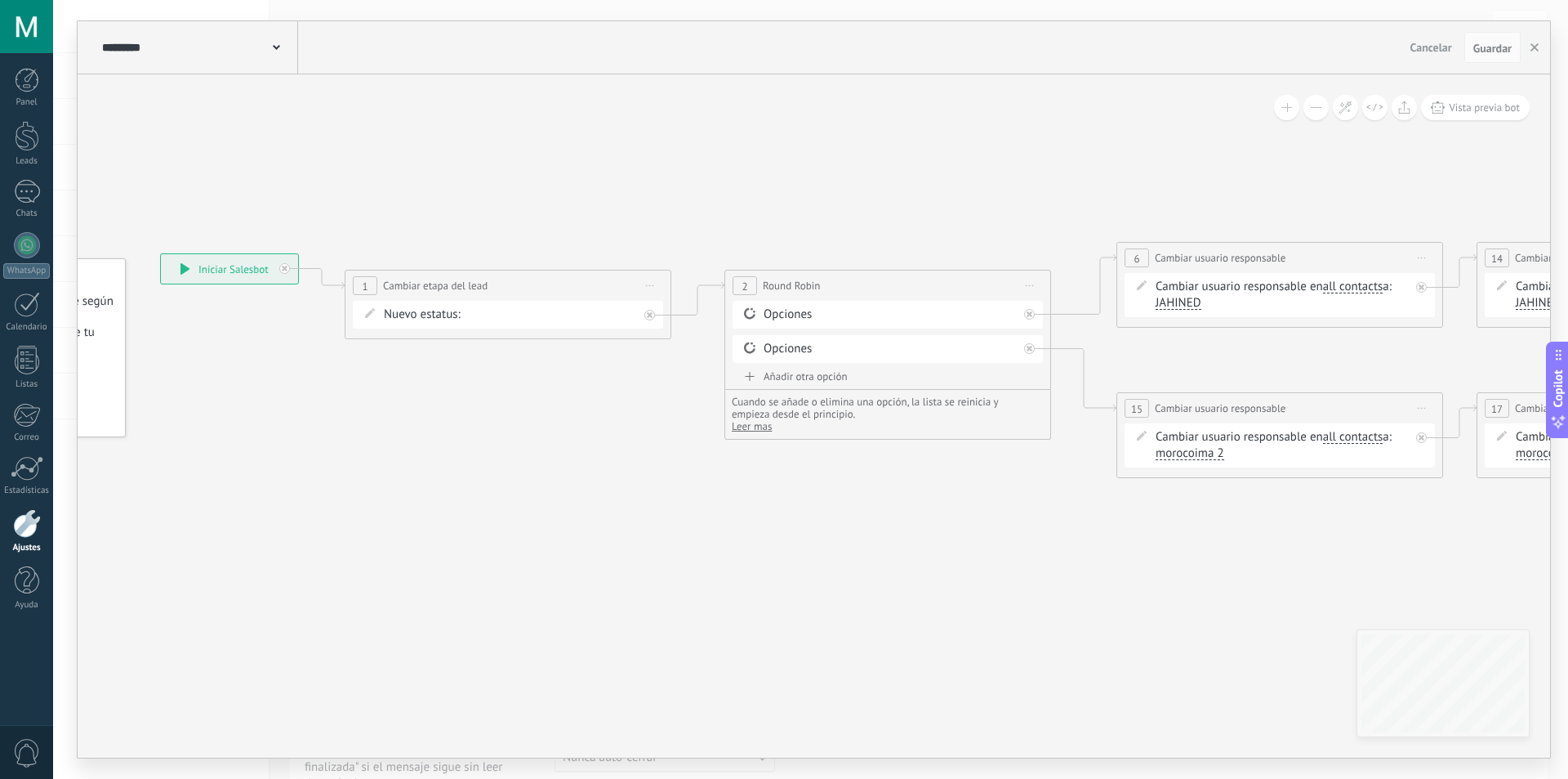
click at [905, 208] on icon at bounding box center [1325, 360] width 3146 height 1054
